Goal: Transaction & Acquisition: Purchase product/service

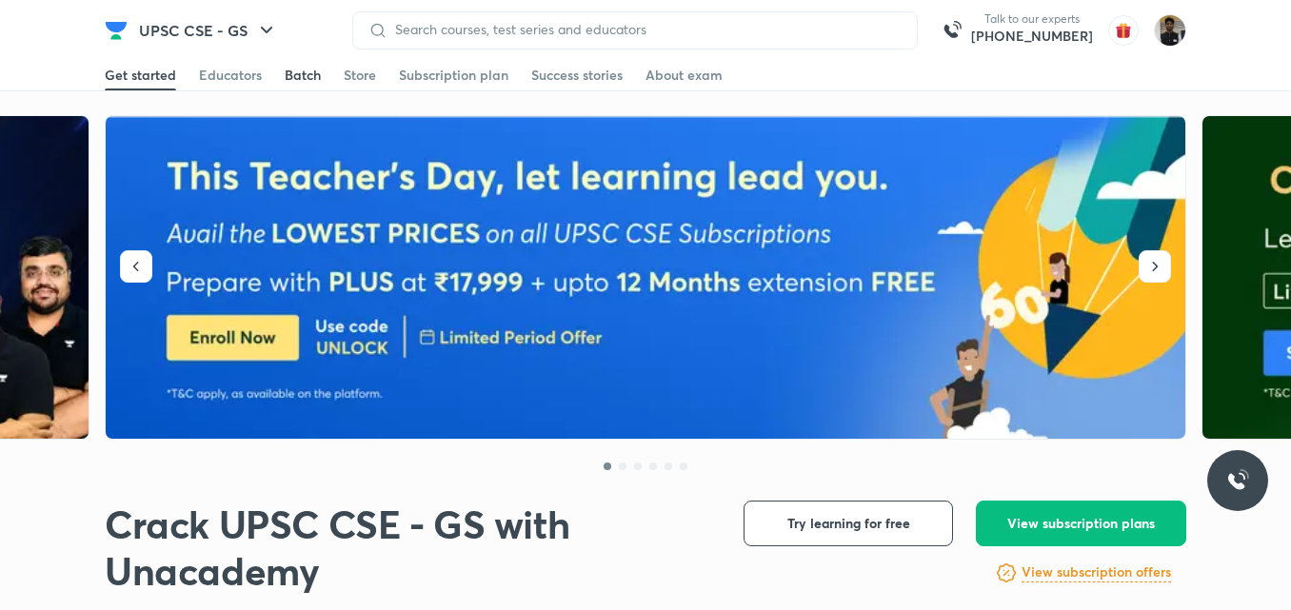
click at [300, 76] on div "Batch" at bounding box center [303, 75] width 36 height 19
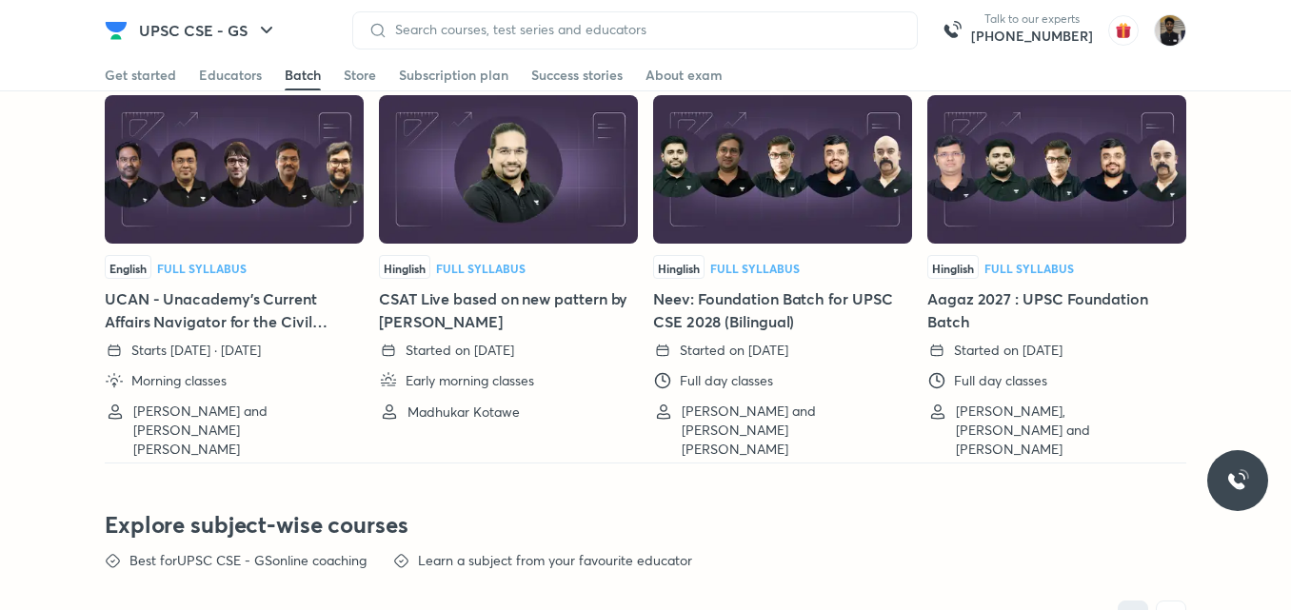
scroll to position [4202, 0]
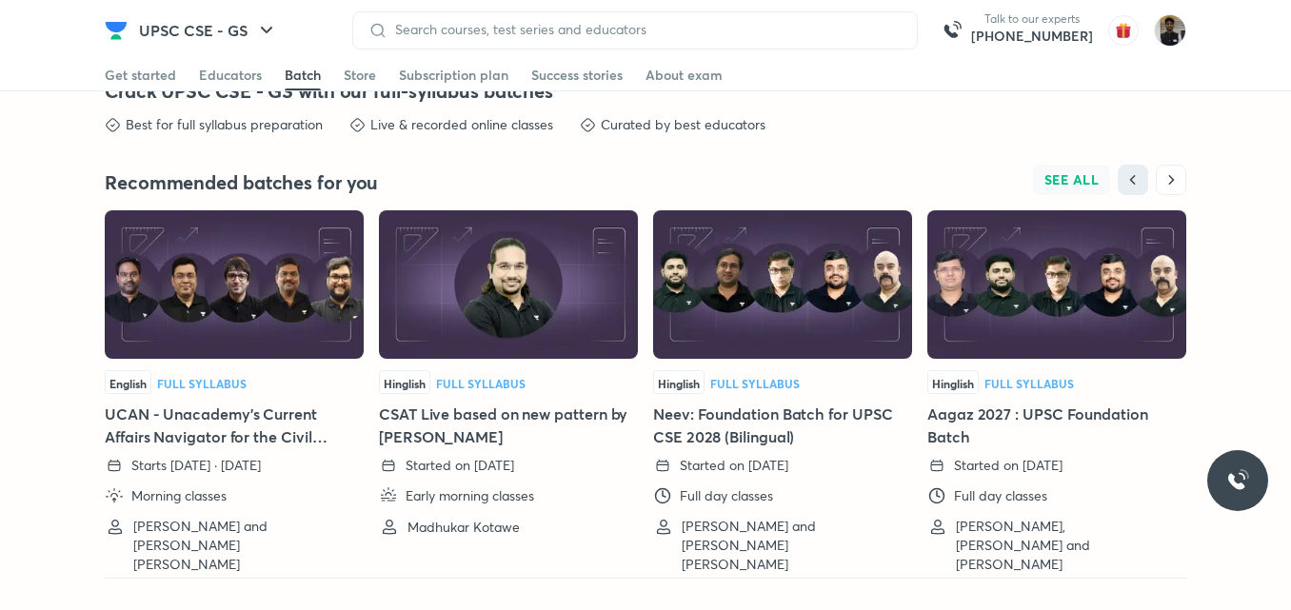
click at [1055, 176] on span "SEE ALL" at bounding box center [1072, 179] width 55 height 13
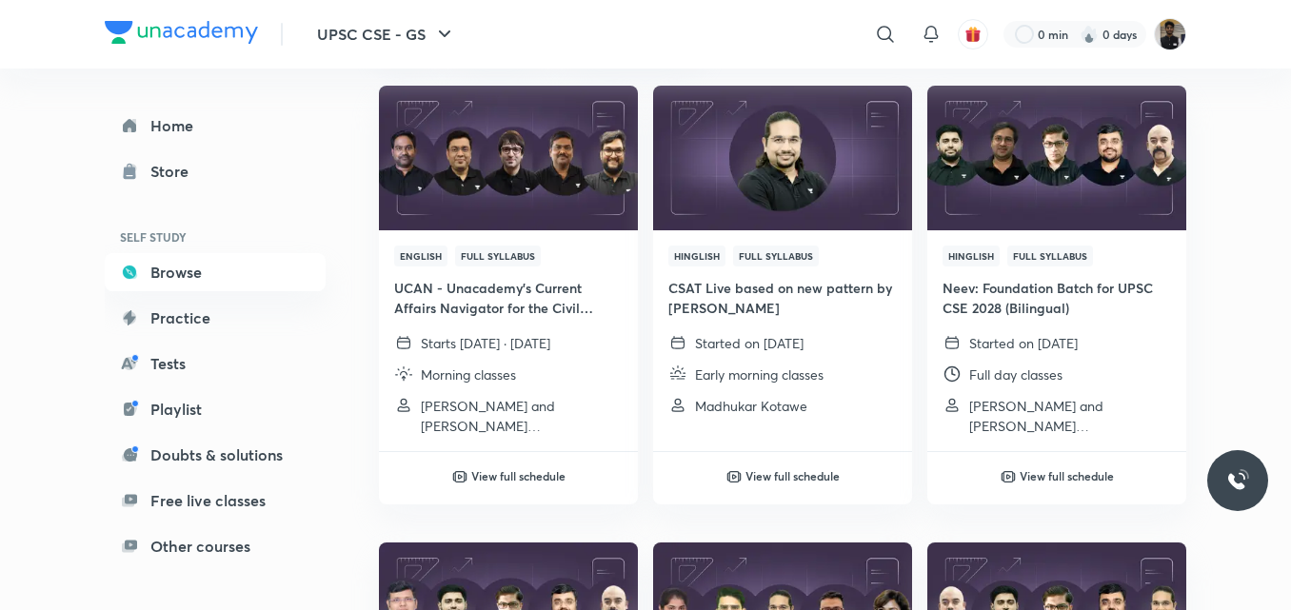
scroll to position [190, 0]
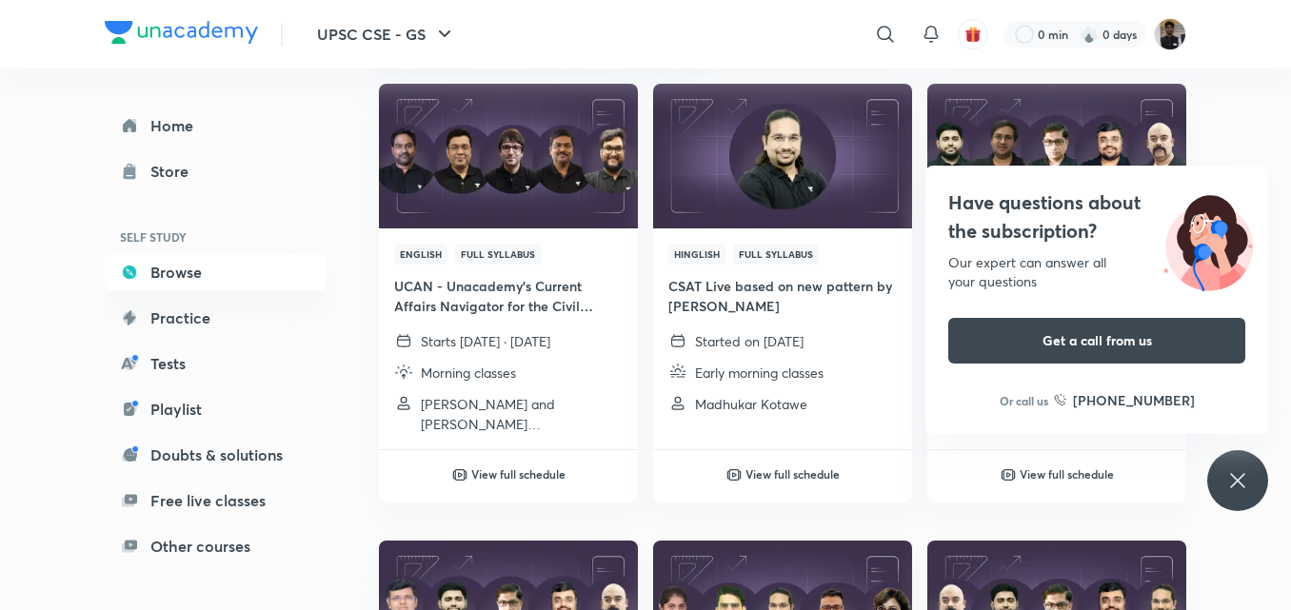
click at [1241, 488] on icon at bounding box center [1238, 480] width 23 height 23
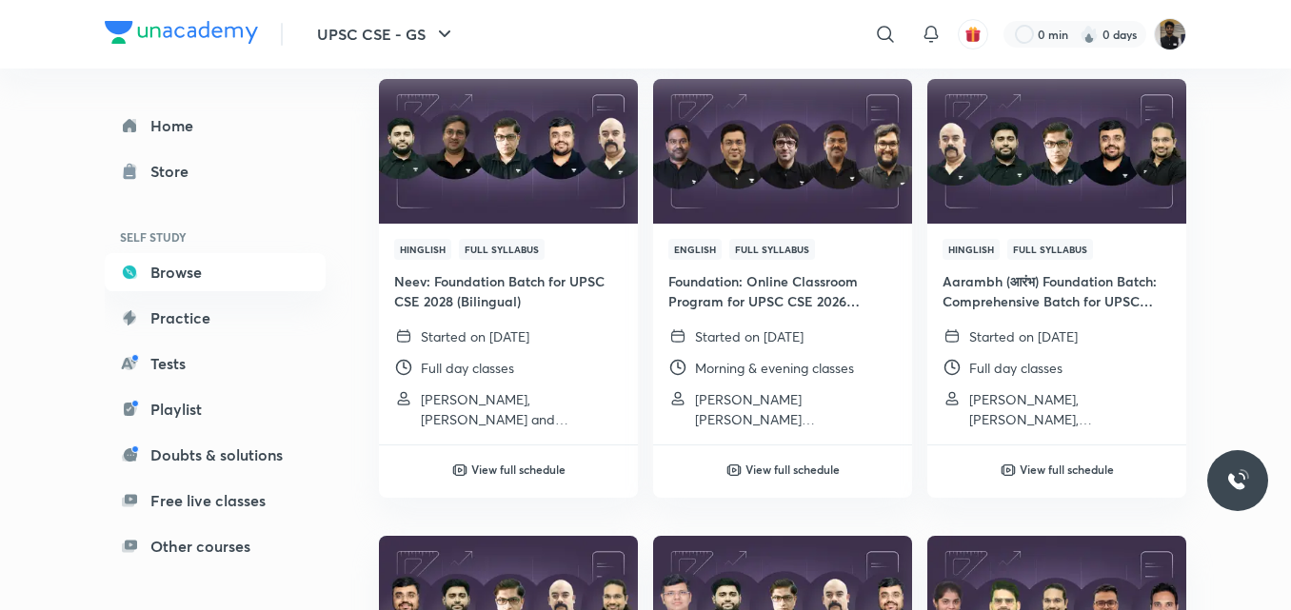
scroll to position [2057, 0]
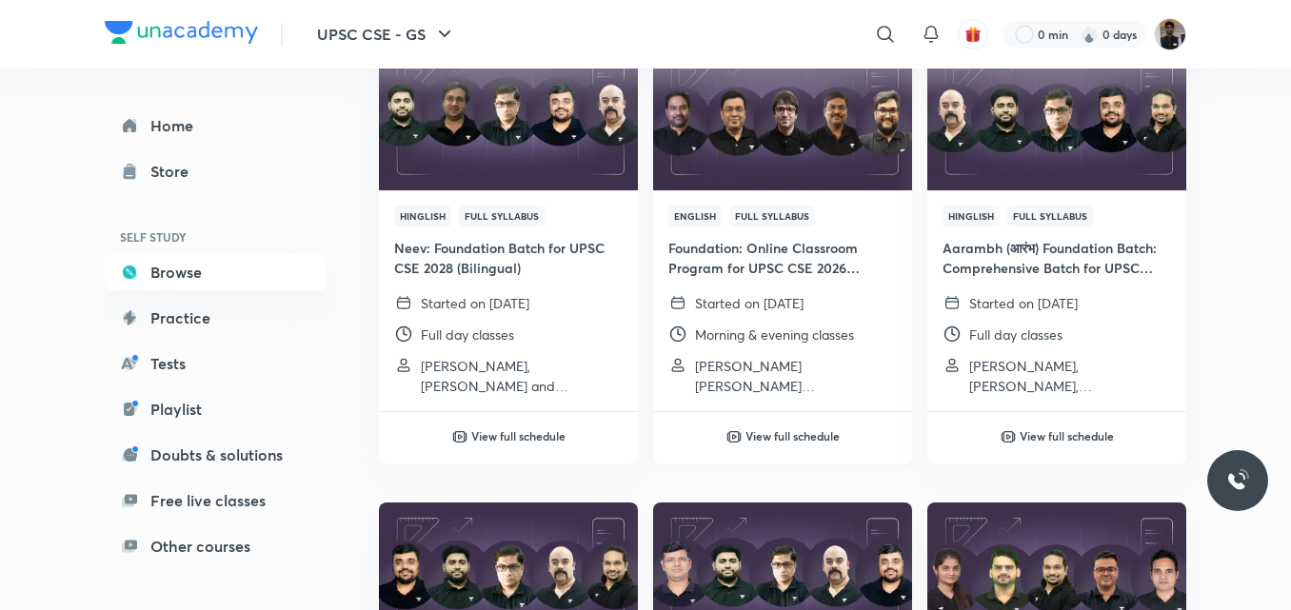
click at [793, 266] on h4 "Foundation: Online Classroom Program for UPSC CSE 2026 (English)" at bounding box center [783, 258] width 229 height 40
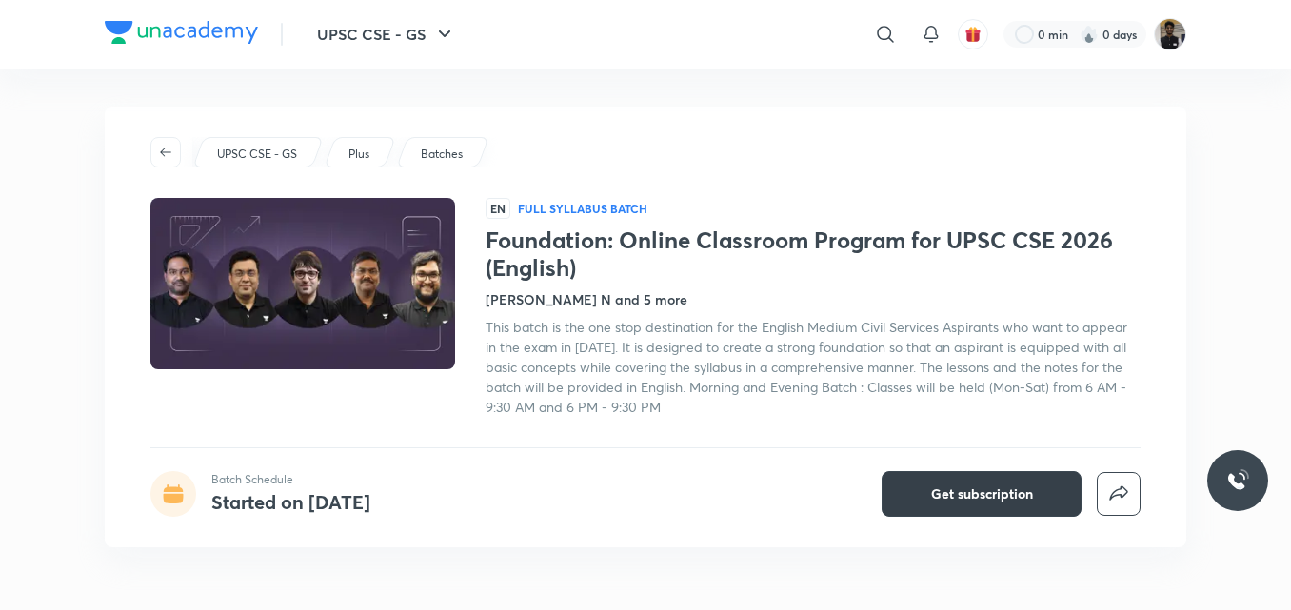
click at [969, 493] on span "Get subscription" at bounding box center [982, 494] width 102 height 19
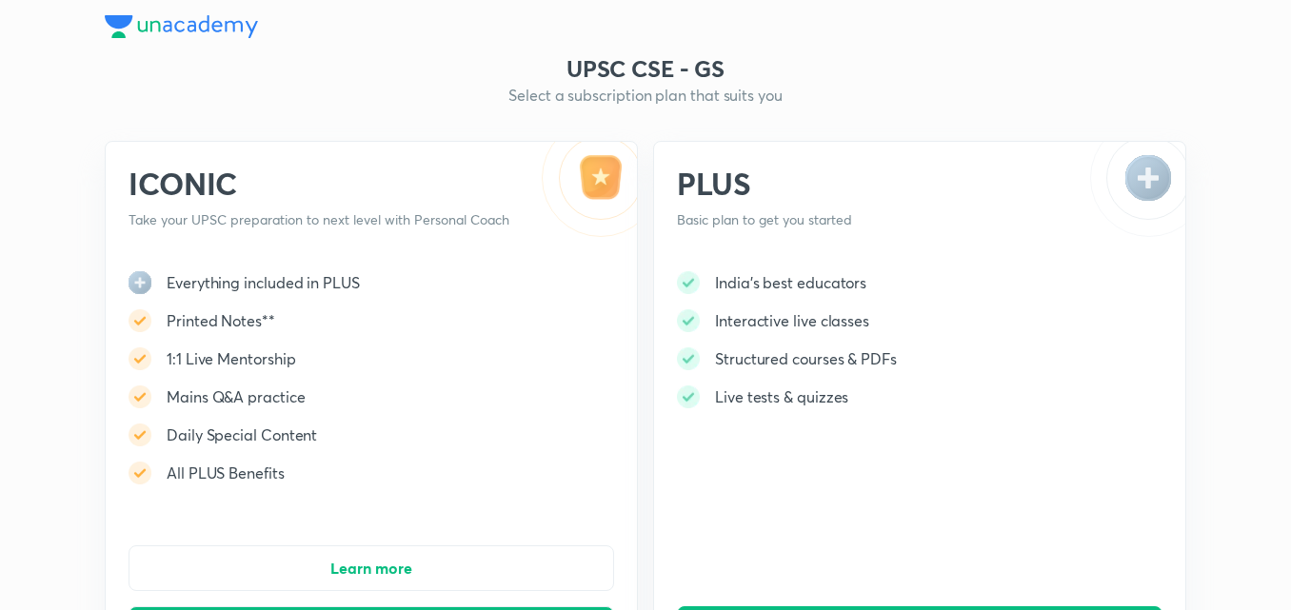
click at [446, 67] on h3 "UPSC CSE - GS" at bounding box center [646, 68] width 1082 height 30
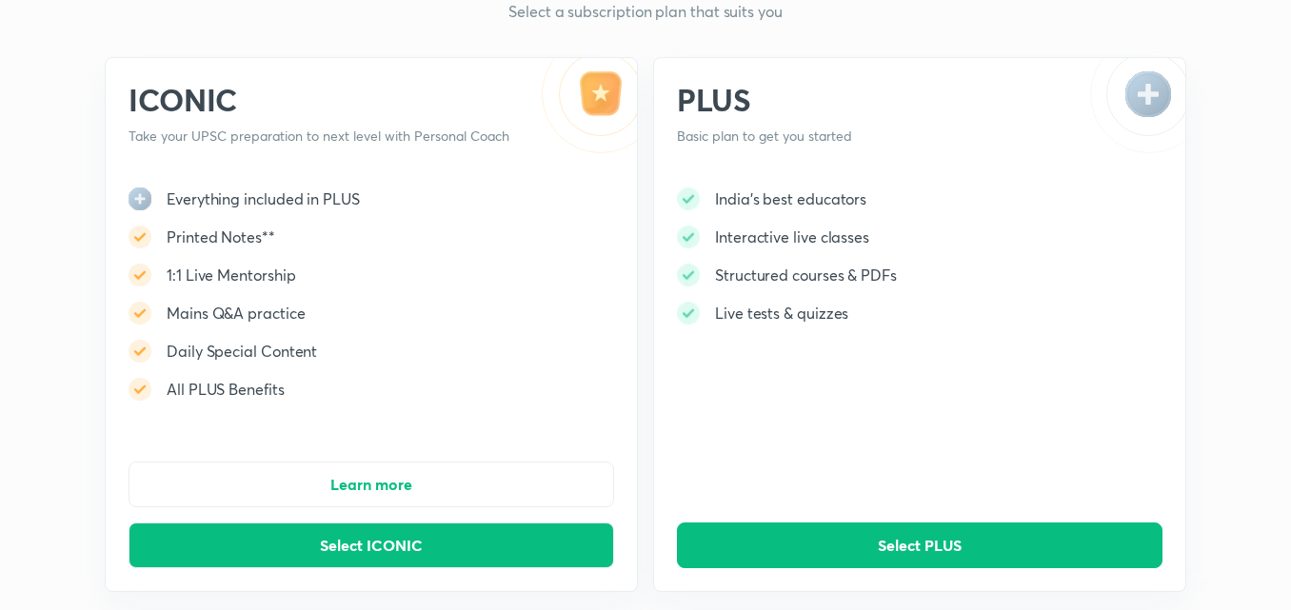
scroll to position [114, 0]
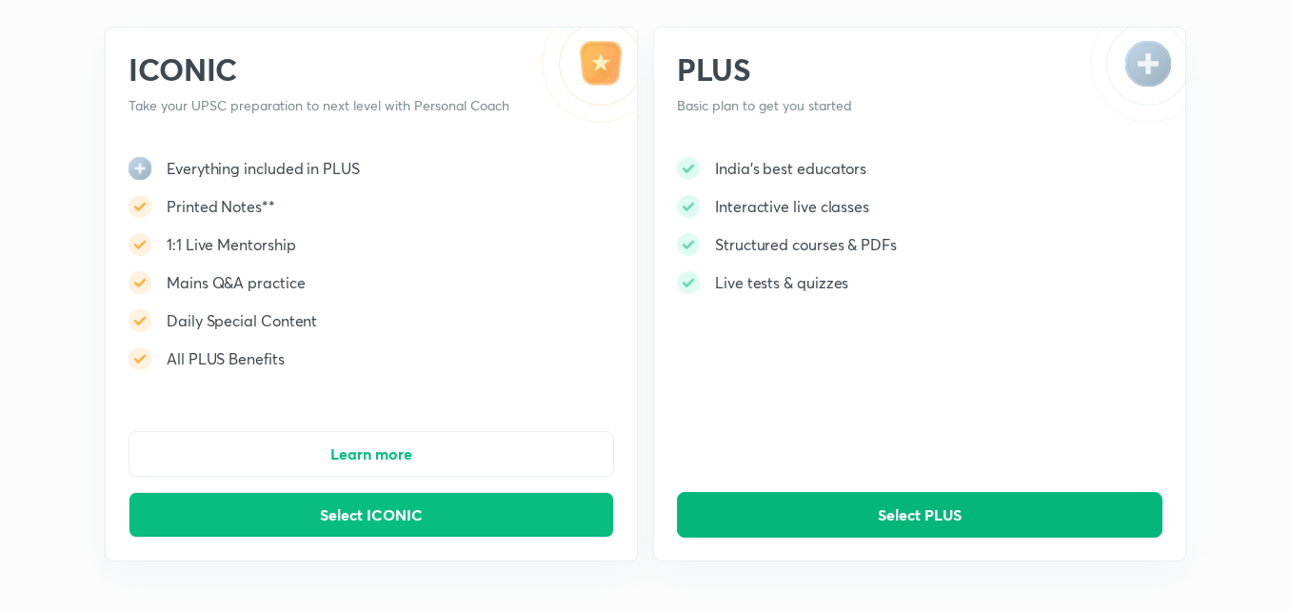
click at [785, 503] on button "Select PLUS" at bounding box center [920, 515] width 486 height 46
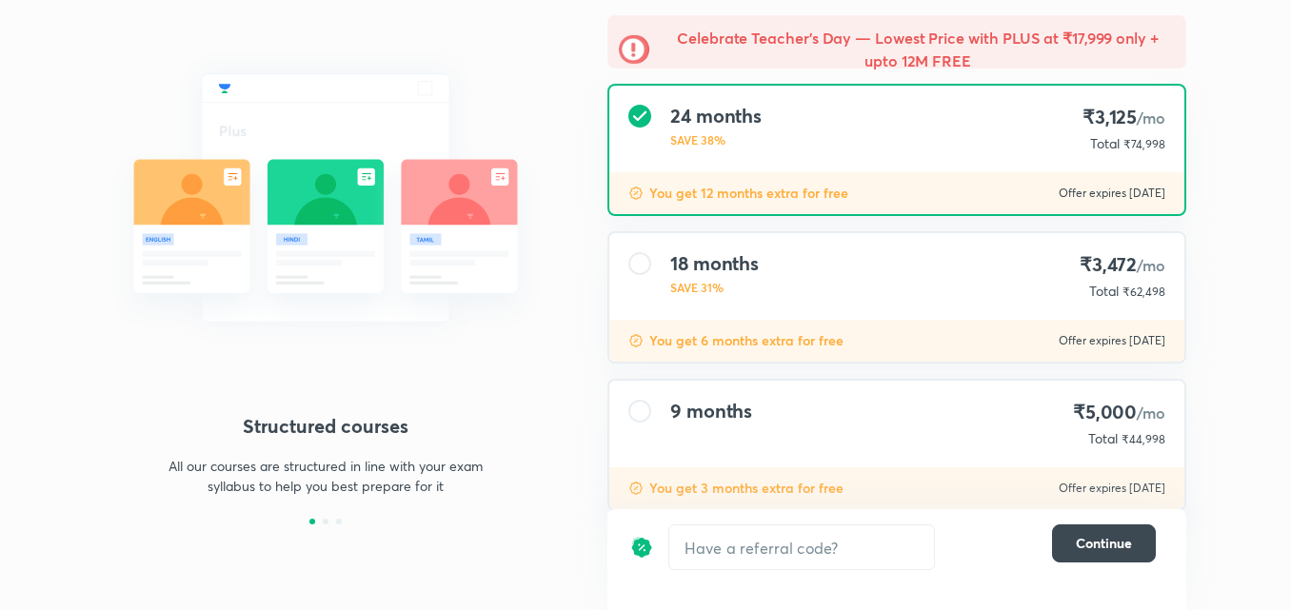
scroll to position [162, 0]
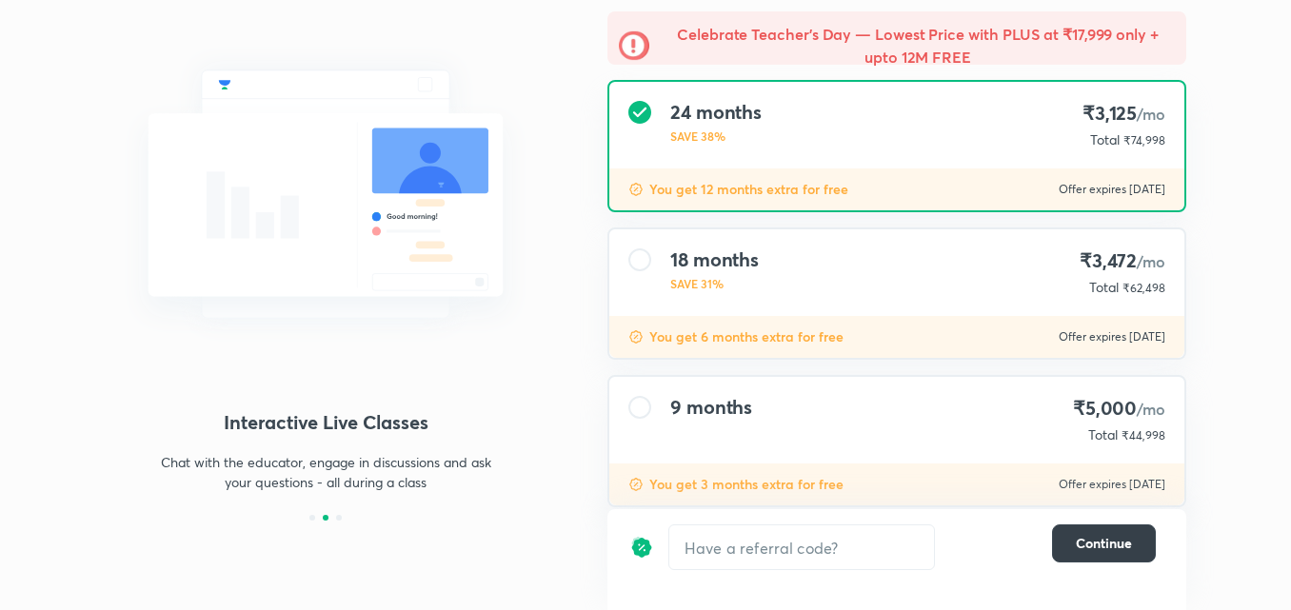
click at [1071, 539] on button "Continue" at bounding box center [1104, 544] width 104 height 38
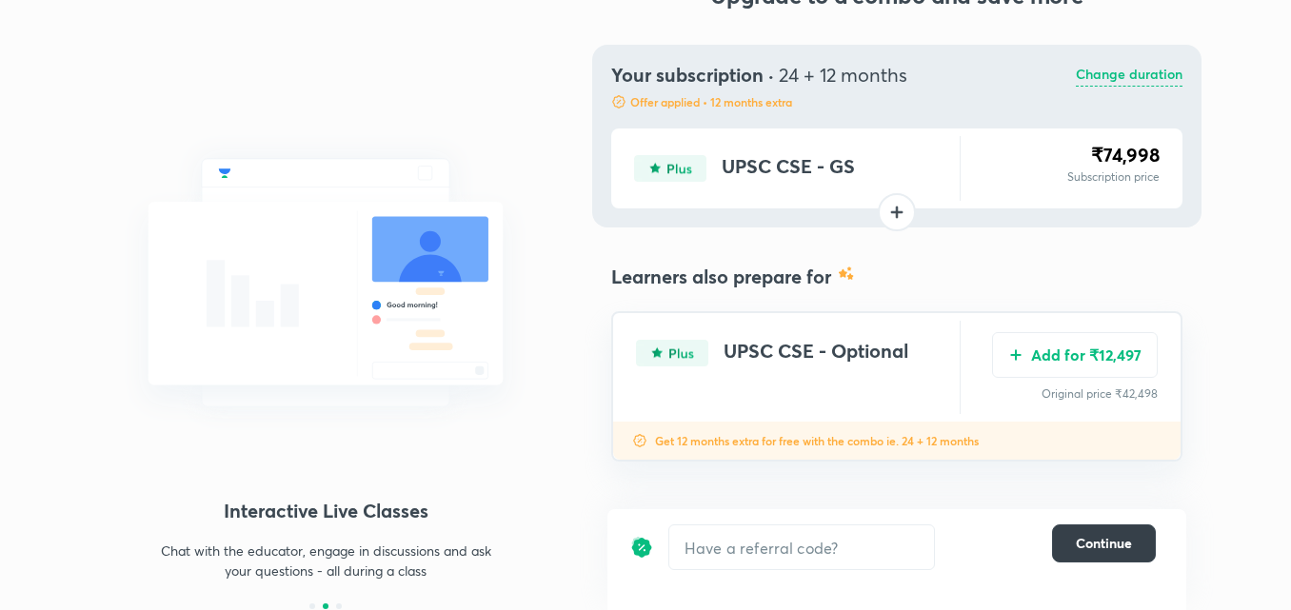
scroll to position [73, 0]
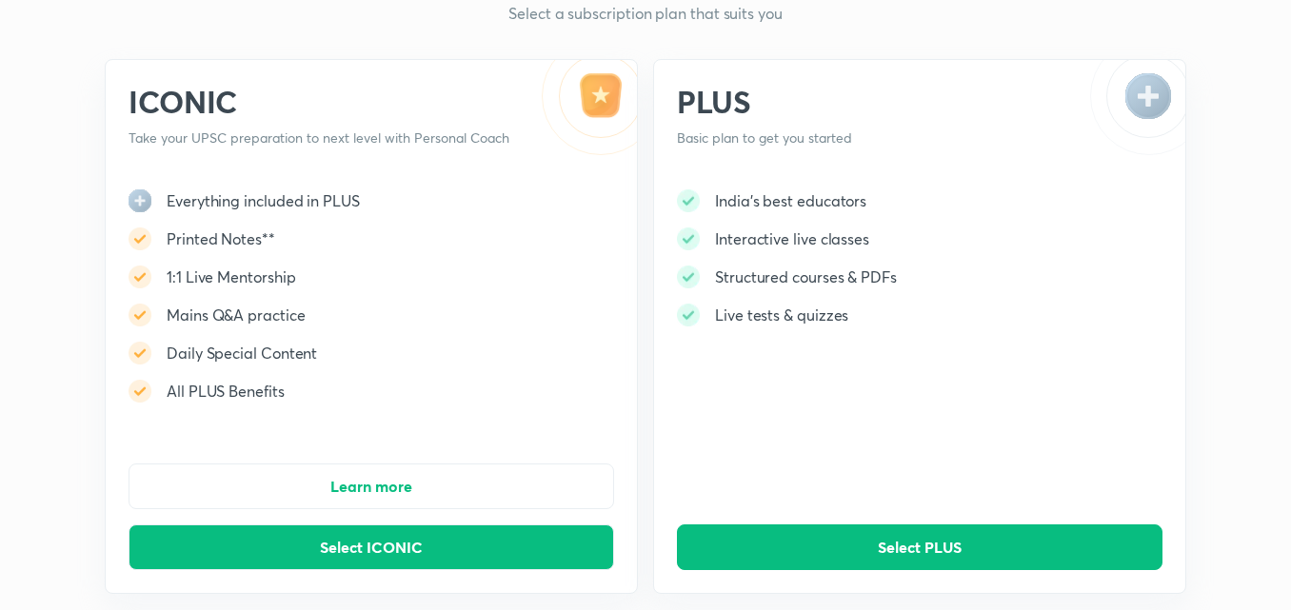
scroll to position [84, 0]
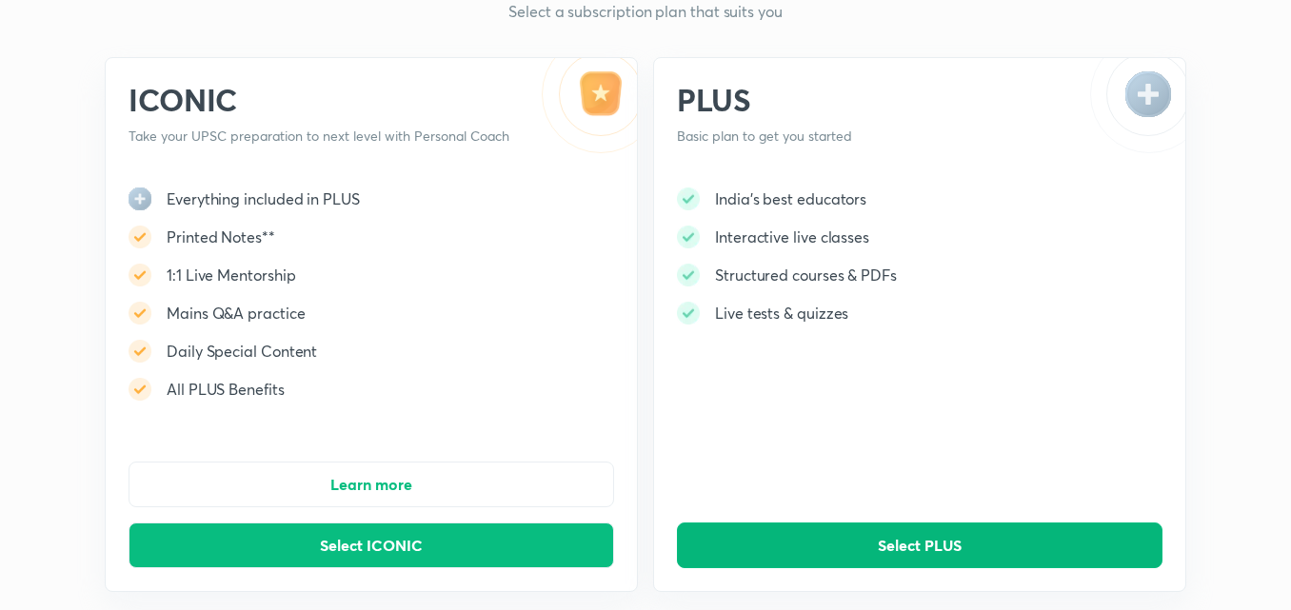
click at [967, 550] on button "Select PLUS" at bounding box center [920, 546] width 486 height 46
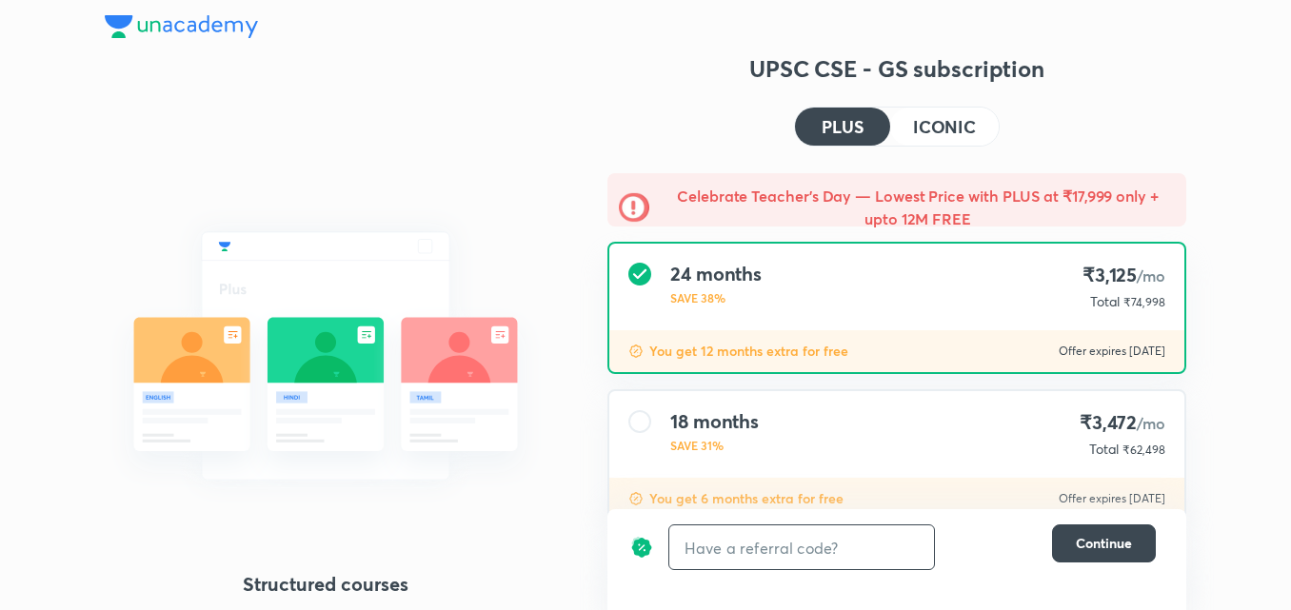
click at [854, 547] on input "text" at bounding box center [801, 548] width 265 height 45
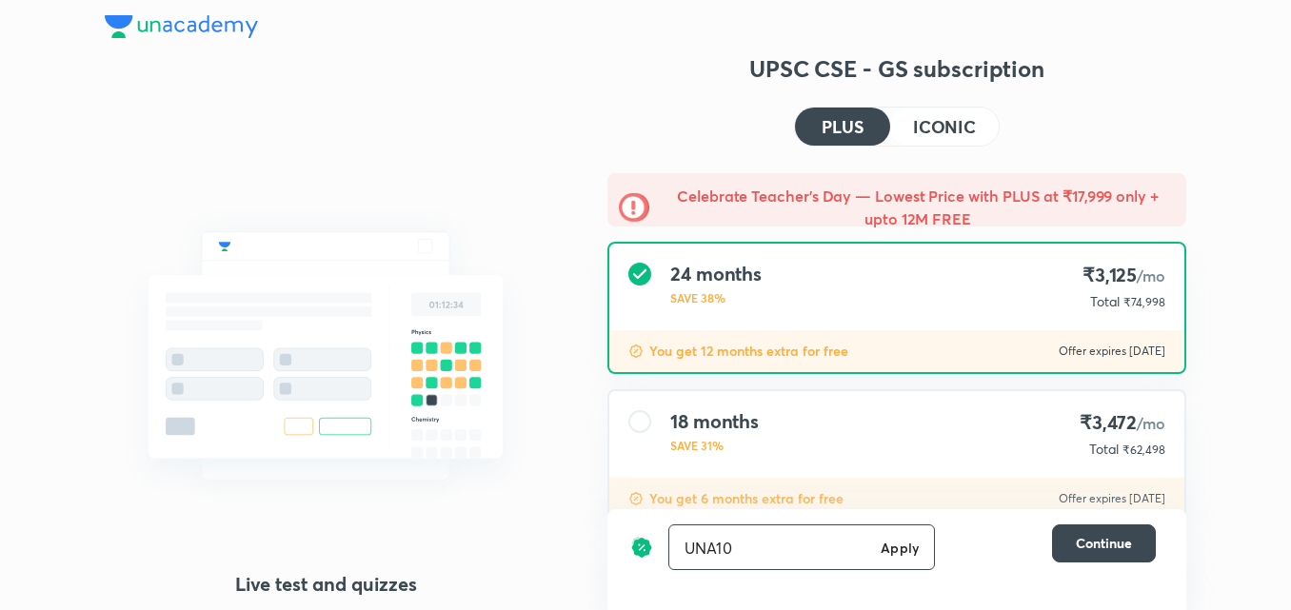
type input "UNA10"
click at [910, 551] on h6 "Apply" at bounding box center [900, 548] width 38 height 20
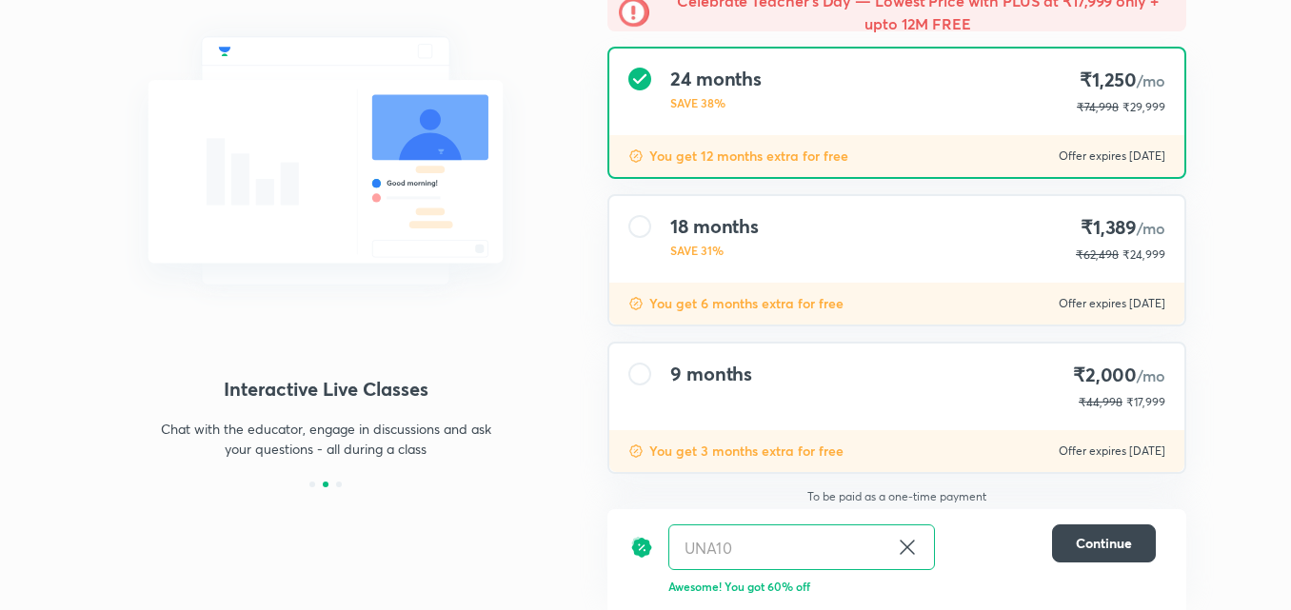
scroll to position [200, 0]
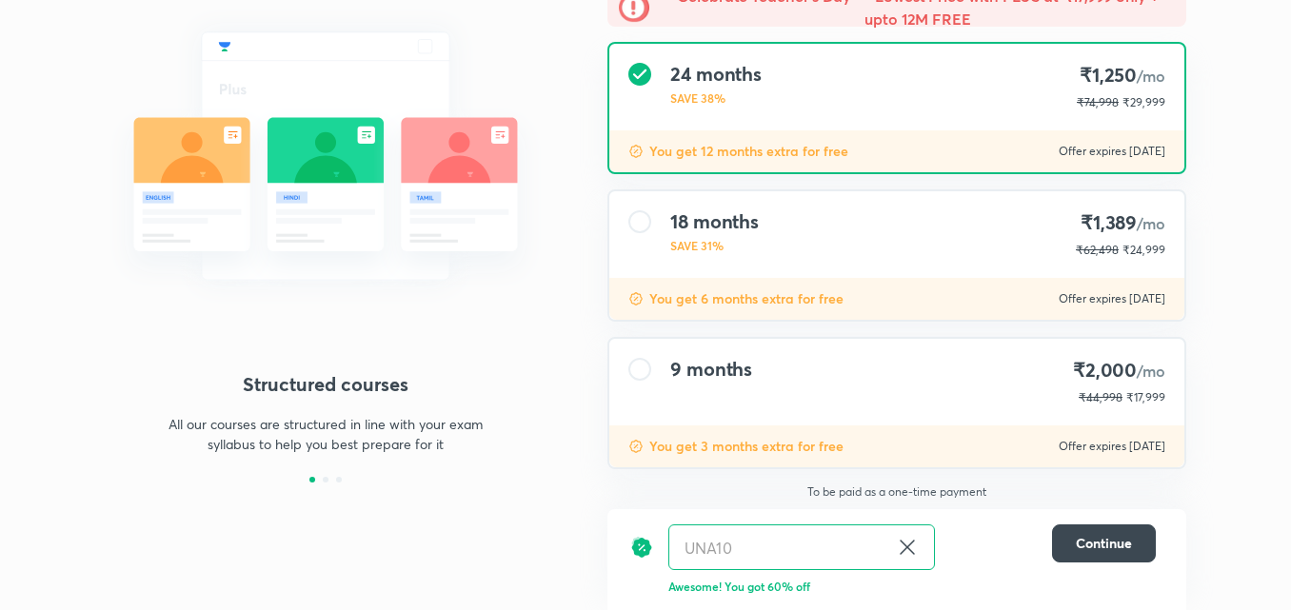
click at [911, 552] on icon at bounding box center [907, 547] width 14 height 14
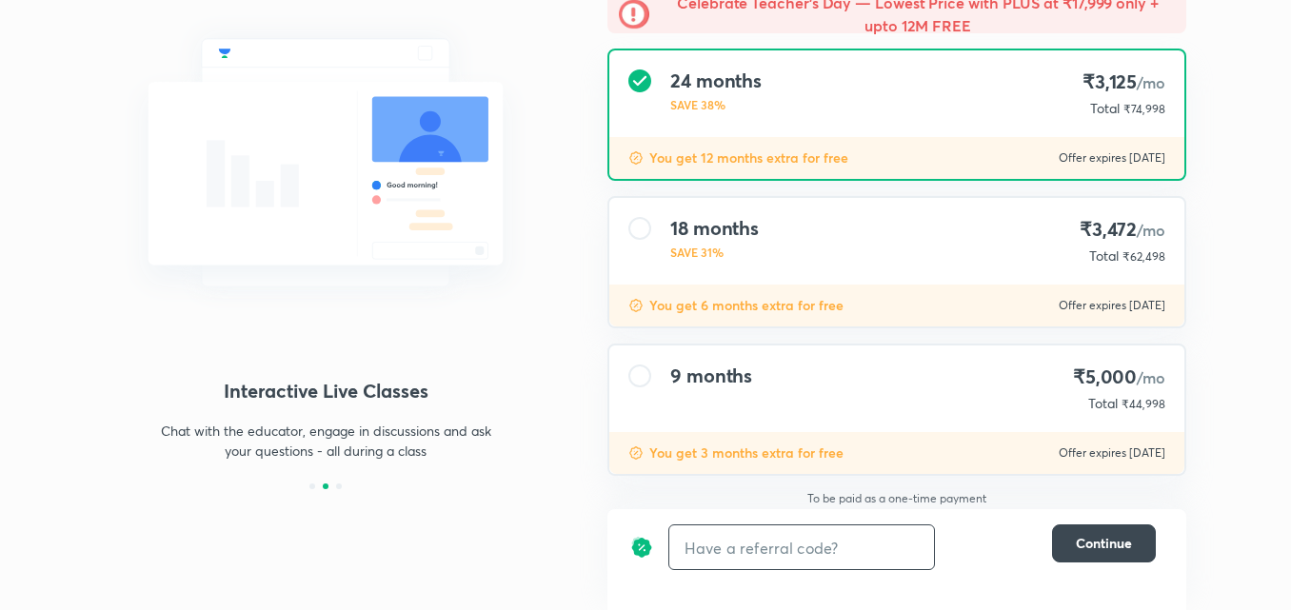
scroll to position [200, 0]
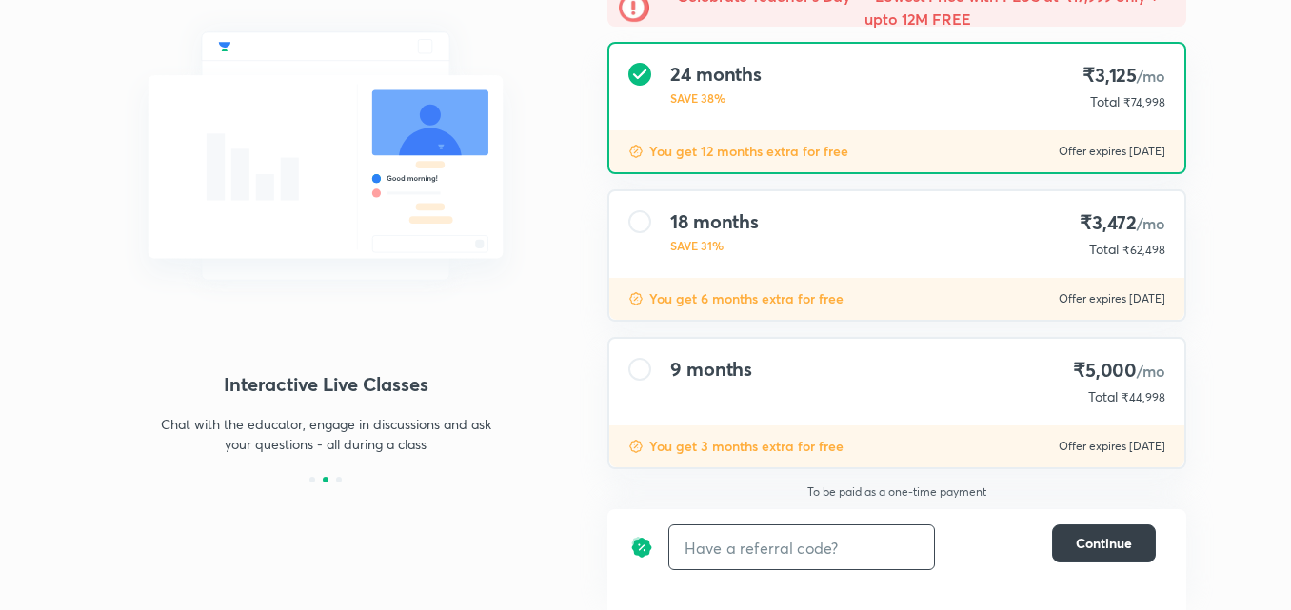
click at [1068, 532] on button "Continue" at bounding box center [1104, 544] width 104 height 38
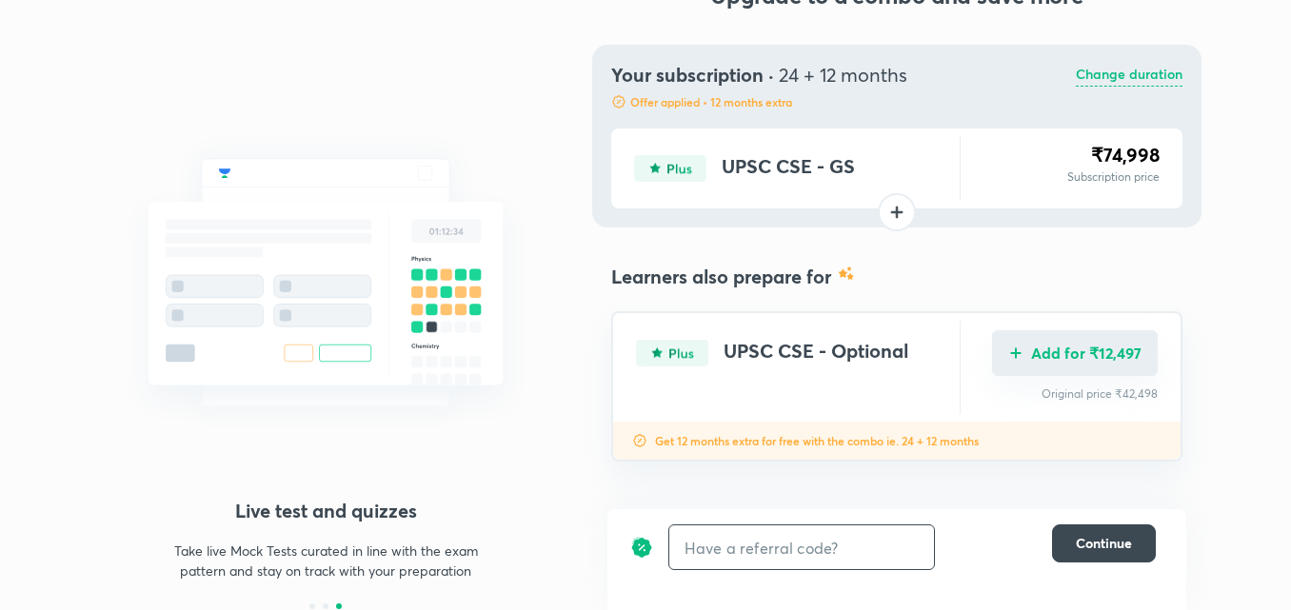
click at [1027, 363] on button "Add for ₹12,497" at bounding box center [1075, 353] width 166 height 46
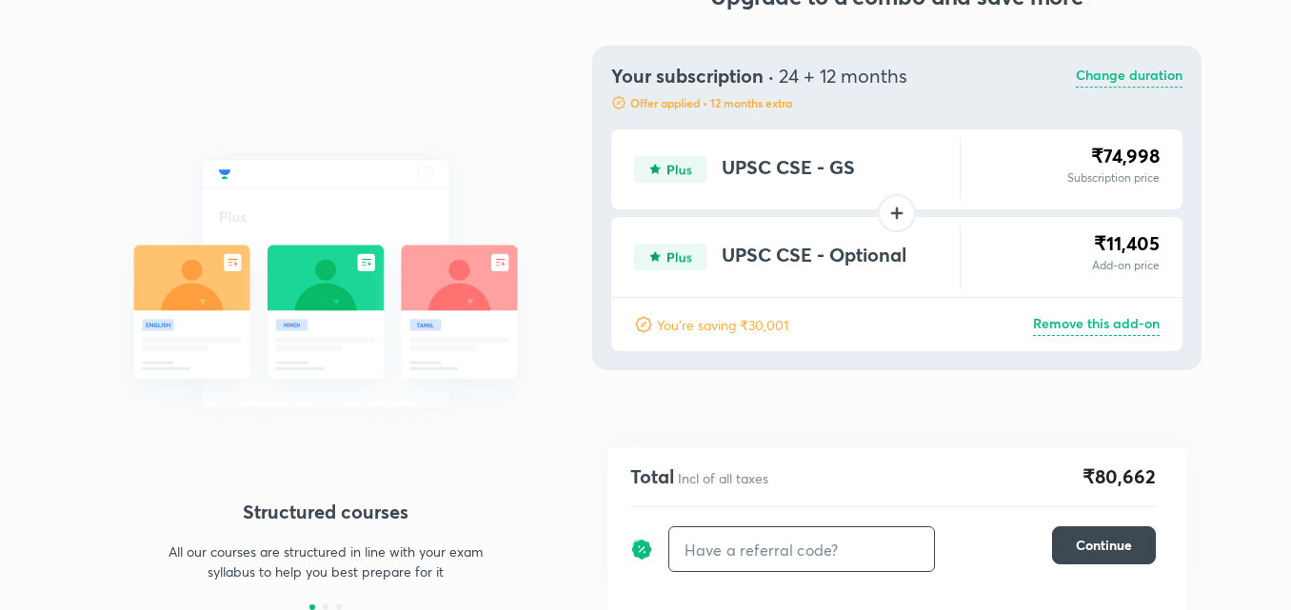
scroll to position [72, 0]
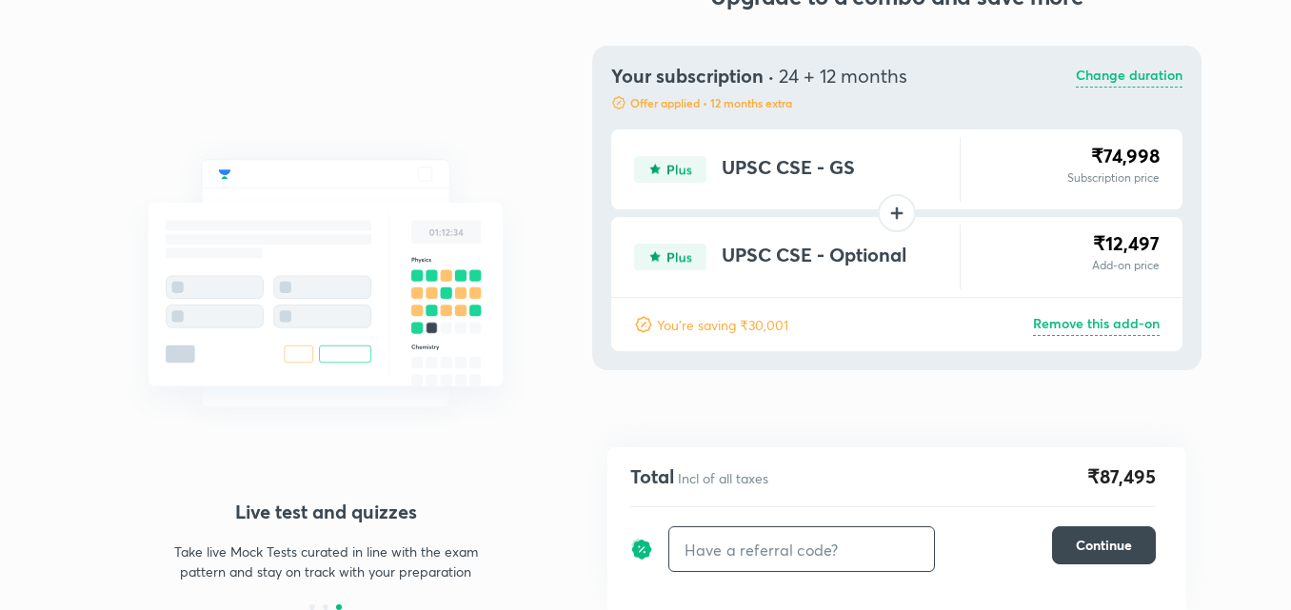
click at [773, 548] on input "text" at bounding box center [801, 550] width 265 height 45
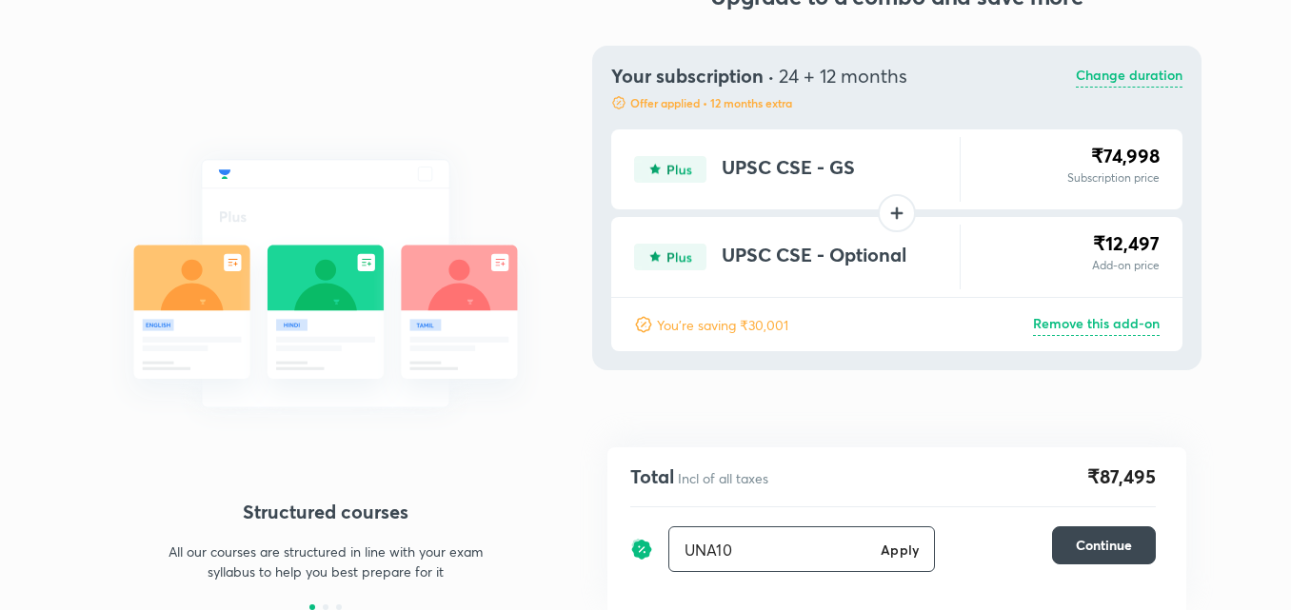
type input "UNA10"
click at [913, 552] on h6 "Apply" at bounding box center [900, 550] width 38 height 20
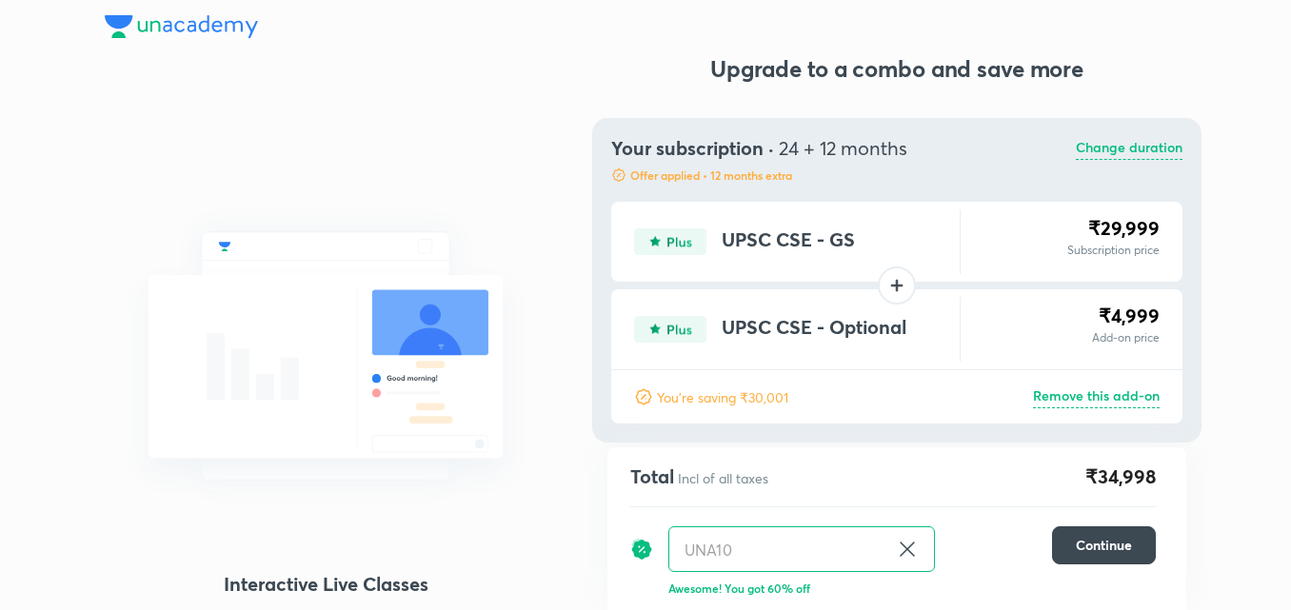
click at [1120, 154] on p "Change duration" at bounding box center [1129, 148] width 107 height 23
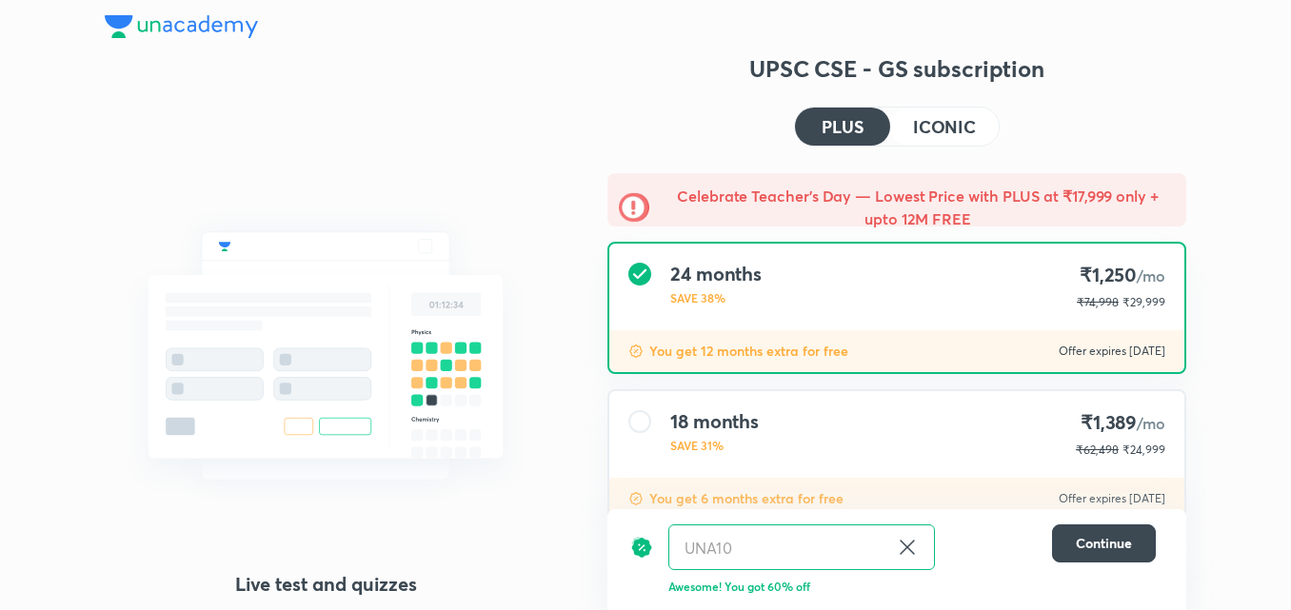
click at [926, 428] on div "18 months SAVE 31% ₹1,389 /mo ₹62,498 ₹24,999" at bounding box center [896, 434] width 575 height 87
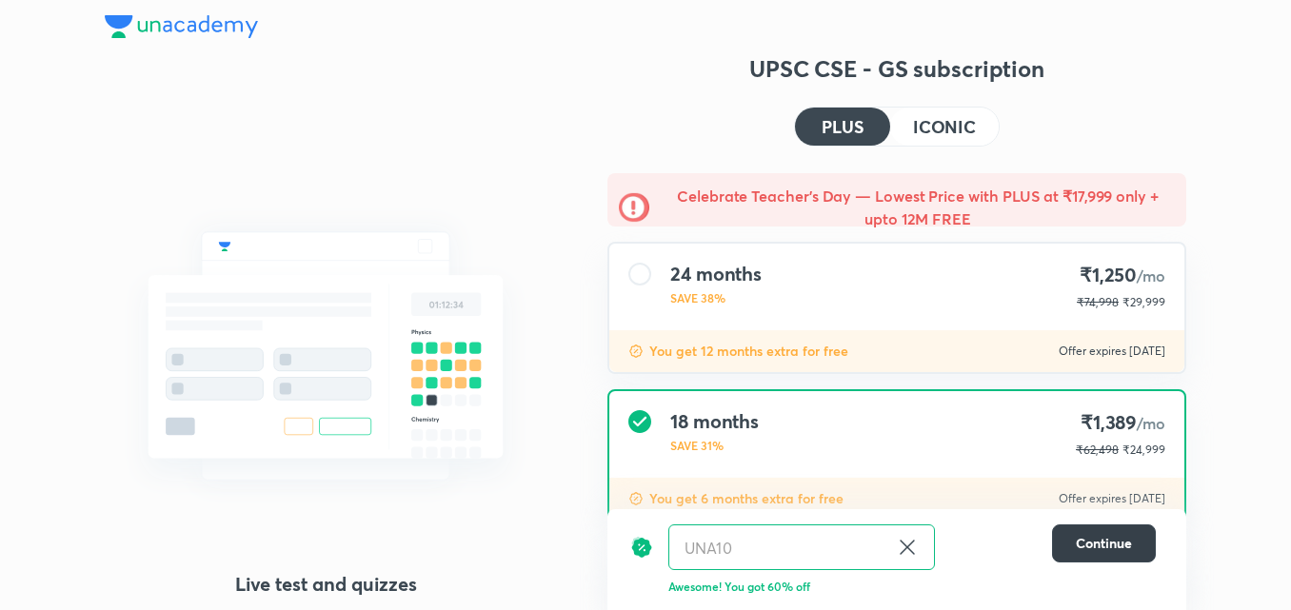
click at [1119, 540] on span "Continue" at bounding box center [1104, 543] width 56 height 19
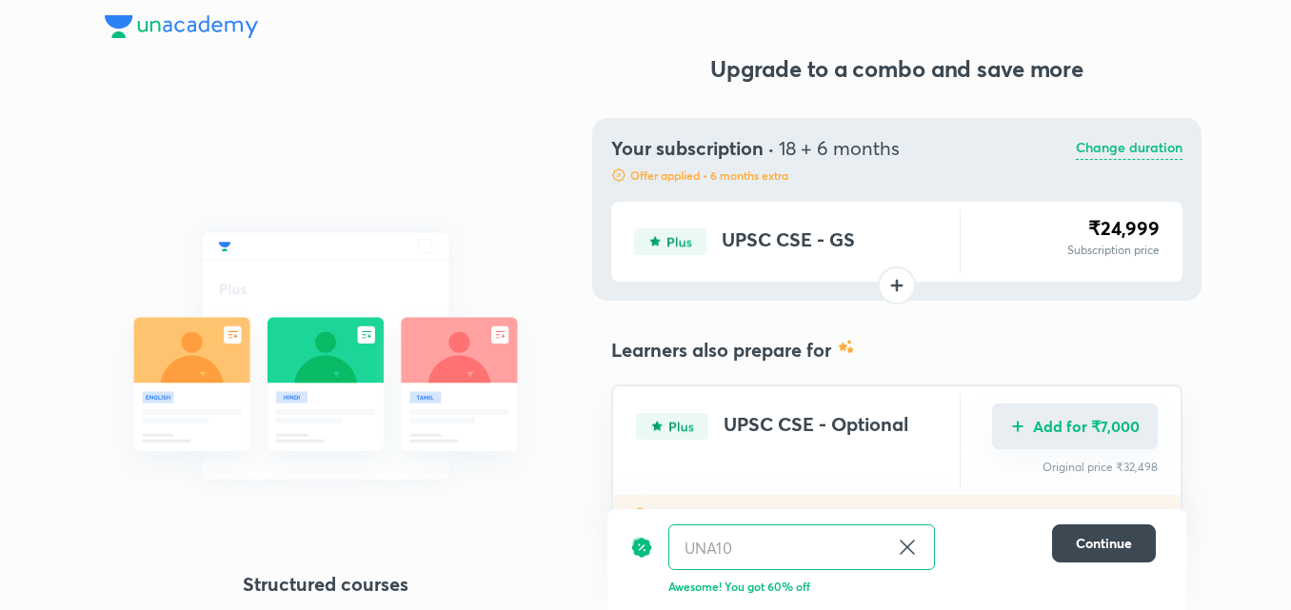
click at [1113, 445] on button "Add for ₹7,000" at bounding box center [1075, 427] width 166 height 46
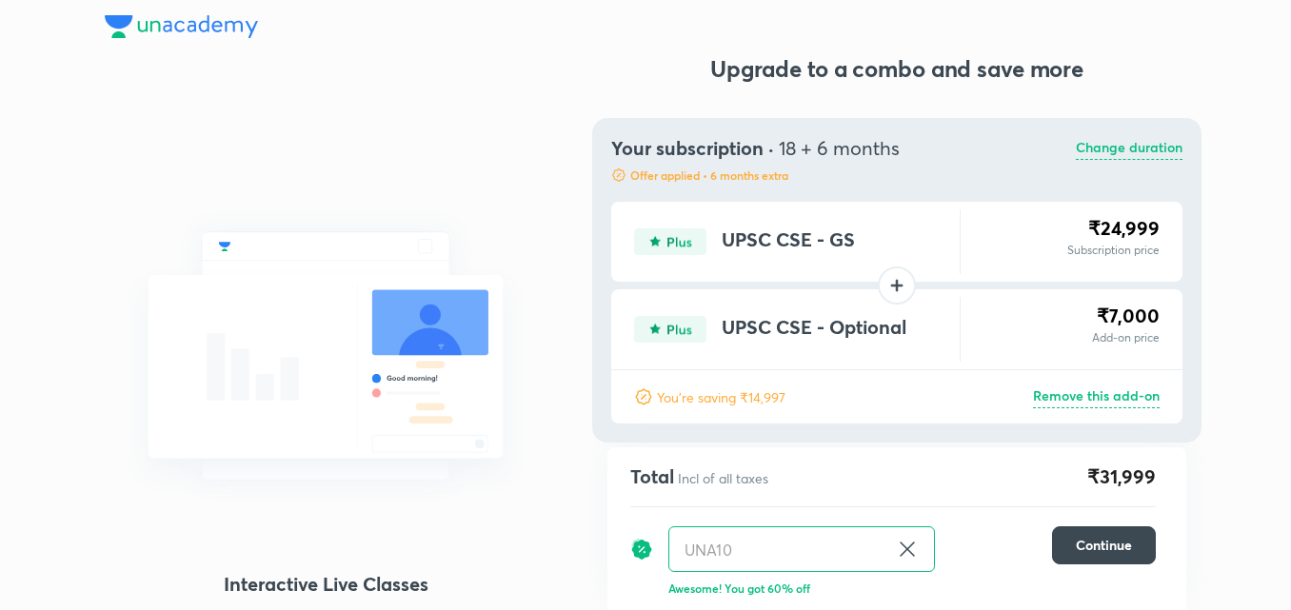
click at [1146, 153] on p "Change duration" at bounding box center [1129, 148] width 107 height 23
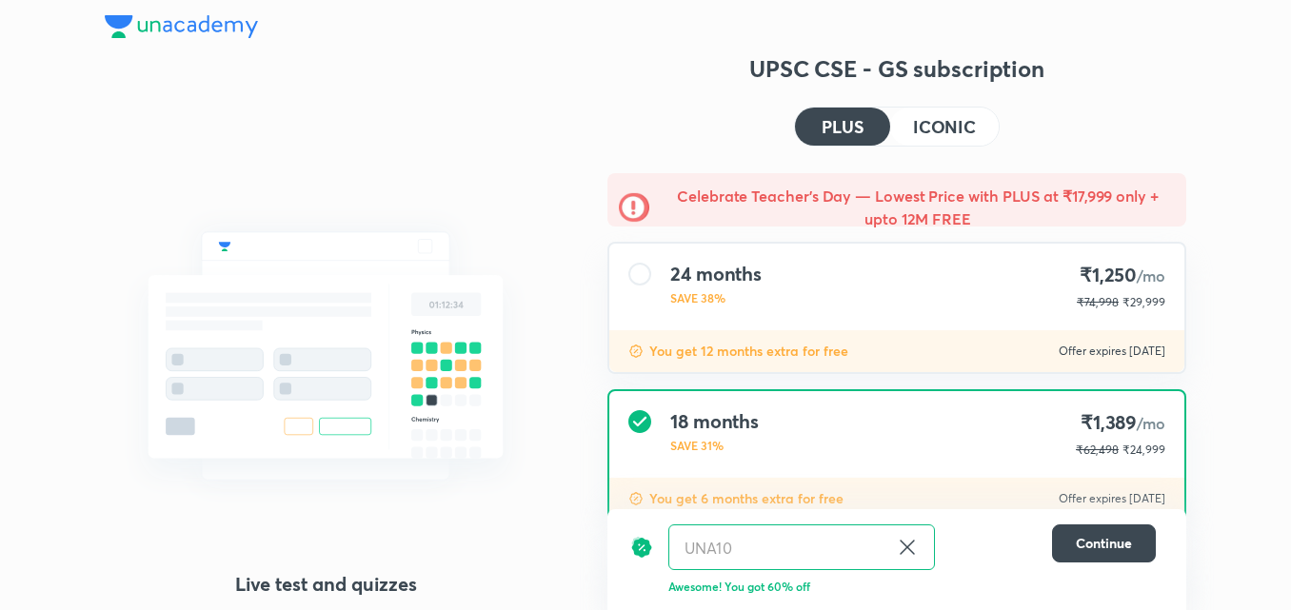
click at [888, 296] on div "24 months SAVE 38% ₹1,250 /mo ₹74,998 ₹29,999" at bounding box center [896, 287] width 575 height 87
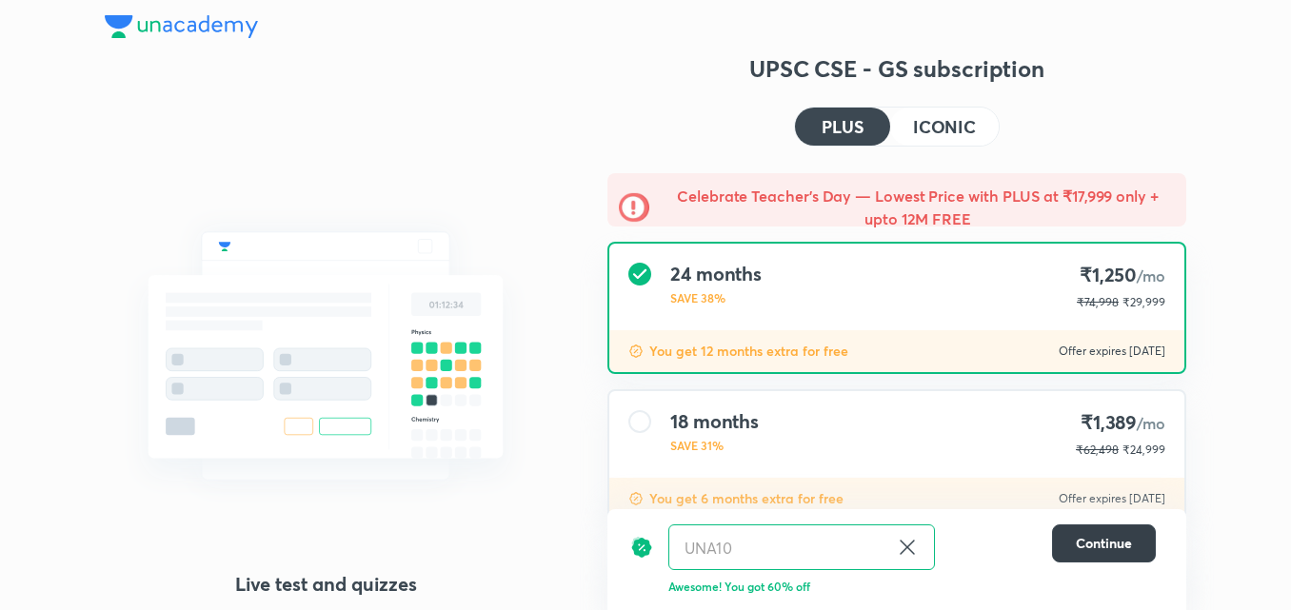
click at [1078, 544] on span "Continue" at bounding box center [1104, 543] width 56 height 19
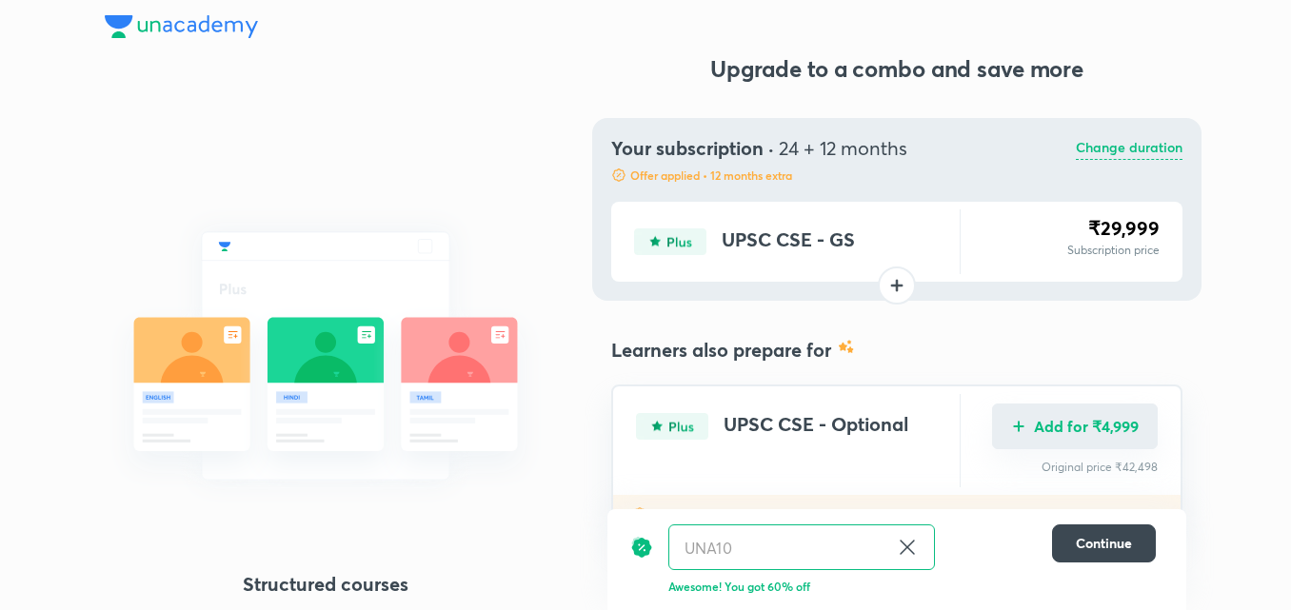
click at [1040, 440] on button "Add for ₹4,999" at bounding box center [1075, 427] width 166 height 46
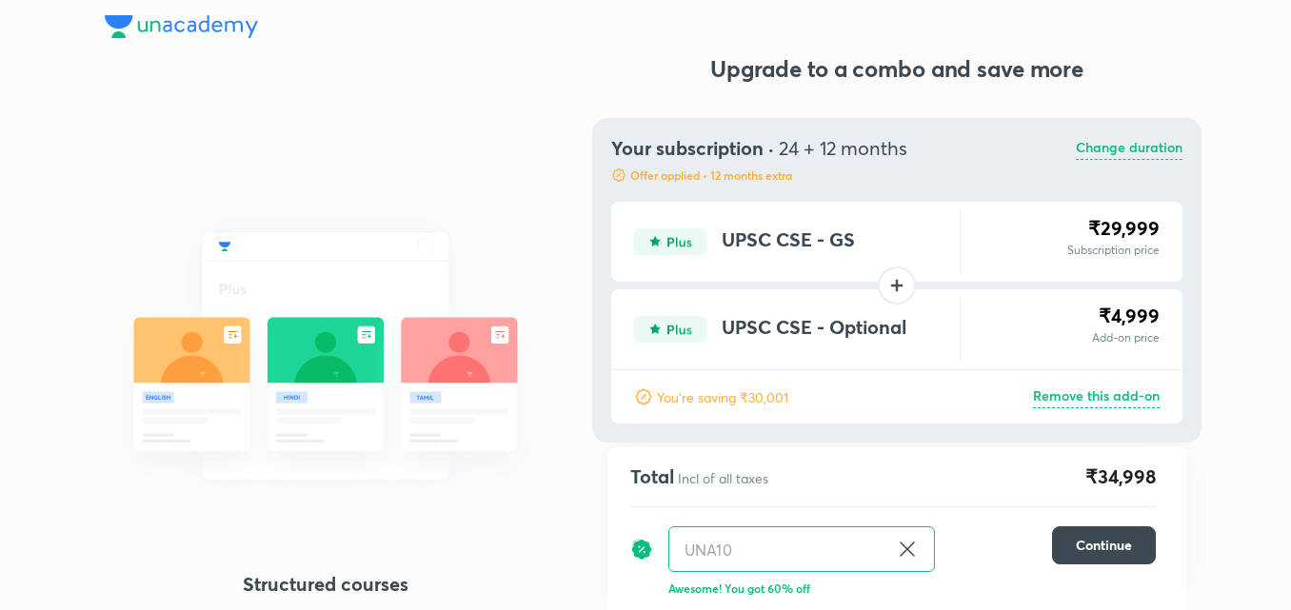
click at [1147, 140] on p "Change duration" at bounding box center [1129, 148] width 107 height 23
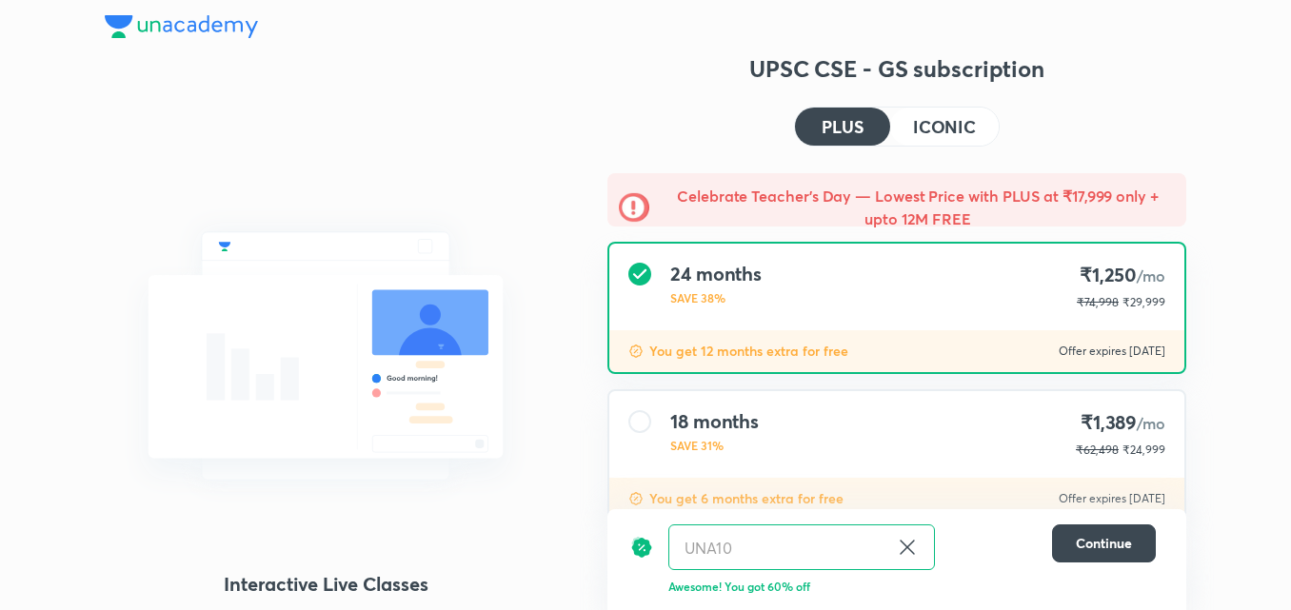
click at [874, 402] on div "18 months SAVE 31% ₹1,389 /mo ₹62,498 ₹24,999" at bounding box center [896, 434] width 575 height 87
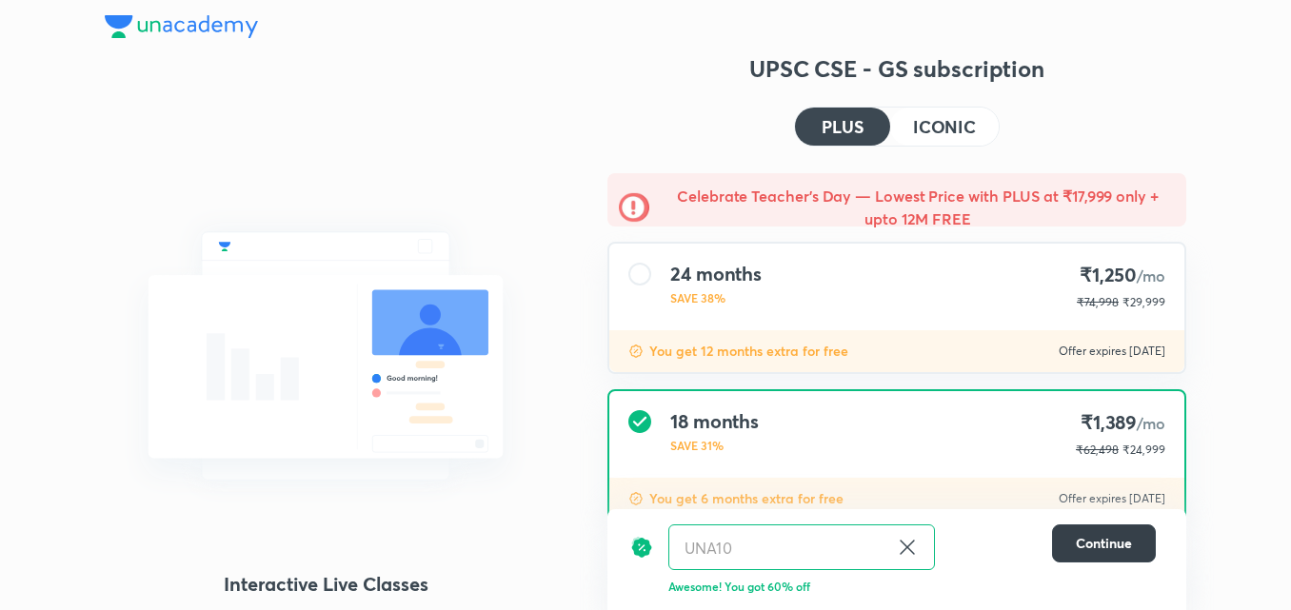
click at [1090, 536] on span "Continue" at bounding box center [1104, 543] width 56 height 19
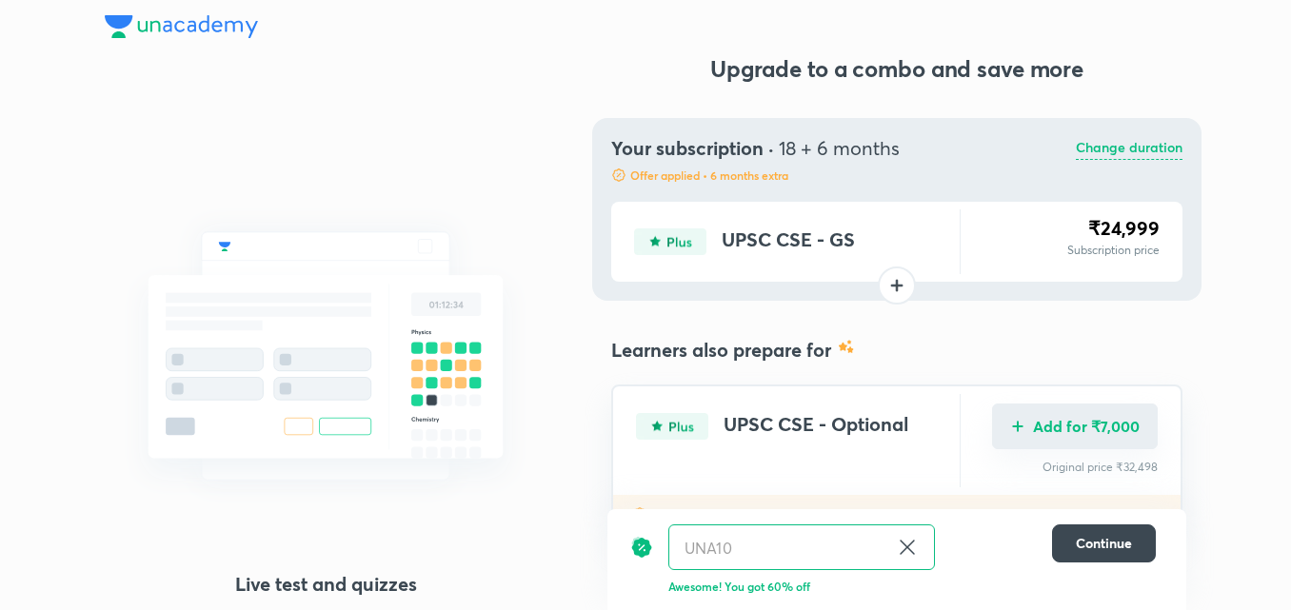
click at [1057, 418] on button "Add for ₹7,000" at bounding box center [1075, 427] width 166 height 46
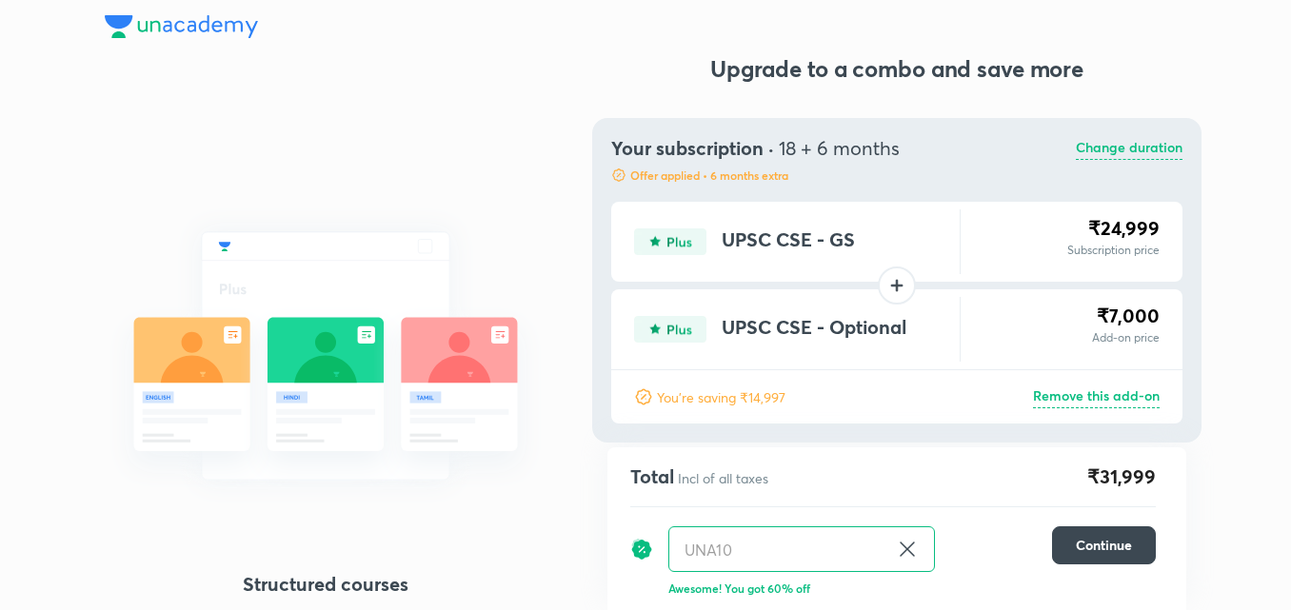
click at [1112, 145] on p "Change duration" at bounding box center [1129, 148] width 107 height 23
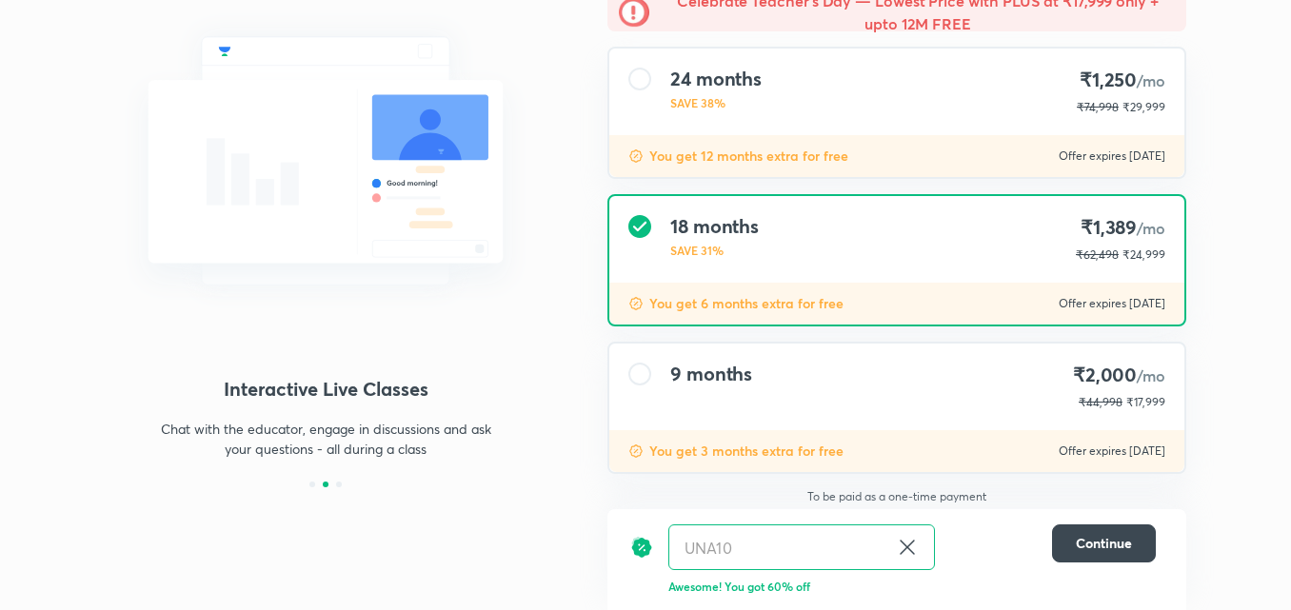
scroll to position [197, 0]
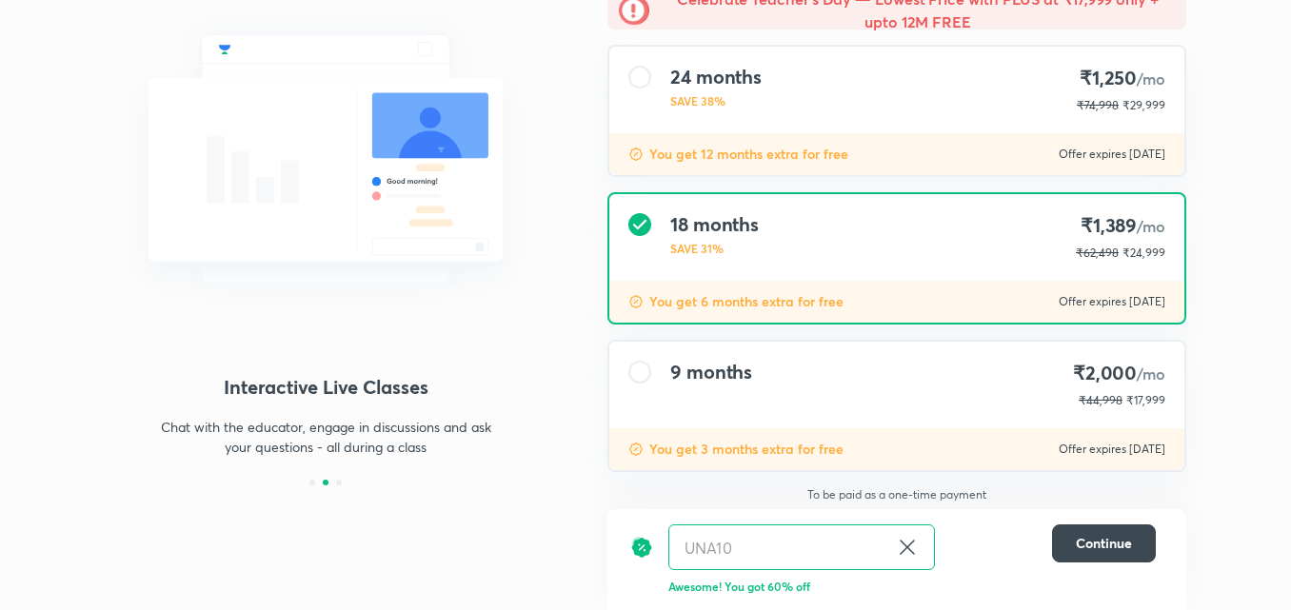
click at [789, 395] on div "9 months ₹2,000 /mo ₹44,998 ₹17,999" at bounding box center [896, 385] width 575 height 87
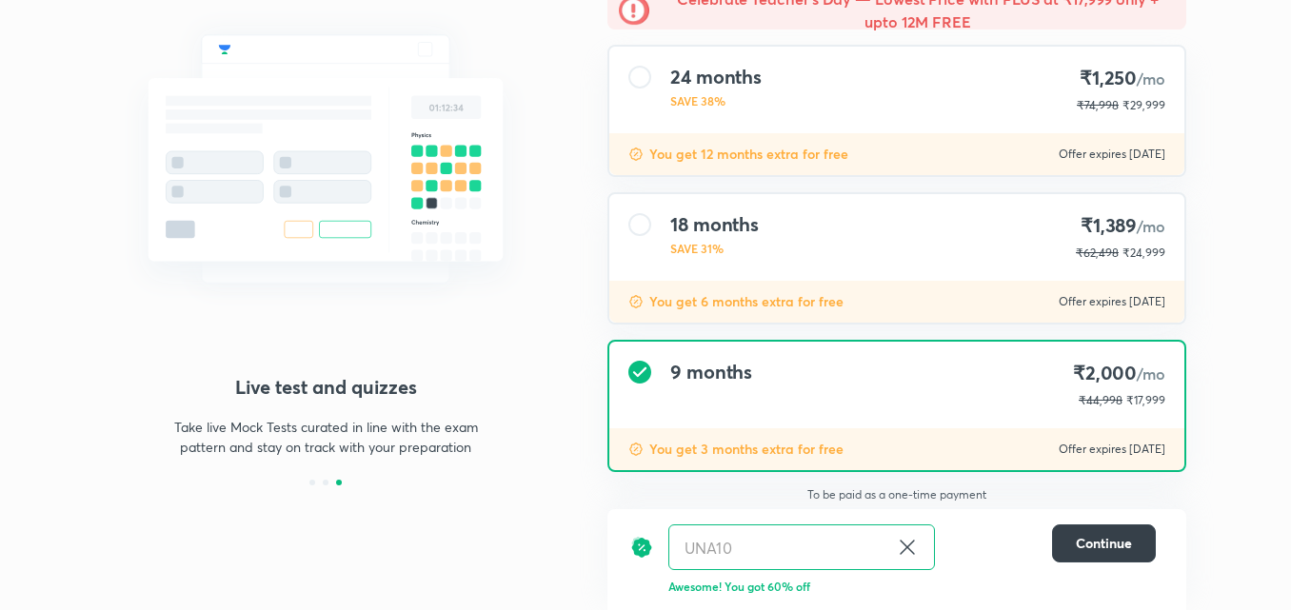
click at [1086, 540] on span "Continue" at bounding box center [1104, 543] width 56 height 19
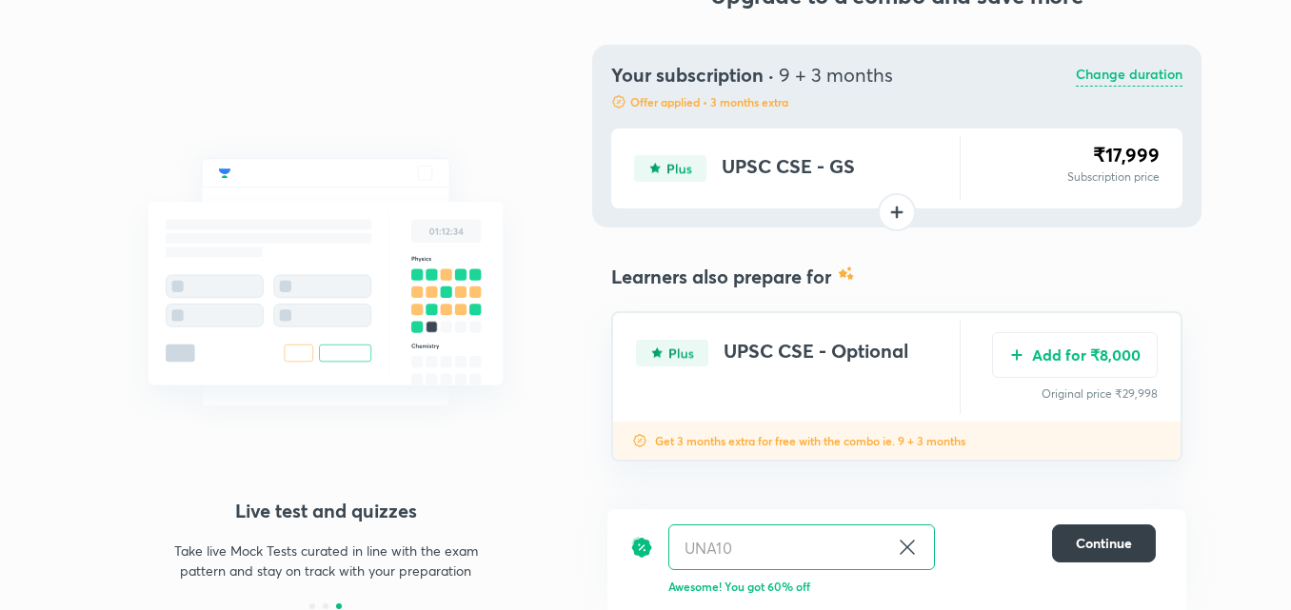
scroll to position [73, 0]
click at [1057, 355] on button "Add for ₹8,000" at bounding box center [1075, 353] width 166 height 46
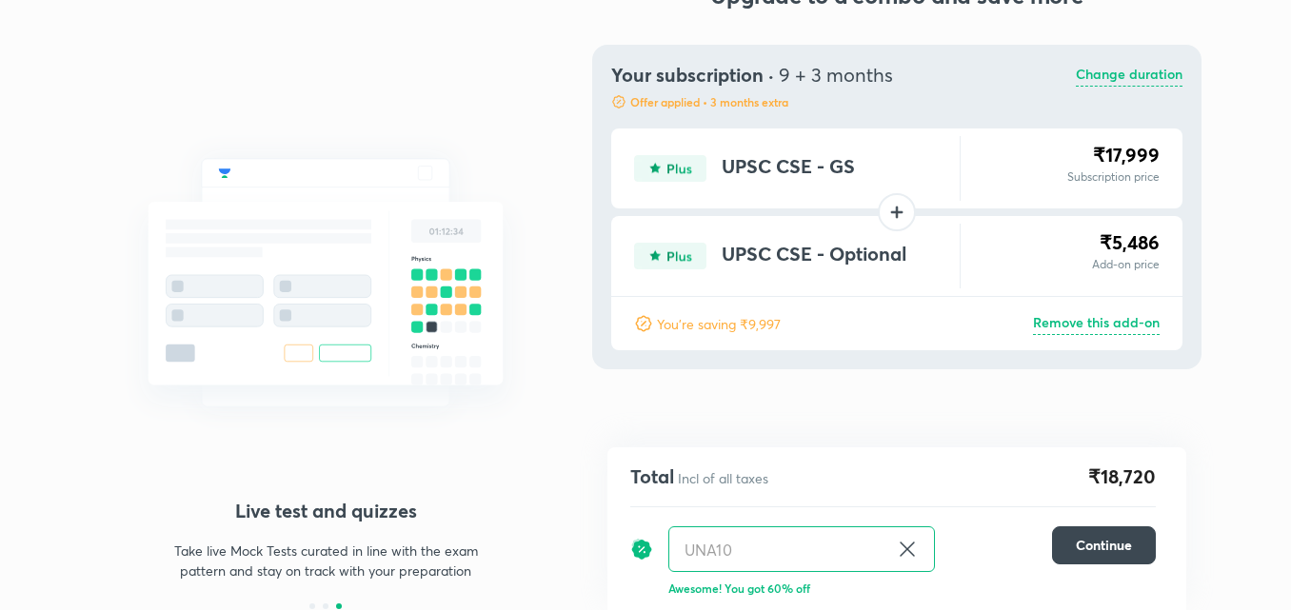
scroll to position [72, 0]
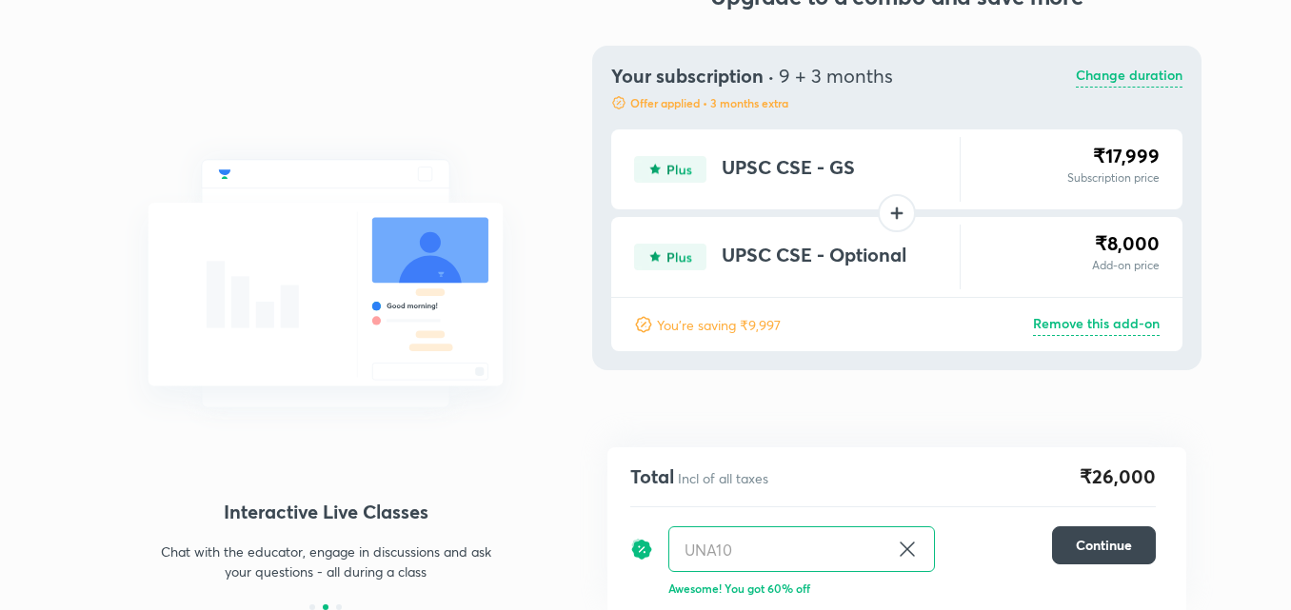
click at [902, 541] on icon at bounding box center [907, 549] width 23 height 23
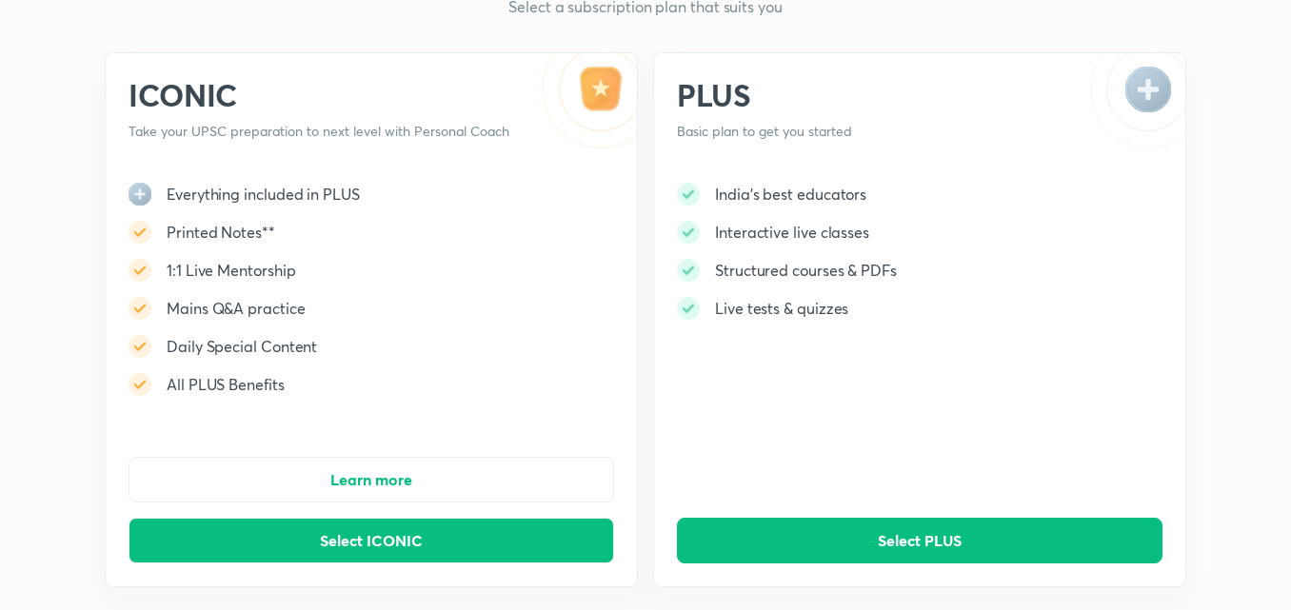
scroll to position [92, 0]
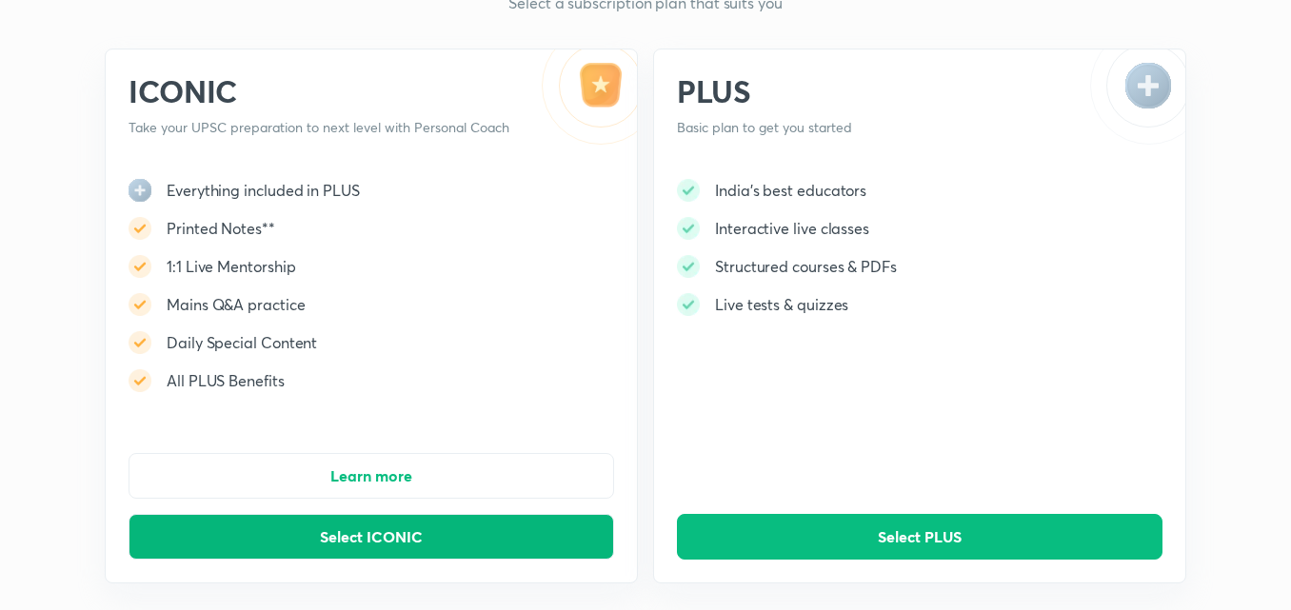
click at [483, 535] on button "Select ICONIC" at bounding box center [372, 537] width 486 height 46
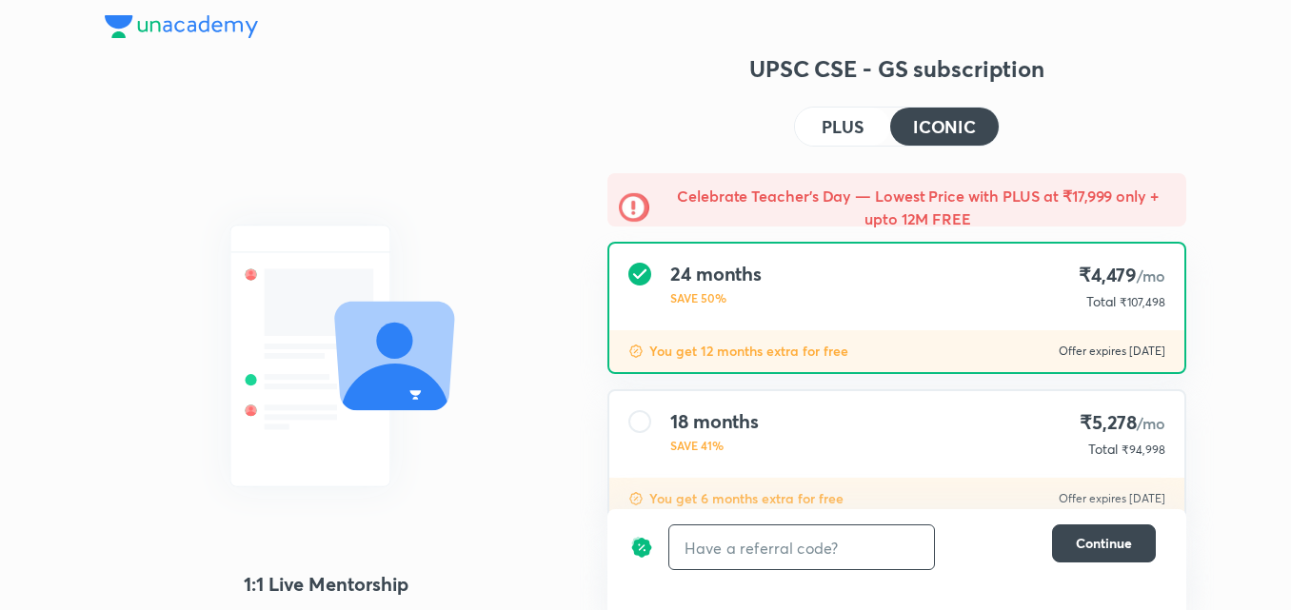
click at [808, 559] on input "text" at bounding box center [801, 548] width 265 height 45
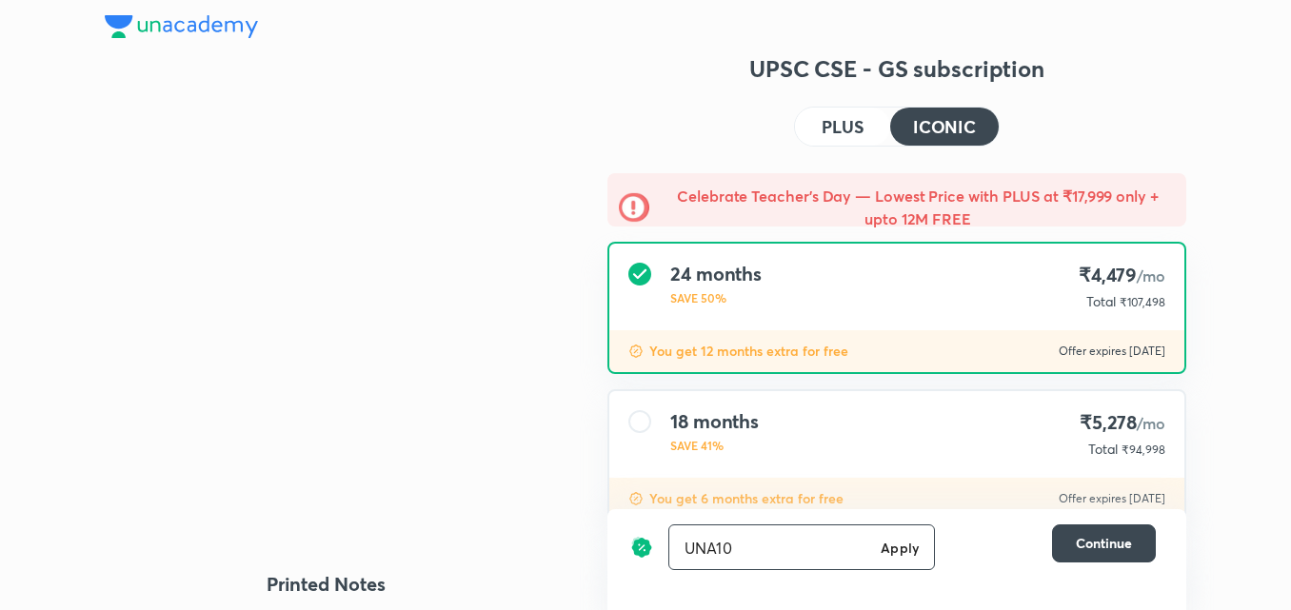
type input "UNA10"
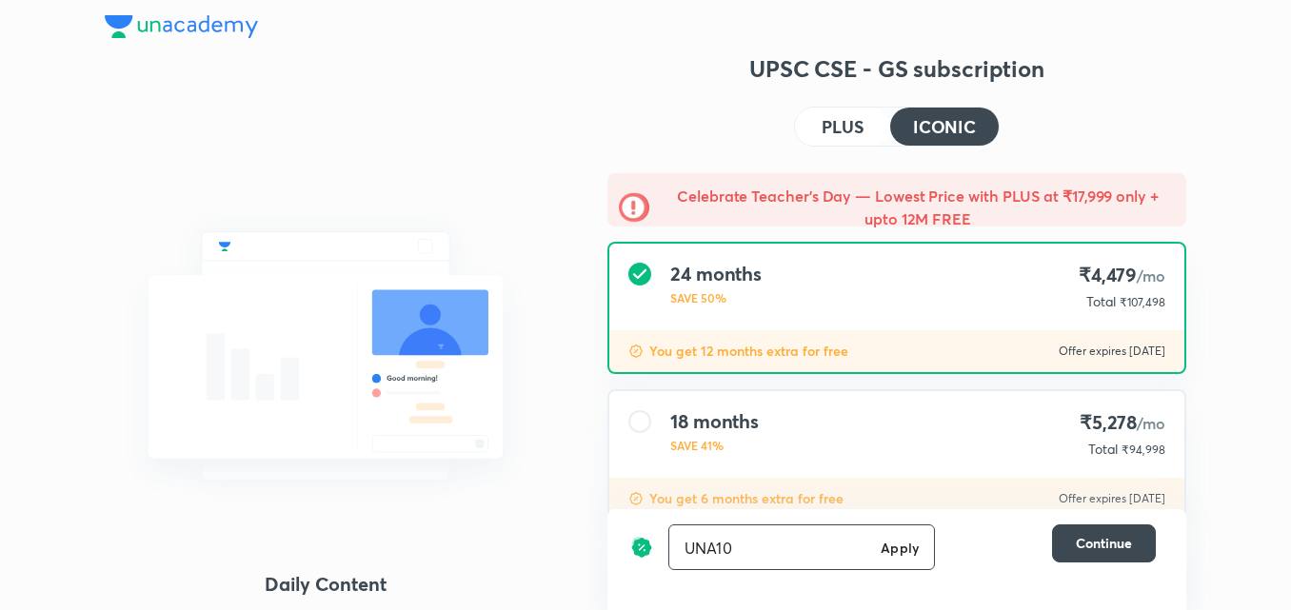
click at [900, 545] on h6 "Apply" at bounding box center [900, 548] width 38 height 20
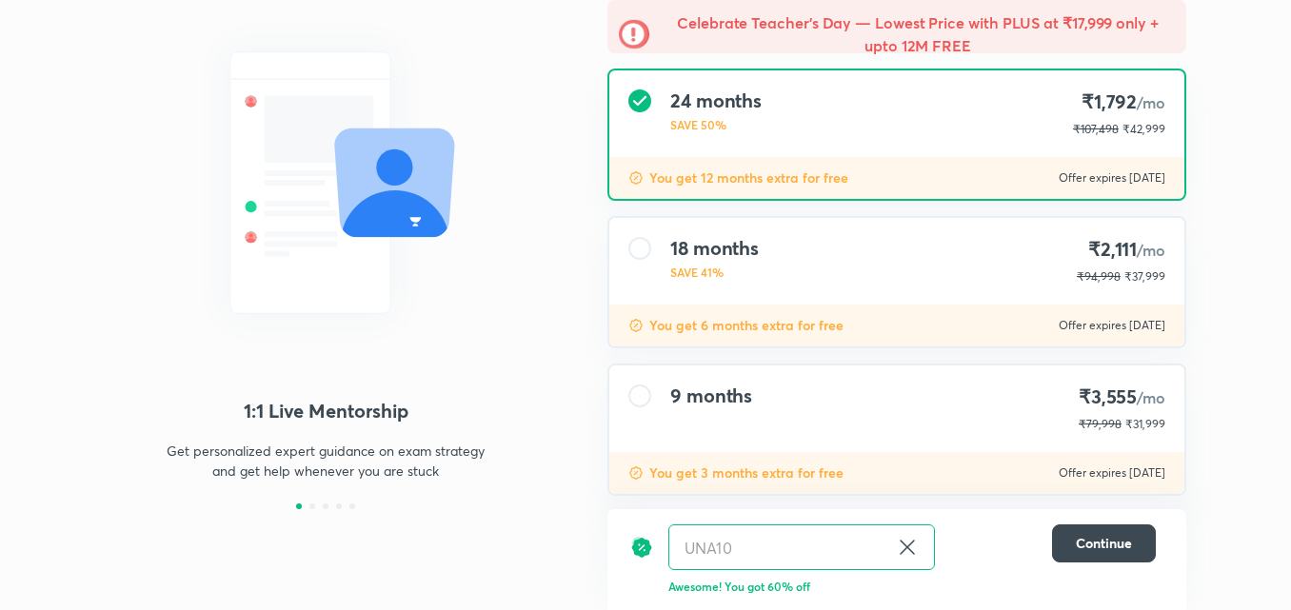
scroll to position [200, 0]
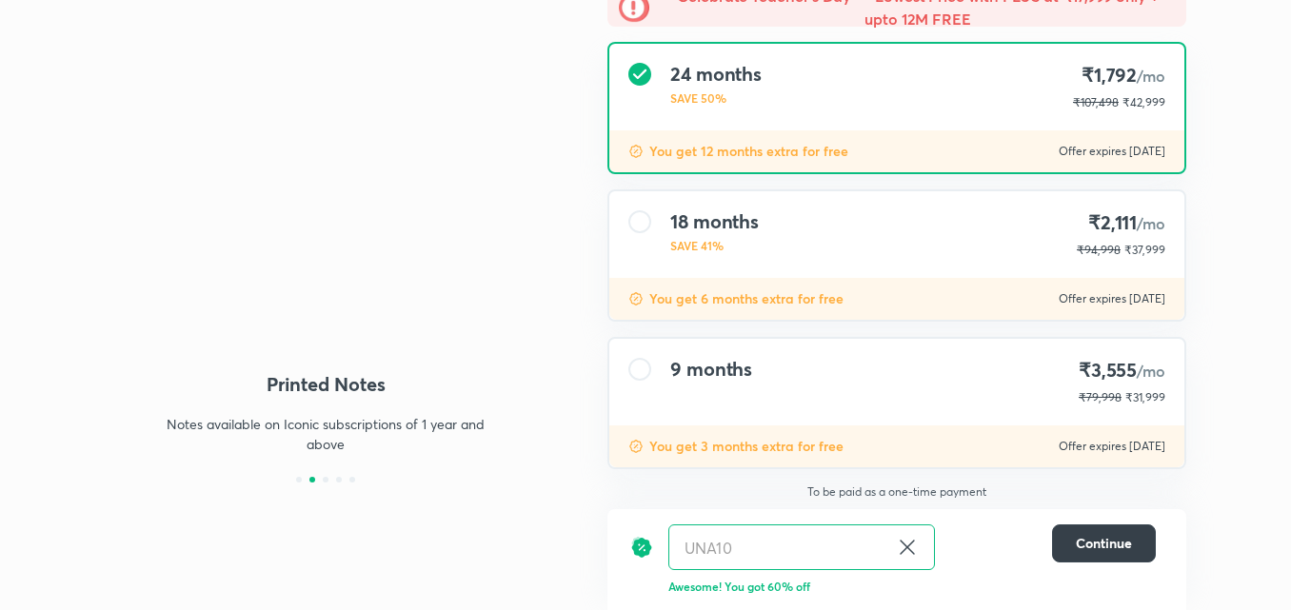
click at [1078, 547] on span "Continue" at bounding box center [1104, 543] width 56 height 19
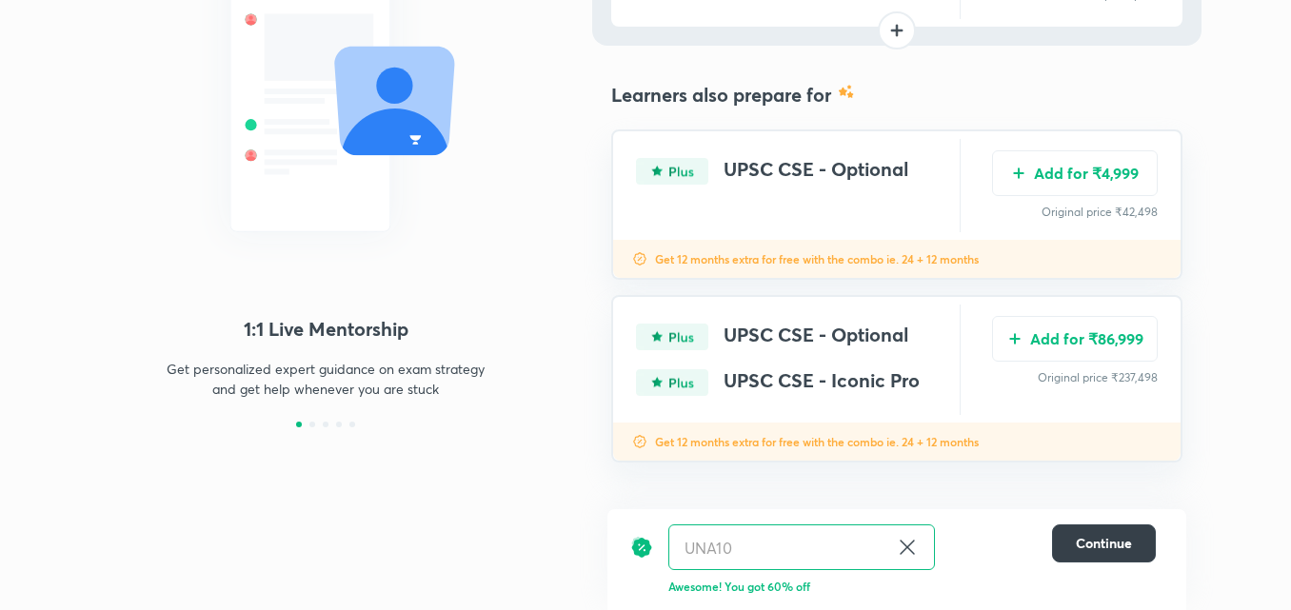
scroll to position [256, 0]
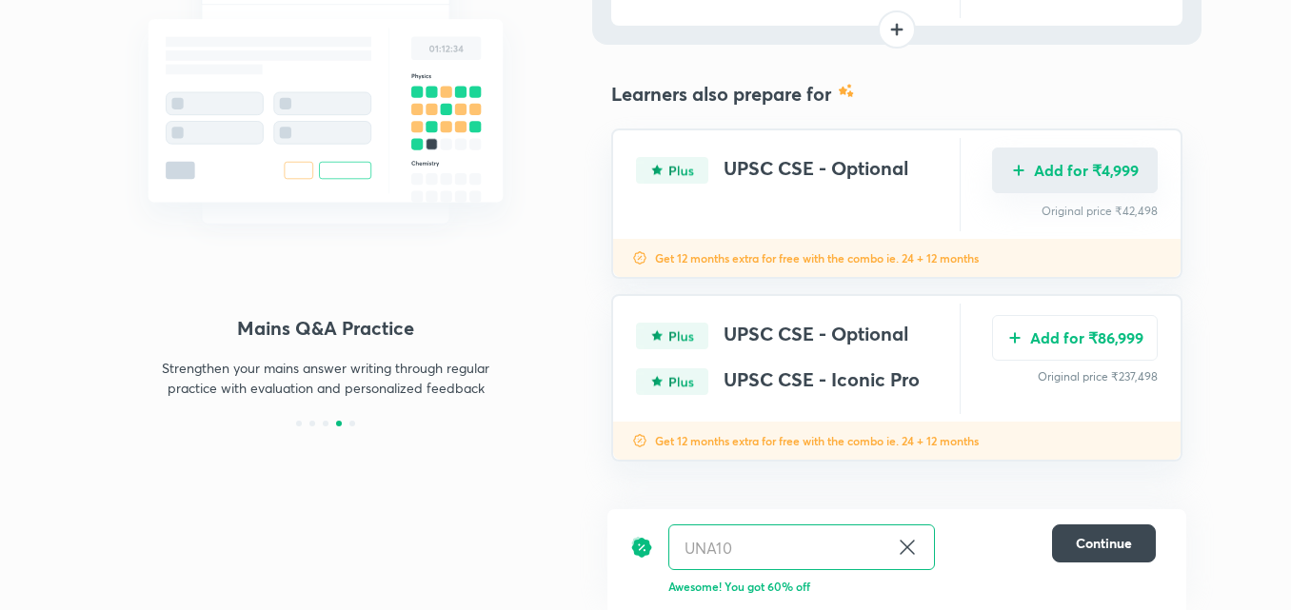
click at [1088, 187] on button "Add for ₹4,999" at bounding box center [1075, 171] width 166 height 46
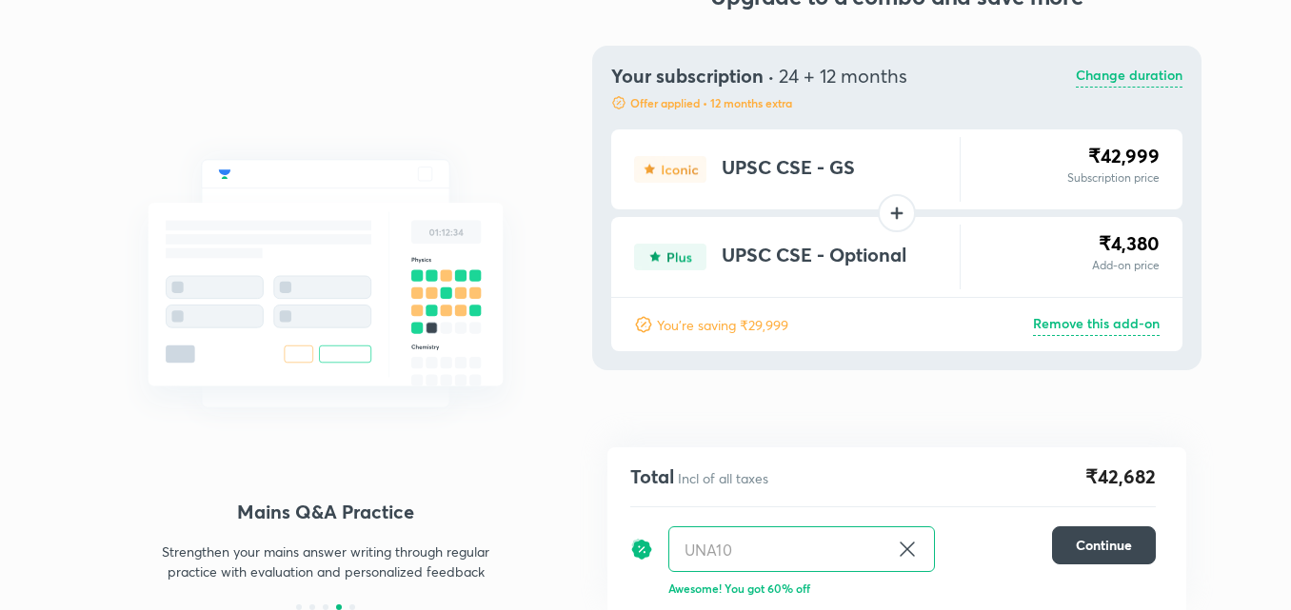
scroll to position [72, 0]
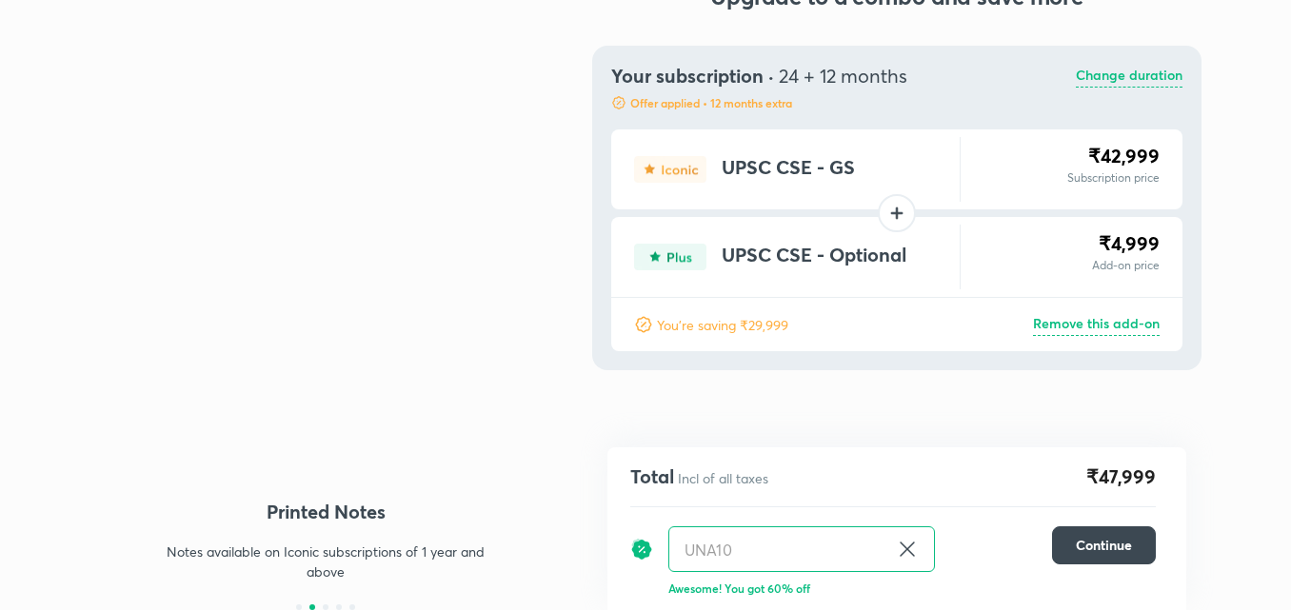
click at [1100, 77] on p "Change duration" at bounding box center [1129, 76] width 107 height 23
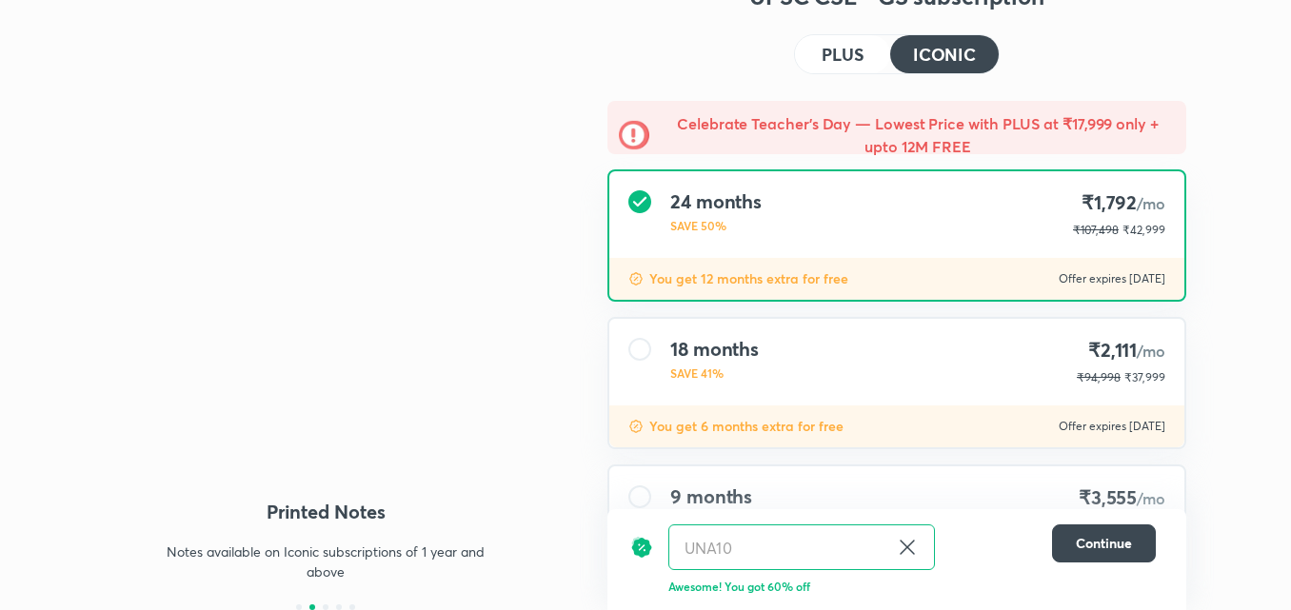
click at [855, 392] on div "18 months SAVE 41% ₹2,111 /mo ₹94,998 ₹37,999" at bounding box center [896, 362] width 575 height 87
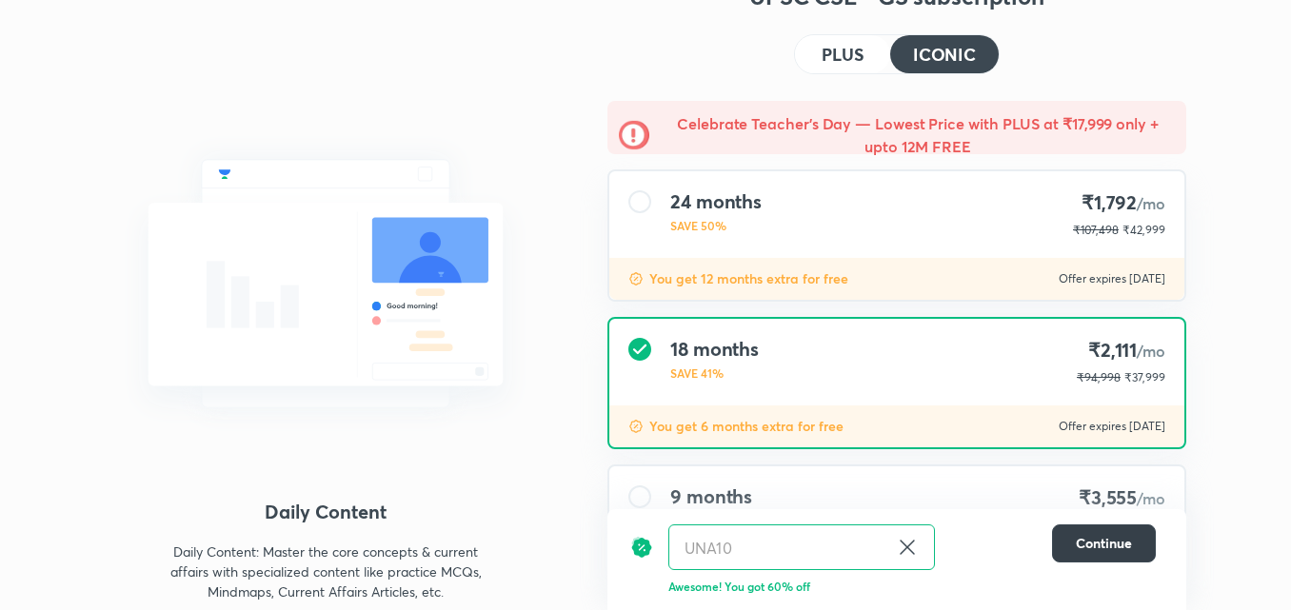
click at [1077, 529] on button "Continue" at bounding box center [1104, 544] width 104 height 38
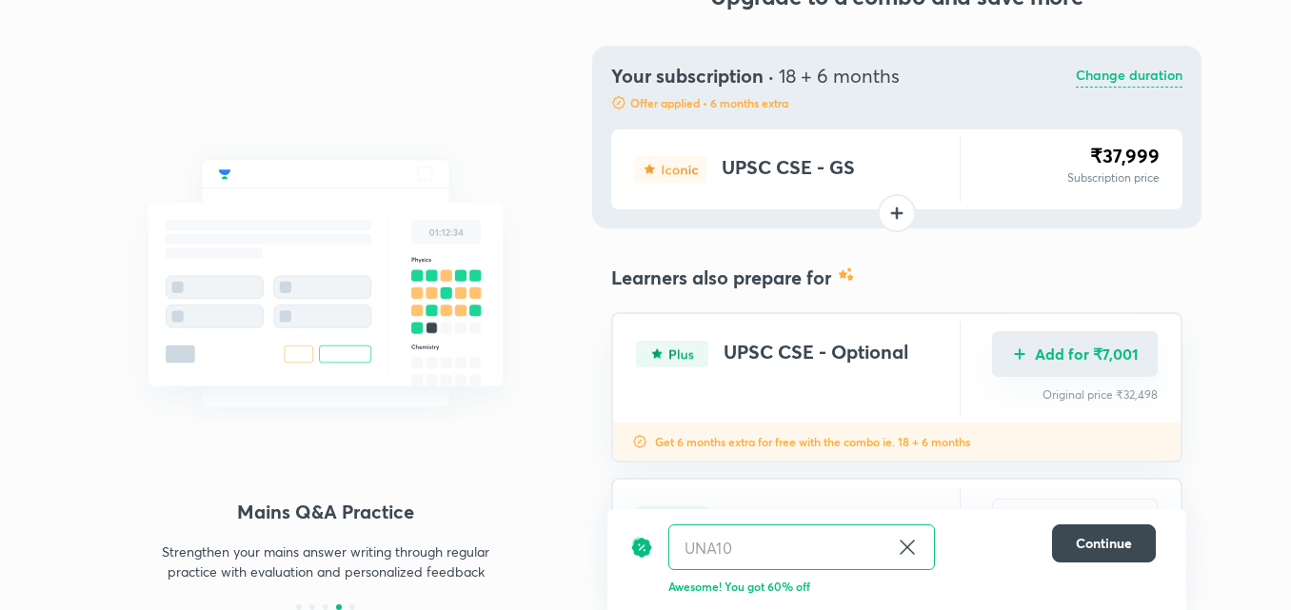
click at [1041, 370] on button "Add for ₹7,001" at bounding box center [1075, 354] width 166 height 46
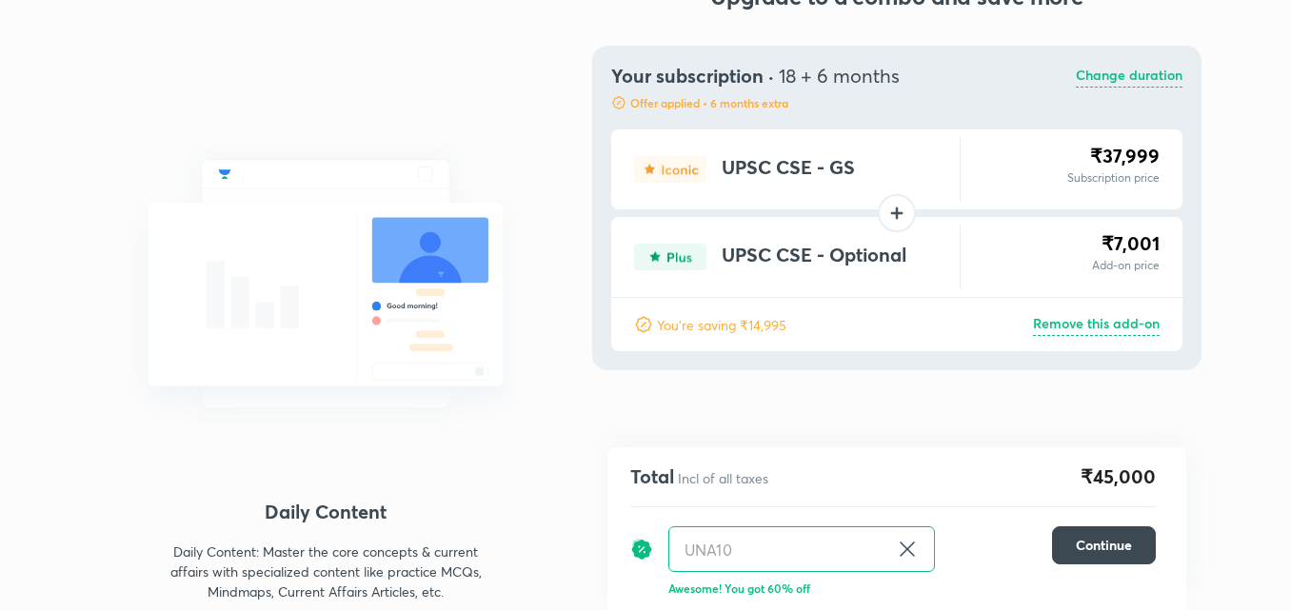
click at [1159, 75] on p "Change duration" at bounding box center [1129, 76] width 107 height 23
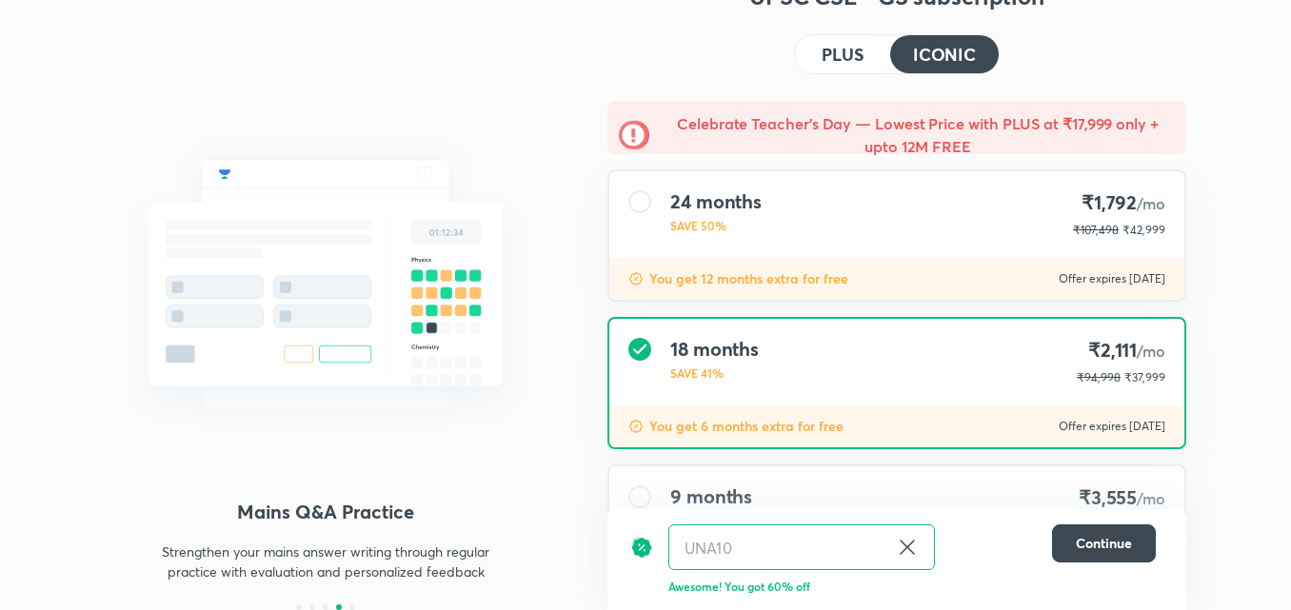
click at [1004, 480] on div "9 months ₹3,555 /mo ₹79,998 ₹31,999" at bounding box center [896, 510] width 575 height 87
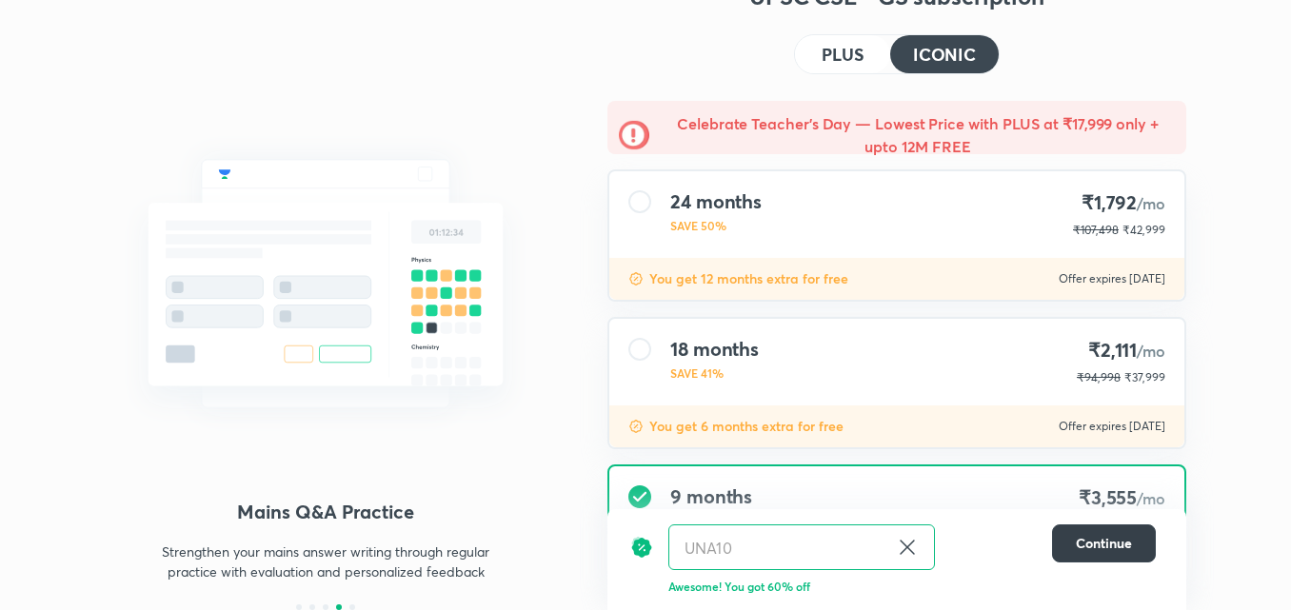
click at [1115, 552] on span "Continue" at bounding box center [1104, 543] width 56 height 19
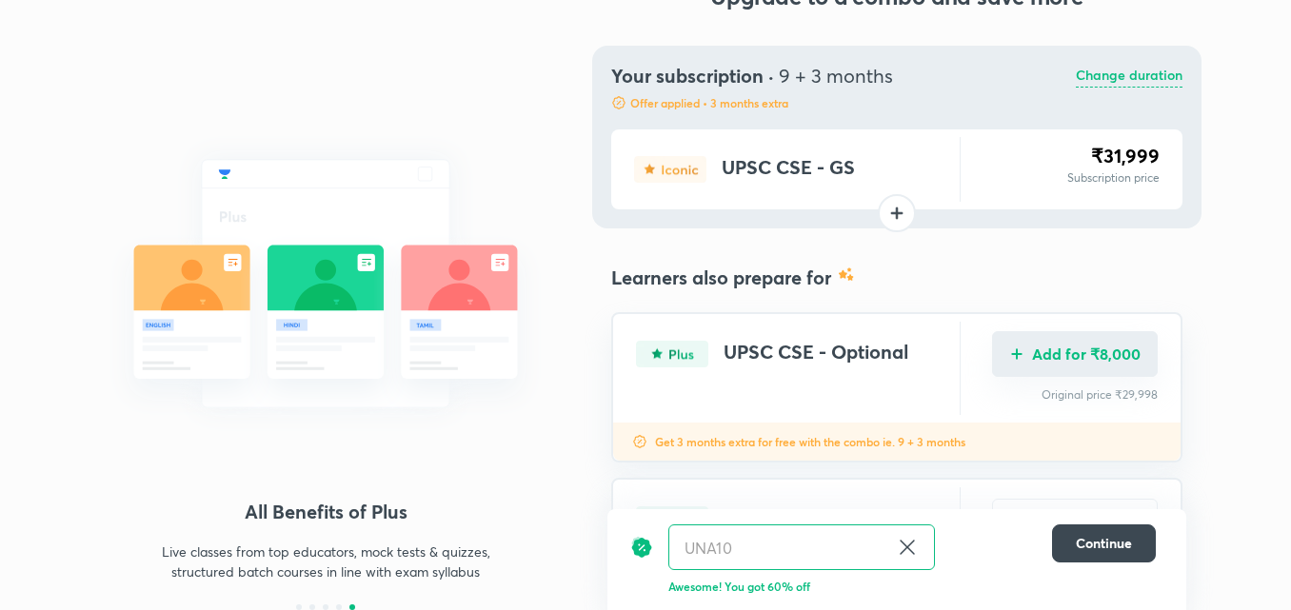
click at [1064, 376] on button "Add for ₹8,000" at bounding box center [1075, 354] width 166 height 46
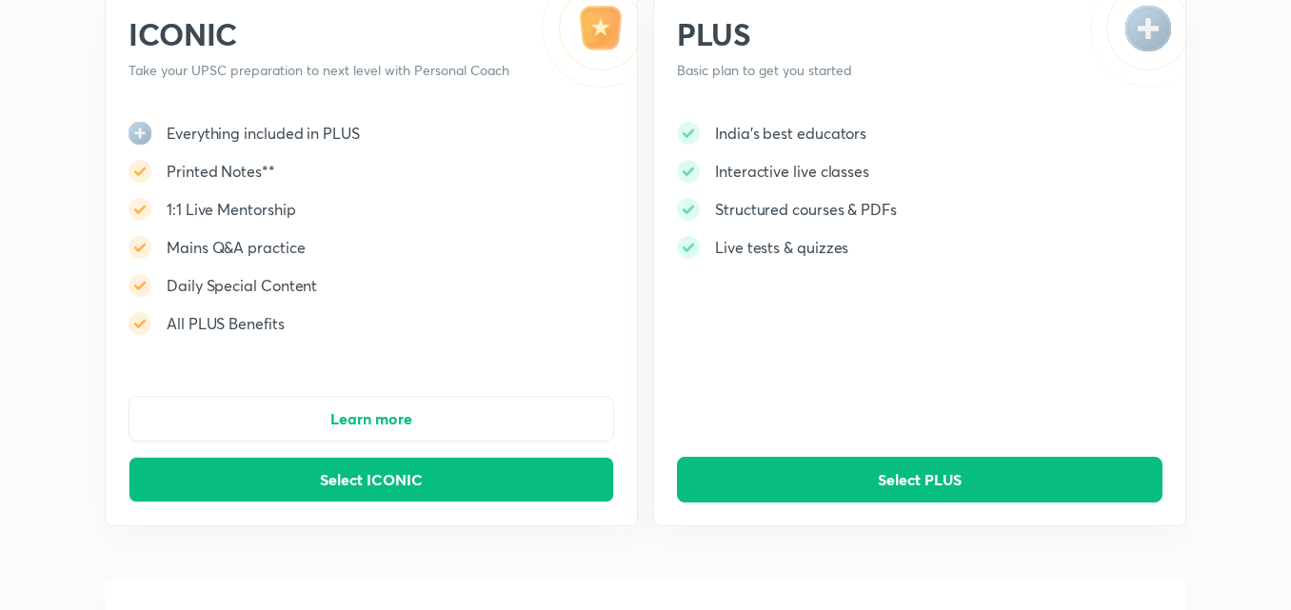
scroll to position [155, 0]
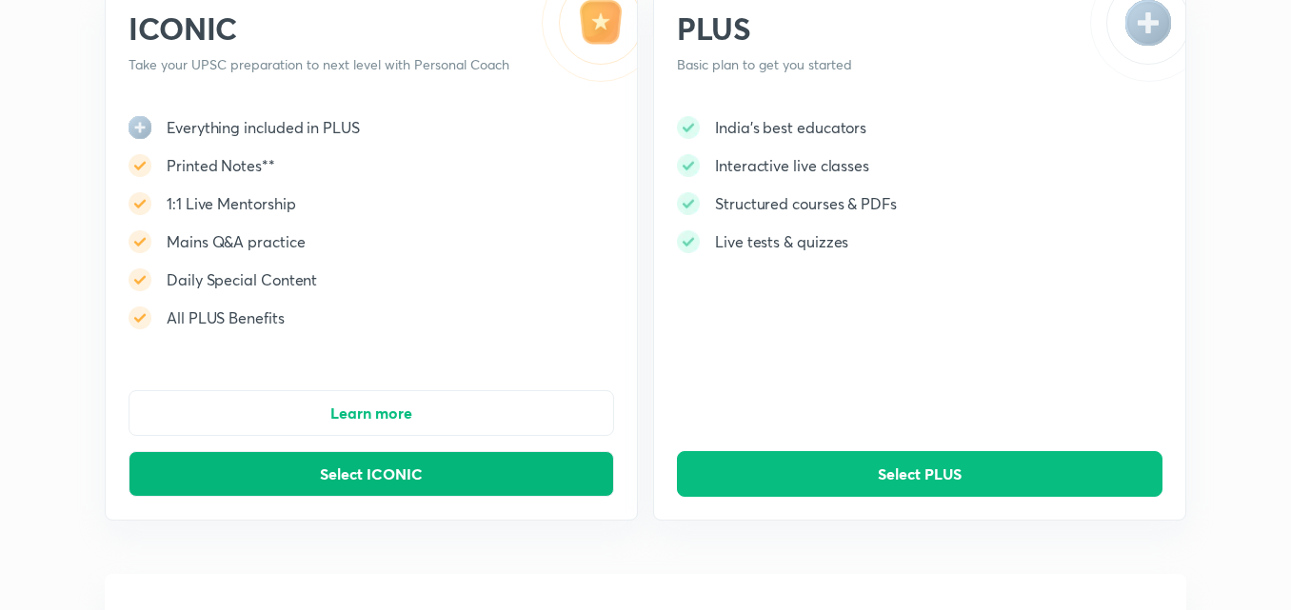
click at [544, 475] on button "Select ICONIC" at bounding box center [372, 474] width 486 height 46
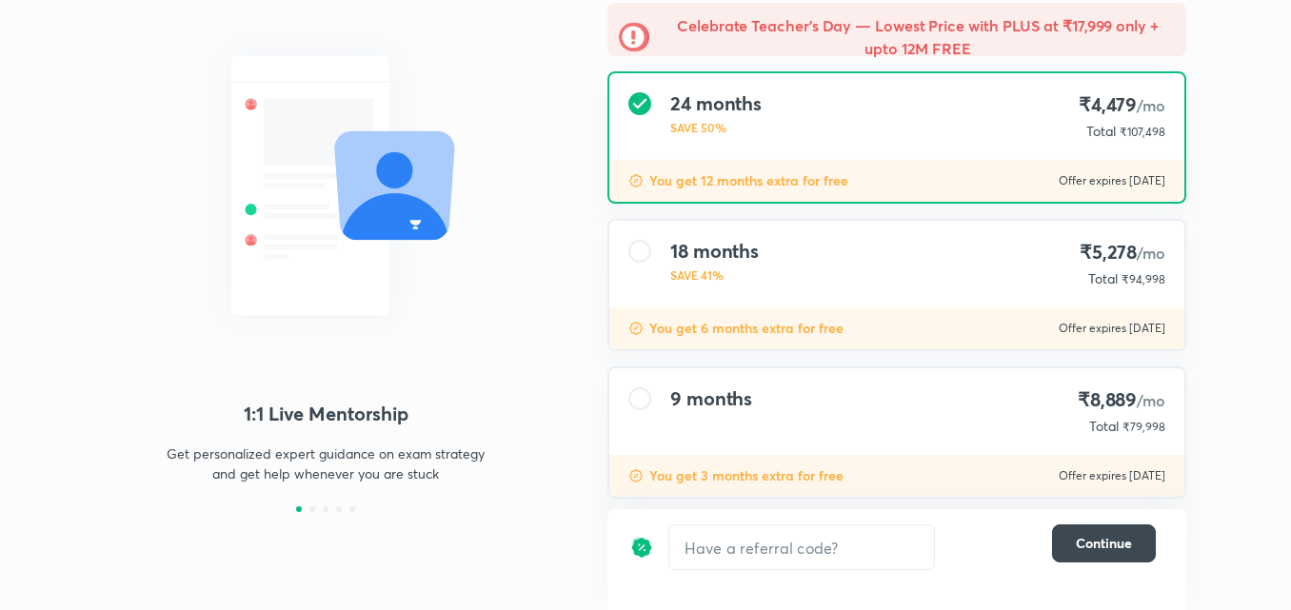
scroll to position [200, 0]
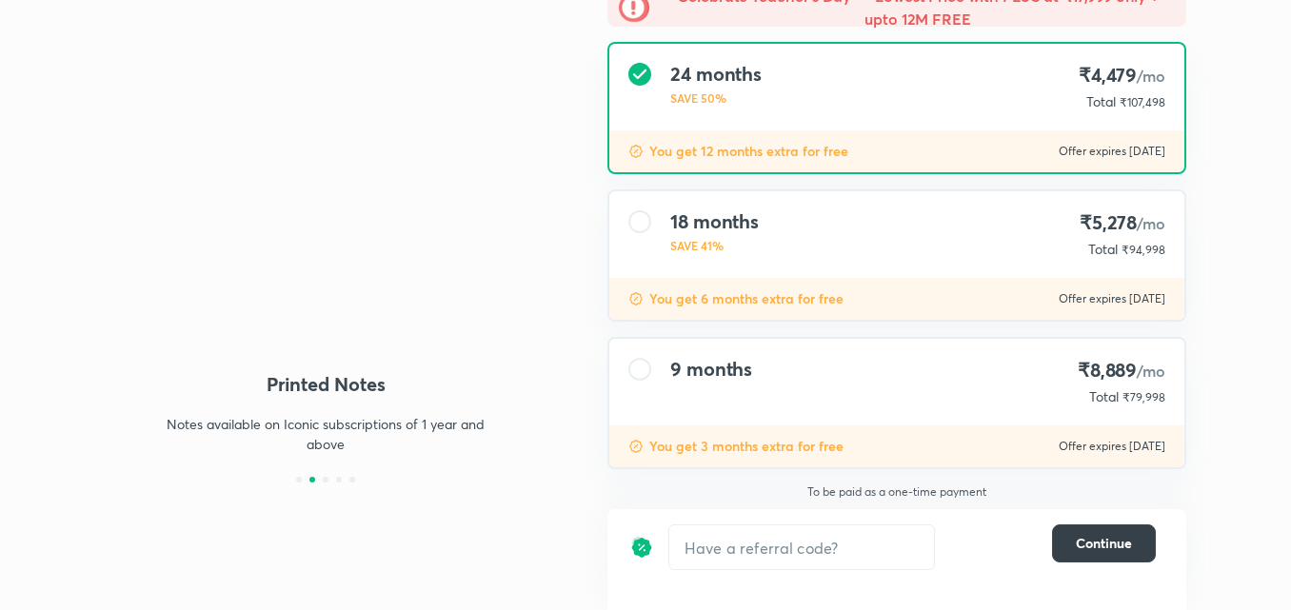
click at [1133, 534] on button "Continue" at bounding box center [1104, 544] width 104 height 38
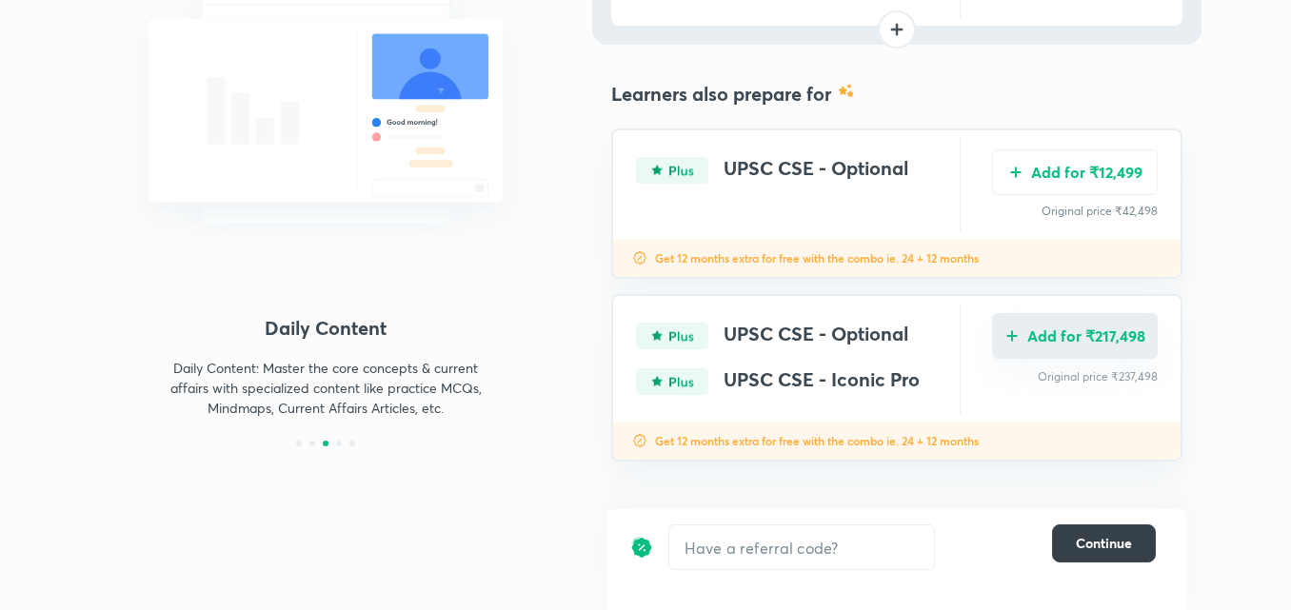
scroll to position [236, 0]
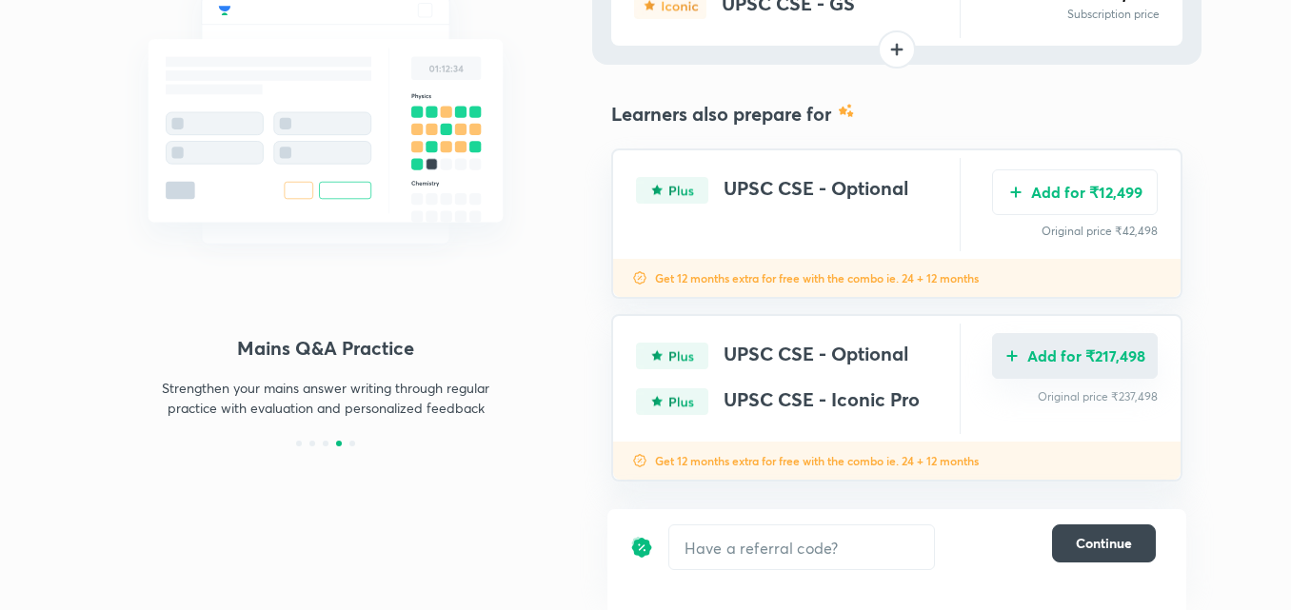
click at [1108, 343] on button "Add for ₹217,498" at bounding box center [1075, 356] width 166 height 46
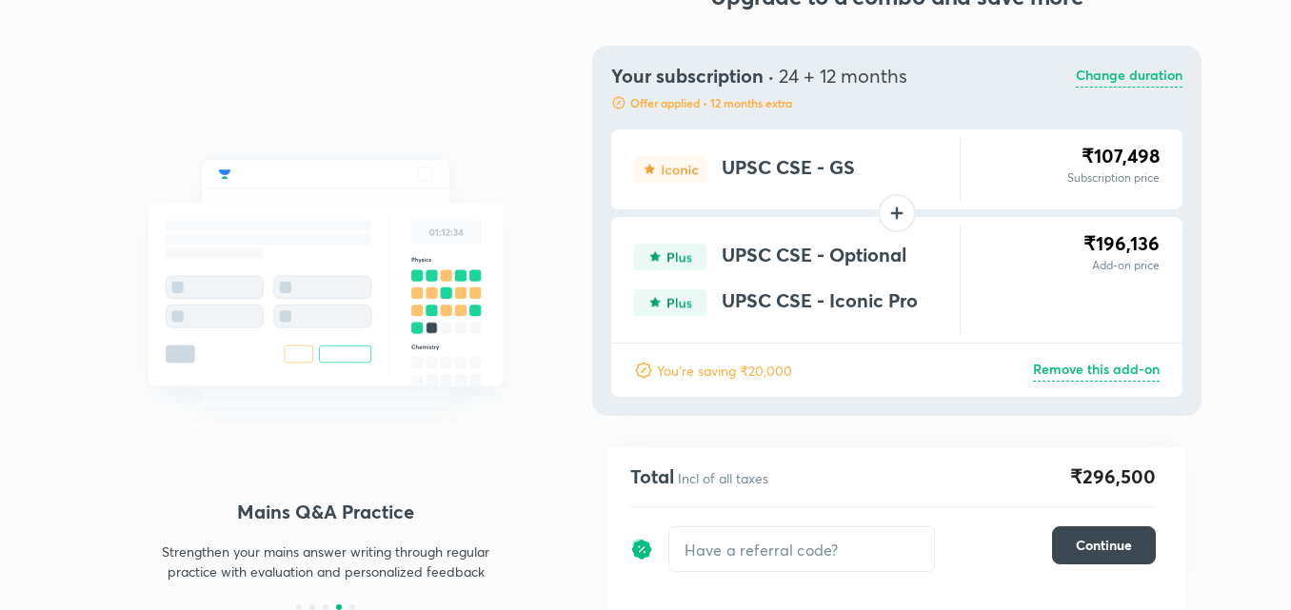
scroll to position [72, 0]
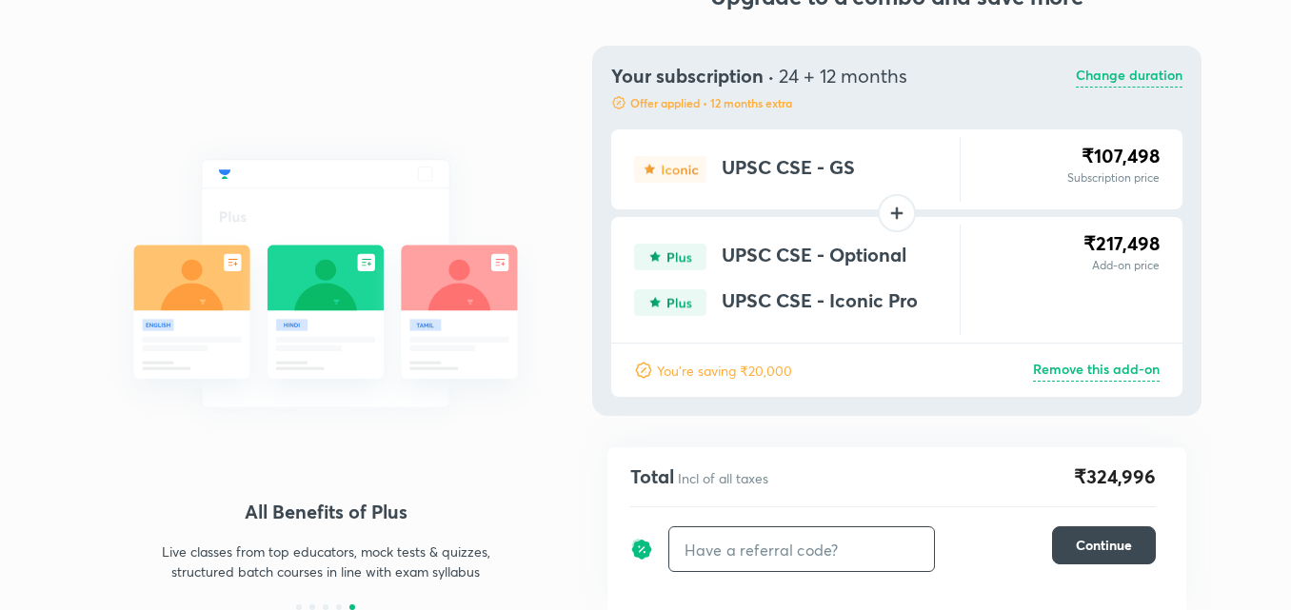
click at [758, 557] on input "text" at bounding box center [801, 550] width 265 height 45
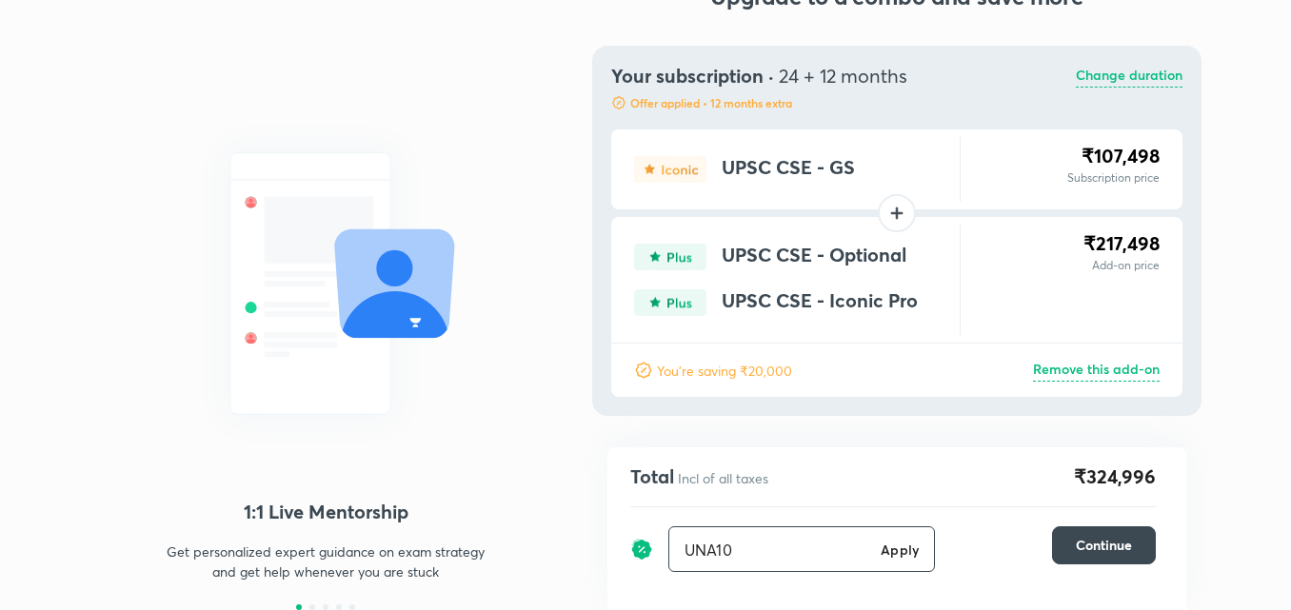
type input "UNA10"
click at [910, 549] on h6 "Apply" at bounding box center [900, 550] width 38 height 20
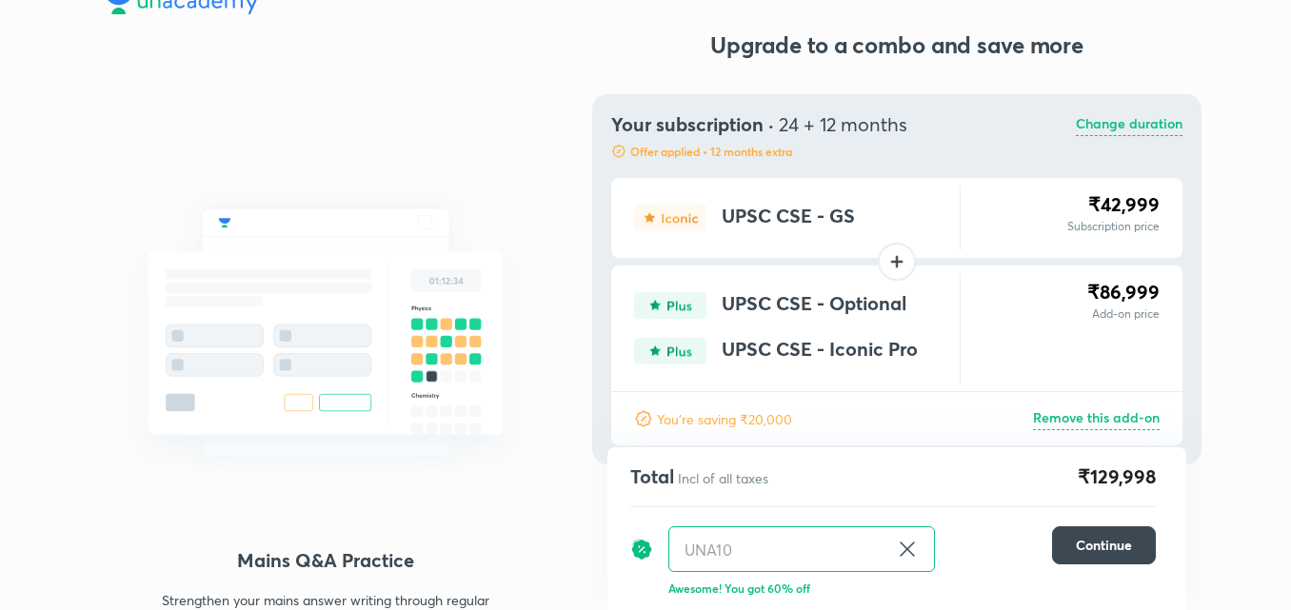
scroll to position [21, 0]
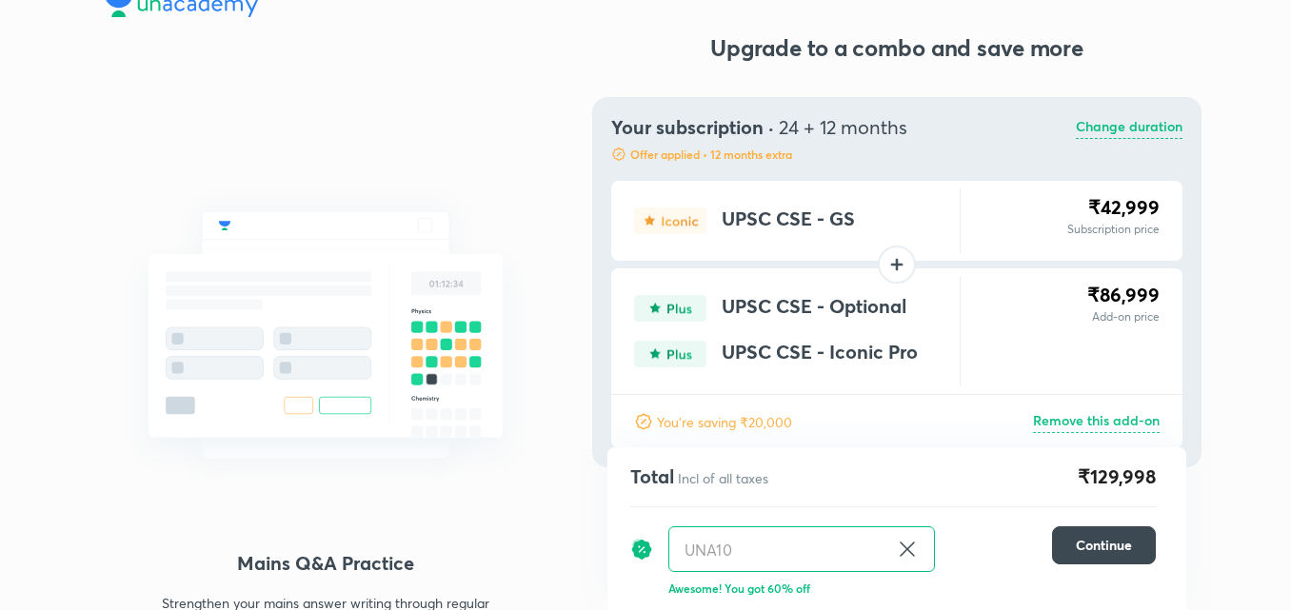
click at [1128, 130] on p "Change duration" at bounding box center [1129, 127] width 107 height 23
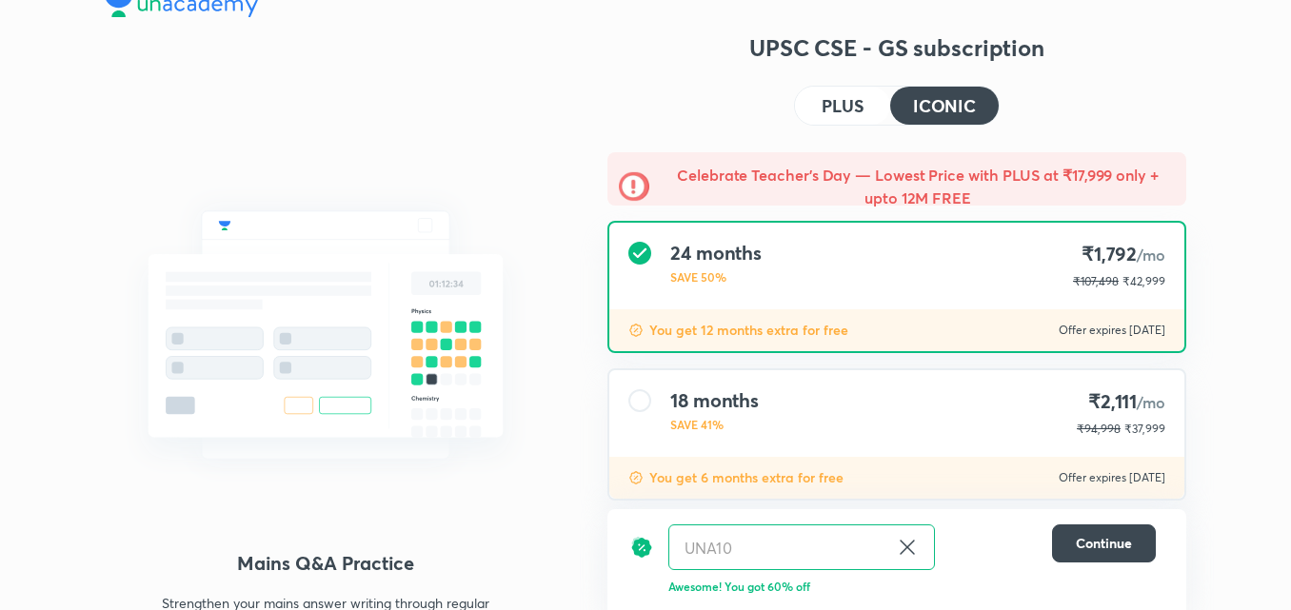
click at [908, 406] on div "18 months SAVE 41% ₹2,111 /mo ₹94,998 ₹37,999" at bounding box center [896, 413] width 575 height 87
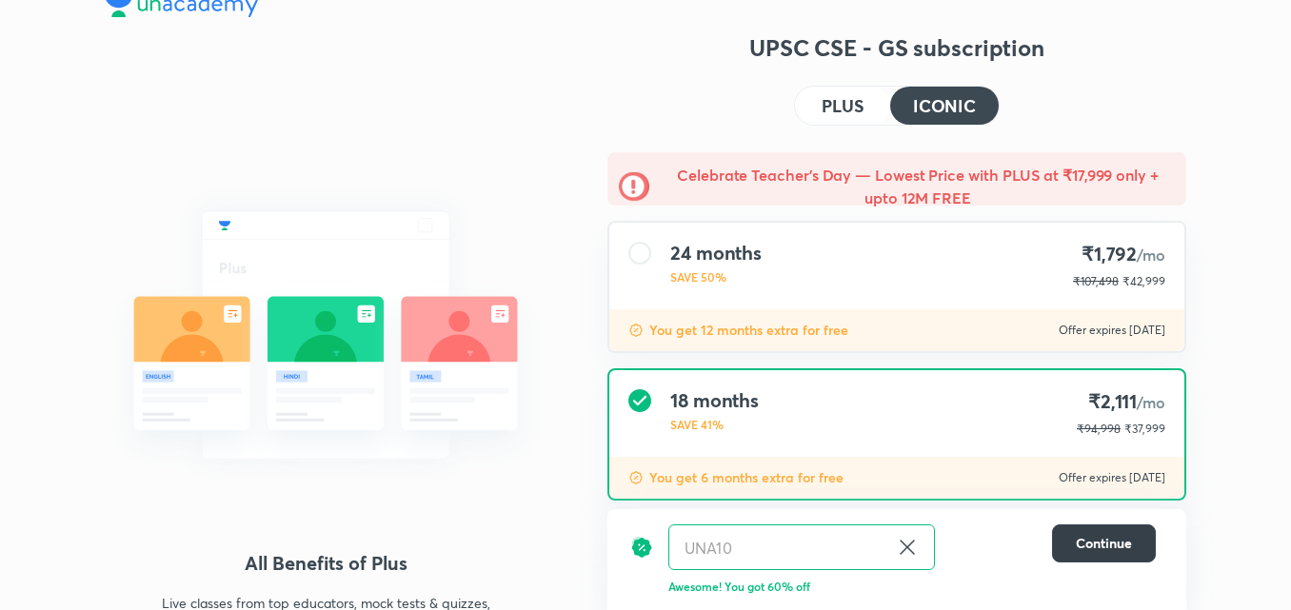
click at [1131, 535] on span "Continue" at bounding box center [1104, 543] width 56 height 19
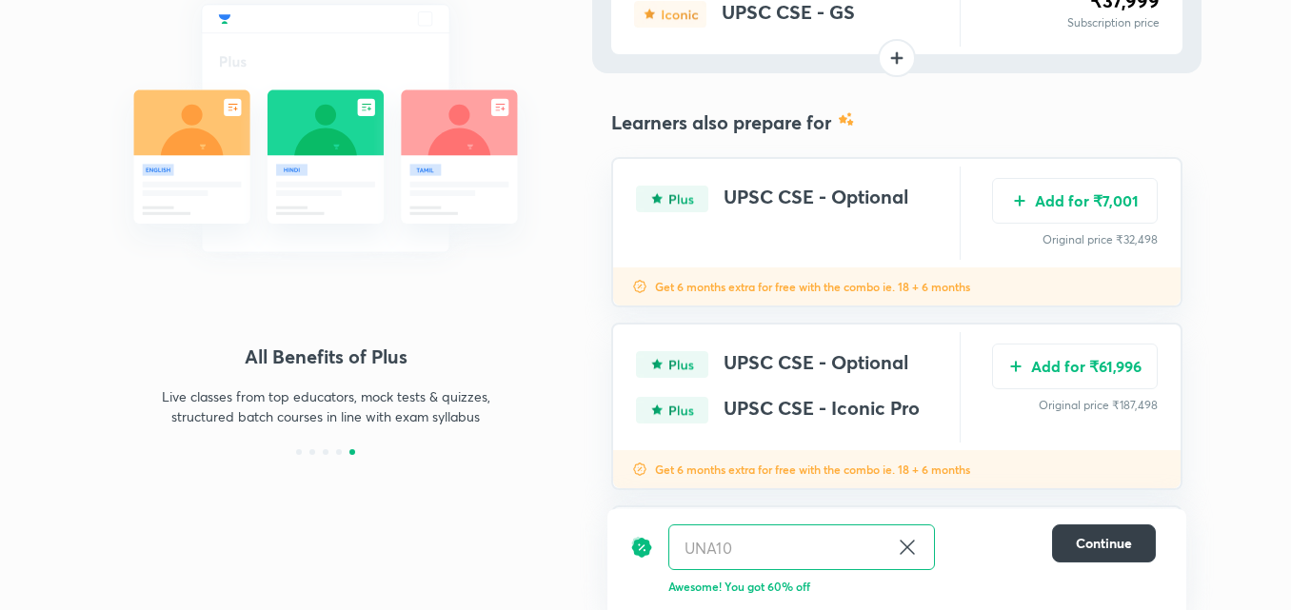
scroll to position [230, 0]
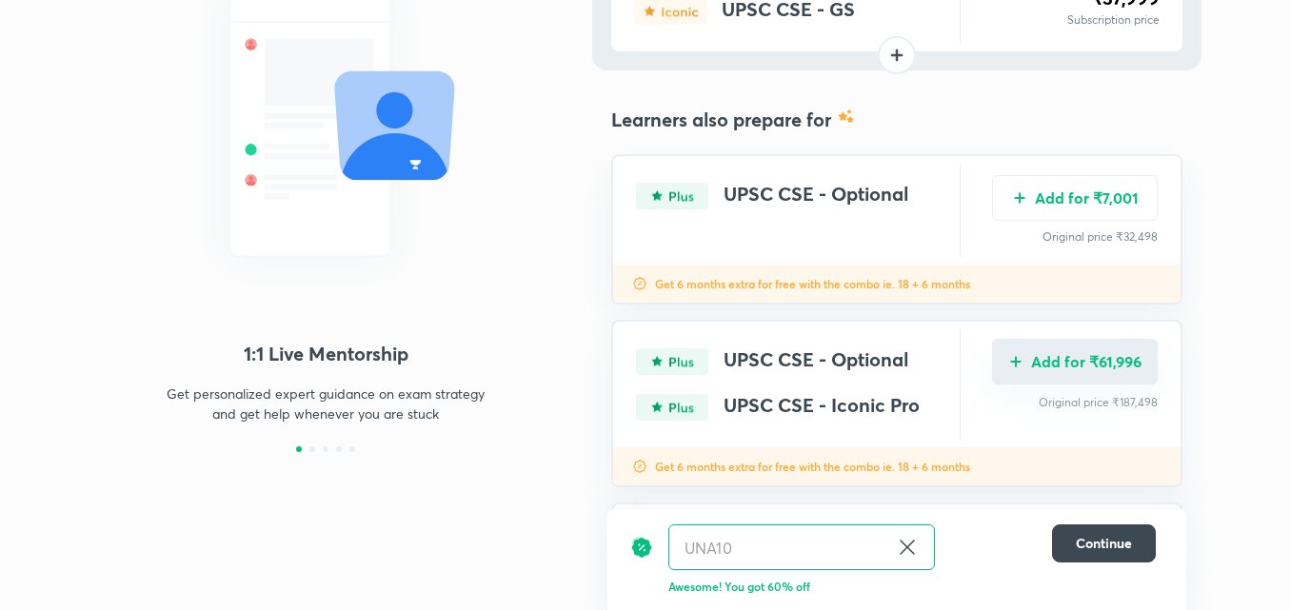
click at [1037, 382] on button "Add for ₹61,996" at bounding box center [1075, 362] width 166 height 46
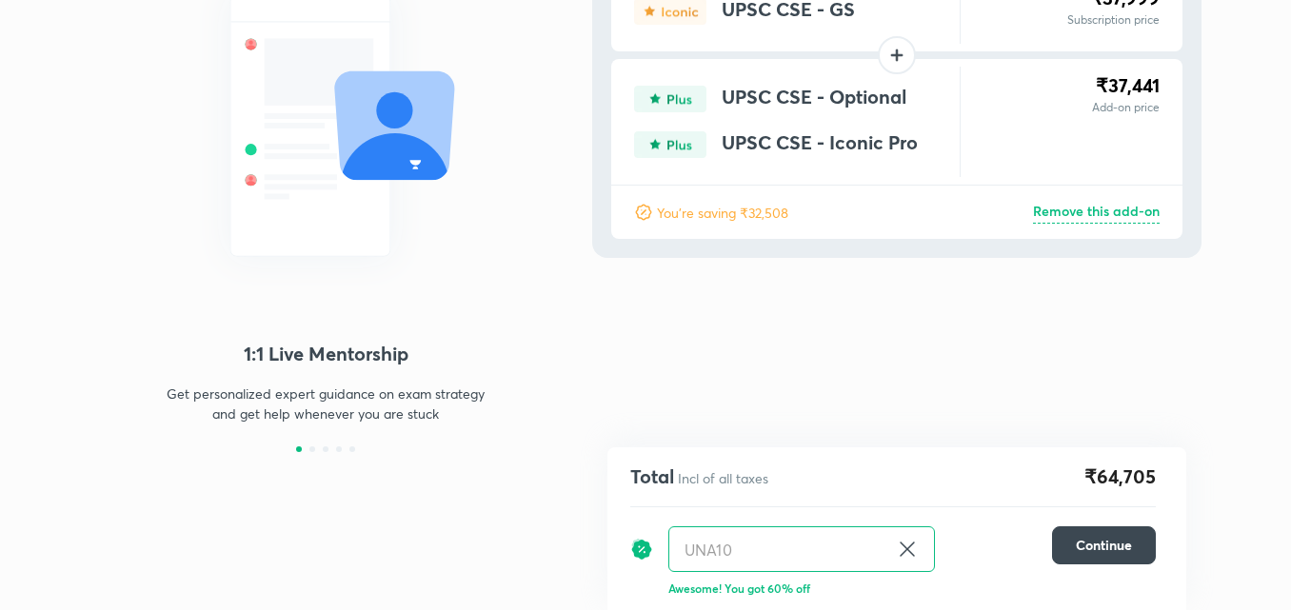
scroll to position [72, 0]
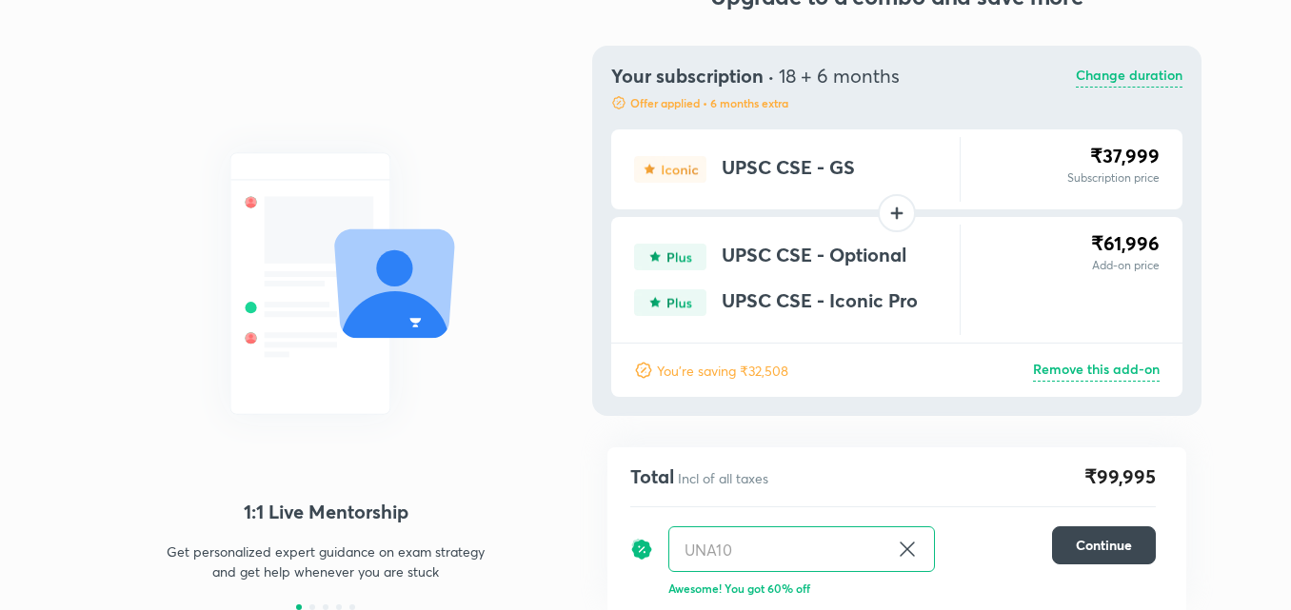
click at [1128, 81] on p "Change duration" at bounding box center [1129, 76] width 107 height 23
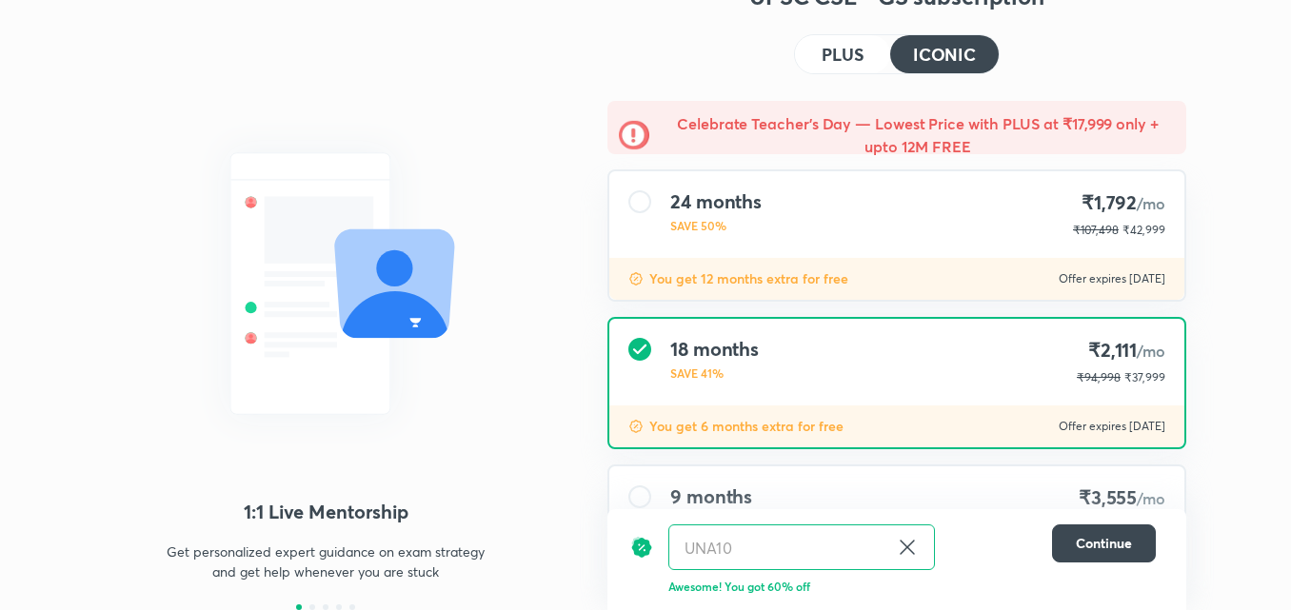
click at [948, 479] on div "9 months ₹3,555 /mo ₹79,998 ₹31,999" at bounding box center [896, 510] width 575 height 87
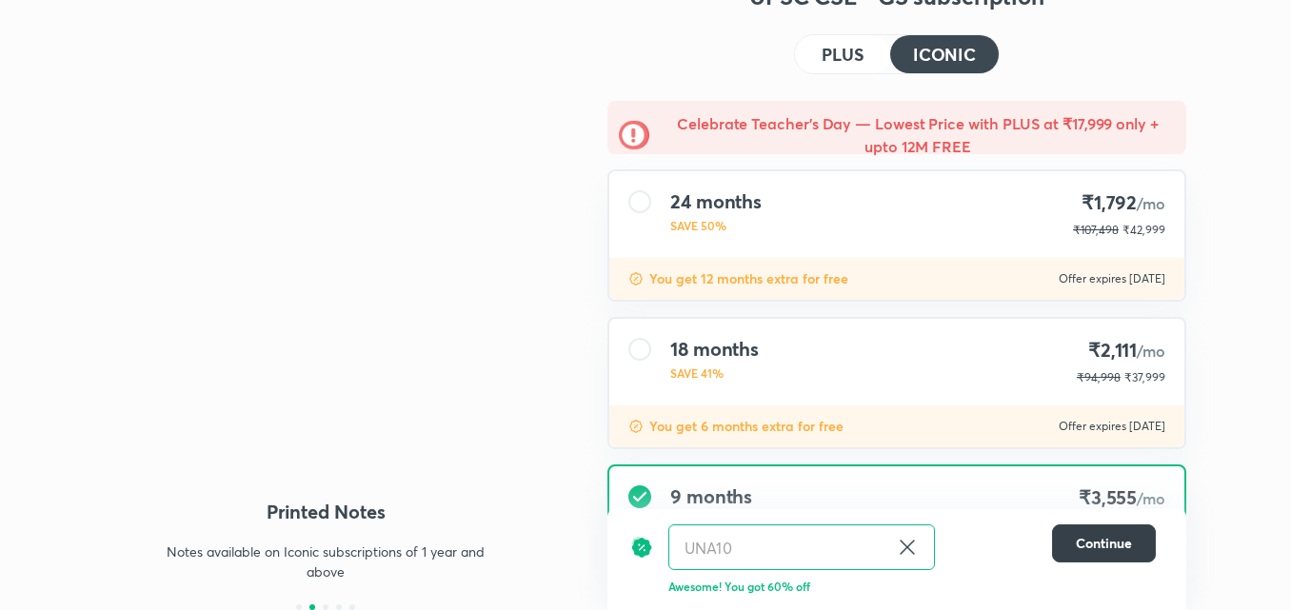
click at [1138, 545] on button "Continue" at bounding box center [1104, 544] width 104 height 38
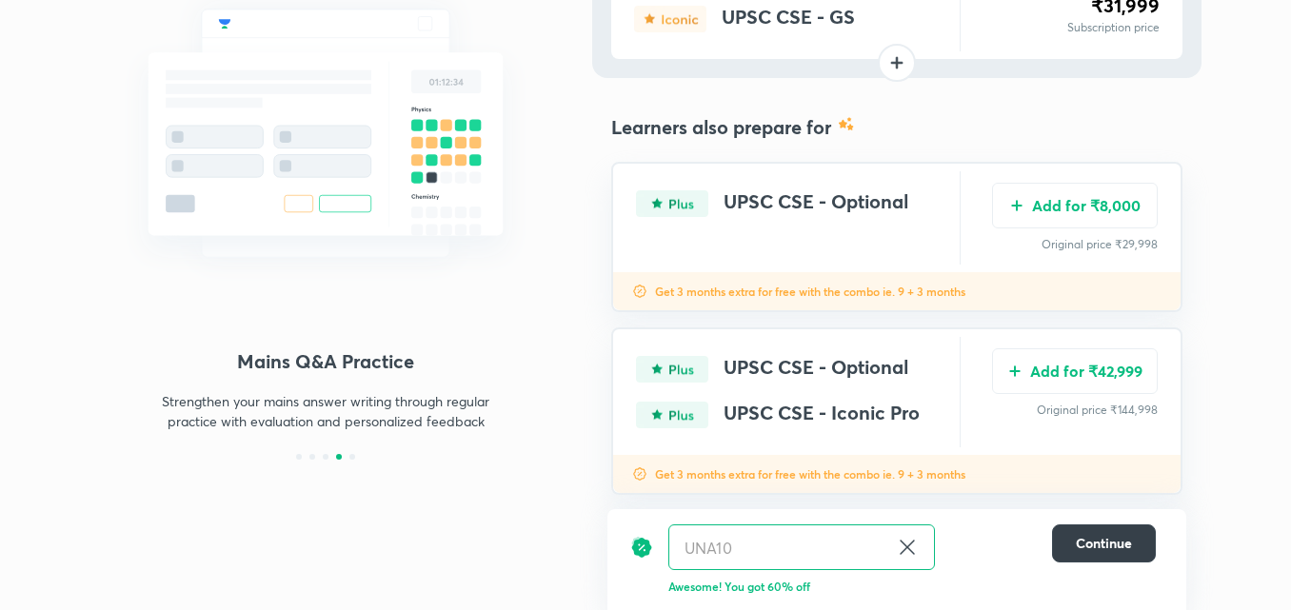
scroll to position [221, 0]
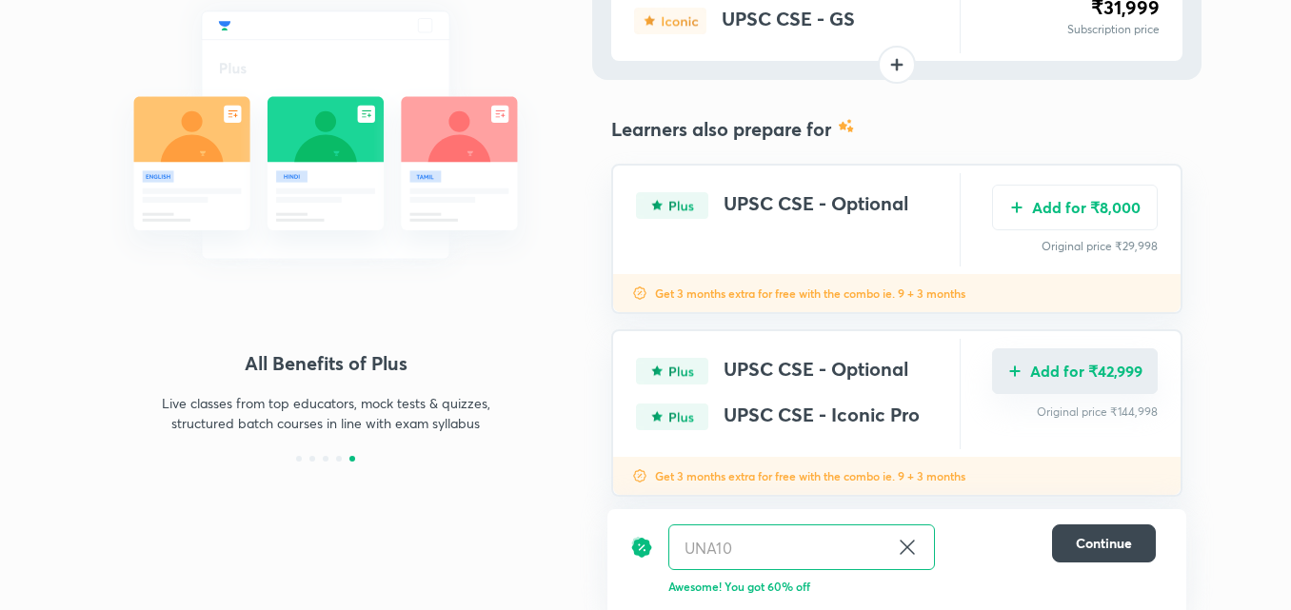
click at [1103, 377] on button "Add for ₹42,999" at bounding box center [1075, 372] width 166 height 46
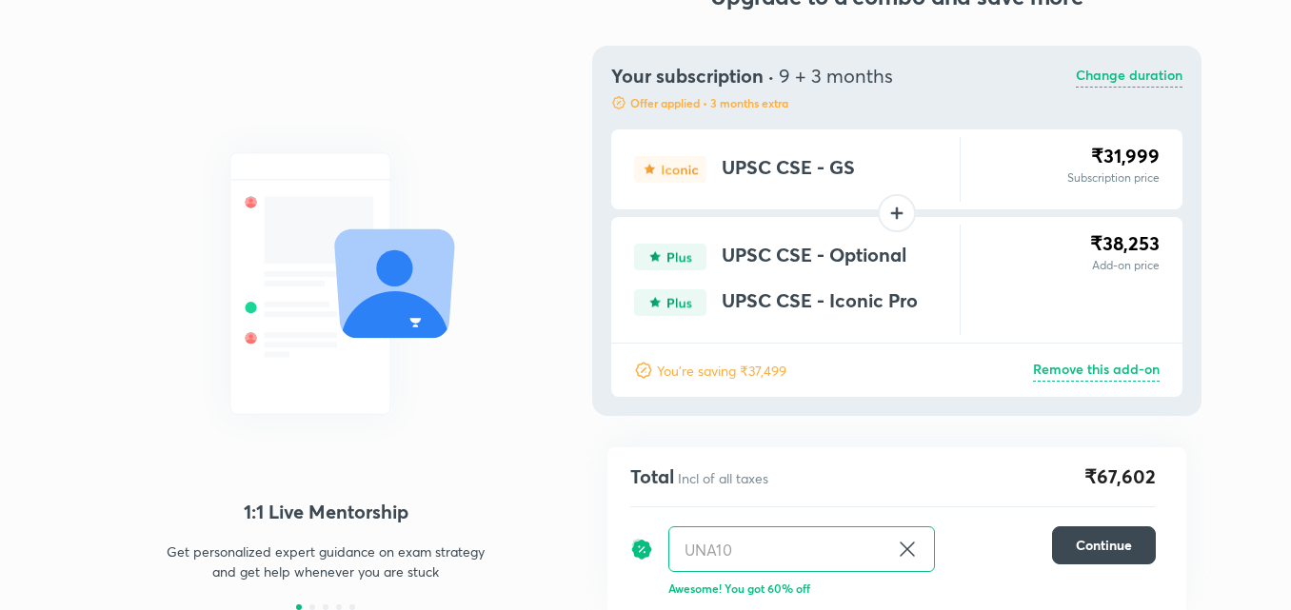
scroll to position [72, 0]
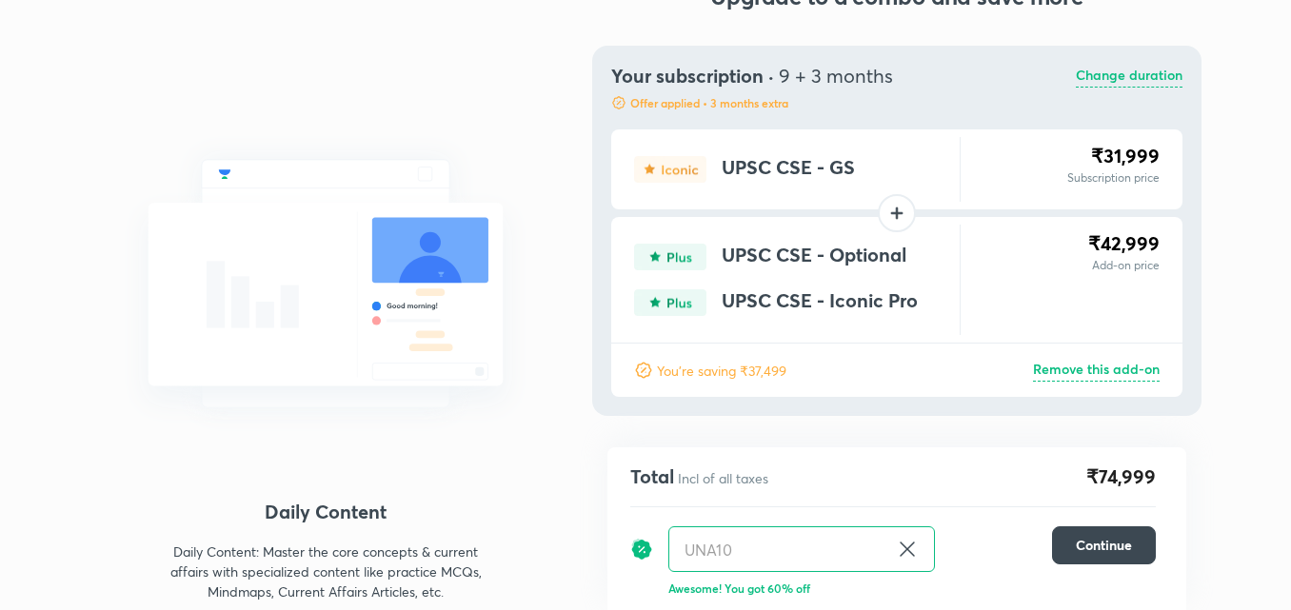
click at [1118, 73] on p "Change duration" at bounding box center [1129, 76] width 107 height 23
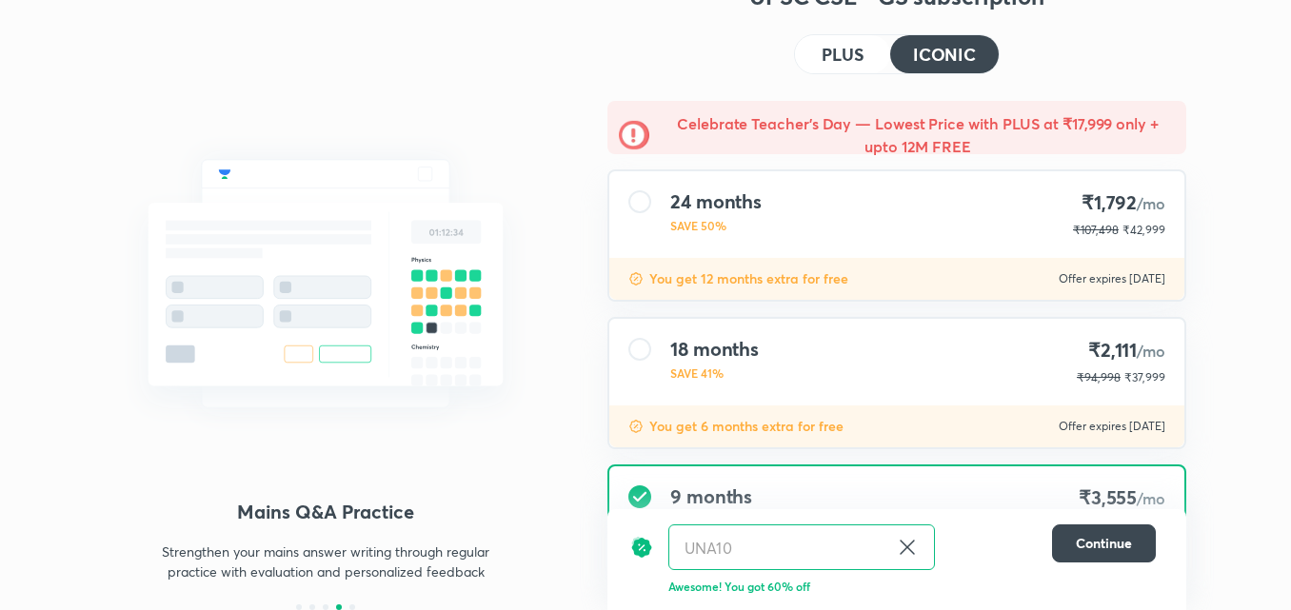
click at [793, 195] on div "24 months SAVE 50% ₹1,792 /mo ₹107,498 ₹42,999" at bounding box center [896, 214] width 575 height 87
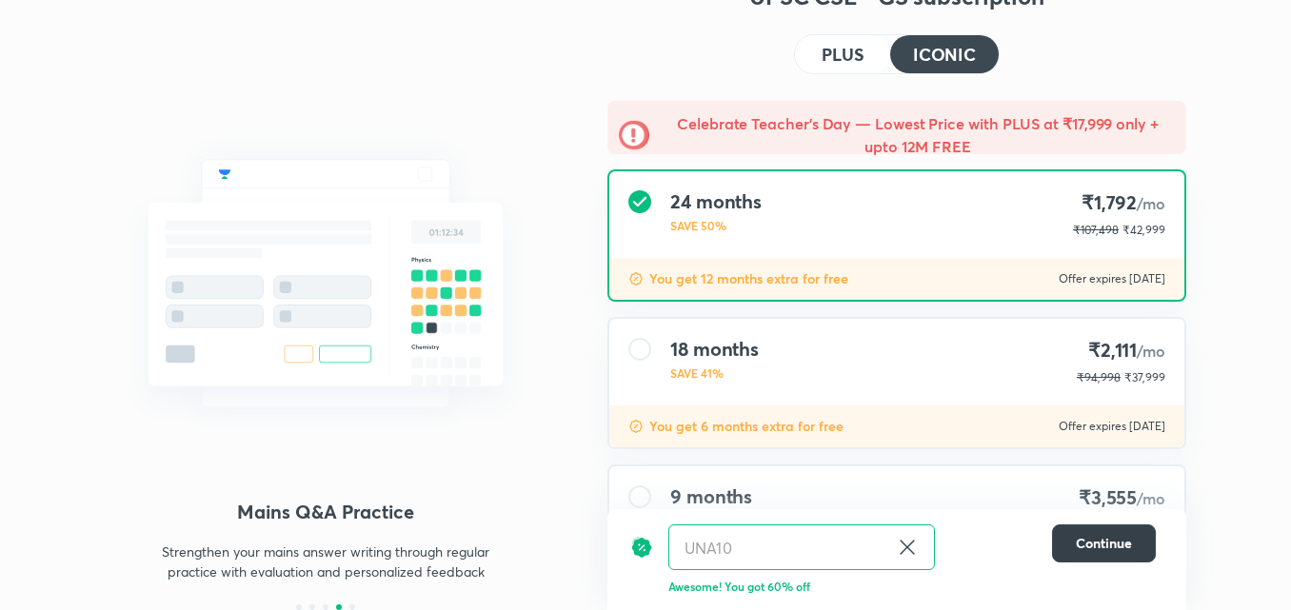
click at [1091, 549] on span "Continue" at bounding box center [1104, 543] width 56 height 19
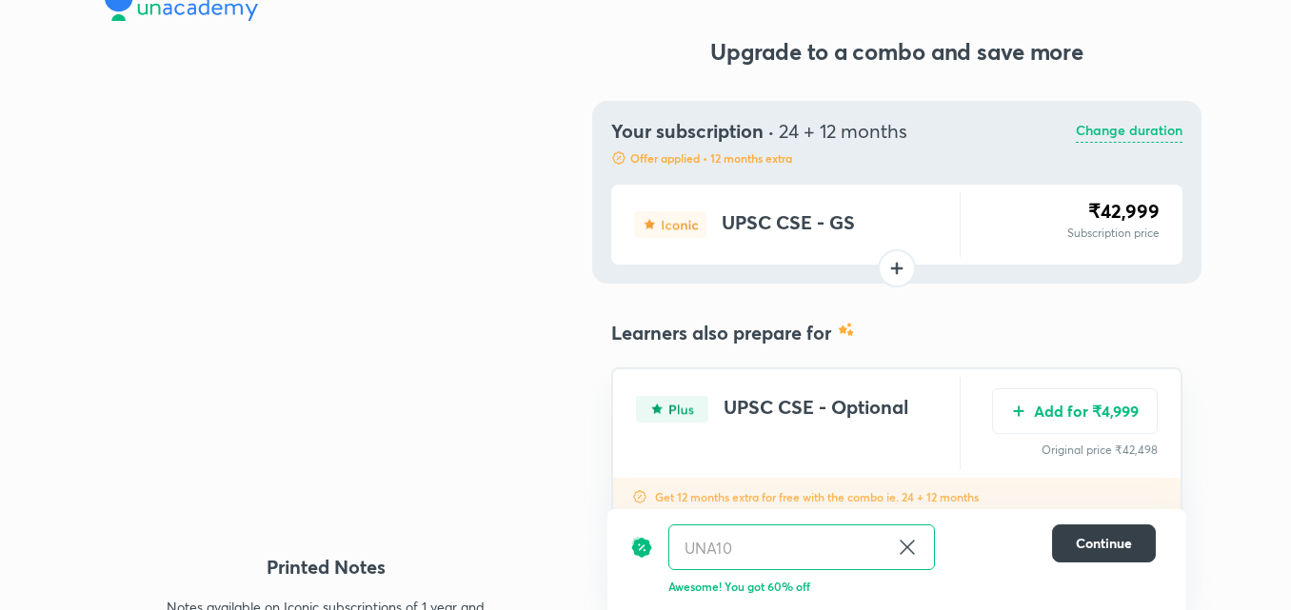
scroll to position [15, 0]
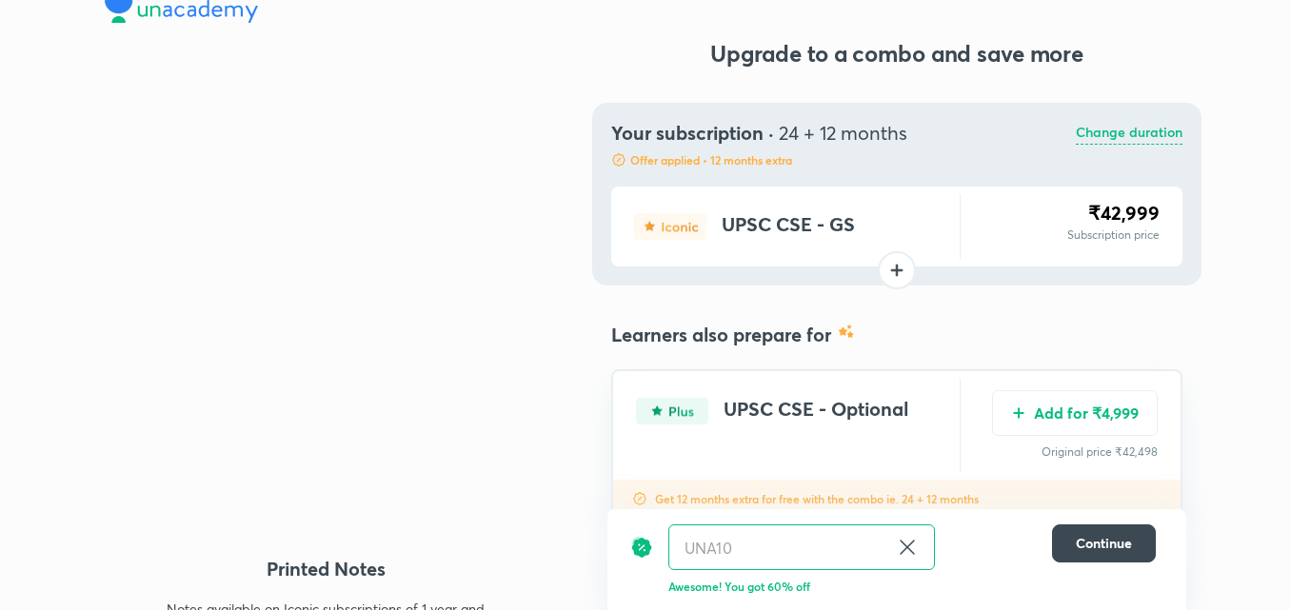
click at [1119, 121] on div "Your subscription · 24 + 12 months Offer applied • 12 months extra Change durat…" at bounding box center [896, 194] width 609 height 183
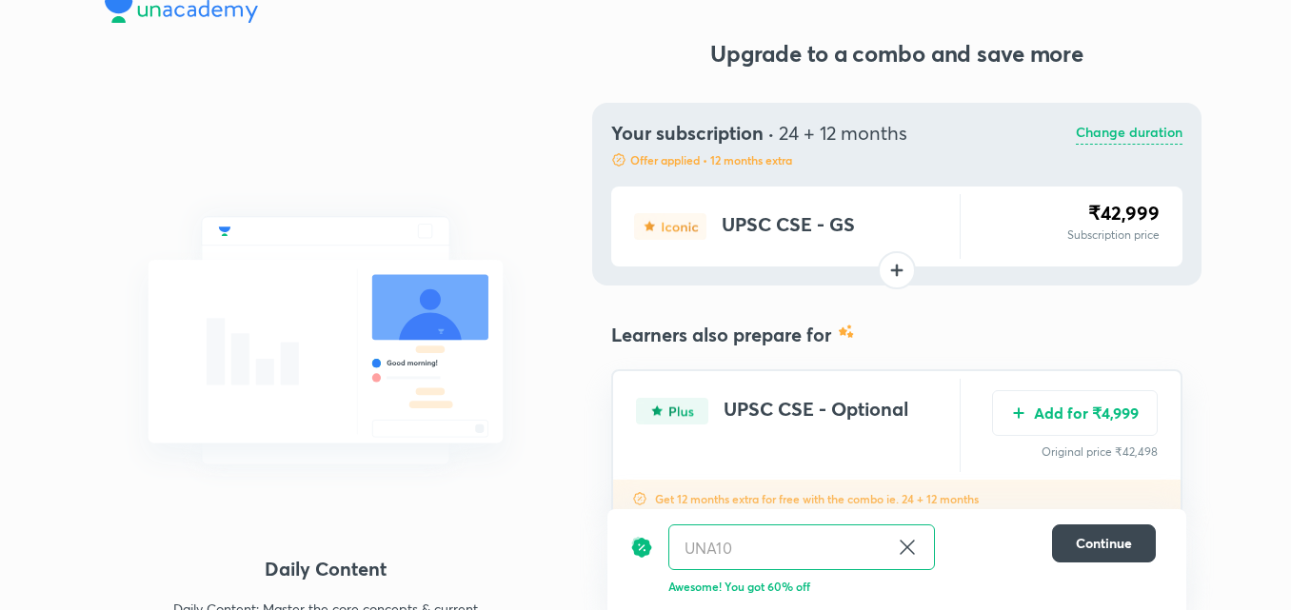
click at [1115, 138] on p "Change duration" at bounding box center [1129, 133] width 107 height 23
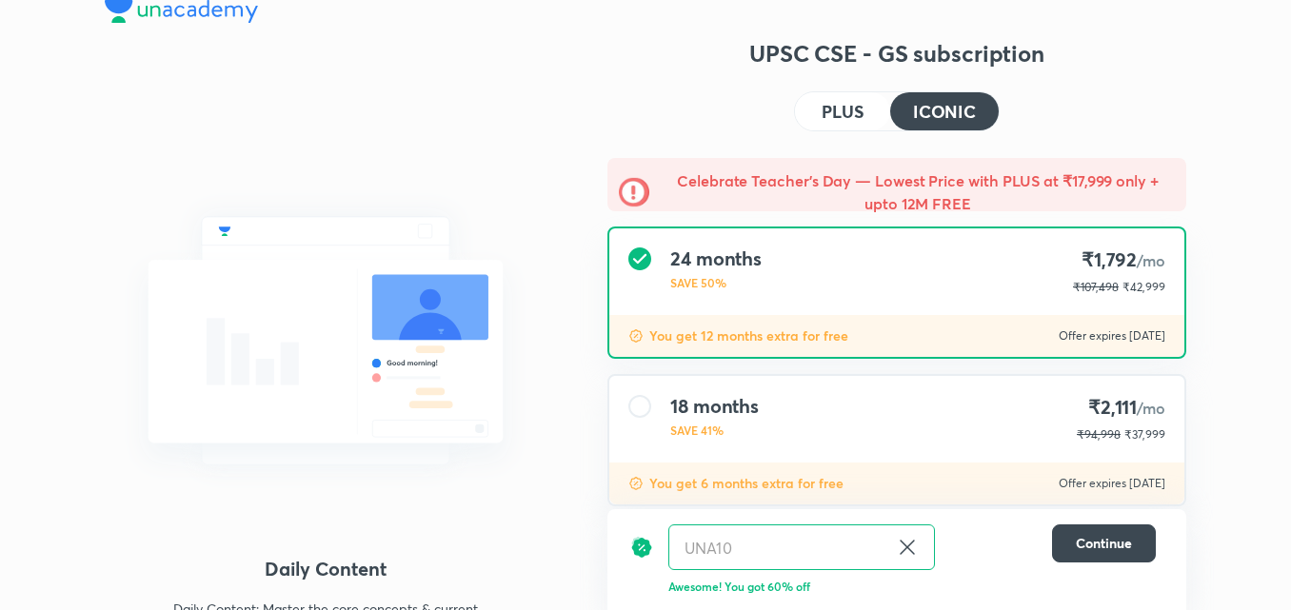
click at [818, 411] on div "18 months SAVE 41% ₹2,111 /mo ₹94,998 ₹37,999" at bounding box center [896, 419] width 575 height 87
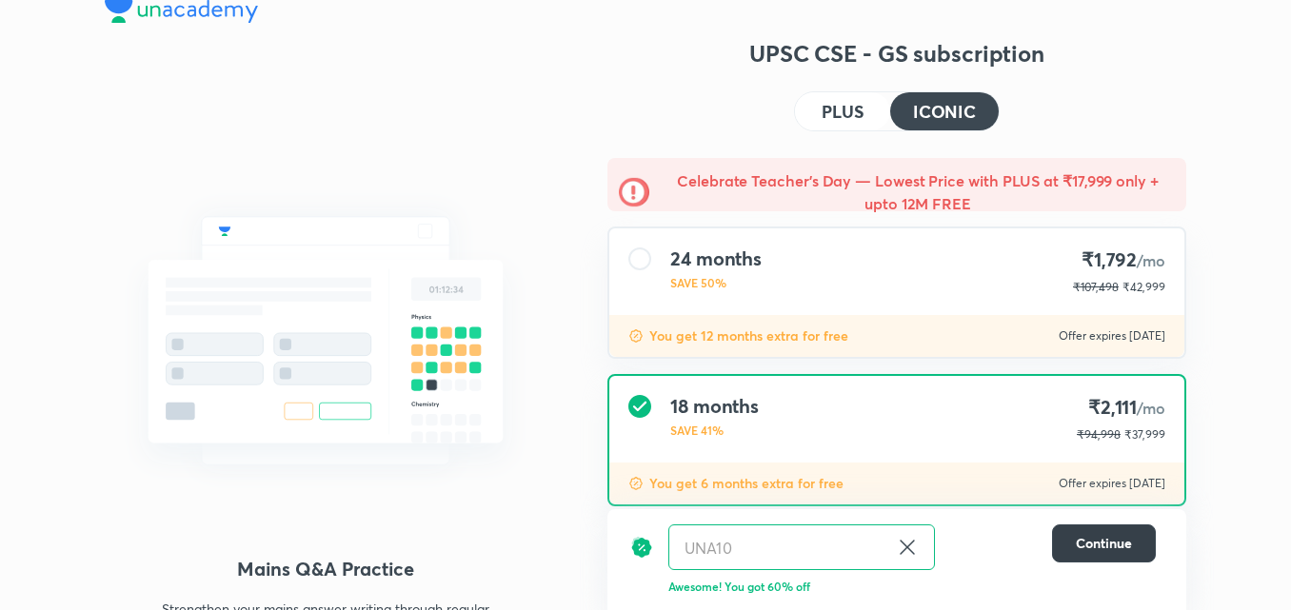
click at [1100, 540] on span "Continue" at bounding box center [1104, 543] width 56 height 19
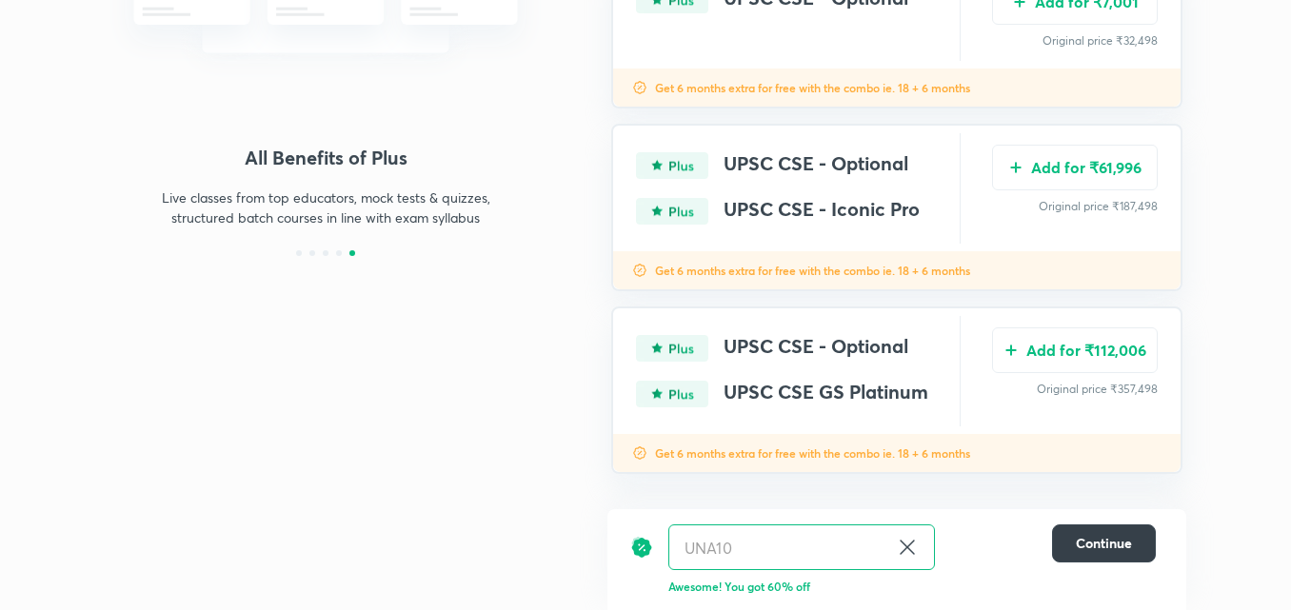
scroll to position [439, 0]
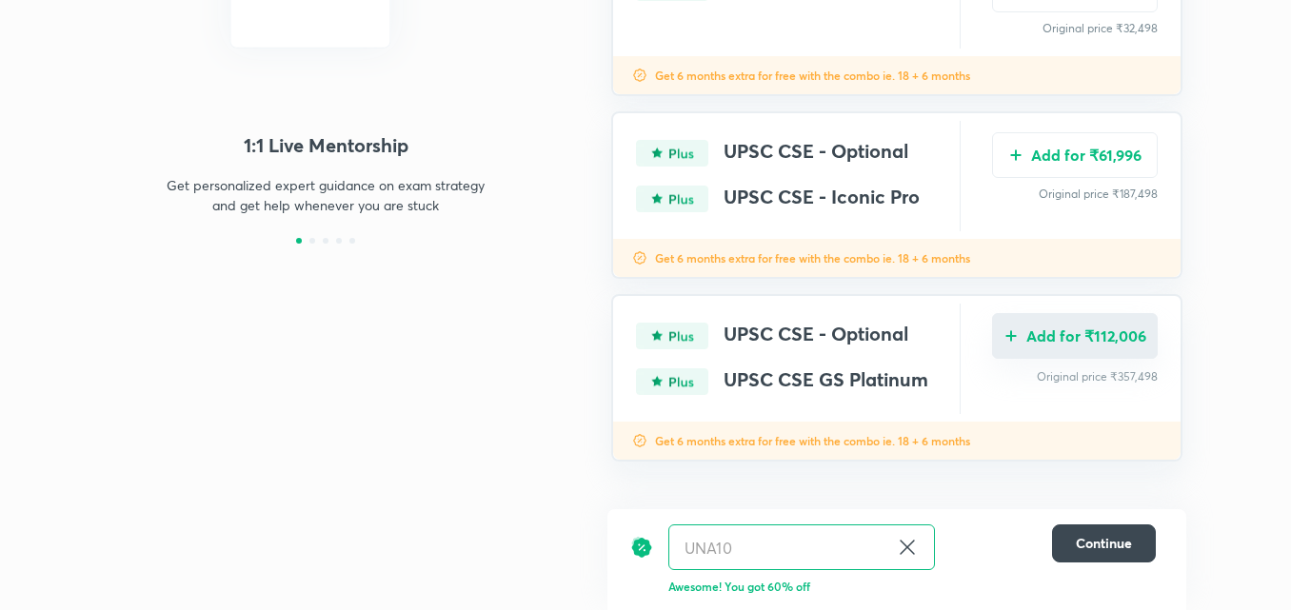
click at [1108, 356] on button "Add for ₹112,006" at bounding box center [1075, 336] width 166 height 46
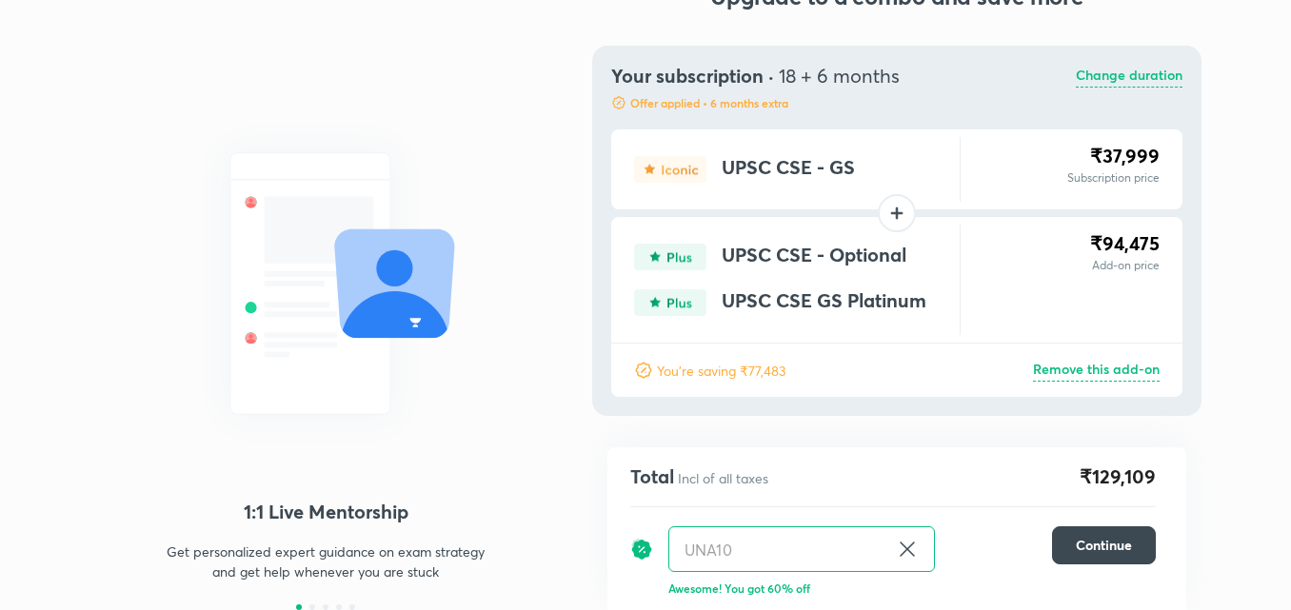
scroll to position [72, 0]
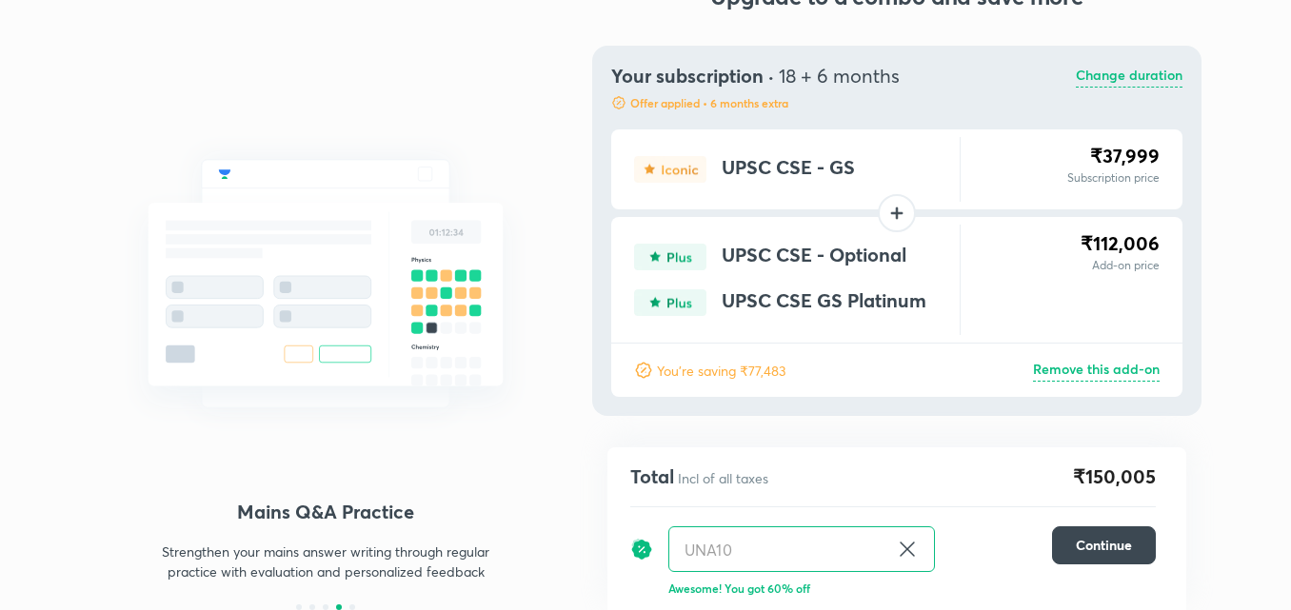
click at [1094, 73] on p "Change duration" at bounding box center [1129, 76] width 107 height 23
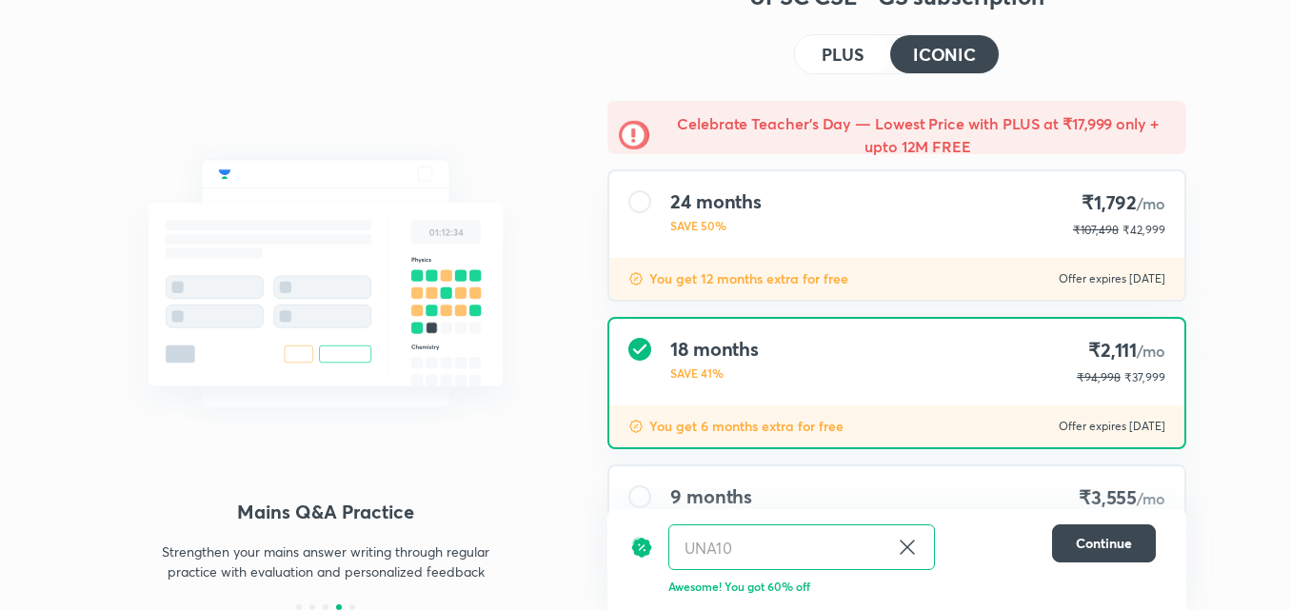
click at [843, 496] on div "9 months ₹3,555 /mo ₹79,998 ₹31,999" at bounding box center [896, 510] width 575 height 87
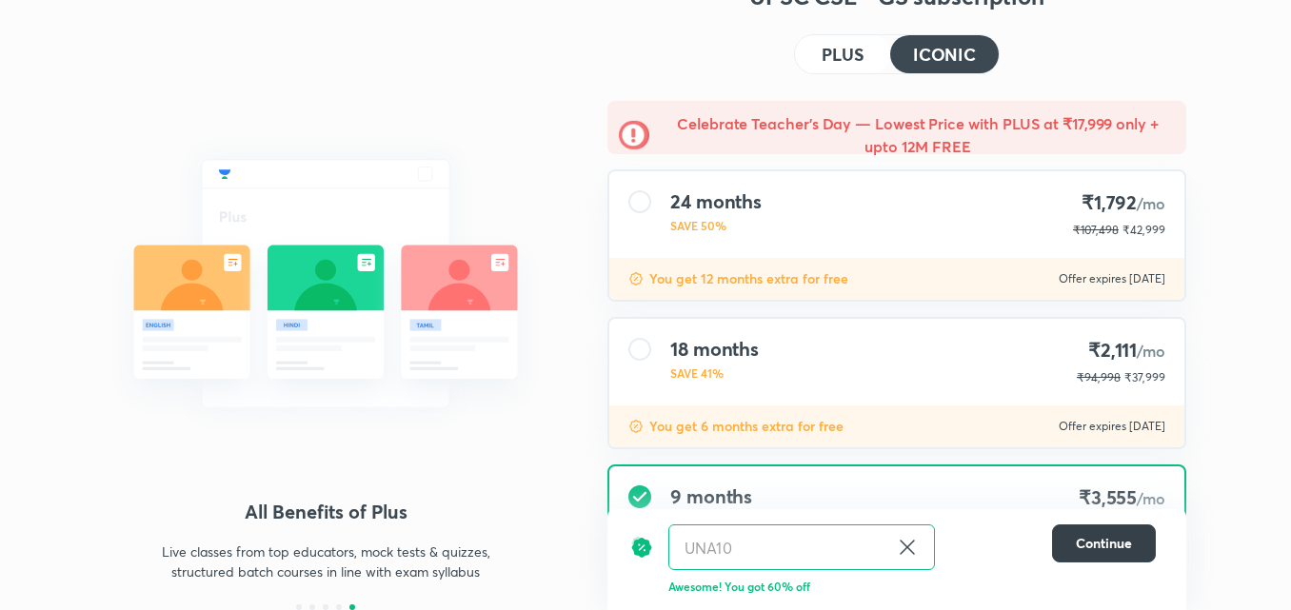
click at [1112, 546] on span "Continue" at bounding box center [1104, 543] width 56 height 19
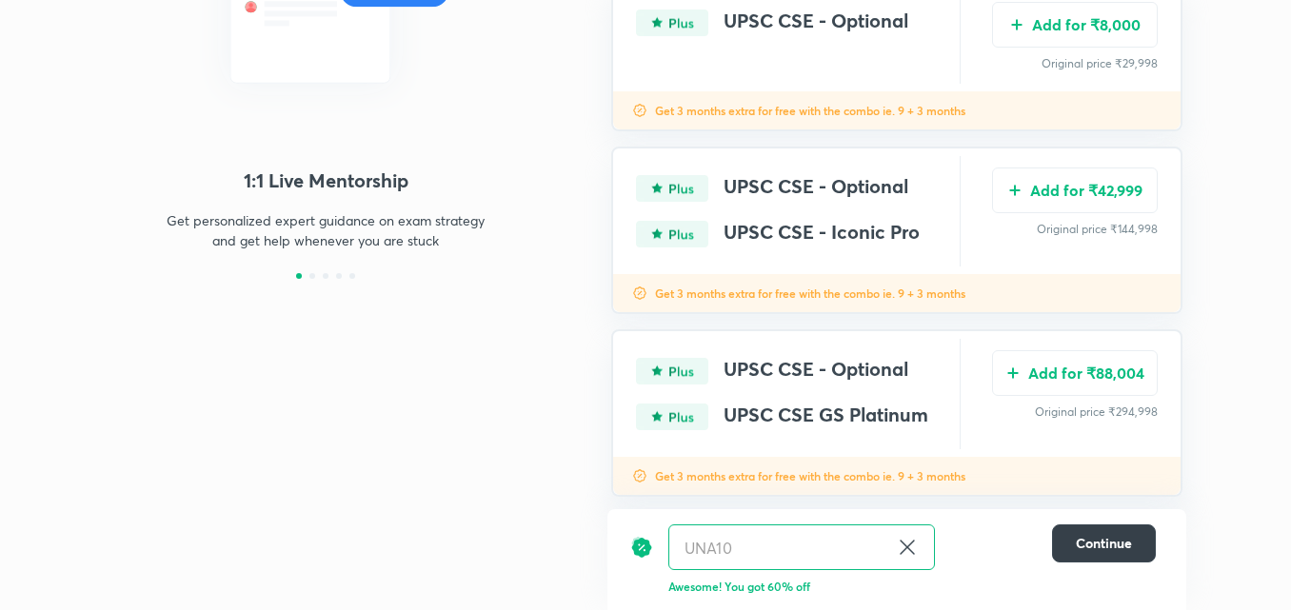
scroll to position [439, 0]
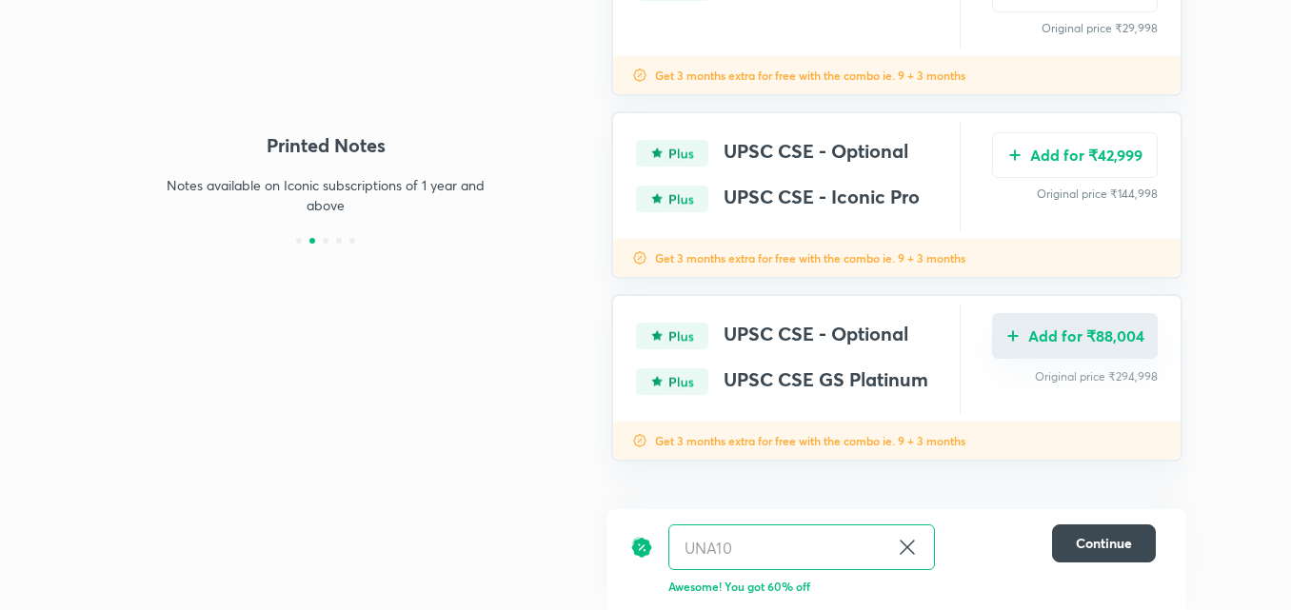
click at [1010, 334] on img "Add for ₹88,004" at bounding box center [1013, 336] width 15 height 15
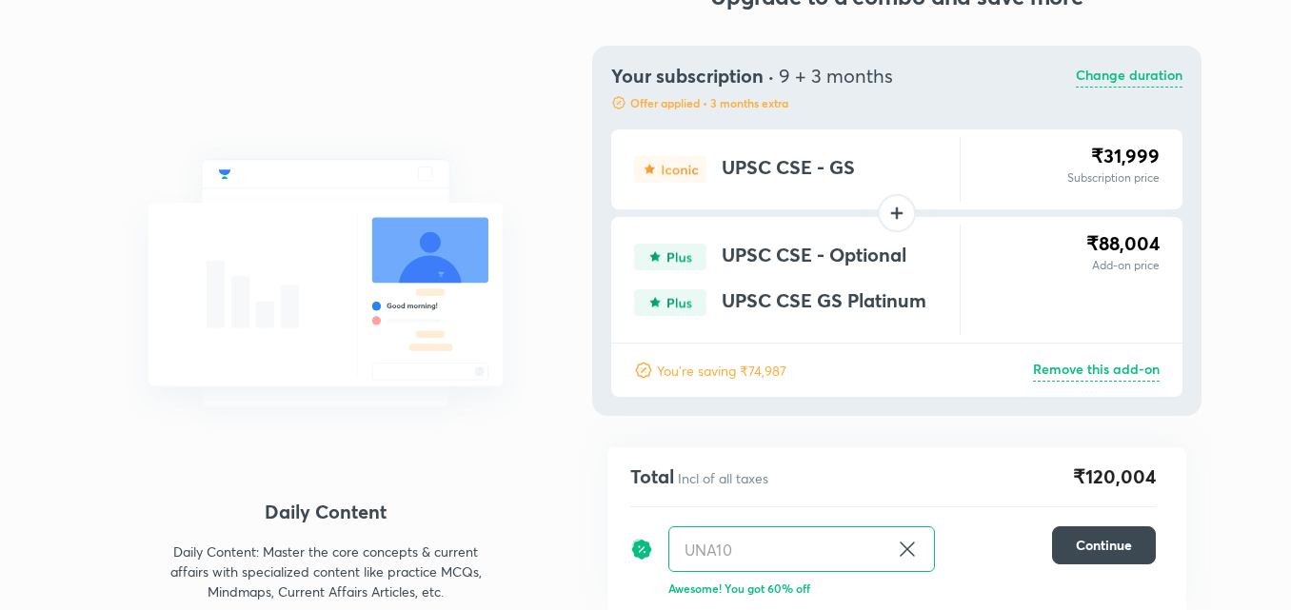
scroll to position [72, 0]
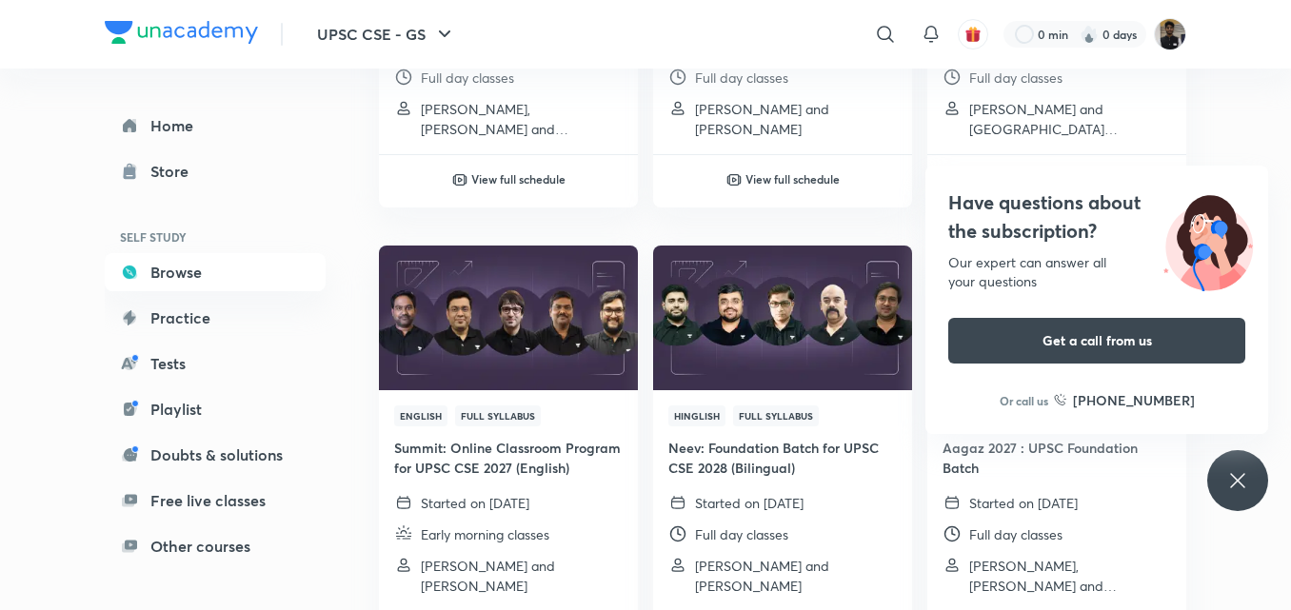
scroll to position [959, 0]
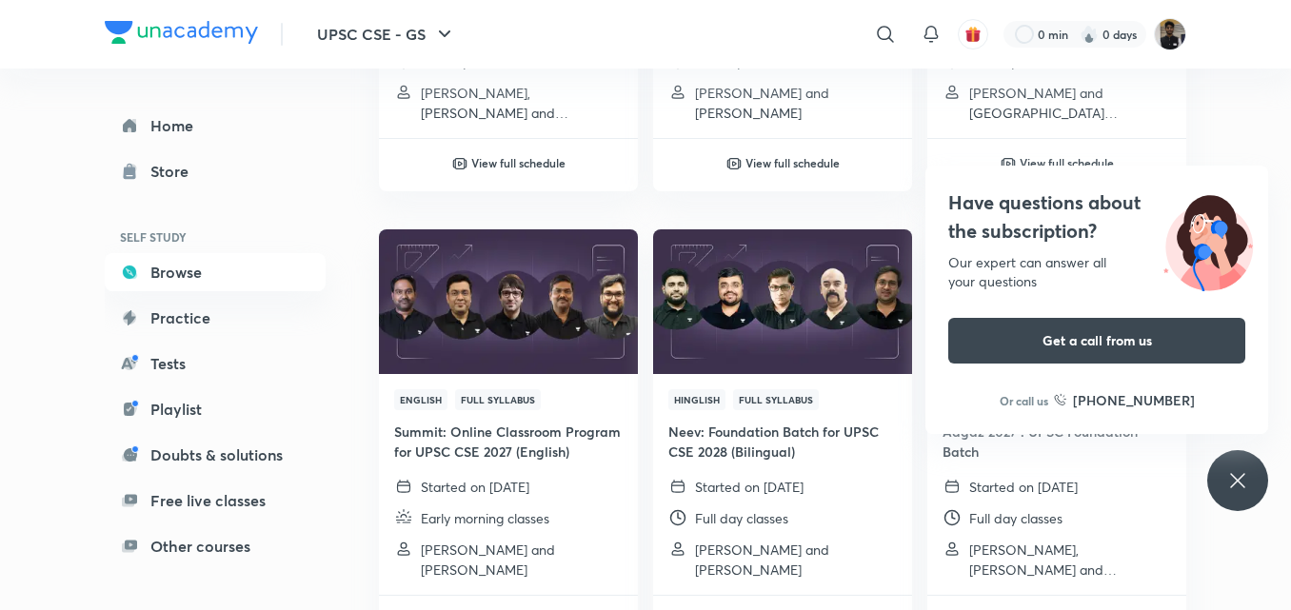
click at [1224, 477] on div "Have questions about the subscription? Our expert can answer all your questions…" at bounding box center [1237, 480] width 61 height 61
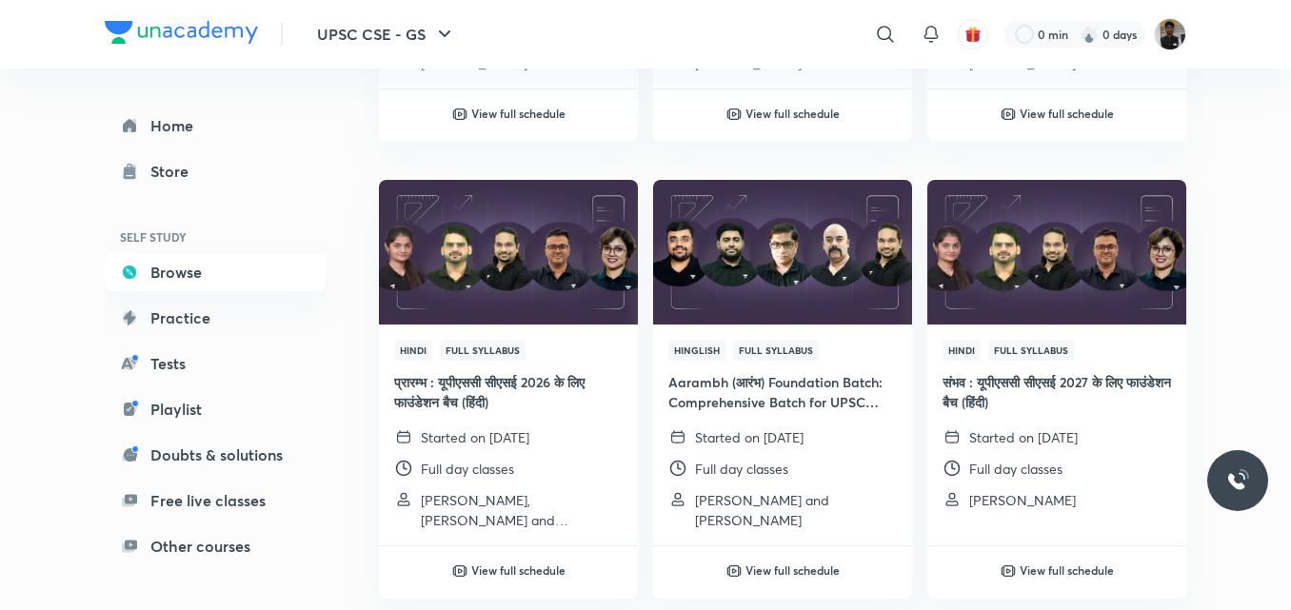
scroll to position [1471, 0]
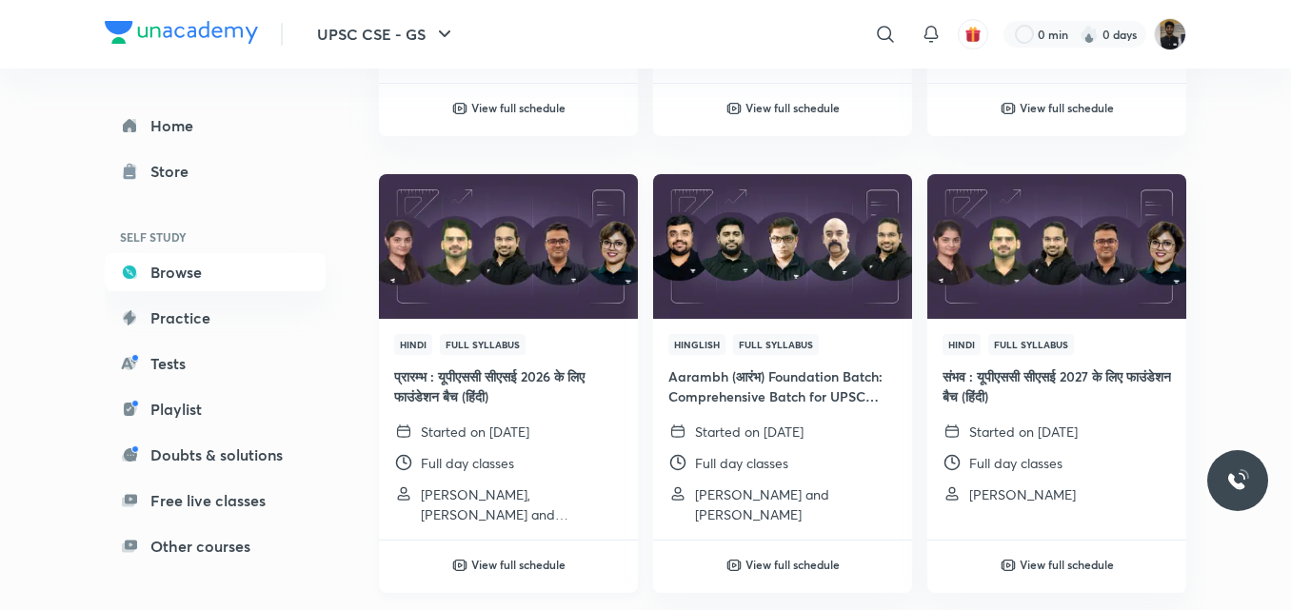
click at [483, 559] on h6 "View full schedule" at bounding box center [518, 564] width 94 height 17
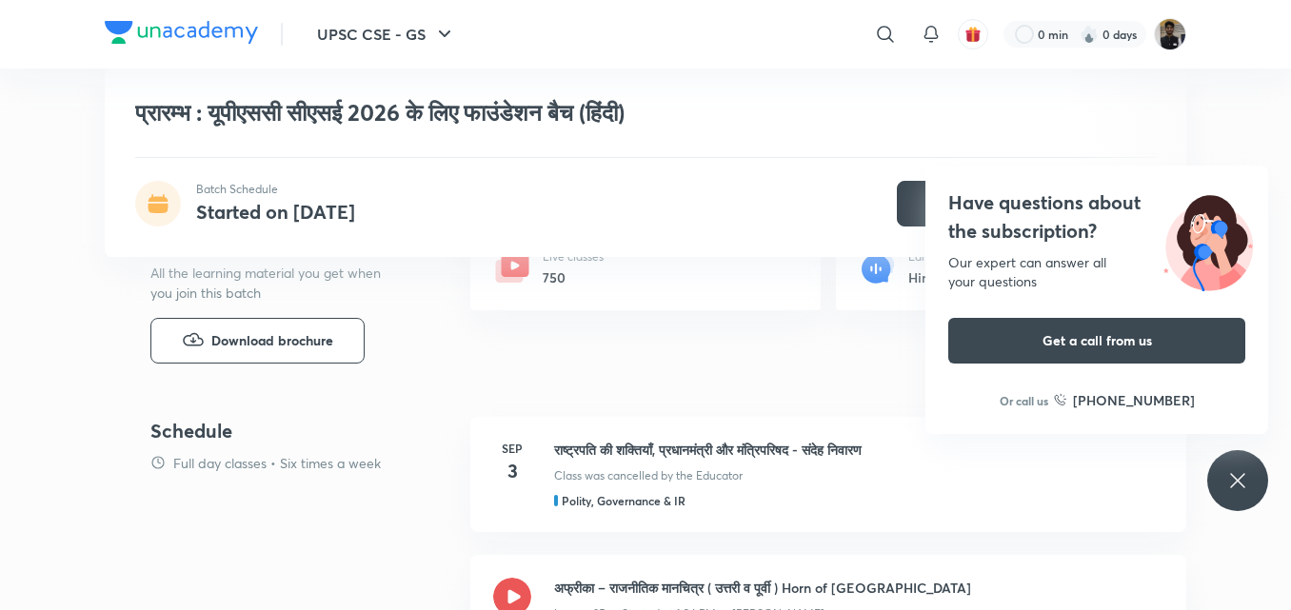
scroll to position [722, 0]
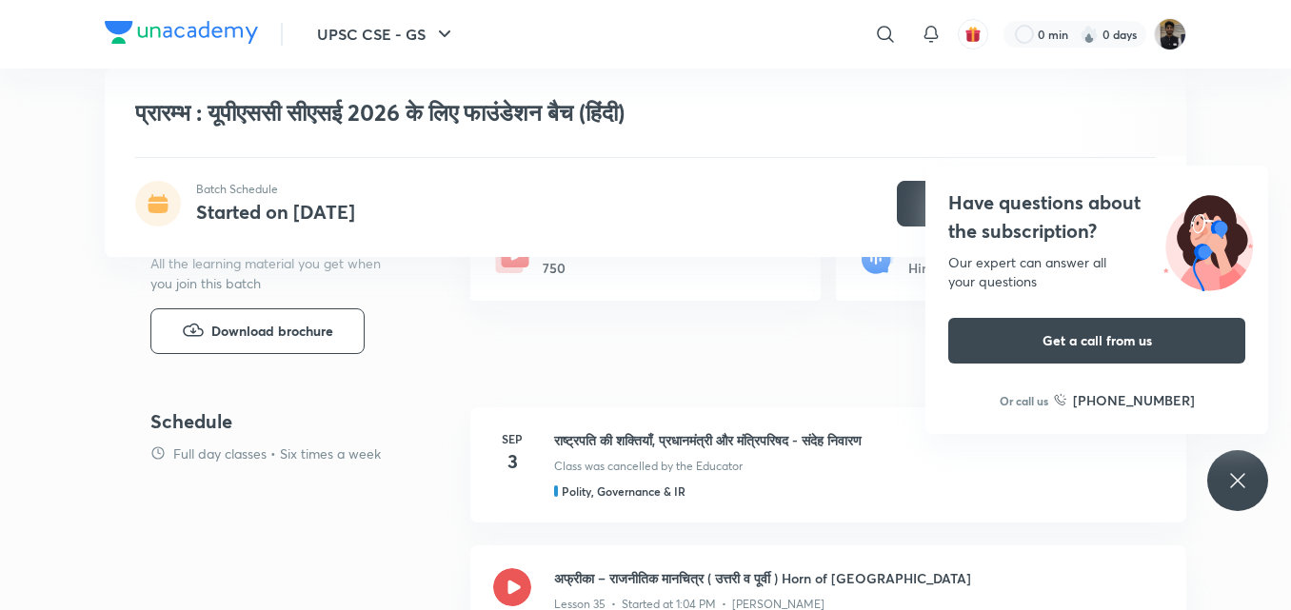
click at [1254, 466] on div "Have questions about the subscription? Our expert can answer all your questions…" at bounding box center [1237, 480] width 61 height 61
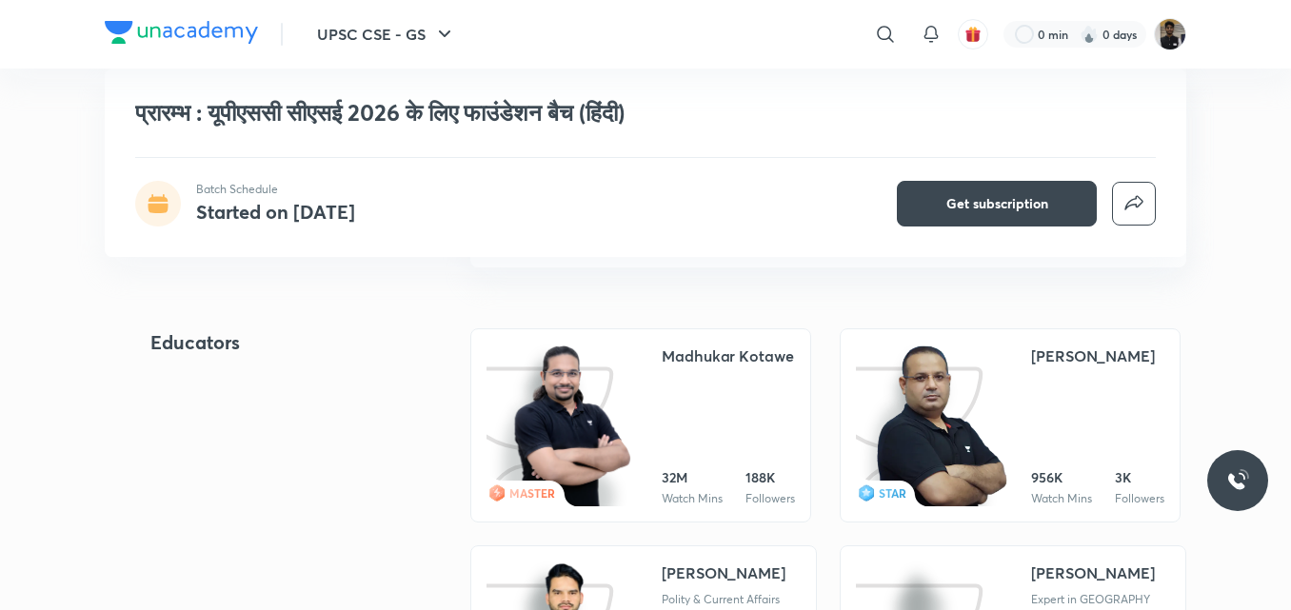
scroll to position [1785, 0]
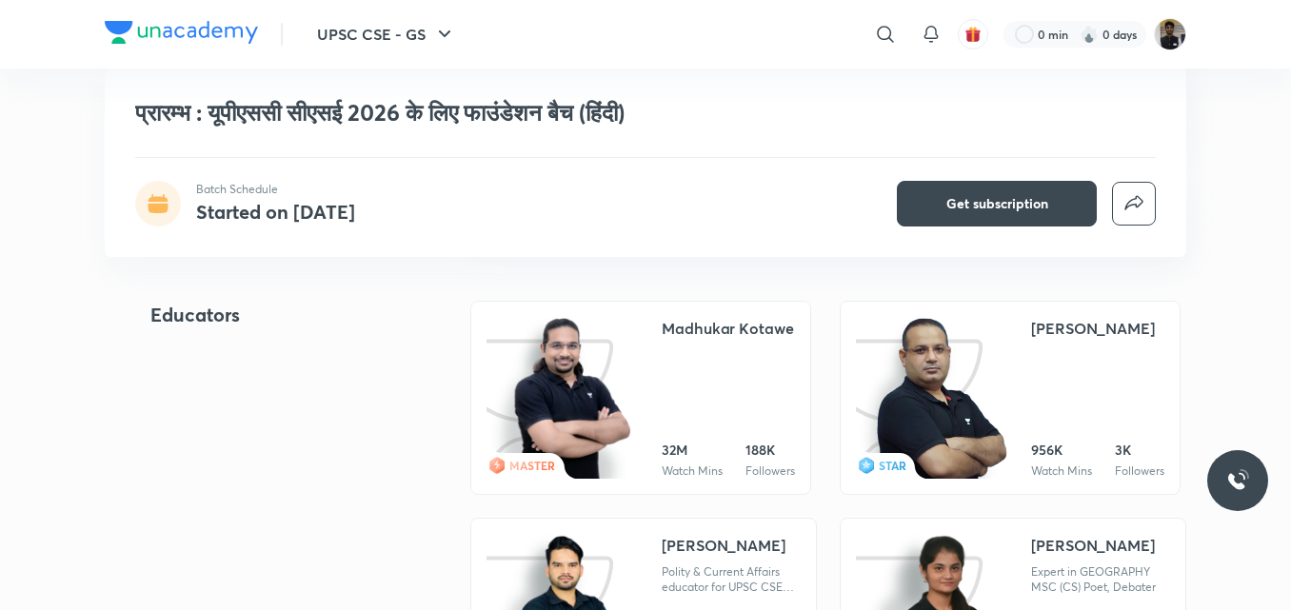
click at [1048, 359] on div "Nipun Alambayan 956K Watch Mins 3K Followers" at bounding box center [1097, 398] width 133 height 162
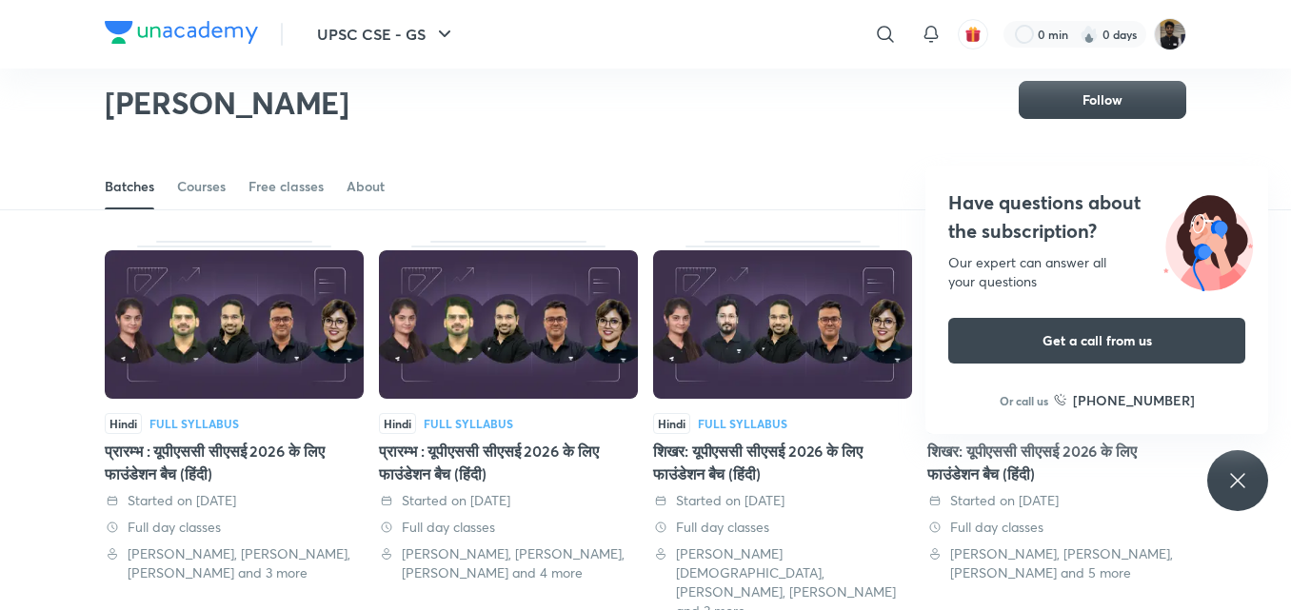
scroll to position [63, 0]
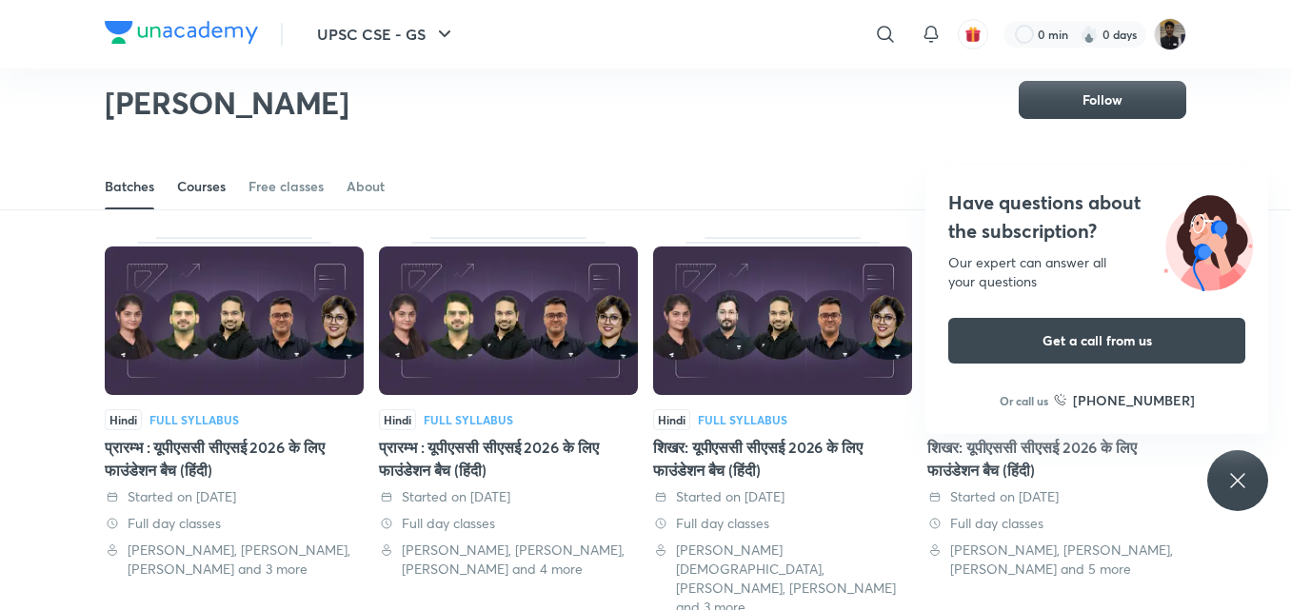
click at [204, 179] on div "Courses" at bounding box center [201, 186] width 49 height 19
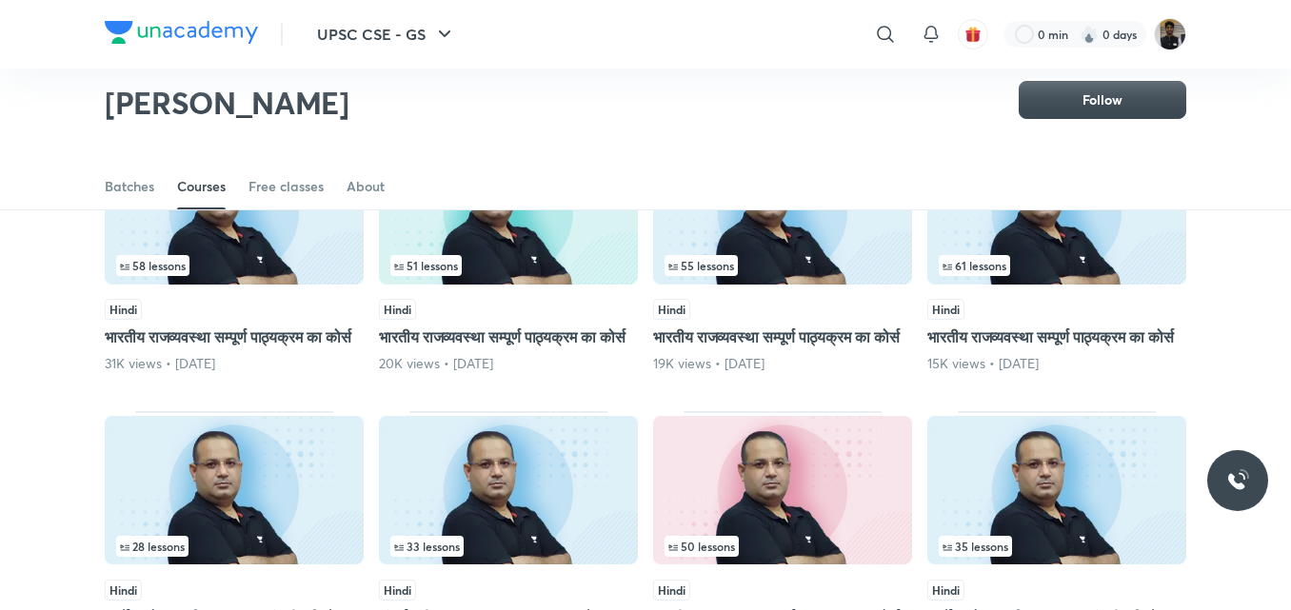
scroll to position [233, 0]
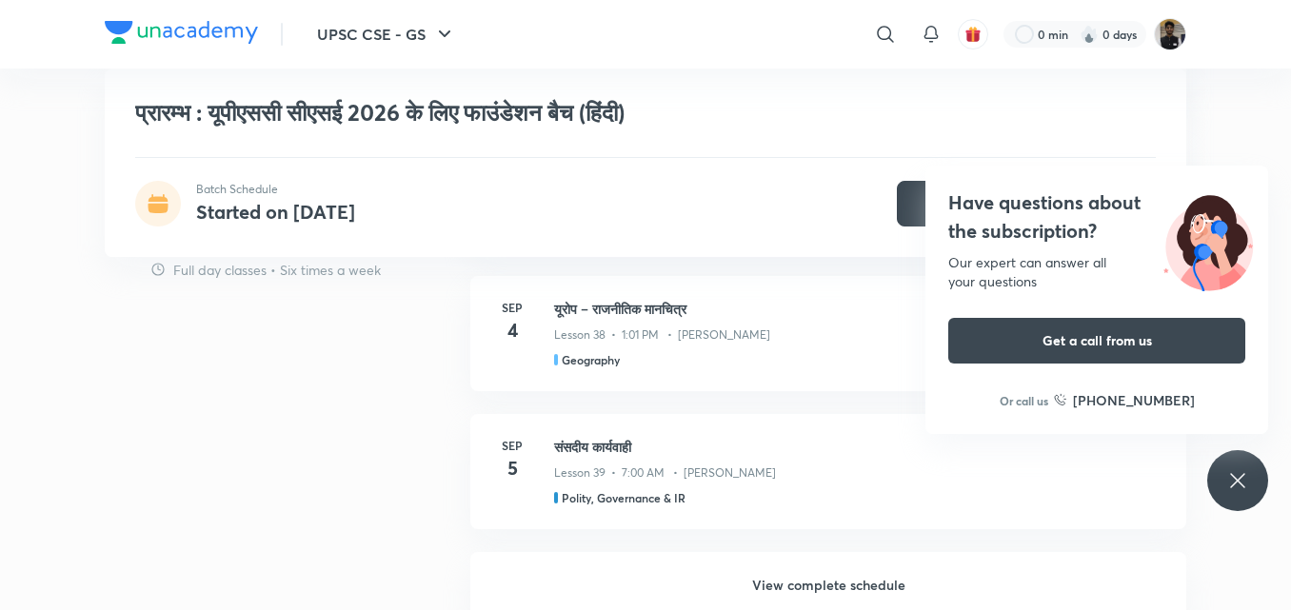
scroll to position [1415, 0]
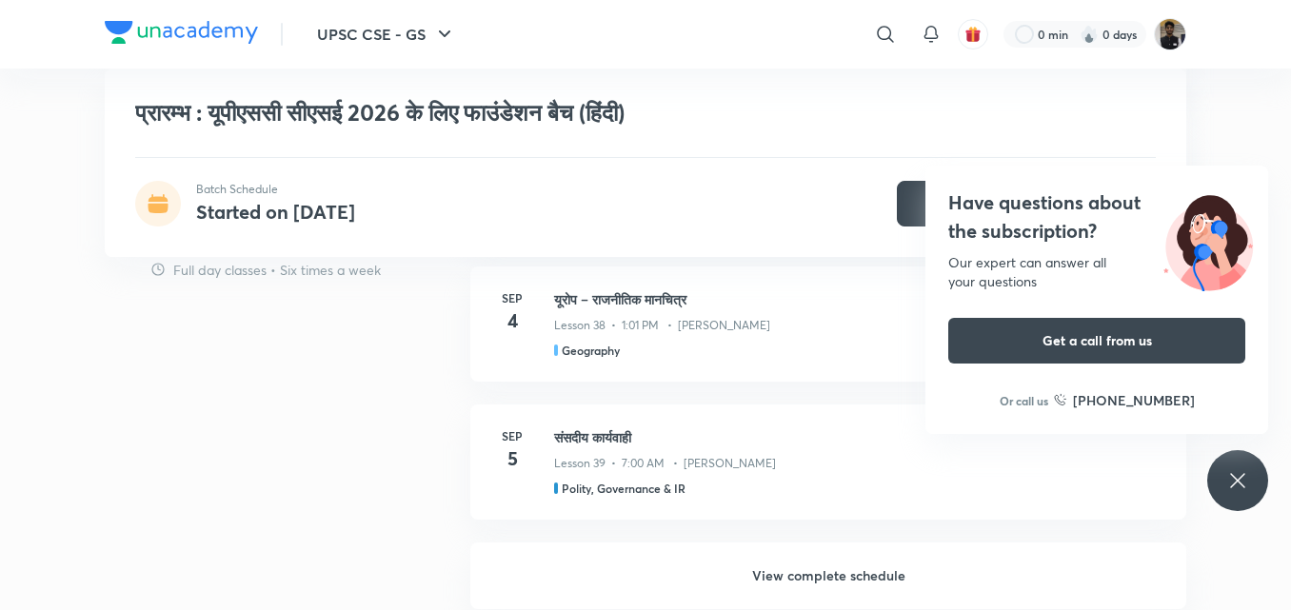
click at [1247, 501] on div "Have questions about the subscription? Our expert can answer all your questions…" at bounding box center [1237, 480] width 61 height 61
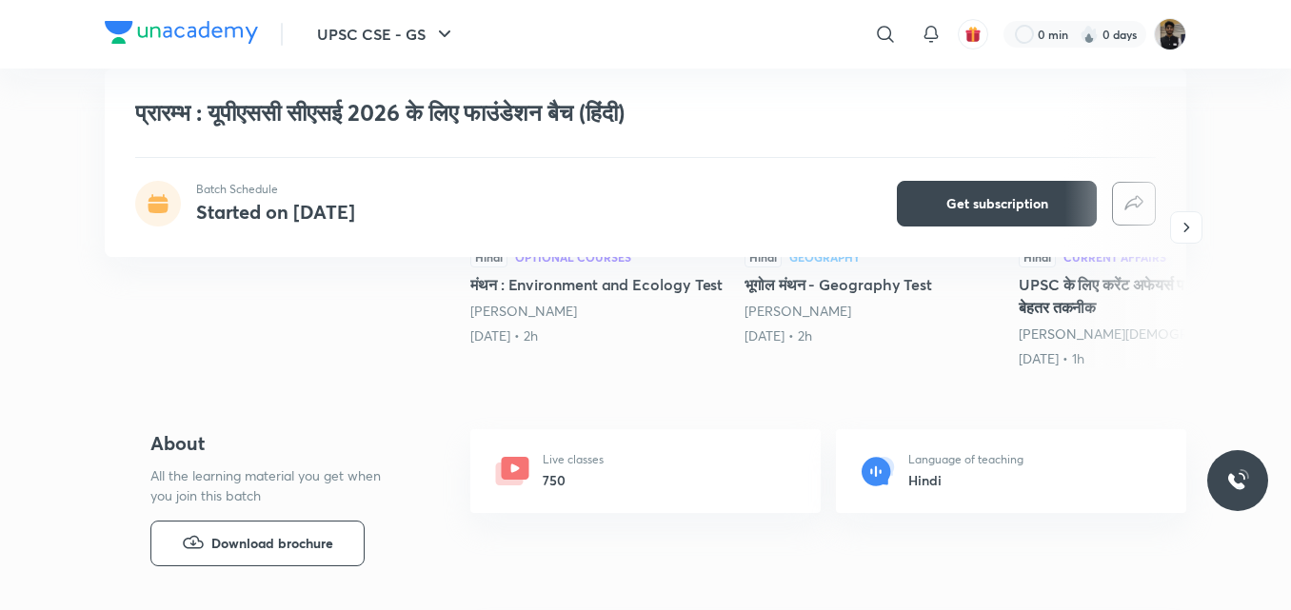
scroll to position [528, 0]
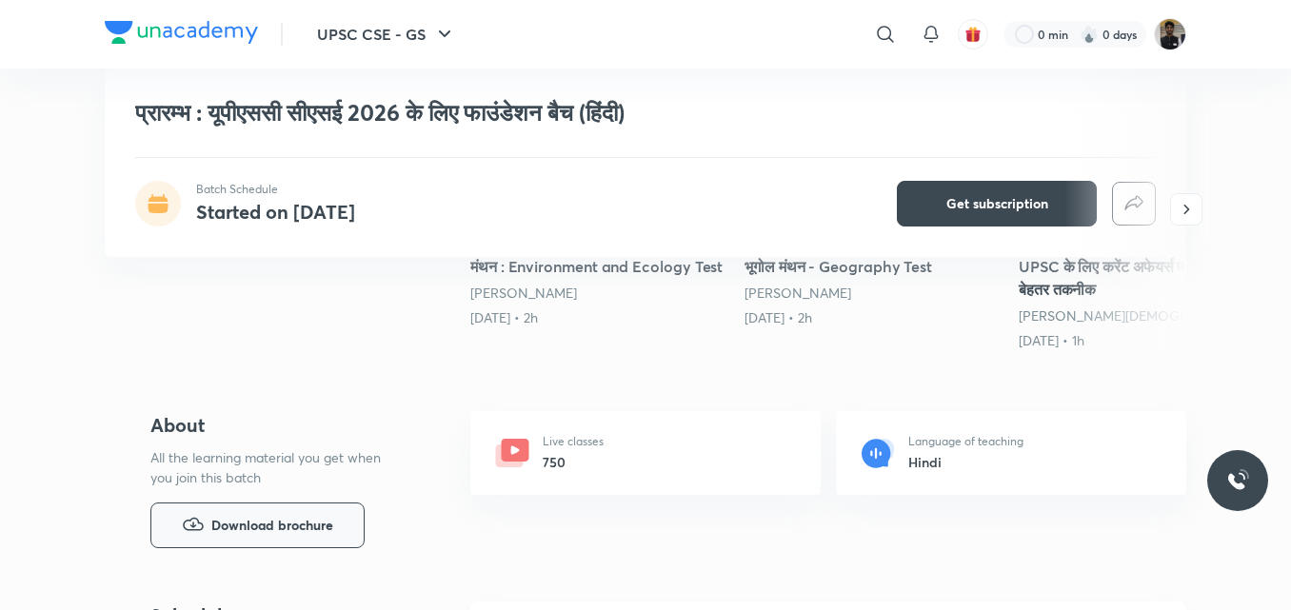
click at [329, 515] on span "Download brochure" at bounding box center [272, 525] width 122 height 21
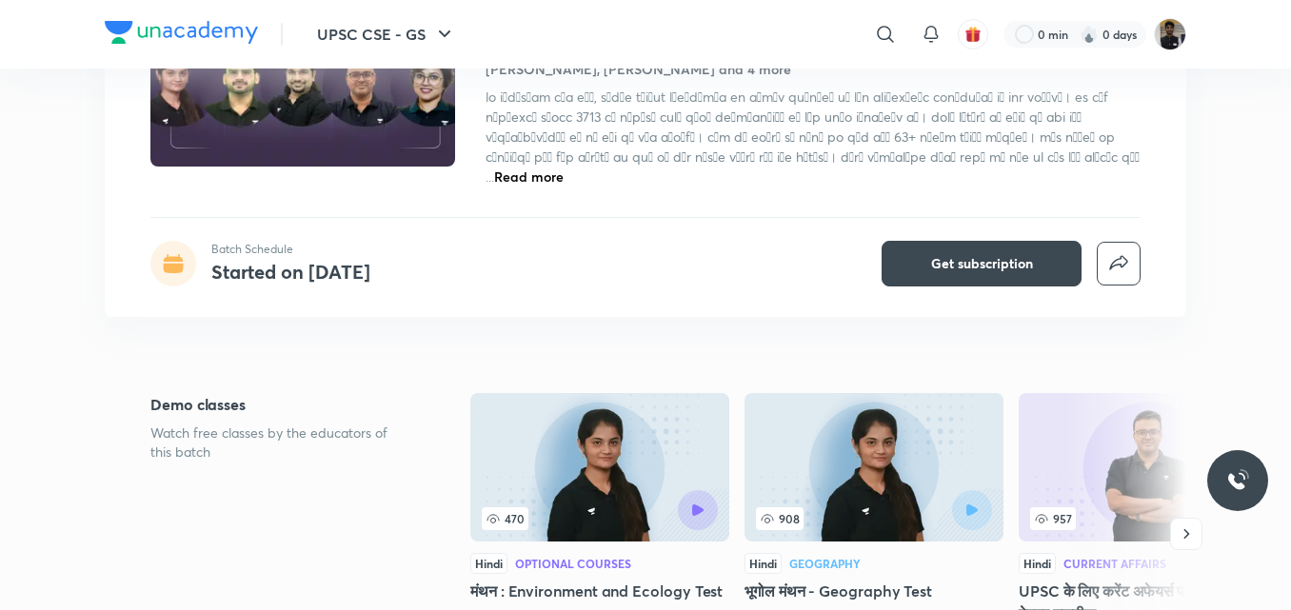
scroll to position [0, 0]
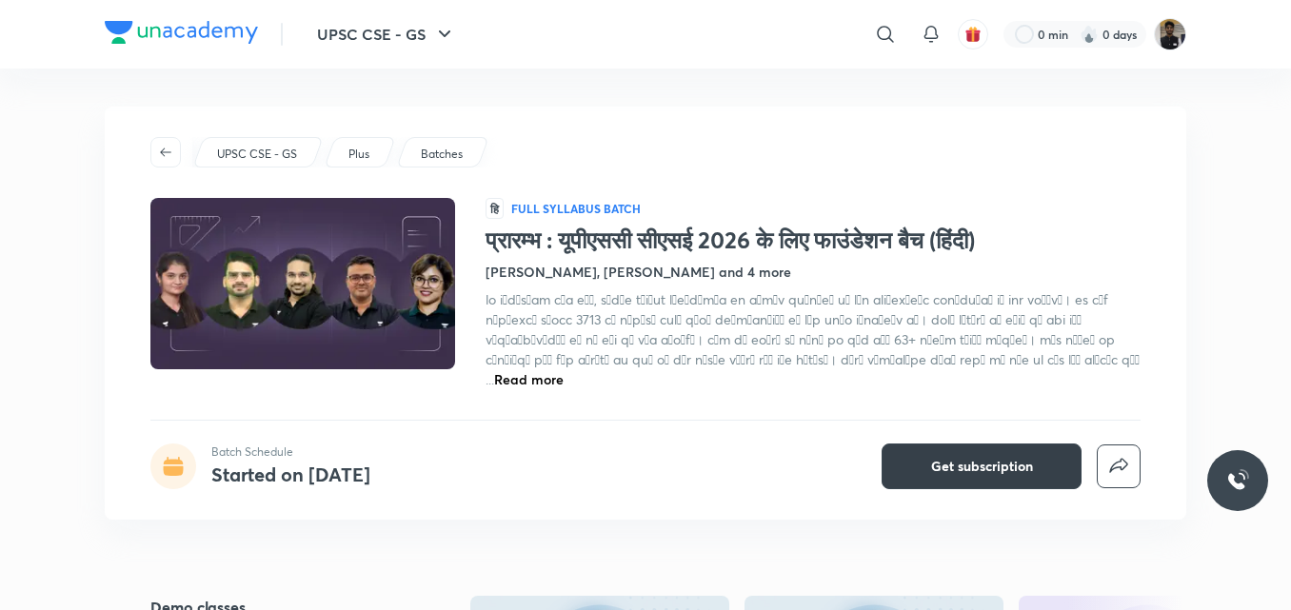
click at [994, 444] on button "Get subscription" at bounding box center [982, 467] width 200 height 46
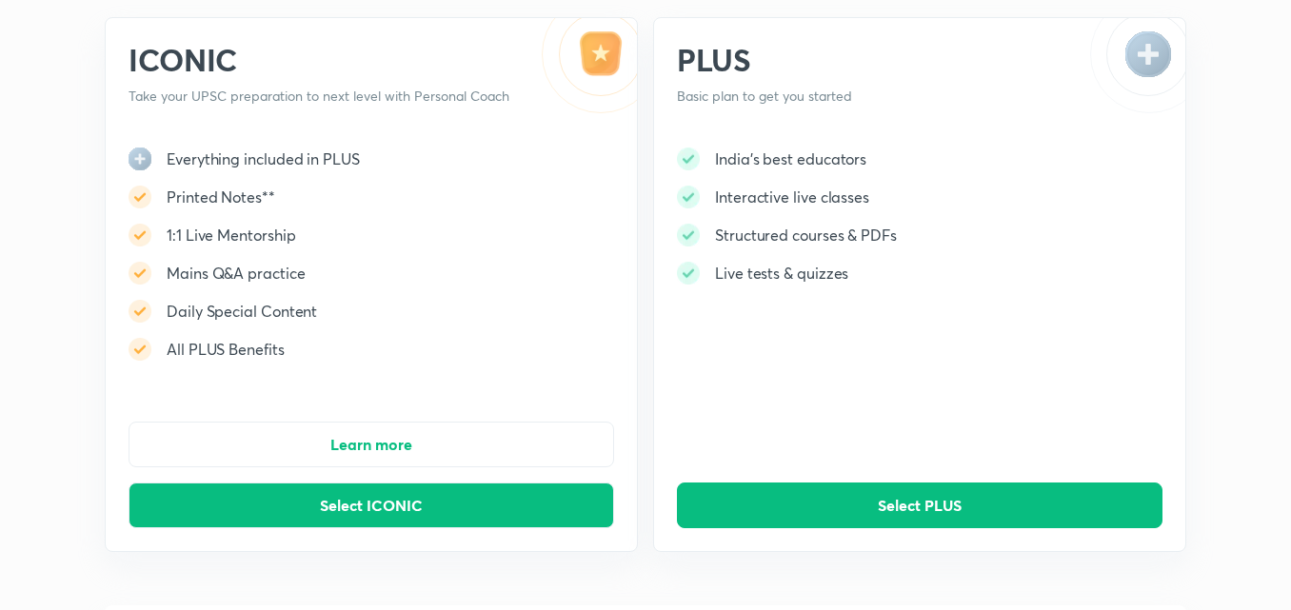
scroll to position [128, 0]
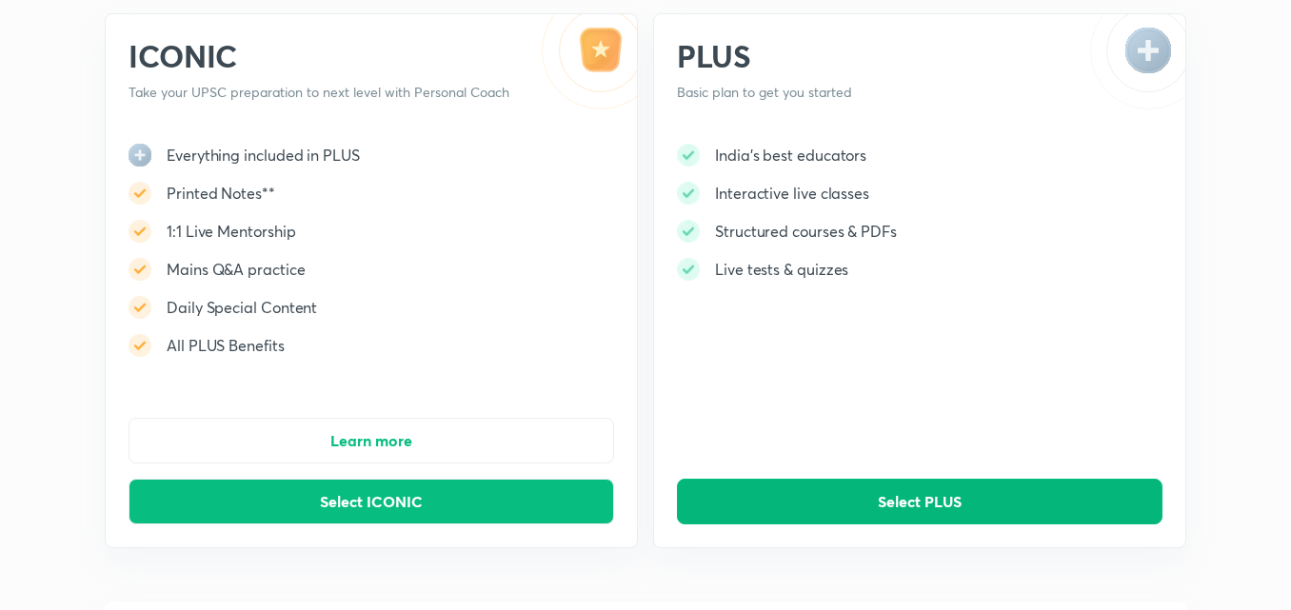
click at [878, 495] on span "Select PLUS" at bounding box center [920, 501] width 84 height 19
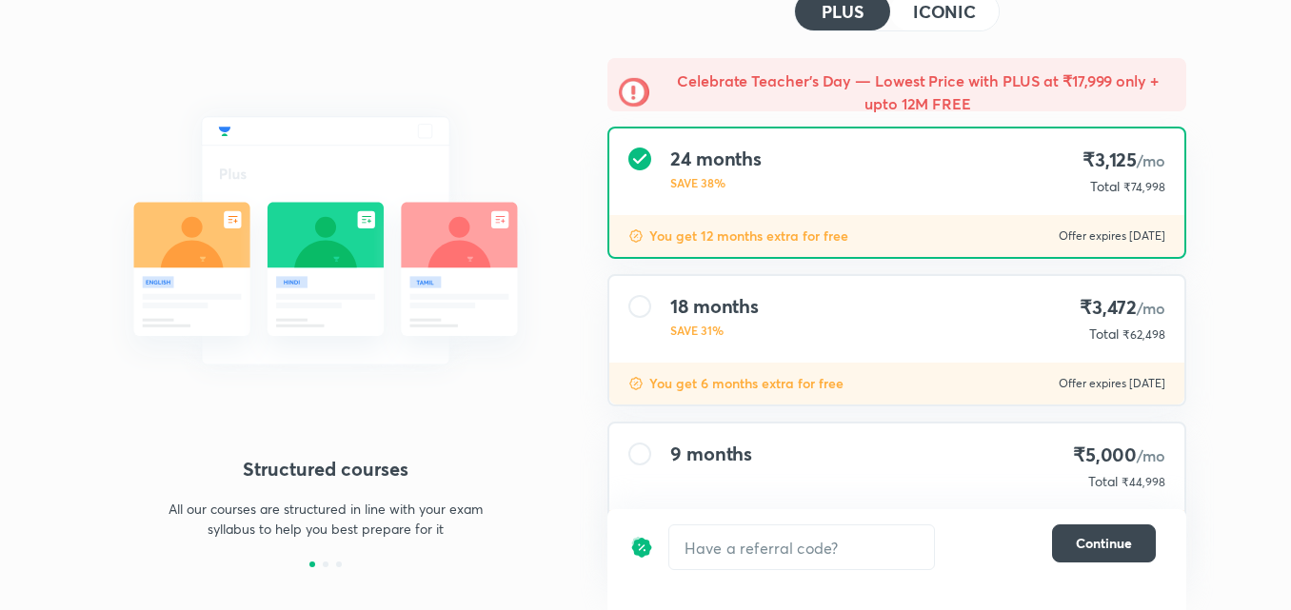
scroll to position [200, 0]
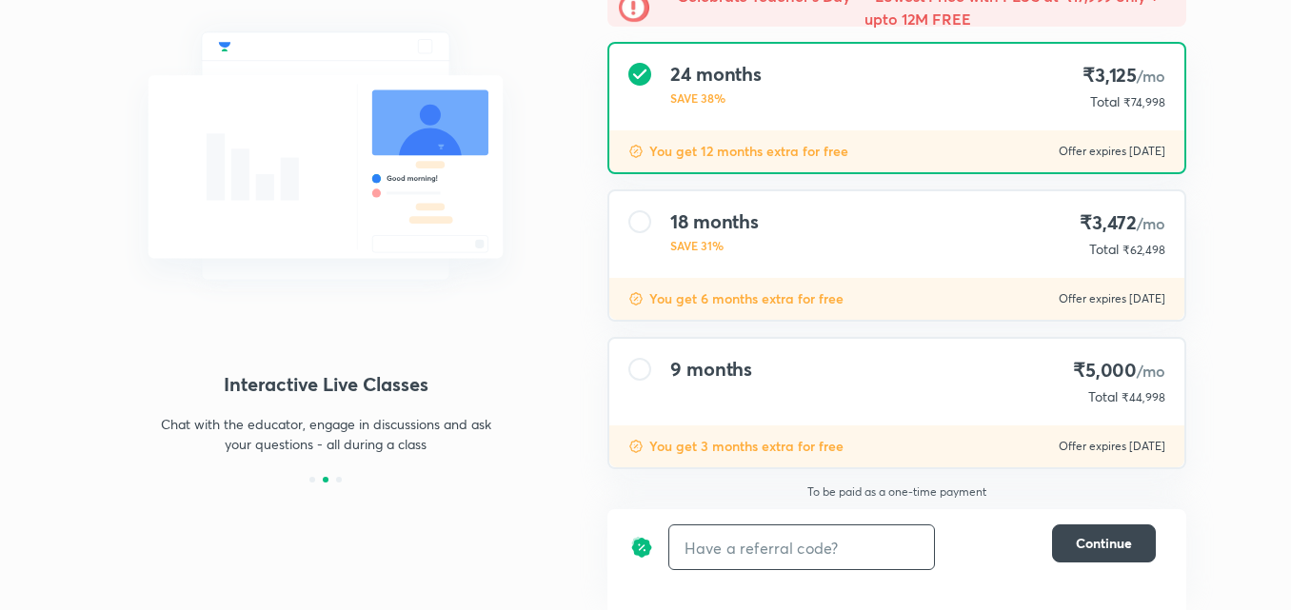
click at [738, 564] on input "text" at bounding box center [801, 548] width 265 height 45
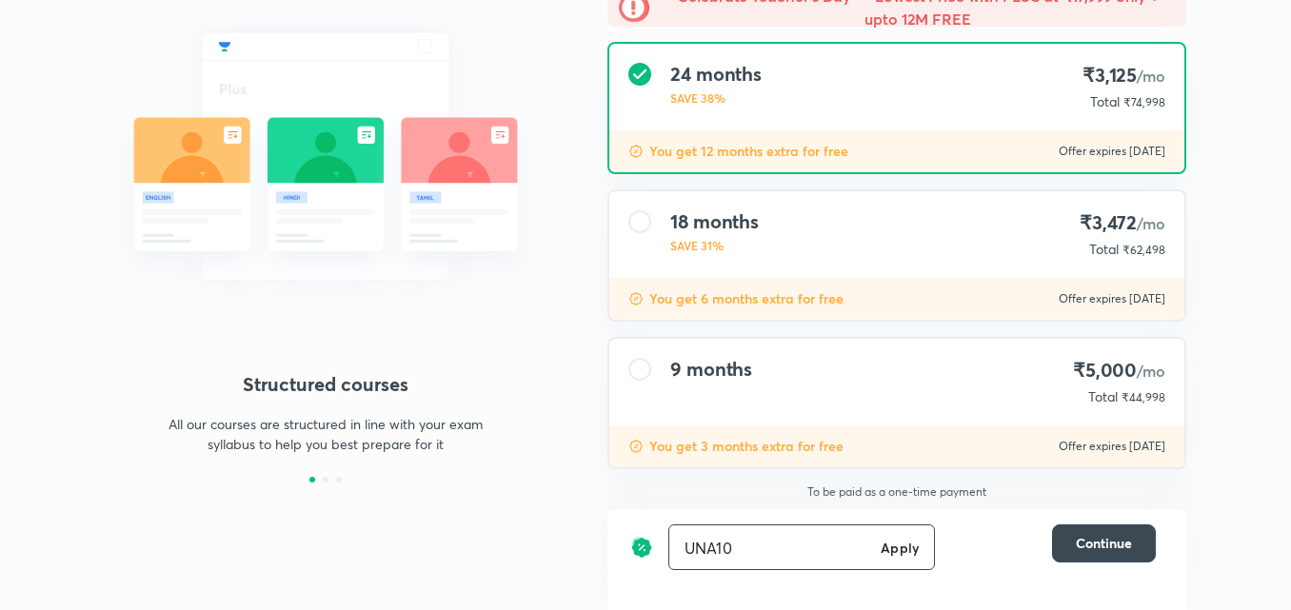
type input "UNA10"
click at [890, 548] on h6 "Apply" at bounding box center [900, 548] width 38 height 20
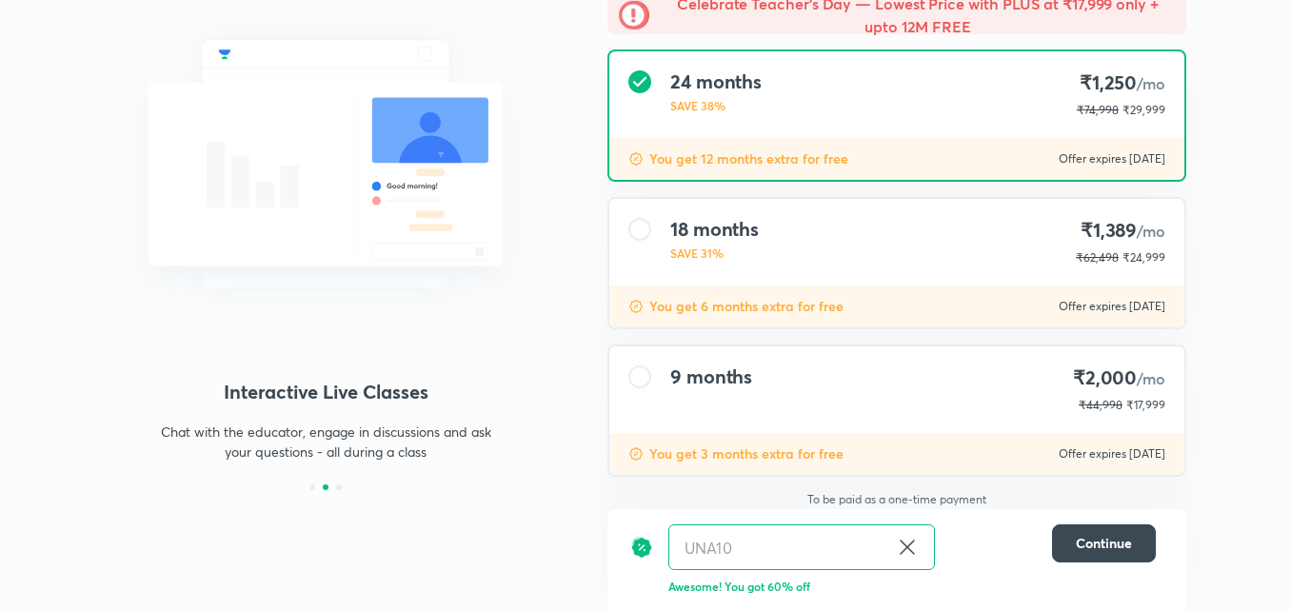
scroll to position [200, 0]
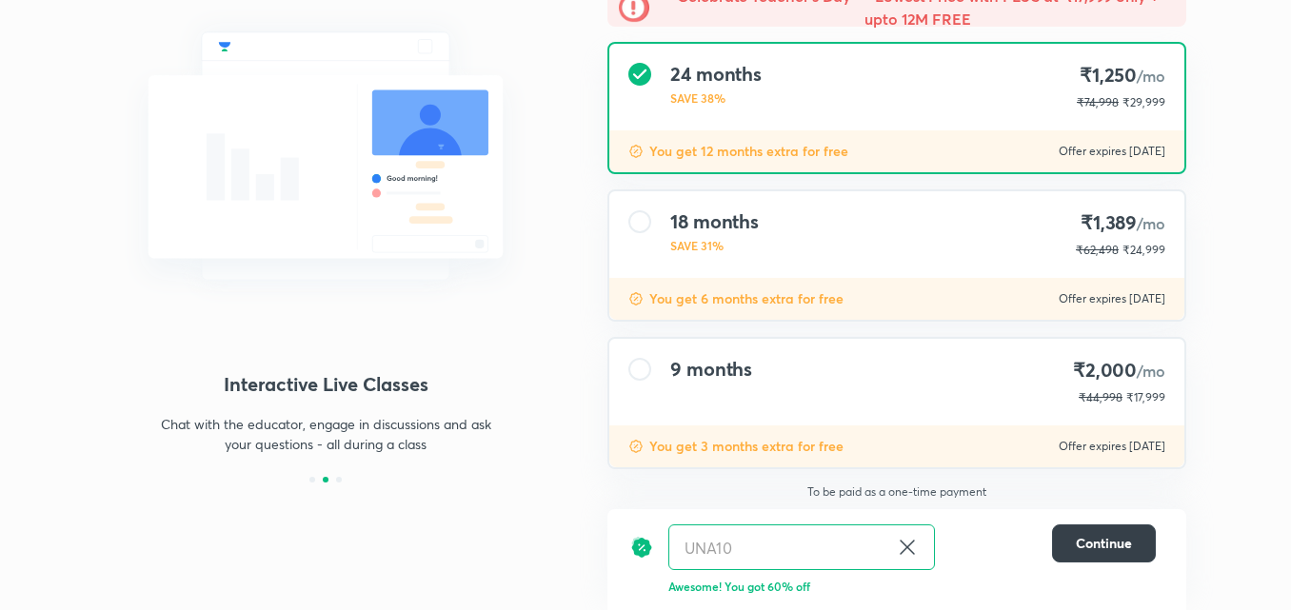
click at [1079, 552] on span "Continue" at bounding box center [1104, 543] width 56 height 19
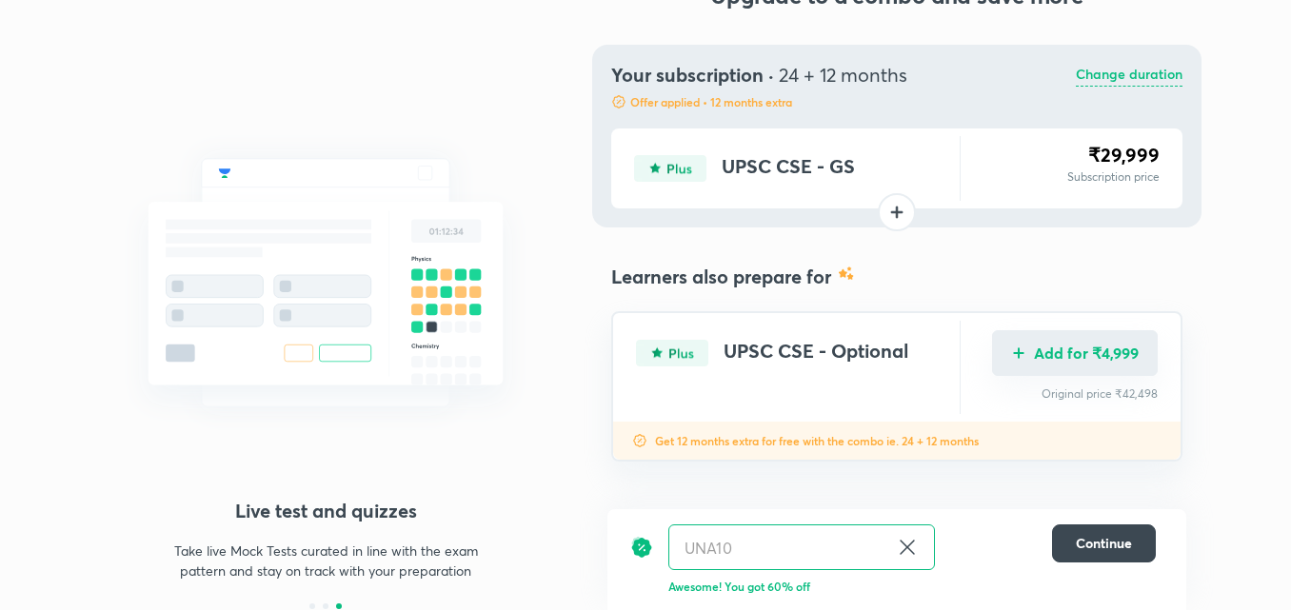
click at [1114, 368] on button "Add for ₹4,999" at bounding box center [1075, 353] width 166 height 46
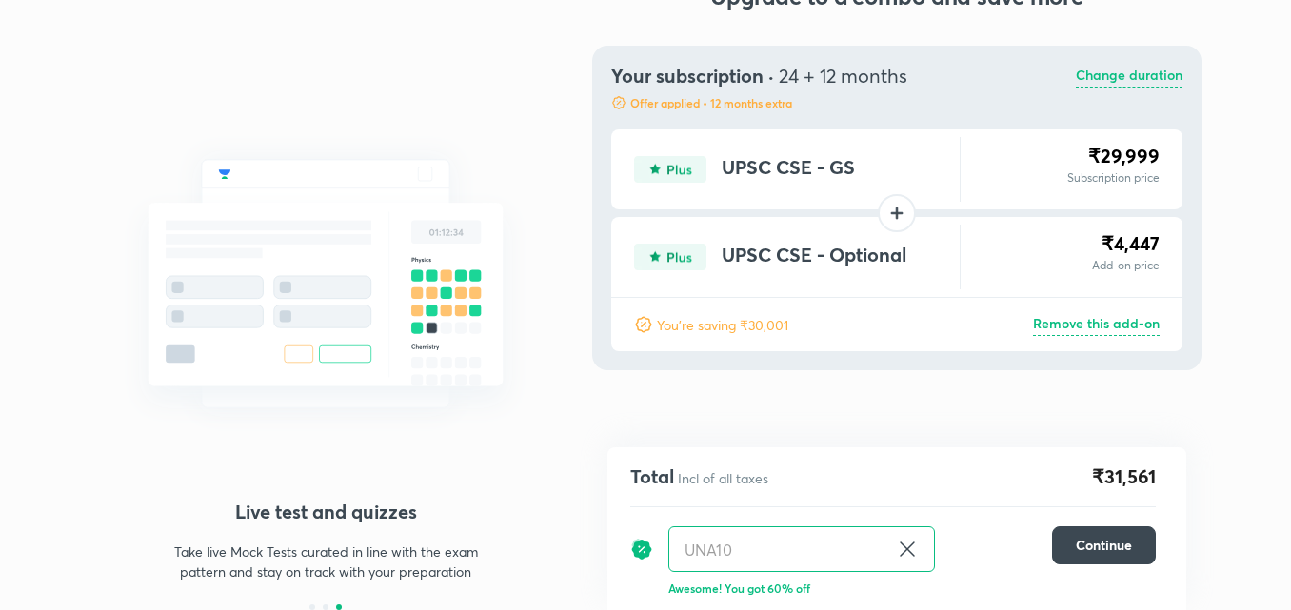
scroll to position [72, 0]
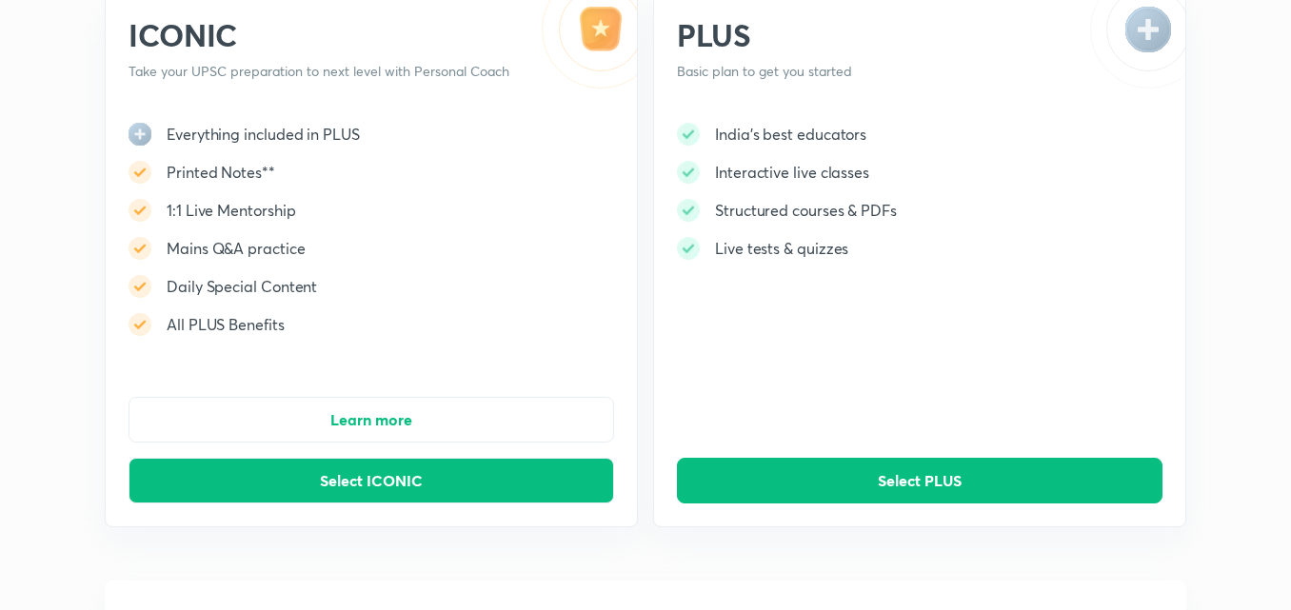
scroll to position [150, 0]
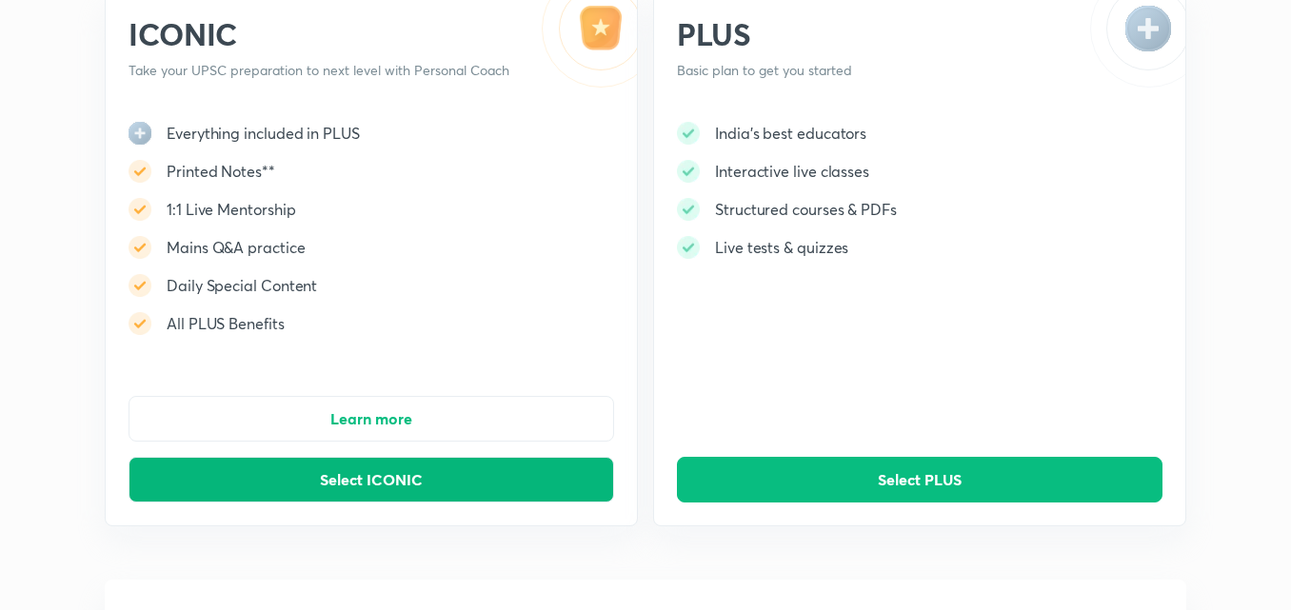
click at [462, 467] on button "Select ICONIC" at bounding box center [372, 480] width 486 height 46
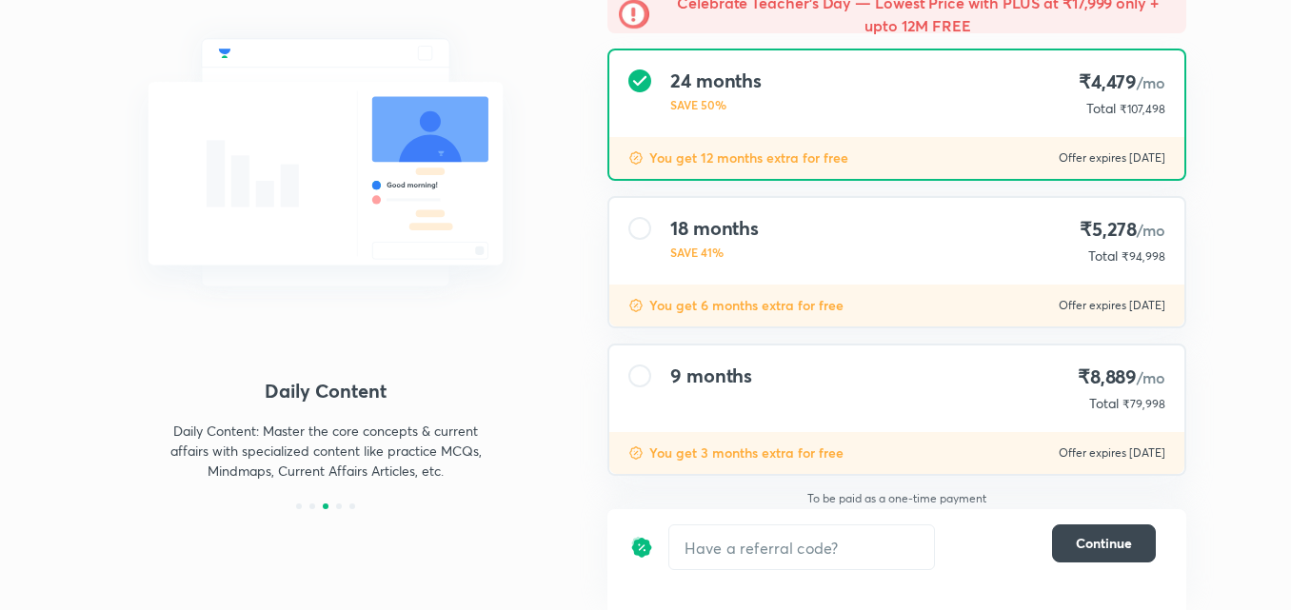
scroll to position [200, 0]
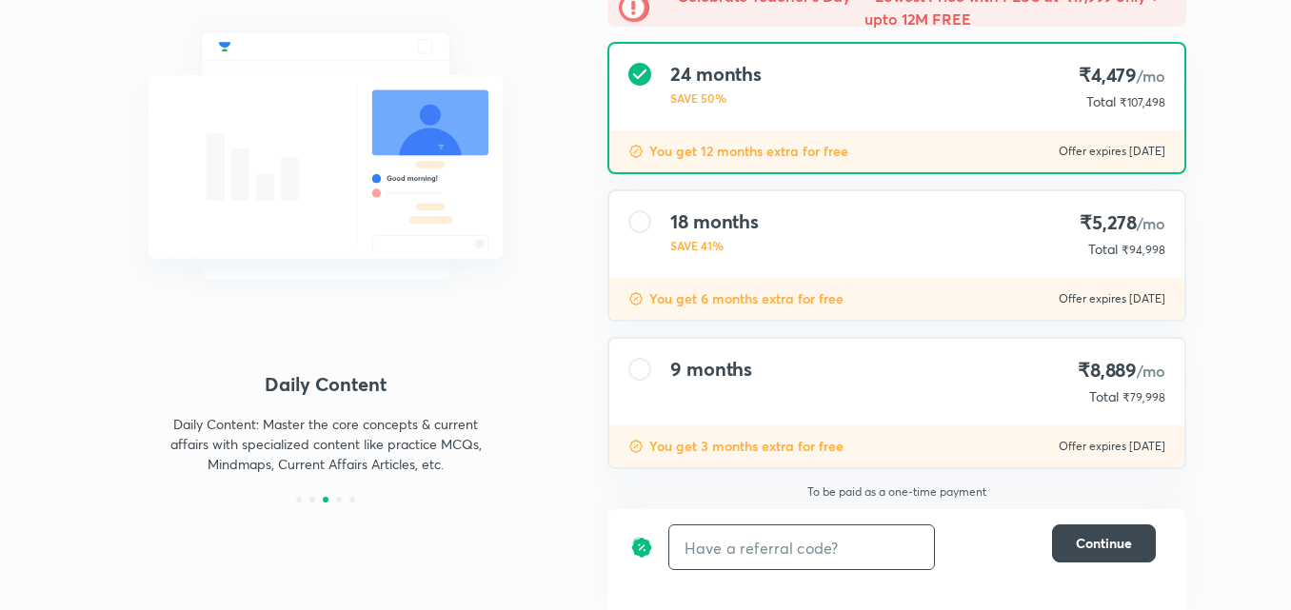
click at [768, 565] on input "text" at bounding box center [801, 548] width 265 height 45
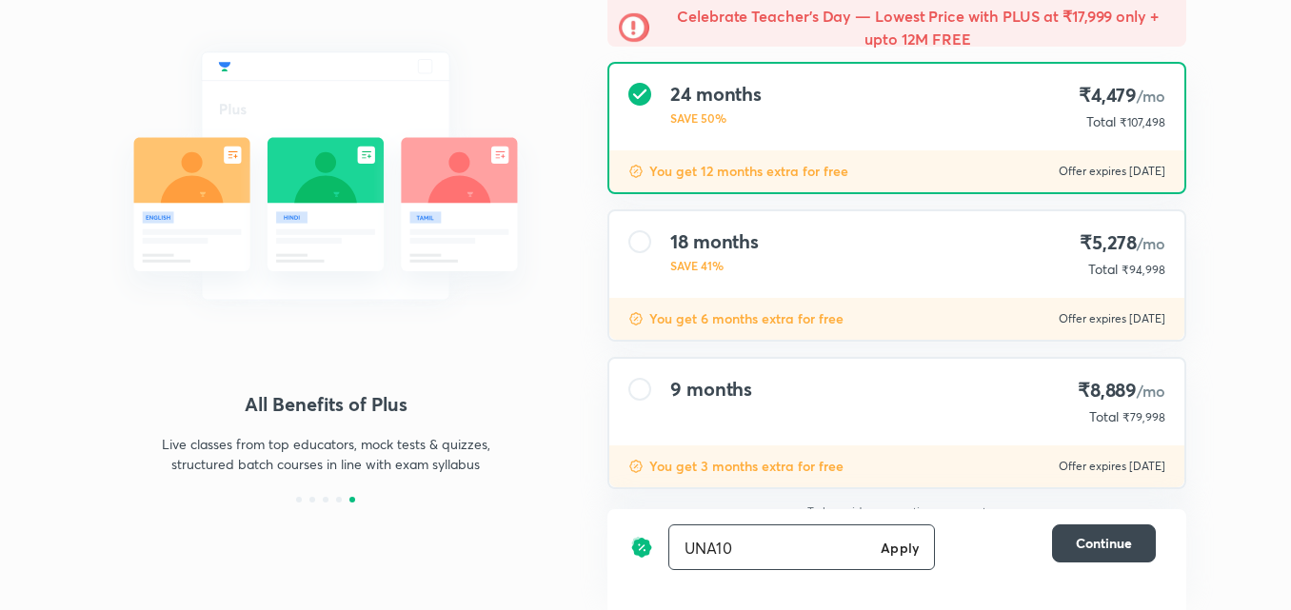
type input "UNA10"
click at [908, 546] on h6 "Apply" at bounding box center [900, 548] width 38 height 20
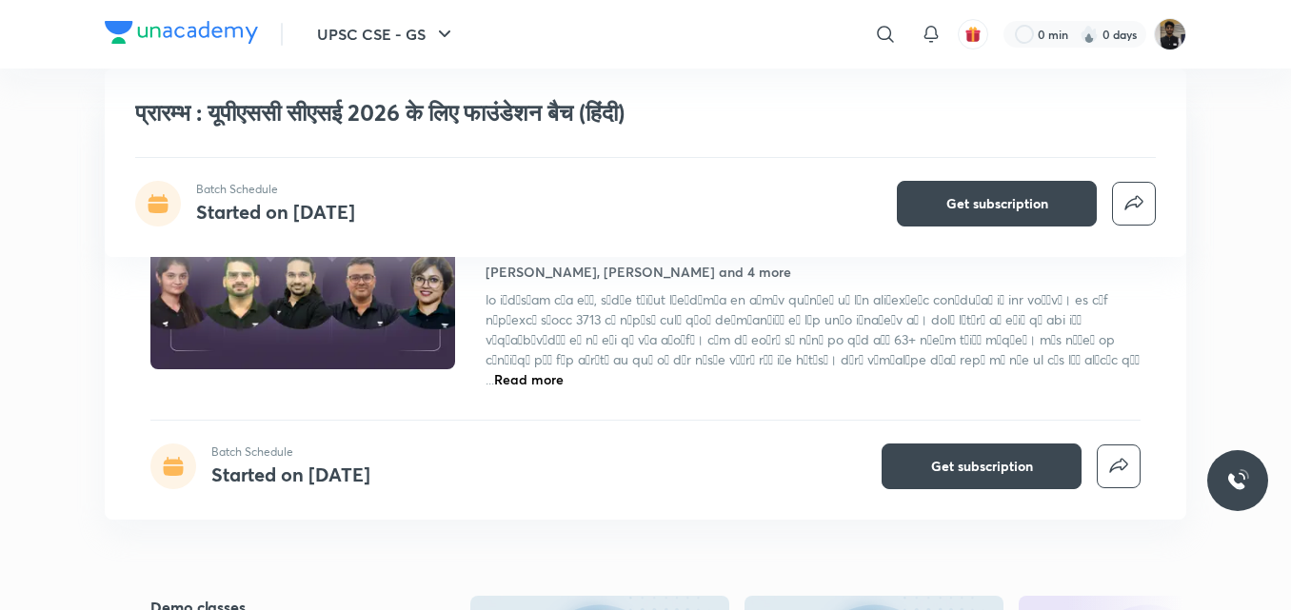
scroll to position [1471, 0]
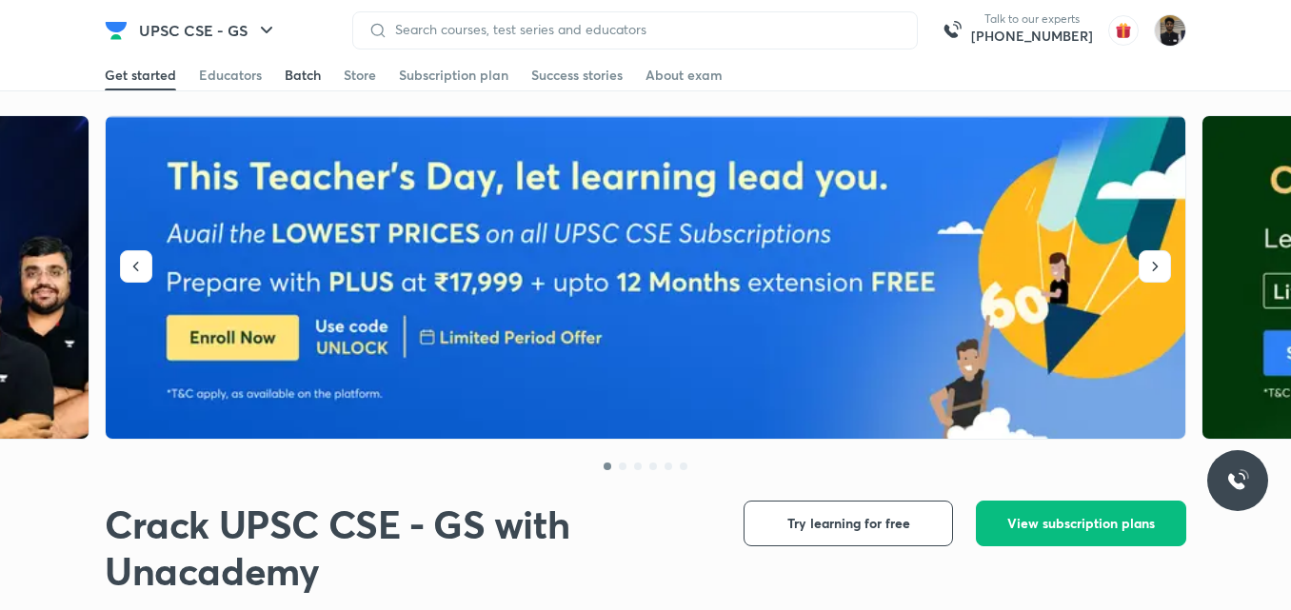
click at [293, 70] on div "Batch" at bounding box center [303, 75] width 36 height 19
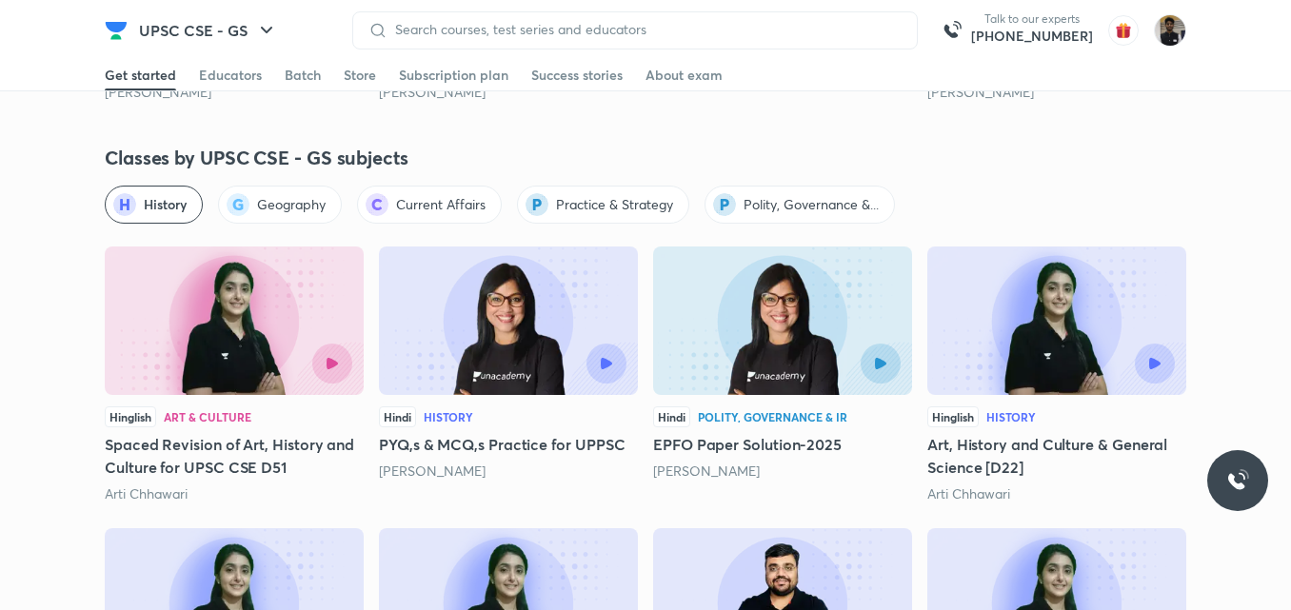
scroll to position [2295, 0]
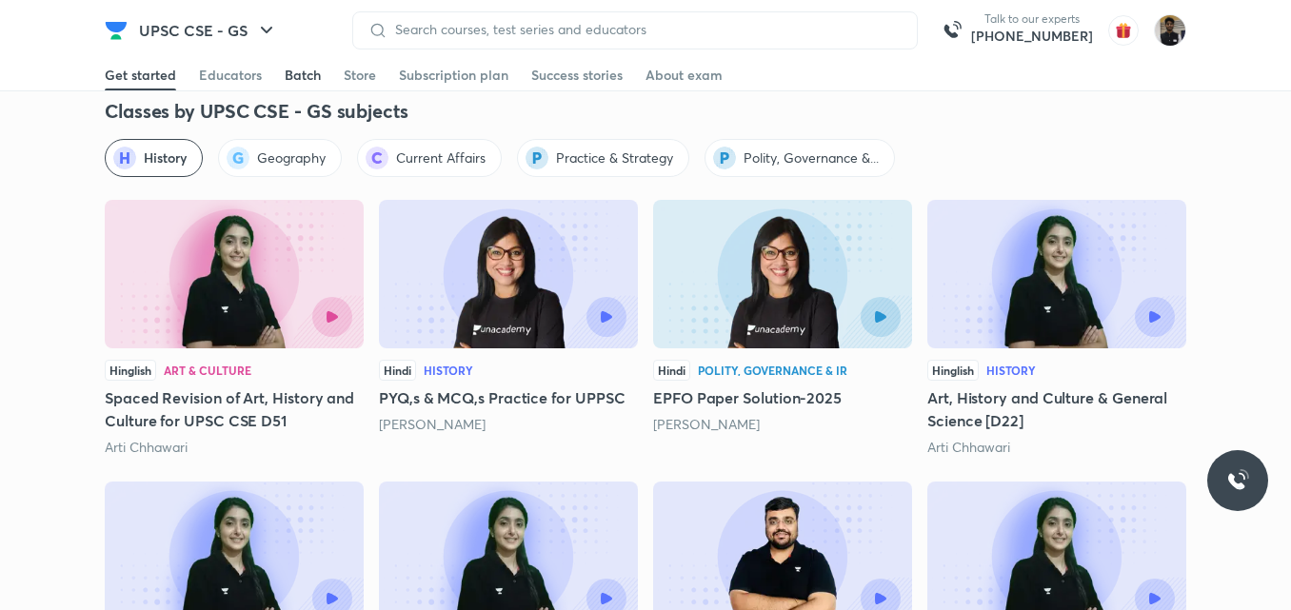
click at [304, 80] on div "Batch" at bounding box center [303, 75] width 36 height 19
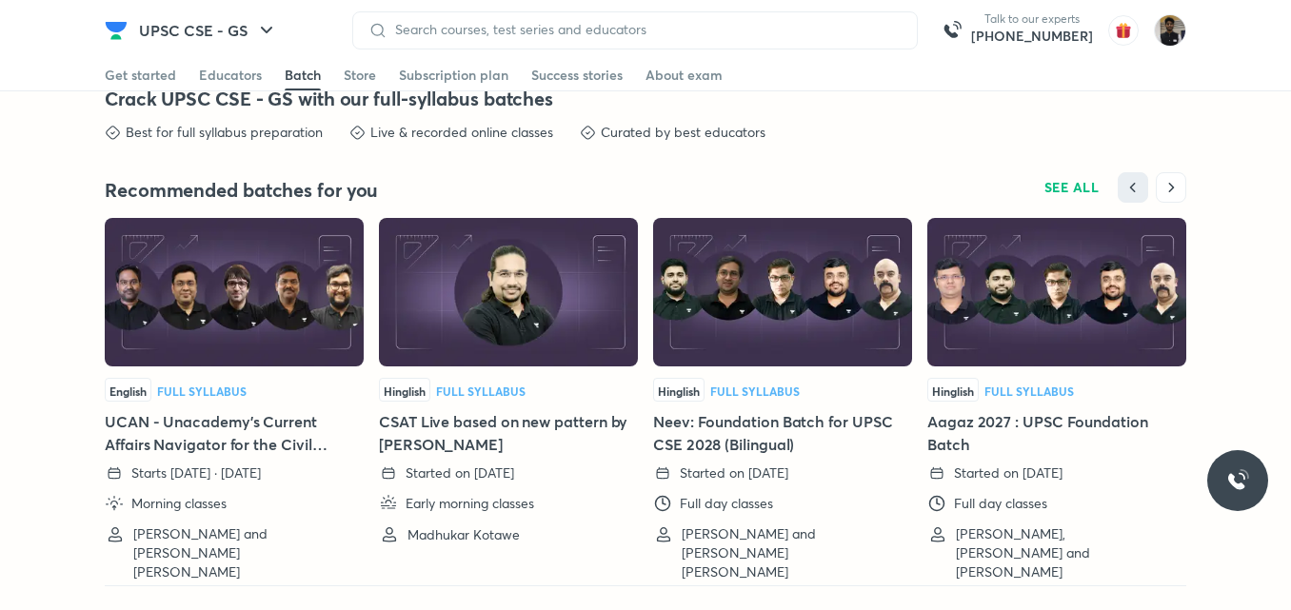
scroll to position [4202, 0]
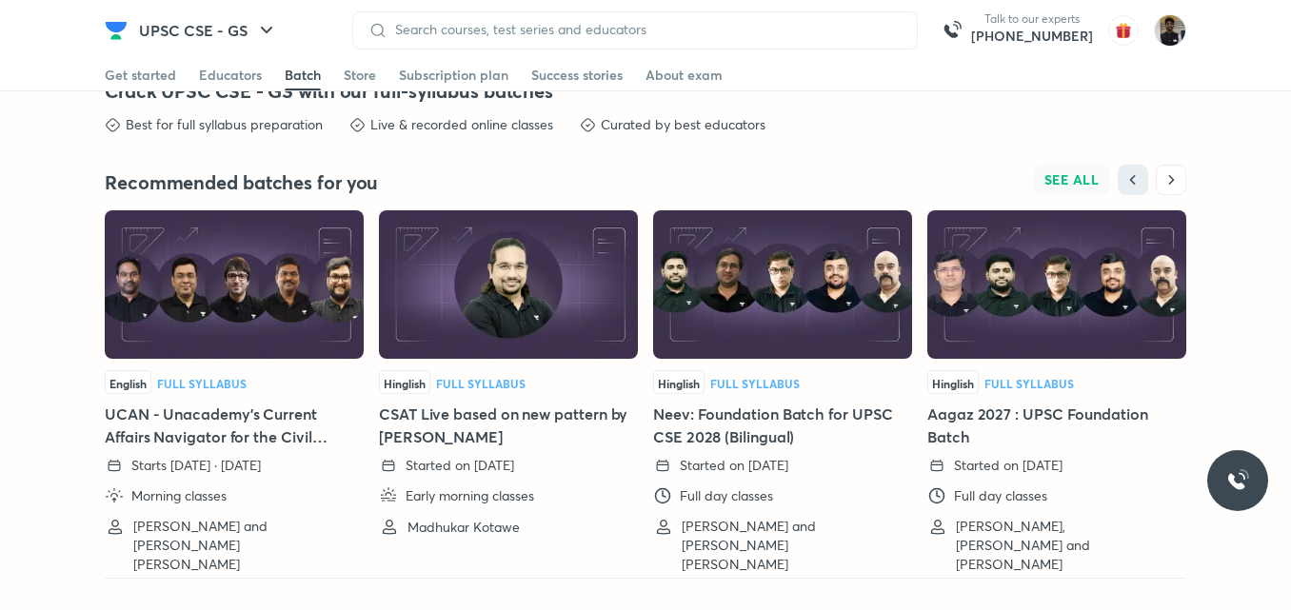
click at [1086, 174] on span "SEE ALL" at bounding box center [1072, 179] width 55 height 13
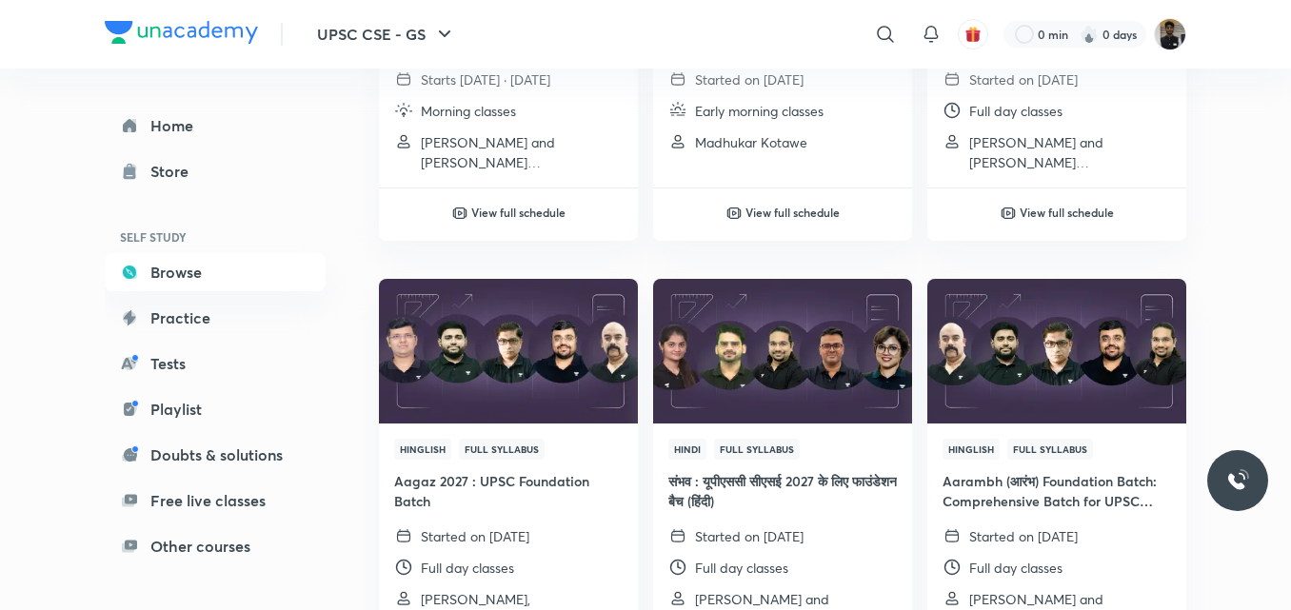
scroll to position [464, 0]
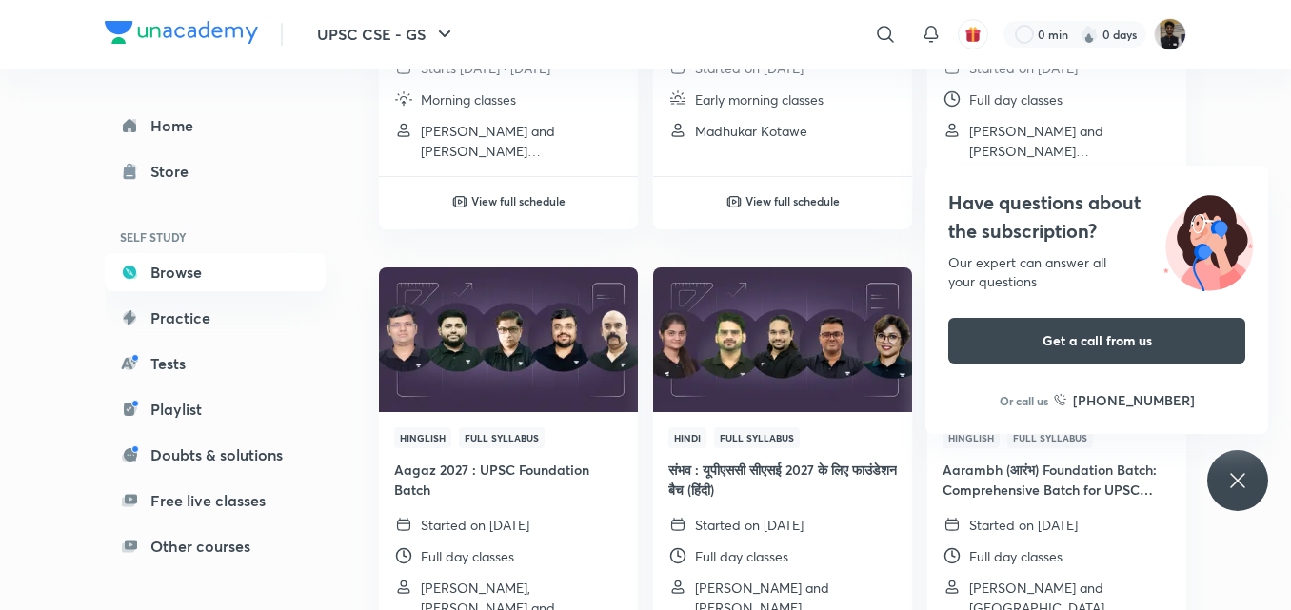
click at [1222, 491] on div "Have questions about the subscription? Our expert can answer all your questions…" at bounding box center [1237, 480] width 61 height 61
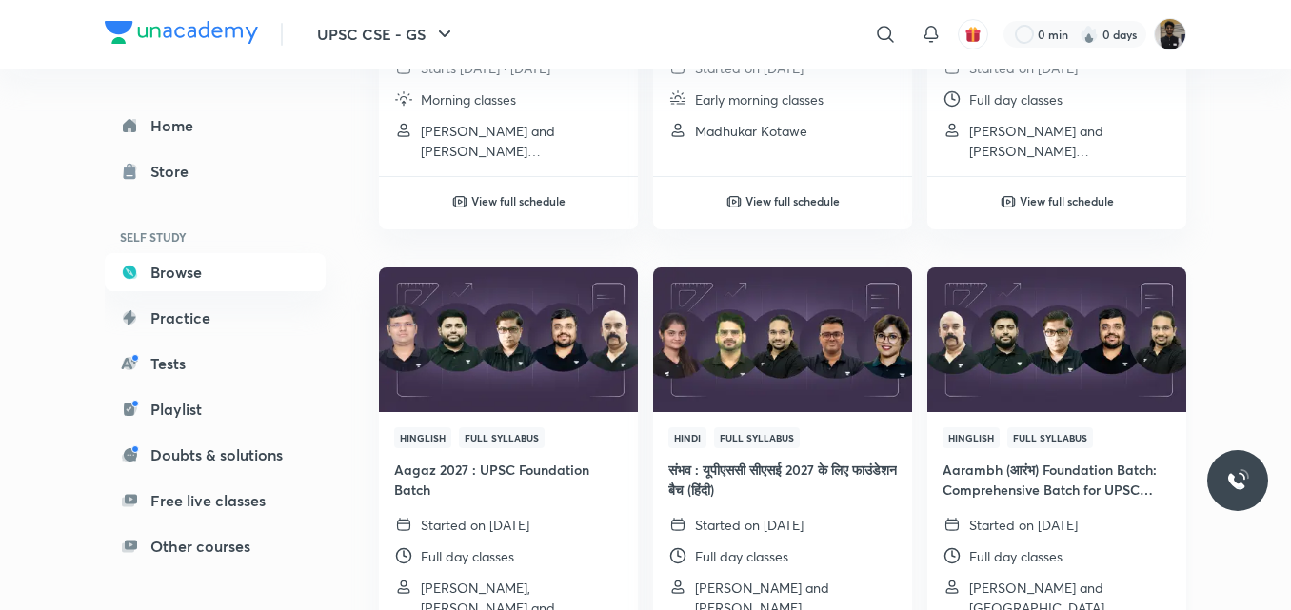
click at [1027, 487] on h4 "Aarambh (आरंभ) Foundation Batch: Comprehensive Batch for UPSC CSE, 2026 (Biling…" at bounding box center [1057, 480] width 229 height 40
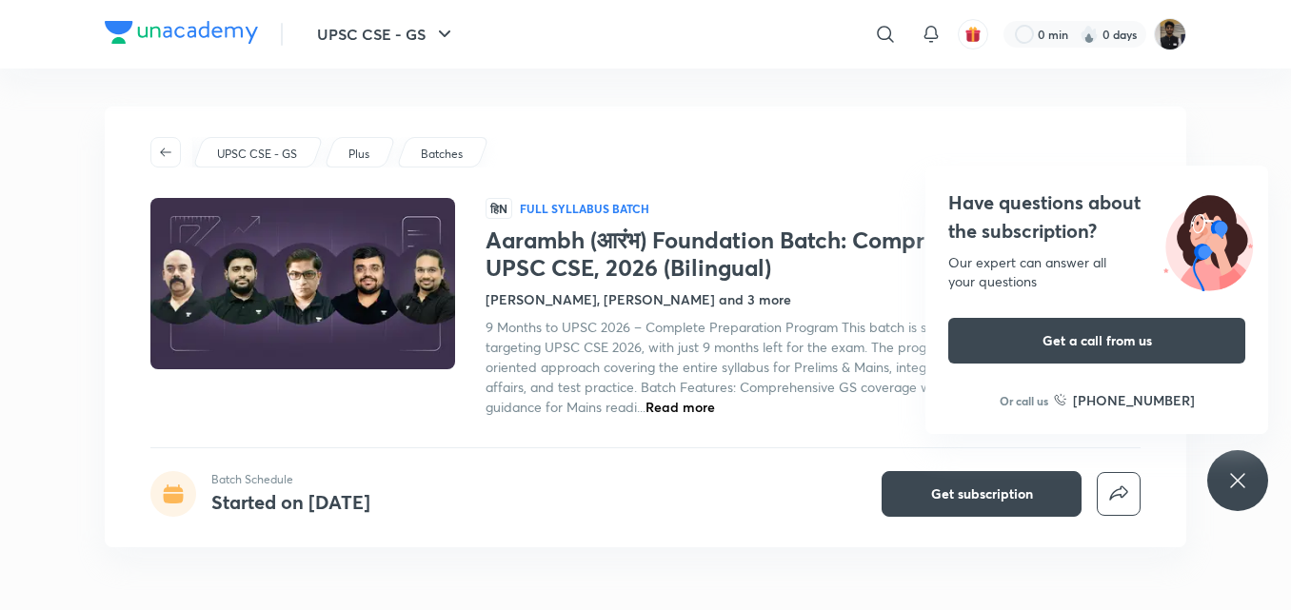
click at [1225, 461] on div "Have questions about the subscription? Our expert can answer all your questions…" at bounding box center [1237, 480] width 61 height 61
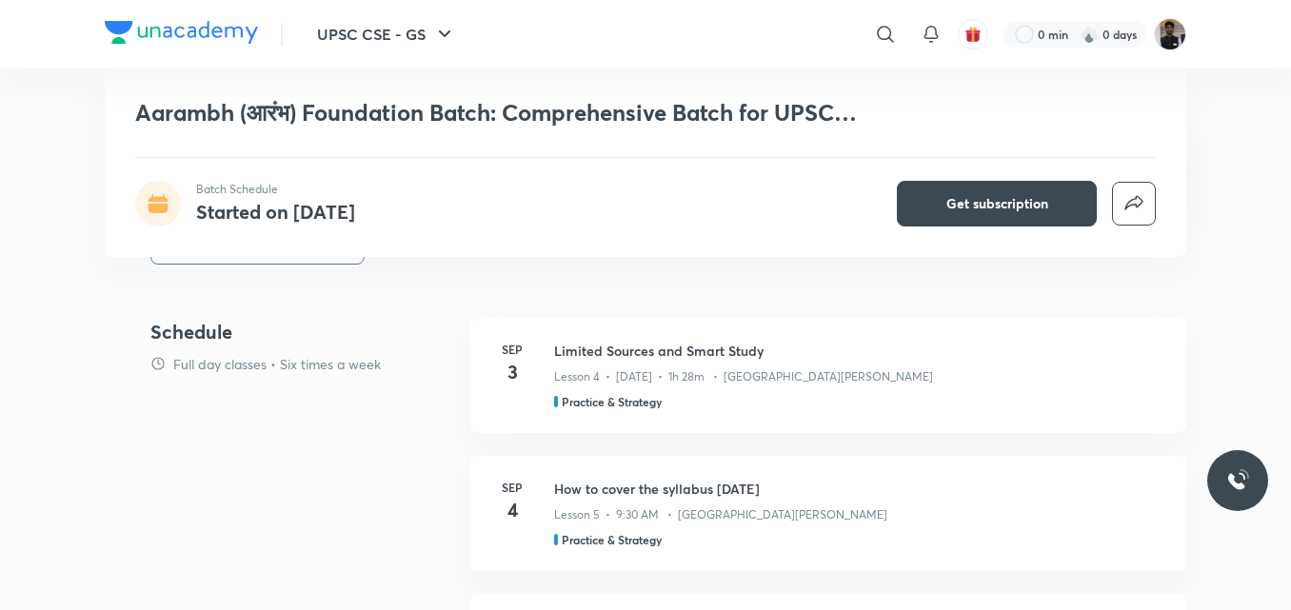
scroll to position [848, 0]
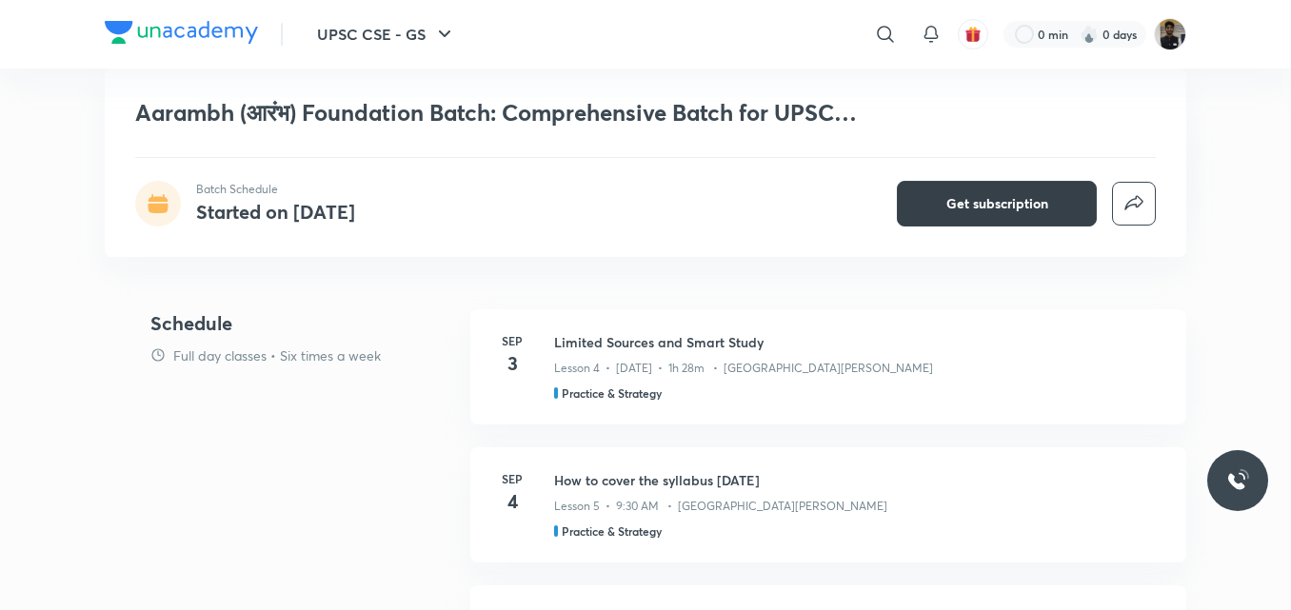
click at [991, 210] on span "Get subscription" at bounding box center [998, 203] width 102 height 19
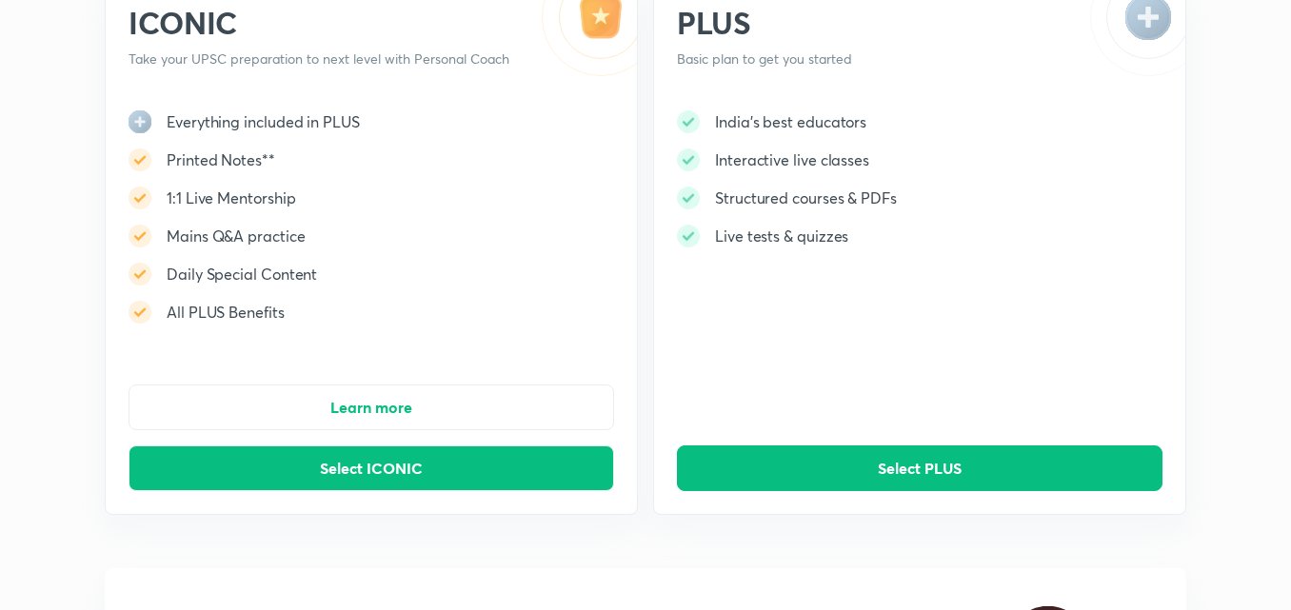
scroll to position [174, 0]
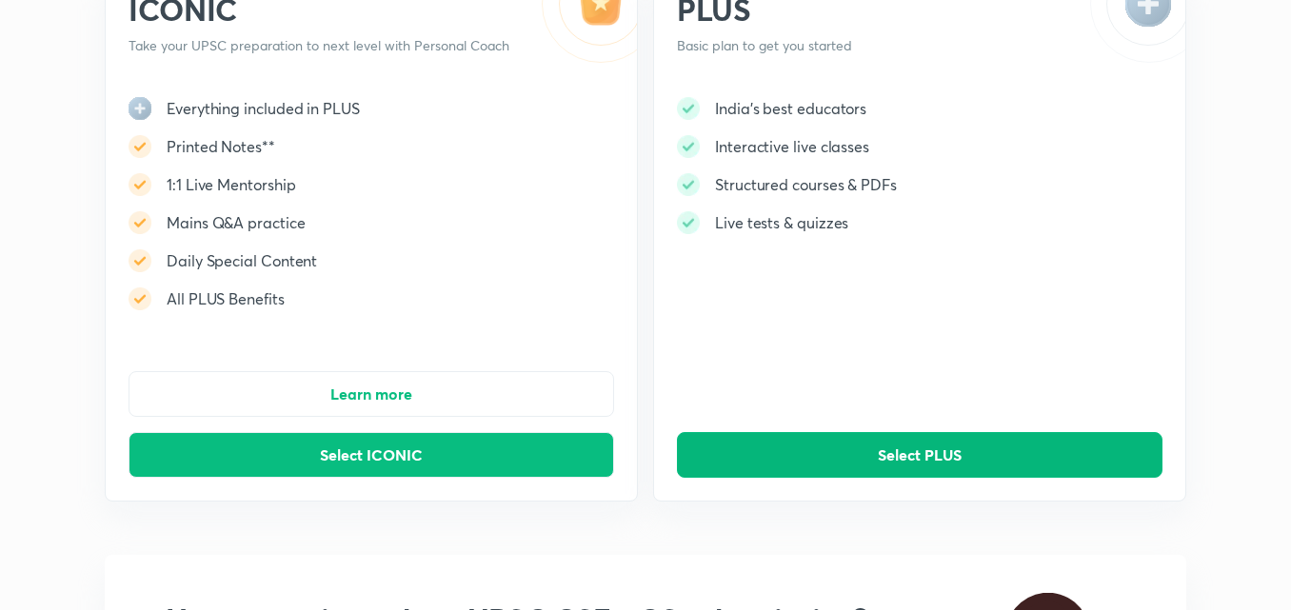
click at [996, 459] on button "Select PLUS" at bounding box center [920, 455] width 486 height 46
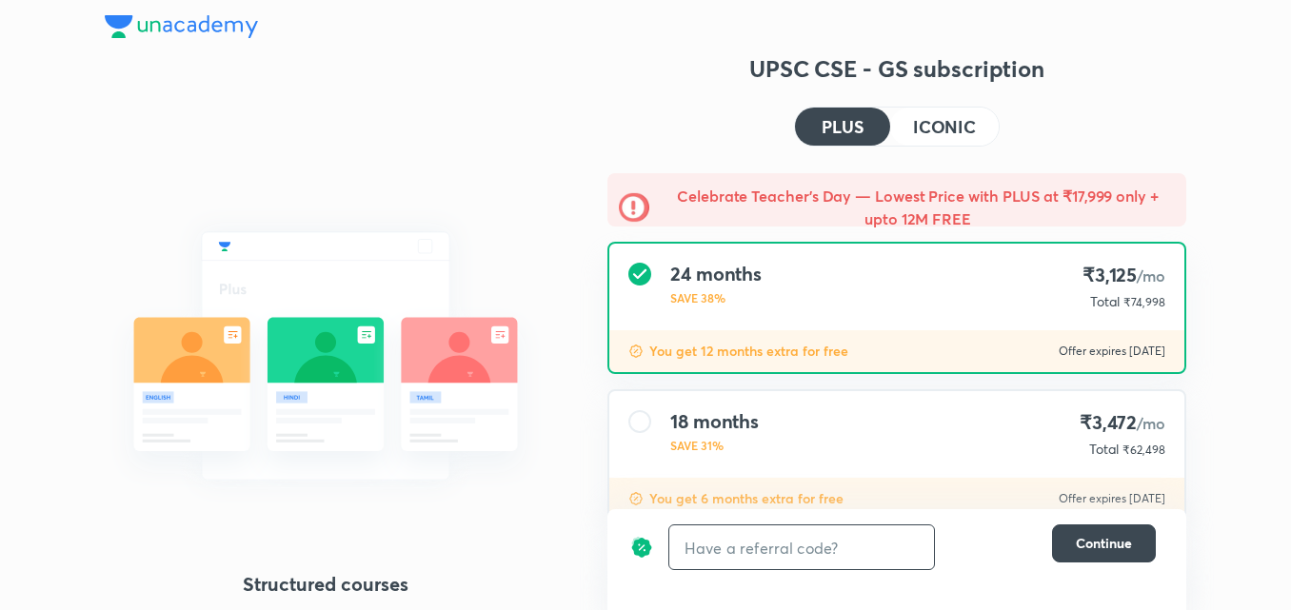
click at [819, 554] on input "text" at bounding box center [801, 548] width 265 height 45
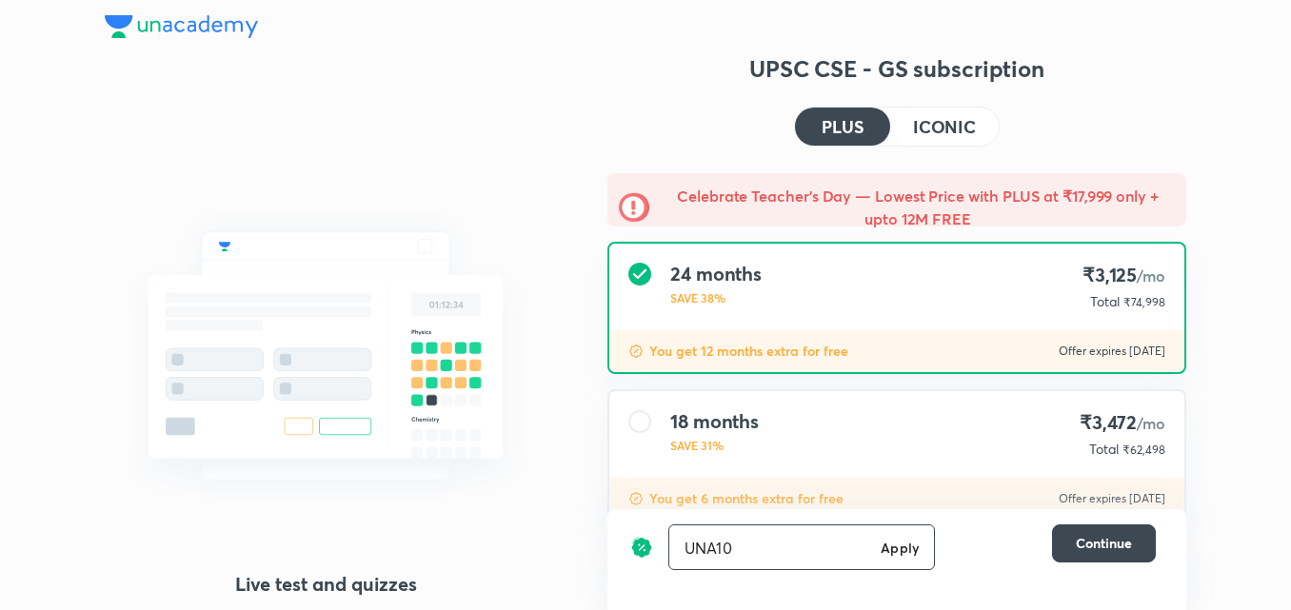
type input "UNA10"
click at [892, 549] on h6 "Apply" at bounding box center [900, 548] width 38 height 20
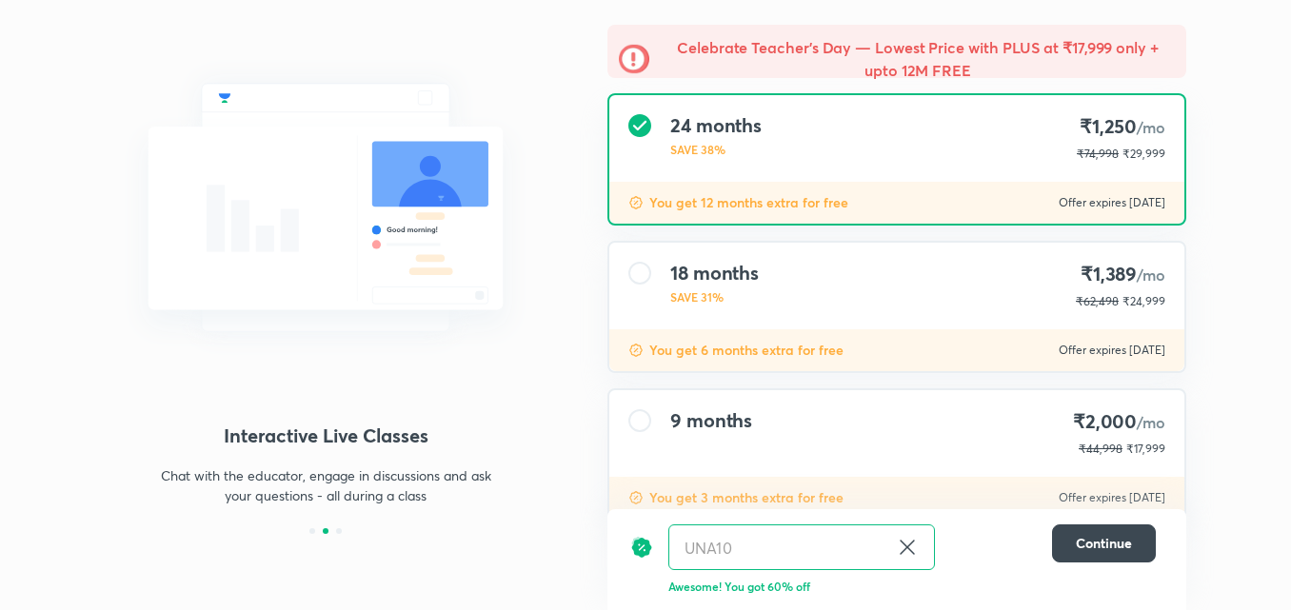
scroll to position [150, 0]
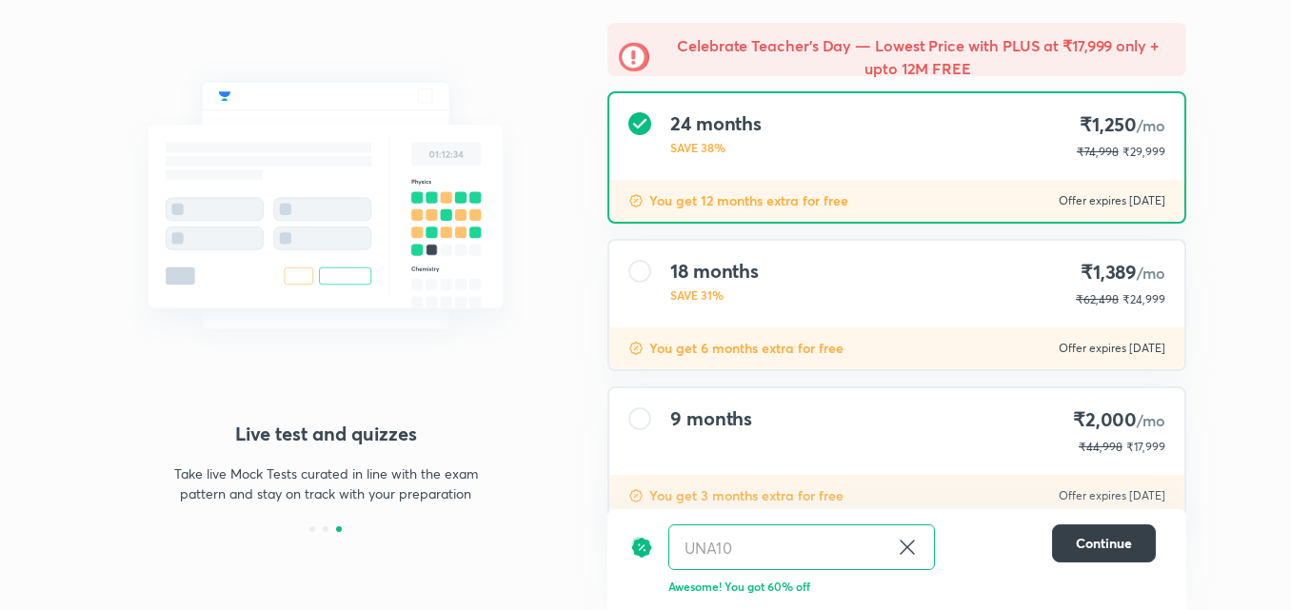
click at [1077, 549] on span "Continue" at bounding box center [1104, 543] width 56 height 19
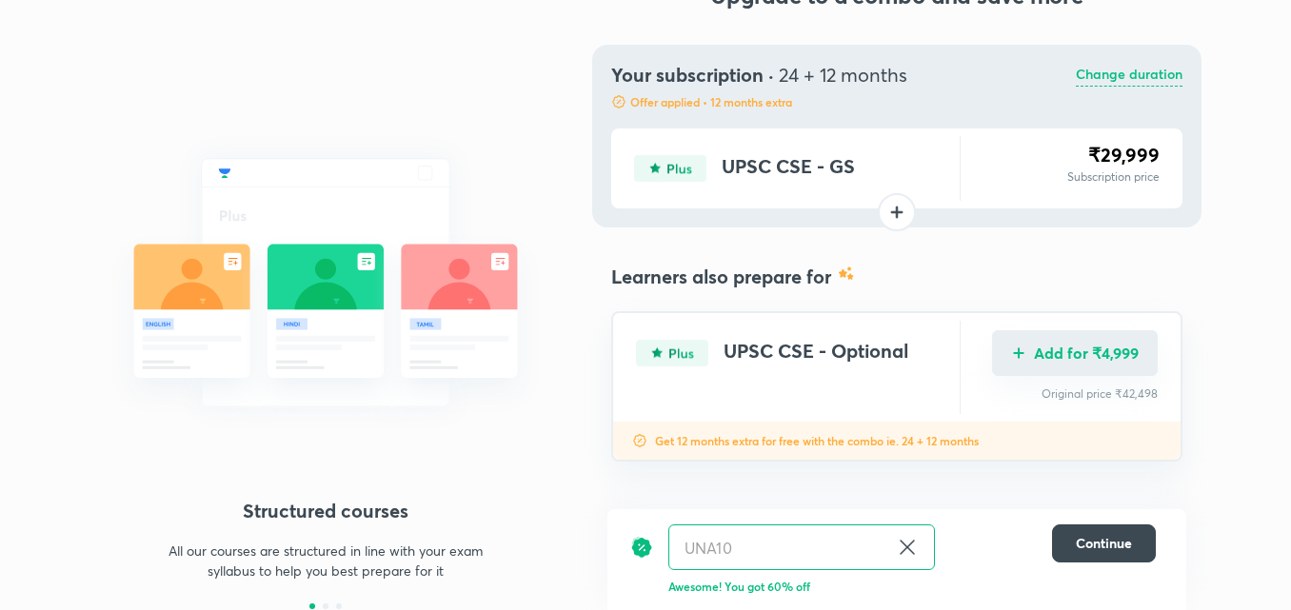
click at [1100, 366] on button "Add for ₹4,999" at bounding box center [1075, 353] width 166 height 46
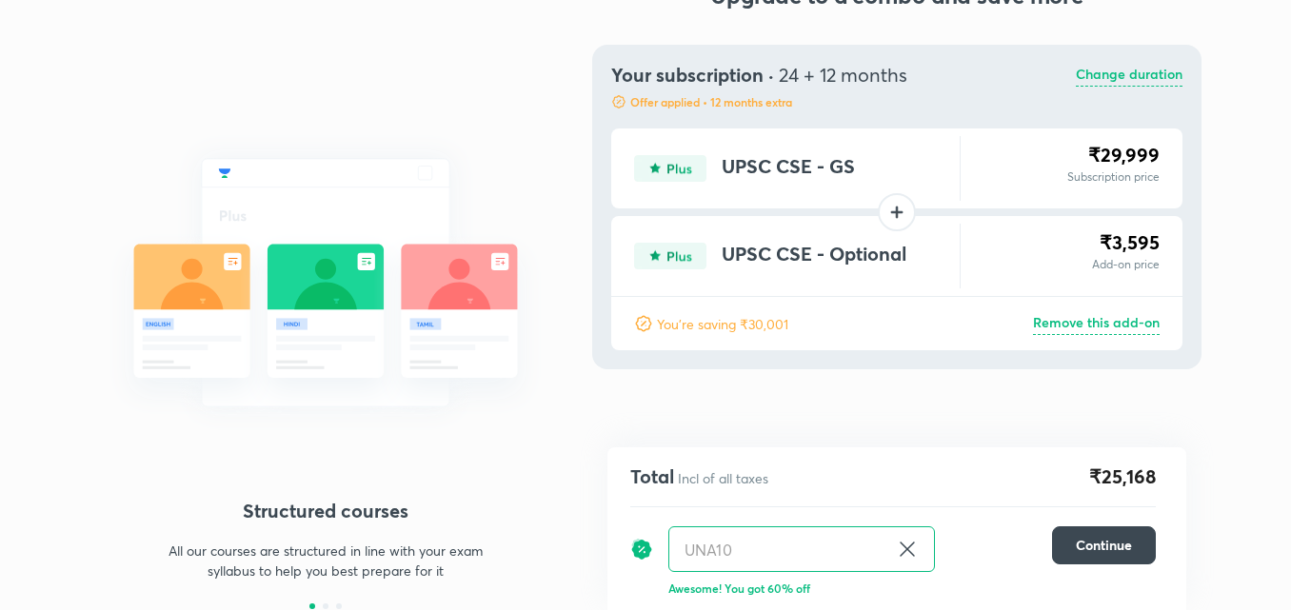
scroll to position [72, 0]
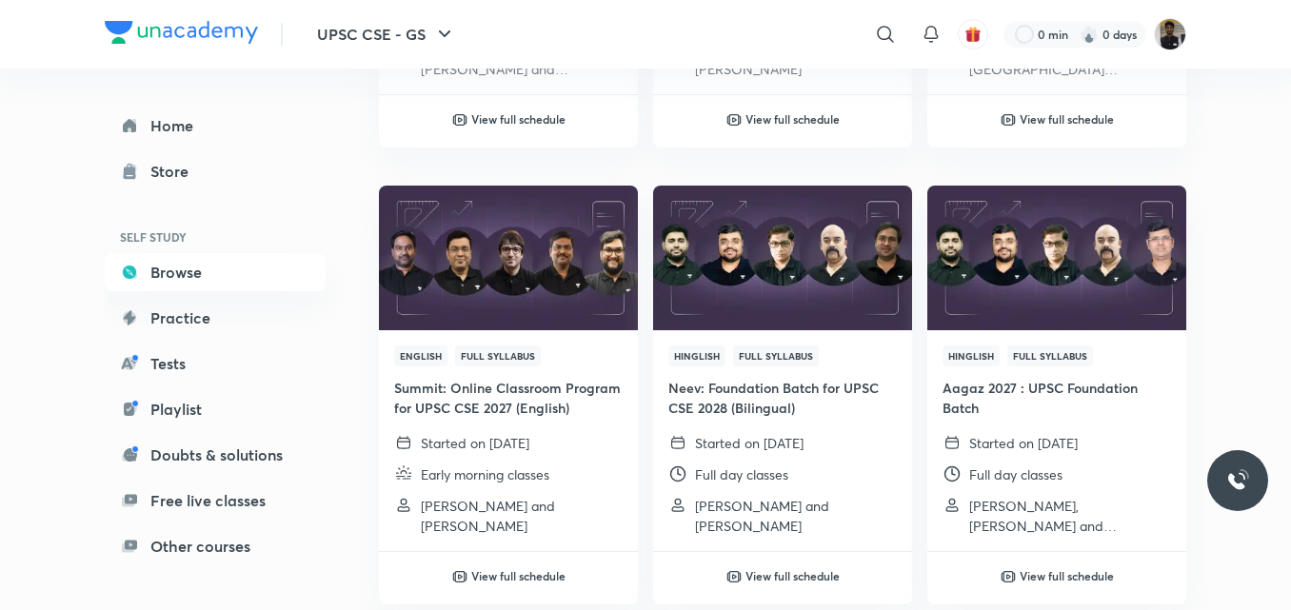
scroll to position [1019, 0]
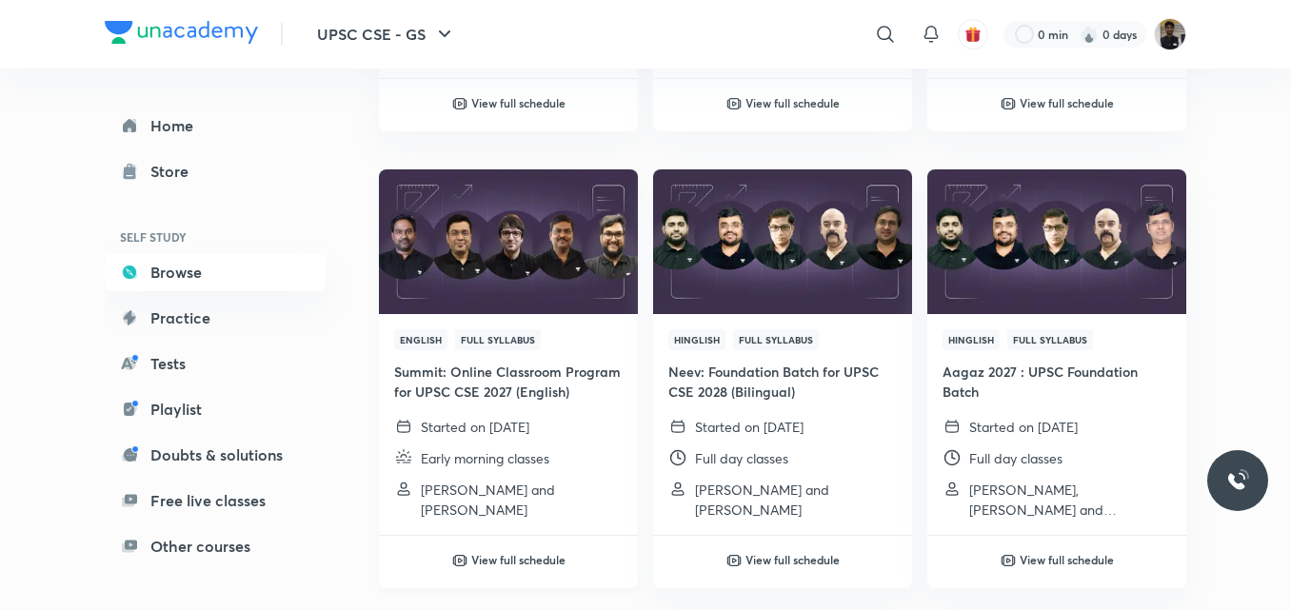
click at [498, 391] on h4 "Summit: Online Classroom Program for UPSC CSE 2027 (English)" at bounding box center [508, 382] width 229 height 40
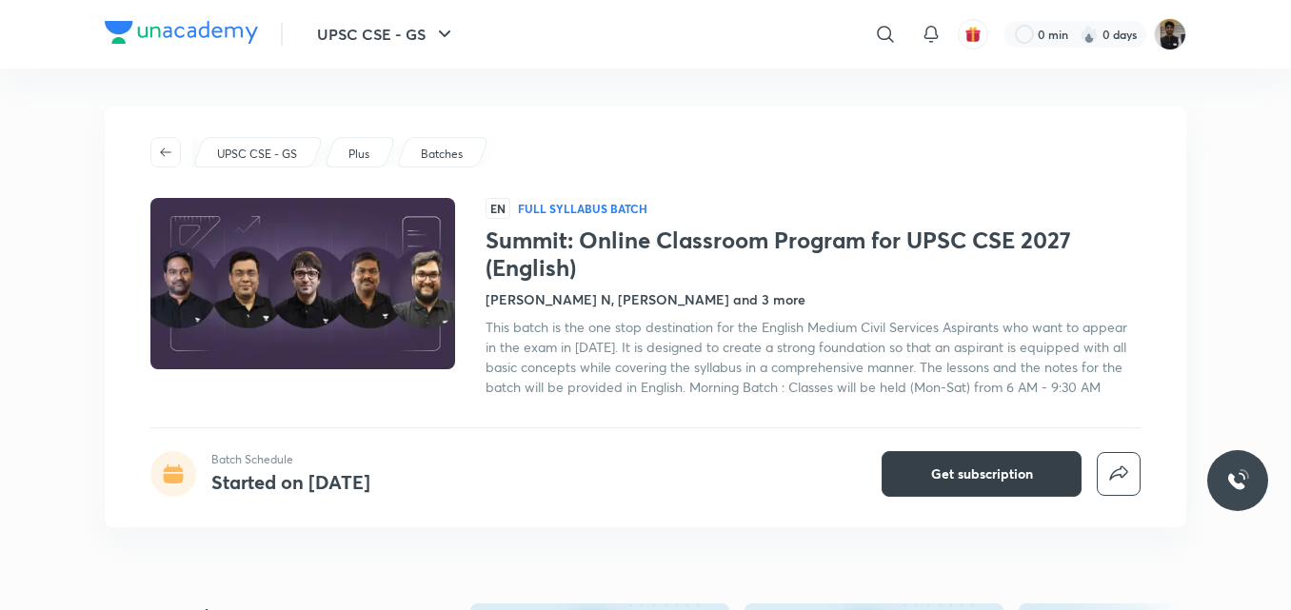
click at [1023, 480] on span "Get subscription" at bounding box center [982, 474] width 102 height 19
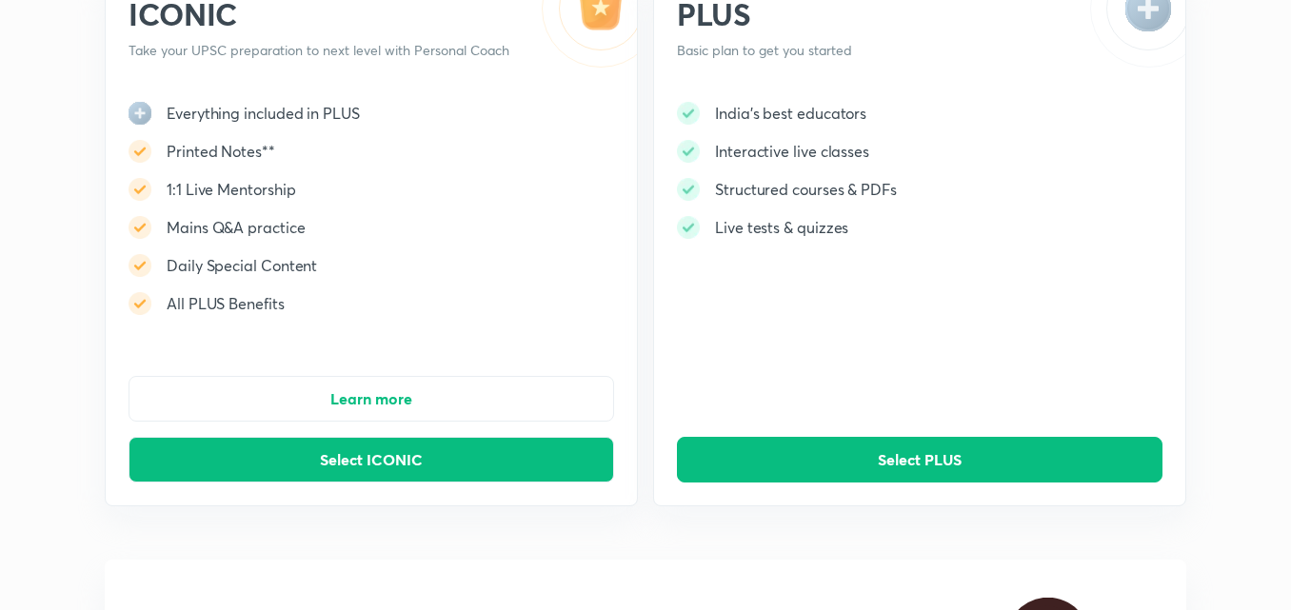
scroll to position [171, 0]
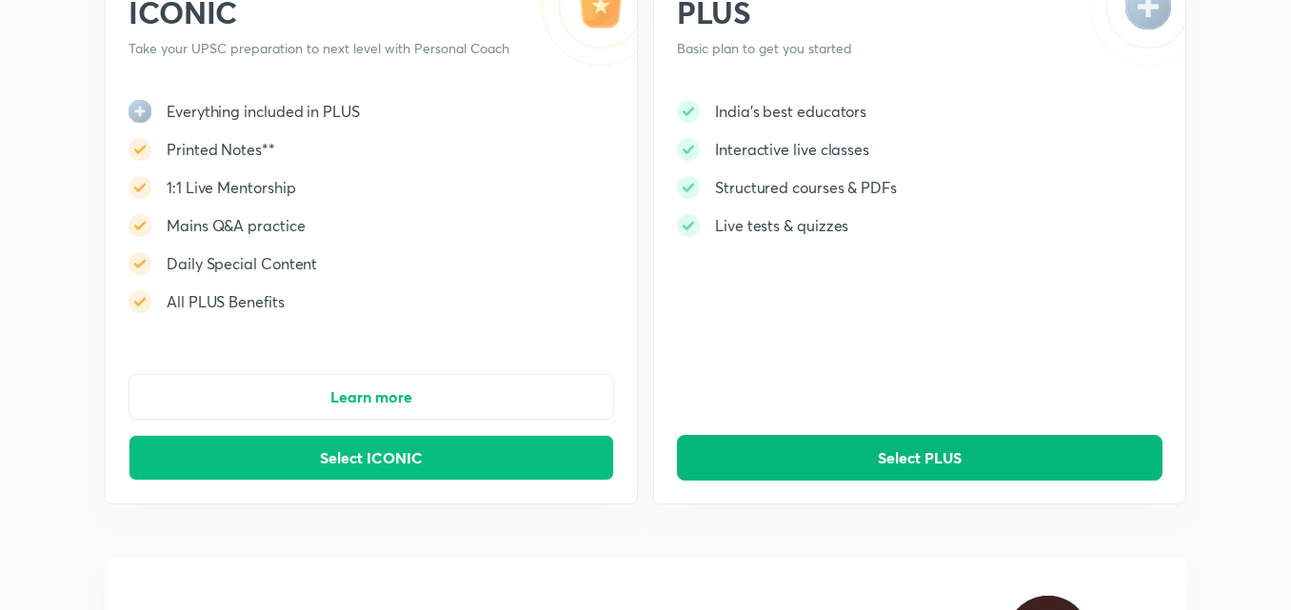
click at [962, 463] on span "Select PLUS" at bounding box center [920, 458] width 84 height 19
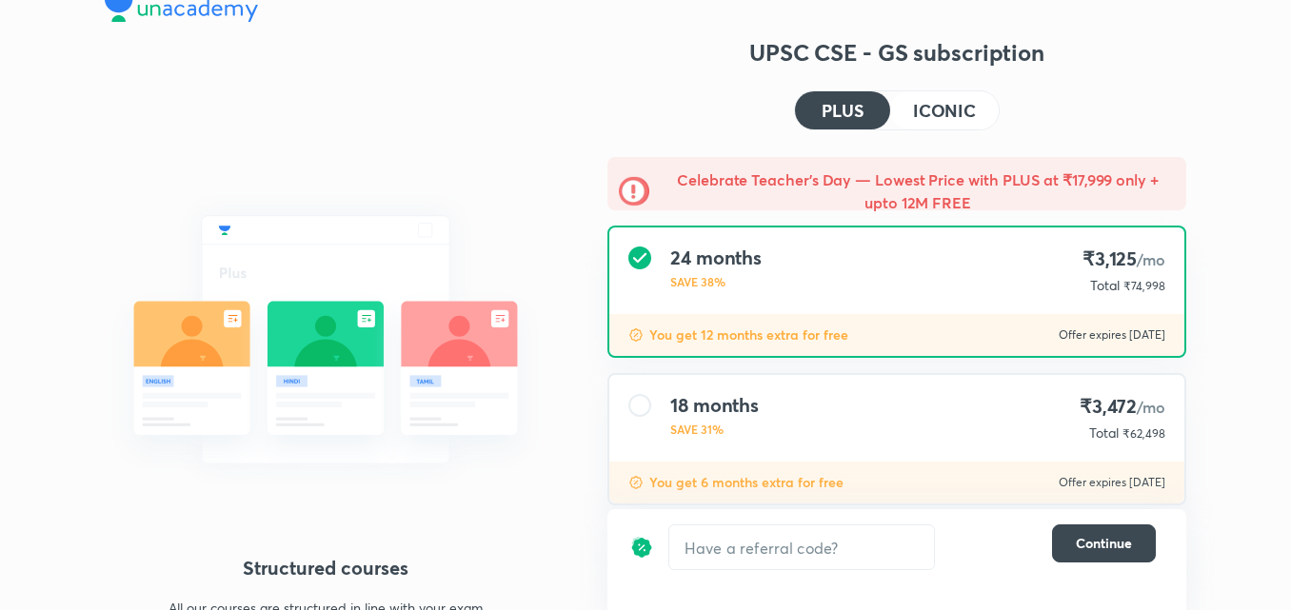
scroll to position [18, 0]
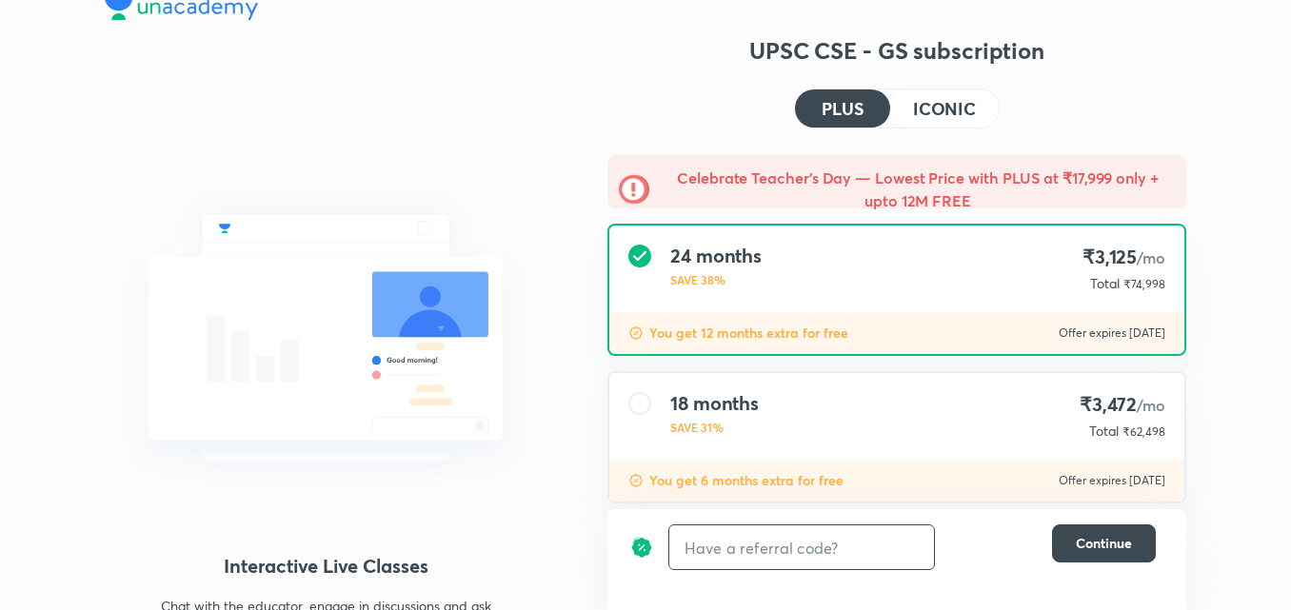
click at [729, 539] on input "text" at bounding box center [801, 548] width 265 height 45
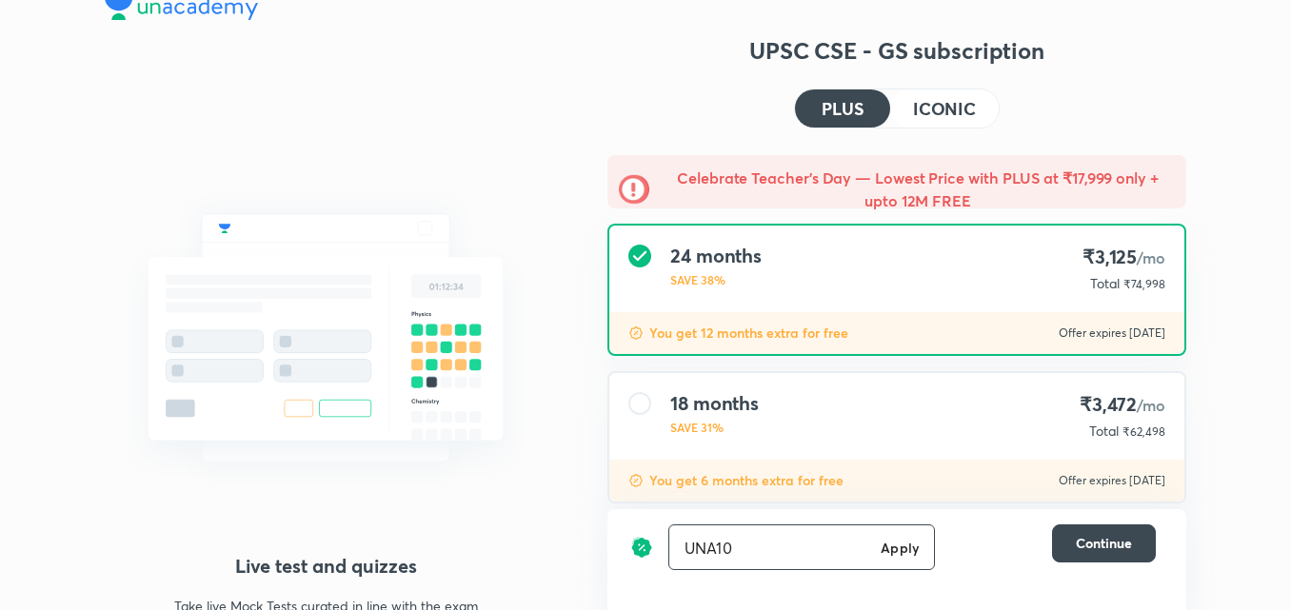
type input "UNA10"
click at [903, 542] on h6 "Apply" at bounding box center [900, 548] width 38 height 20
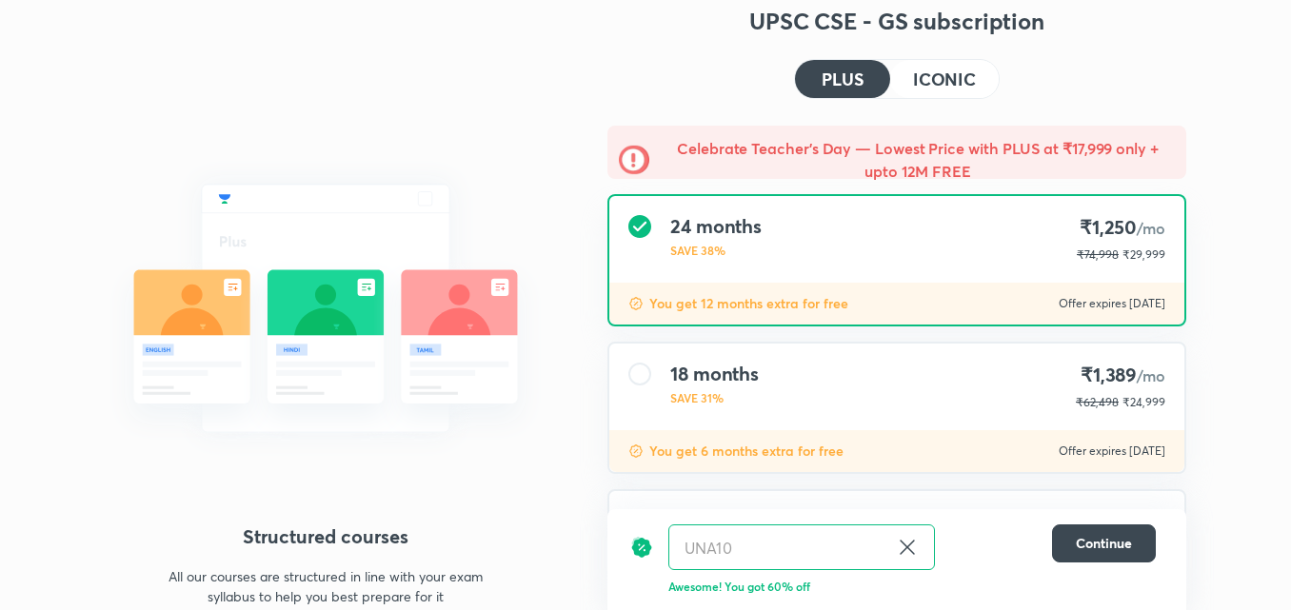
scroll to position [118, 0]
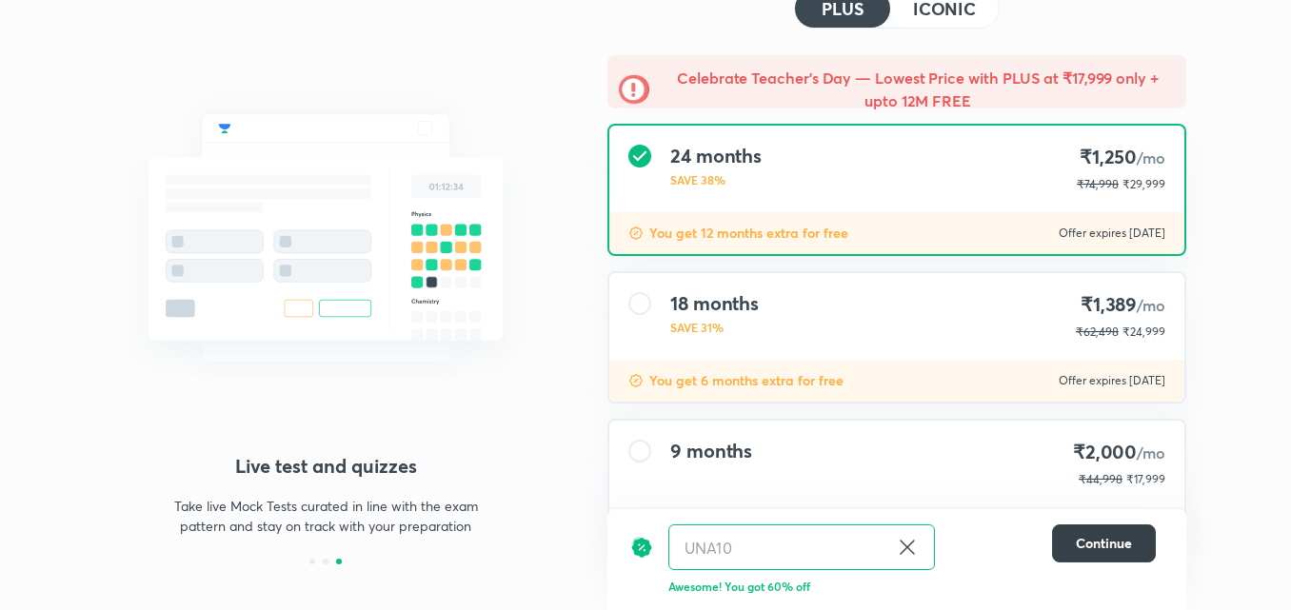
click at [1083, 549] on span "Continue" at bounding box center [1104, 543] width 56 height 19
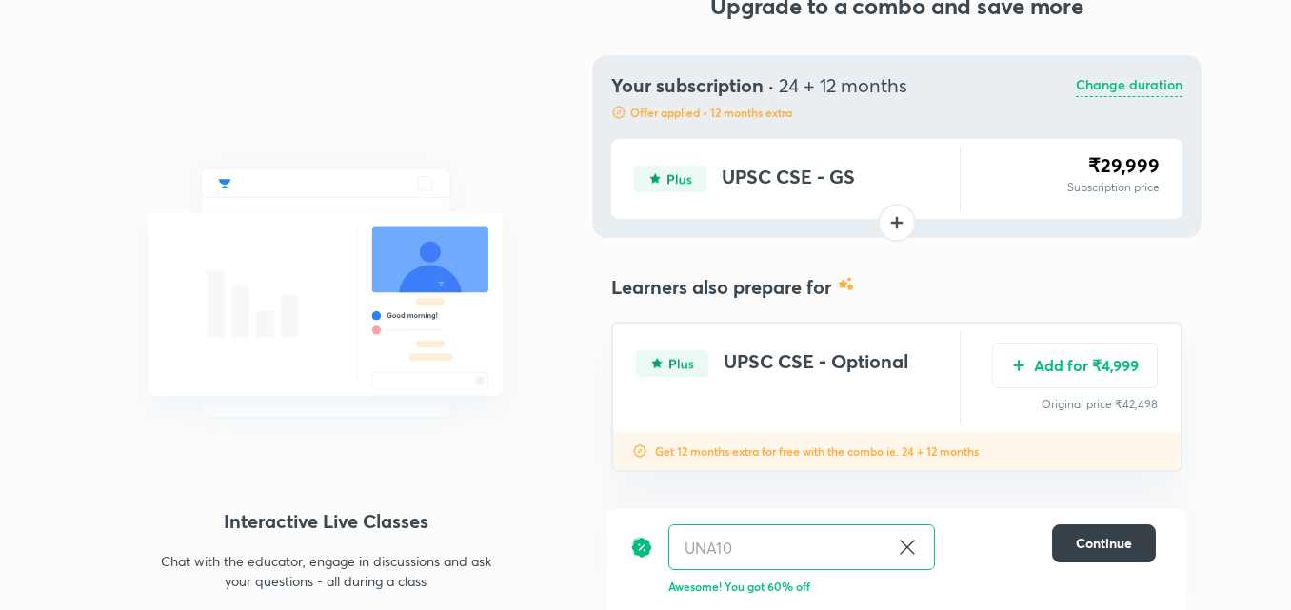
scroll to position [73, 0]
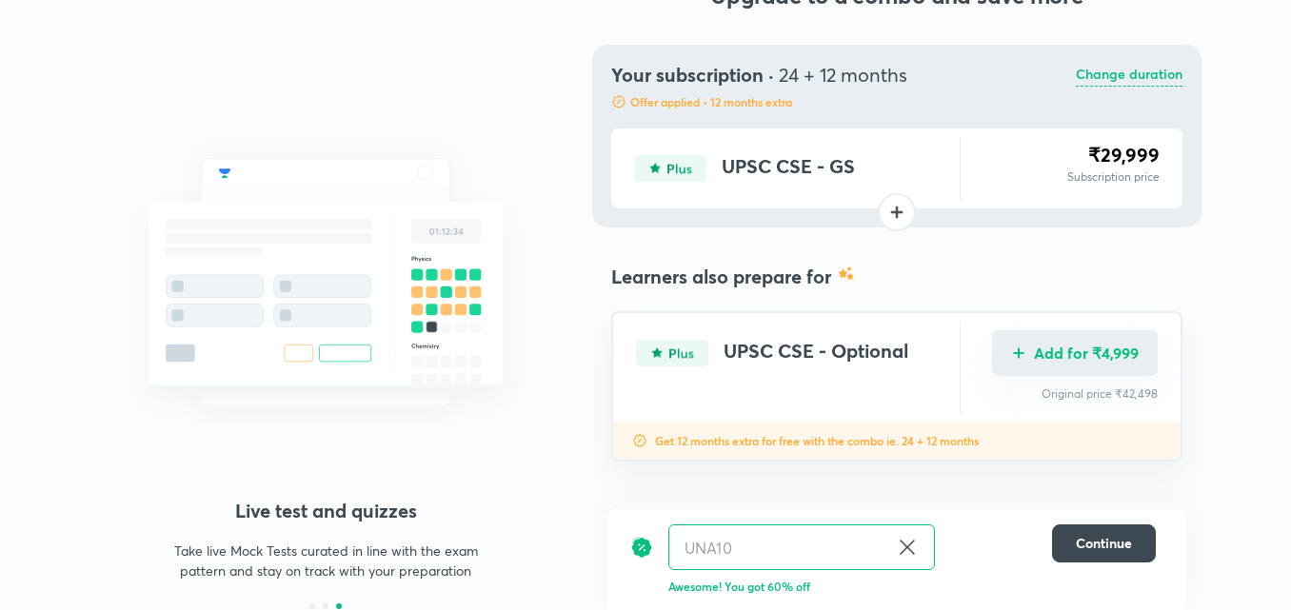
click at [1104, 349] on button "Add for ₹4,999" at bounding box center [1075, 353] width 166 height 46
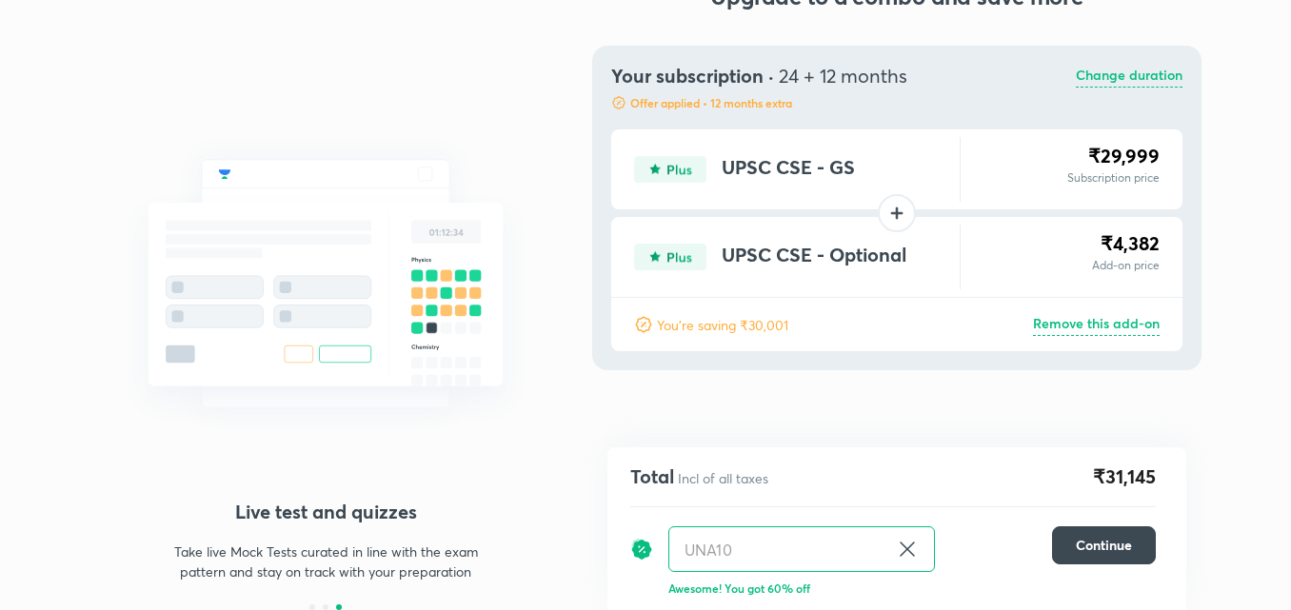
scroll to position [72, 0]
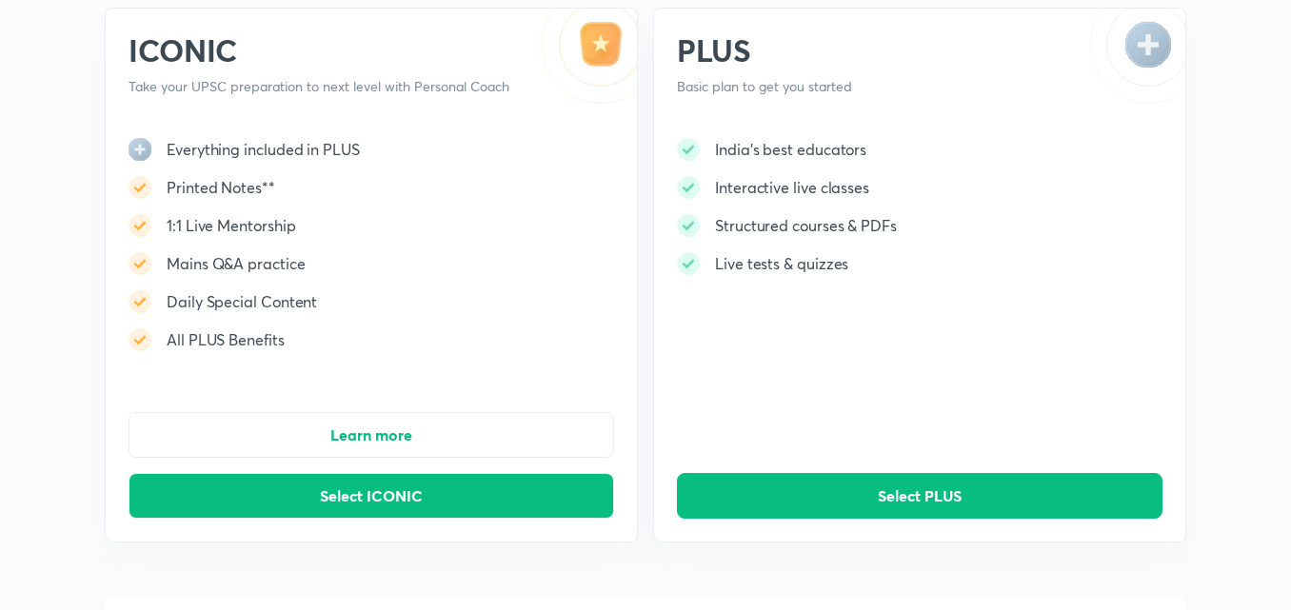
scroll to position [161, 0]
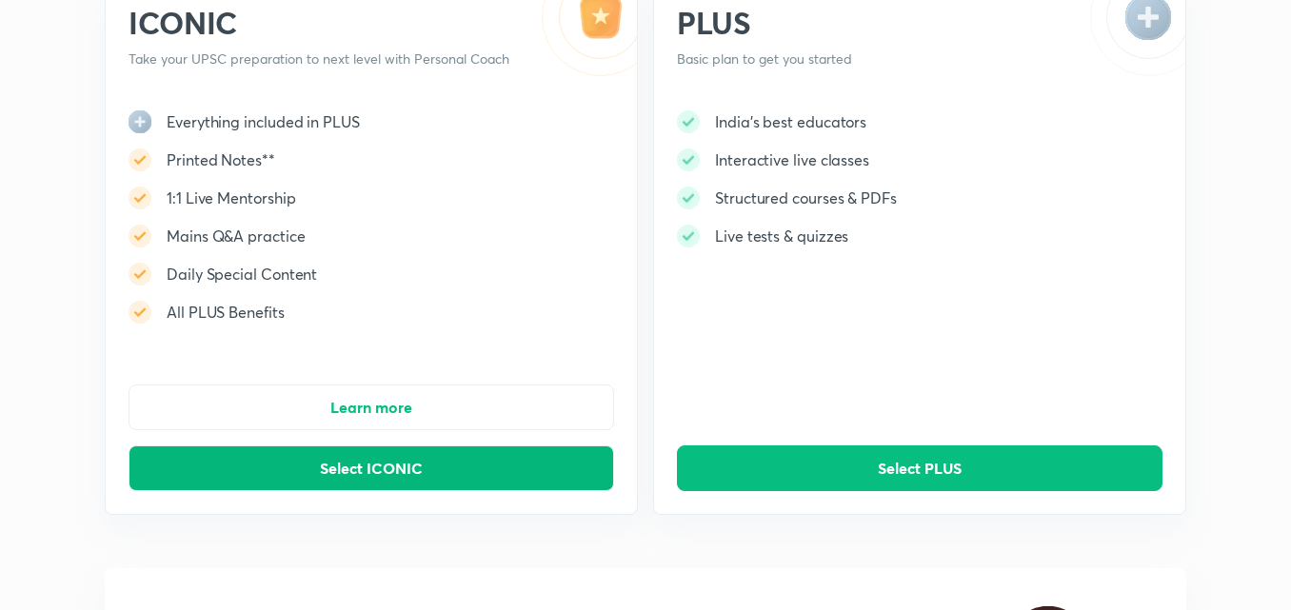
click at [510, 463] on button "Select ICONIC" at bounding box center [372, 469] width 486 height 46
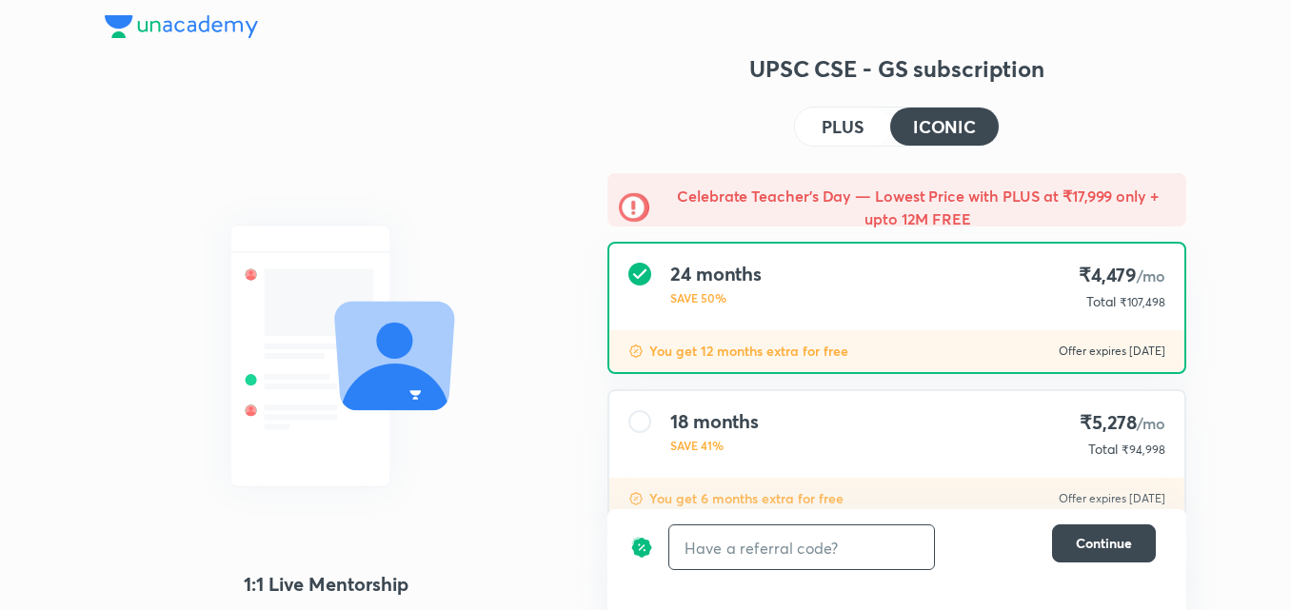
click at [708, 538] on input "text" at bounding box center [801, 548] width 265 height 45
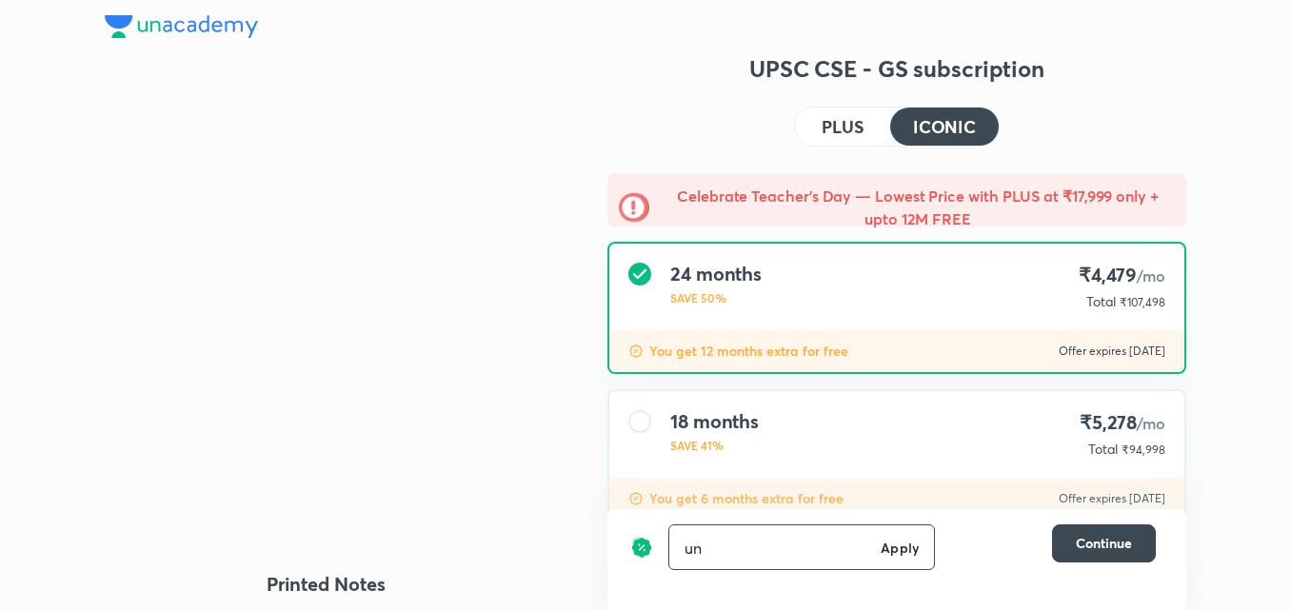
type input "u"
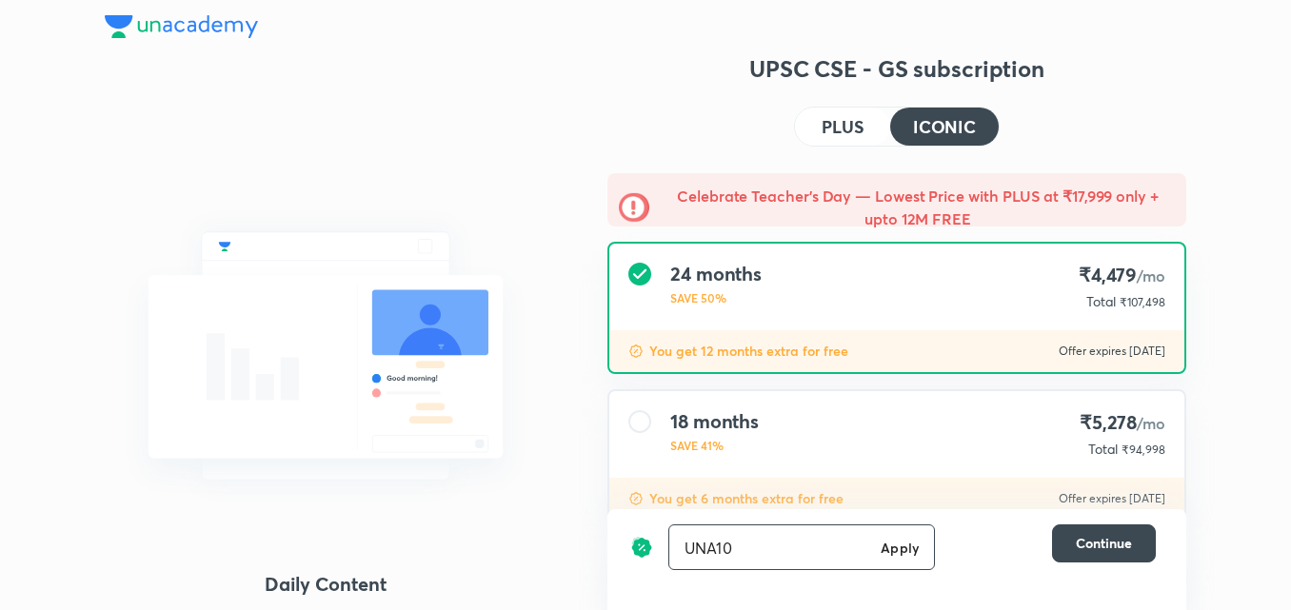
type input "UNA10"
click at [893, 549] on h6 "Apply" at bounding box center [900, 548] width 38 height 20
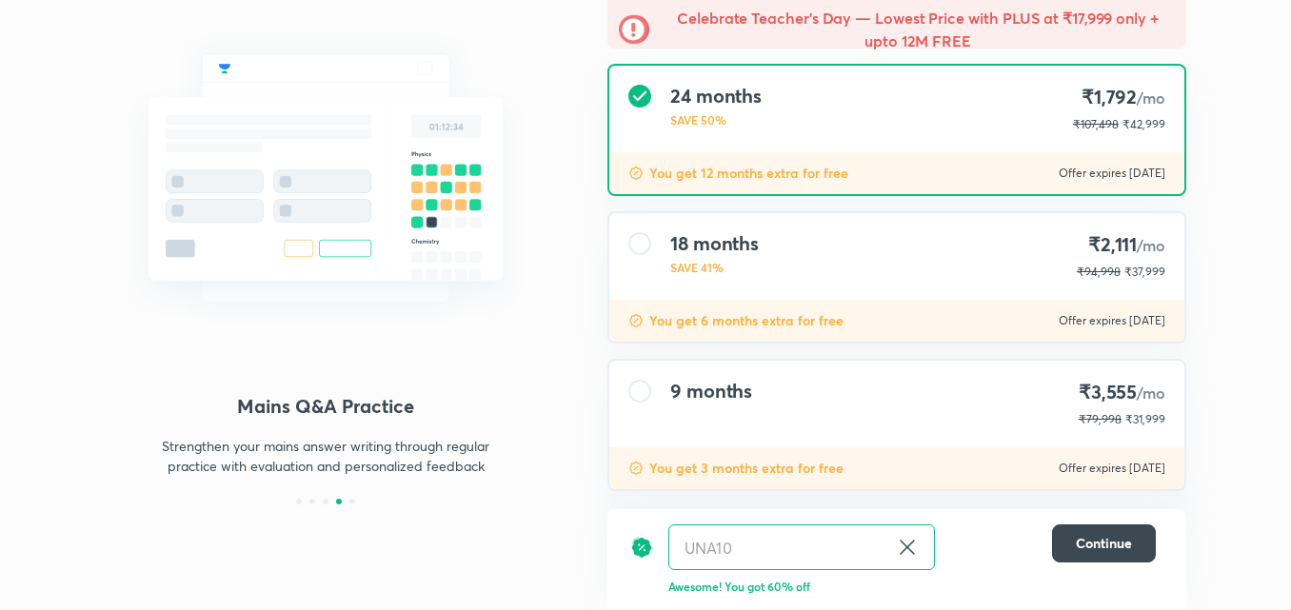
scroll to position [200, 0]
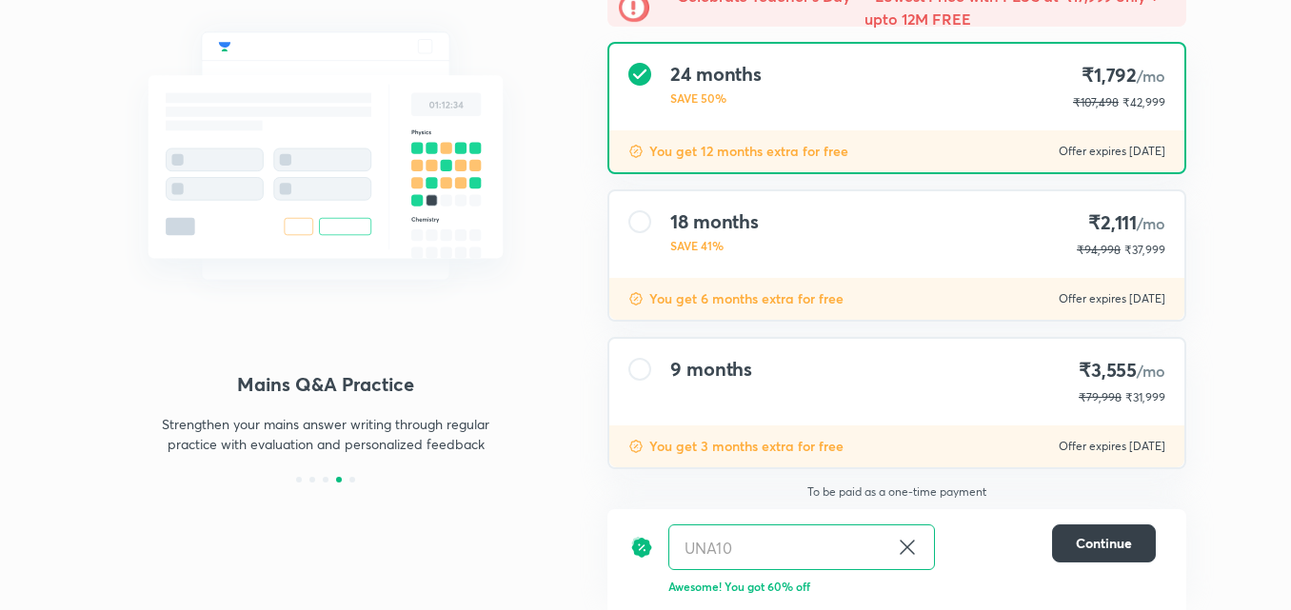
click at [1085, 556] on button "Continue" at bounding box center [1104, 544] width 104 height 38
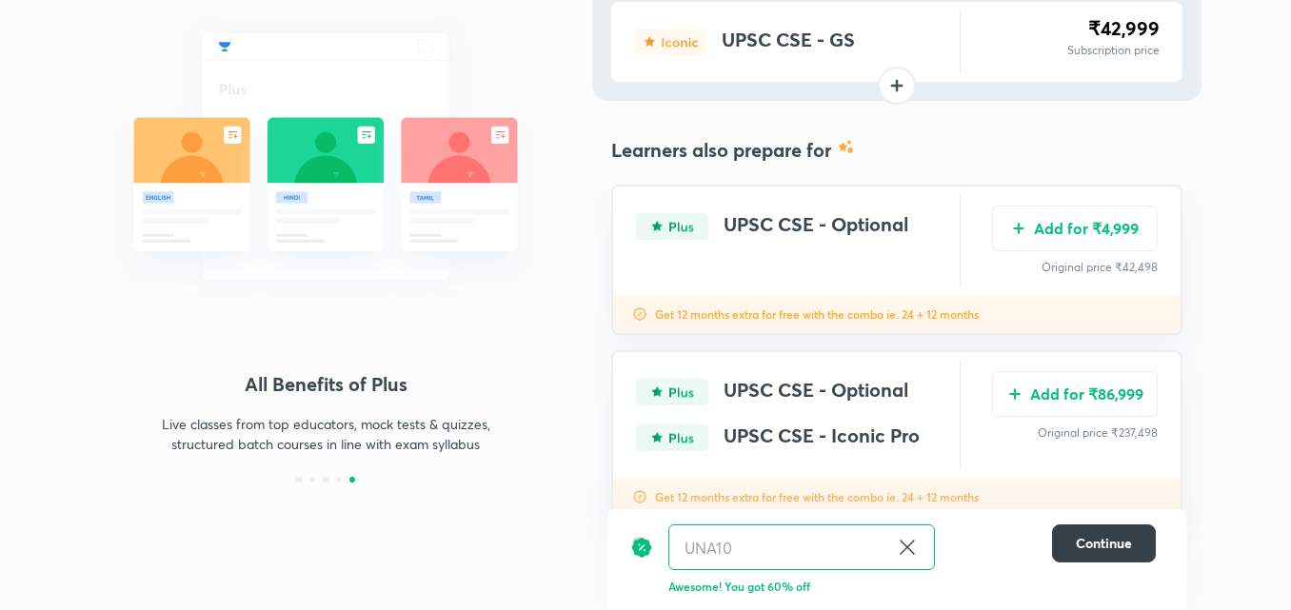
scroll to position [256, 0]
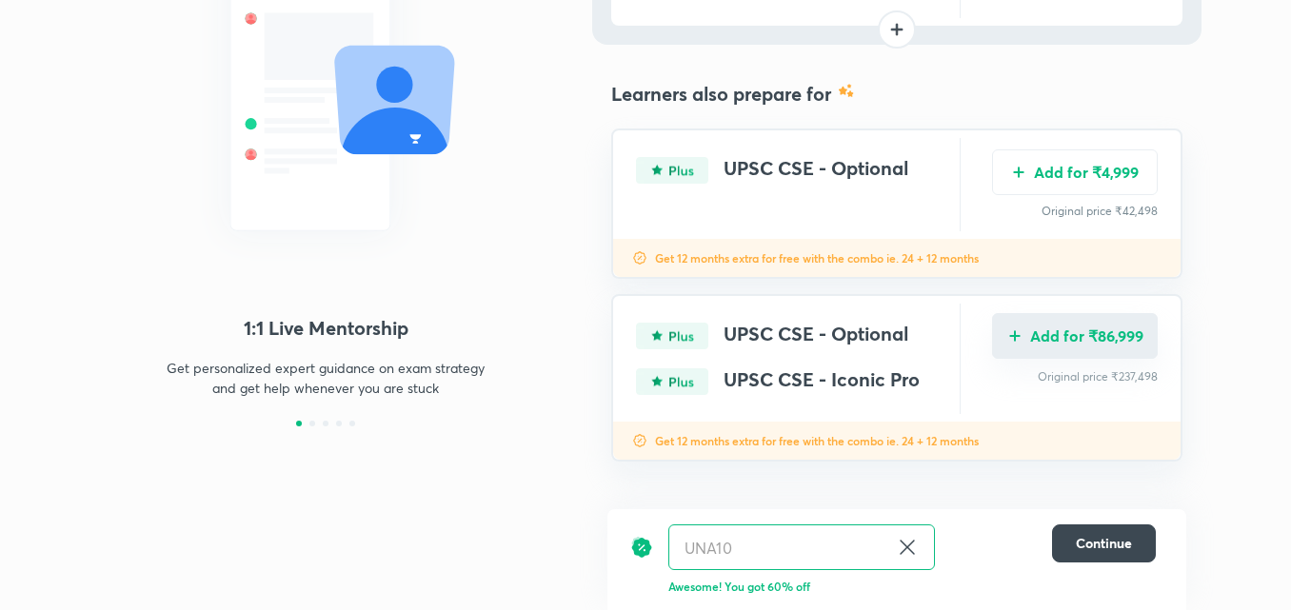
click at [1057, 346] on button "Add for ₹86,999" at bounding box center [1075, 336] width 166 height 46
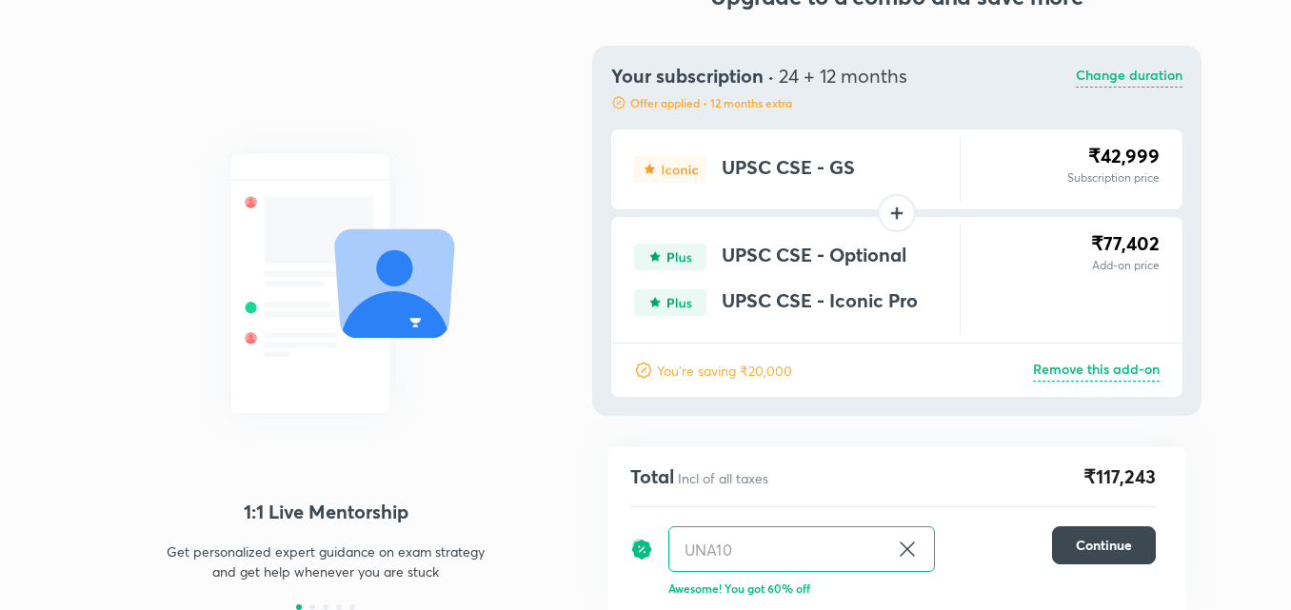
scroll to position [72, 0]
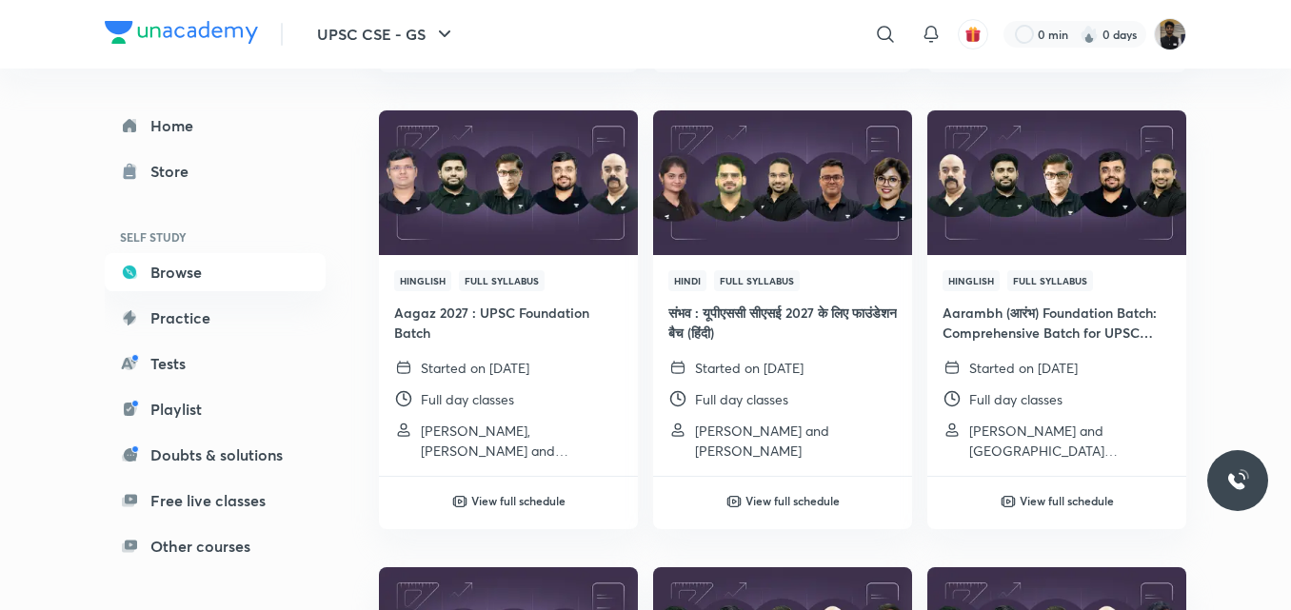
scroll to position [627, 0]
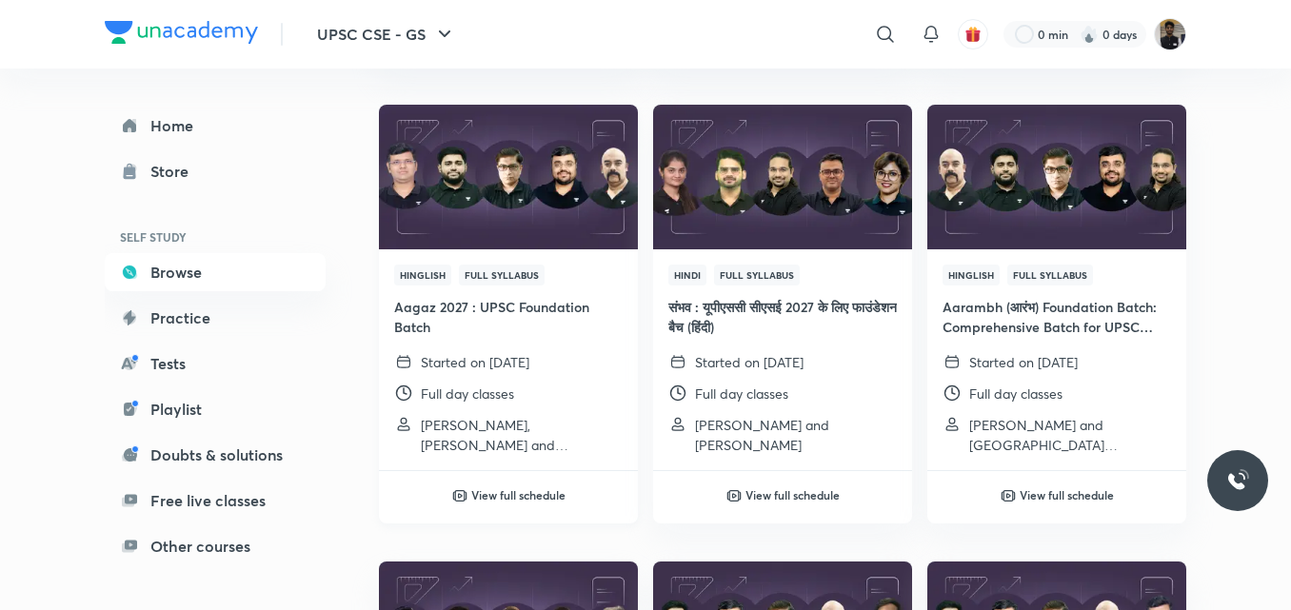
click at [474, 318] on h4 "Aagaz 2027 : UPSC Foundation Batch" at bounding box center [508, 317] width 229 height 40
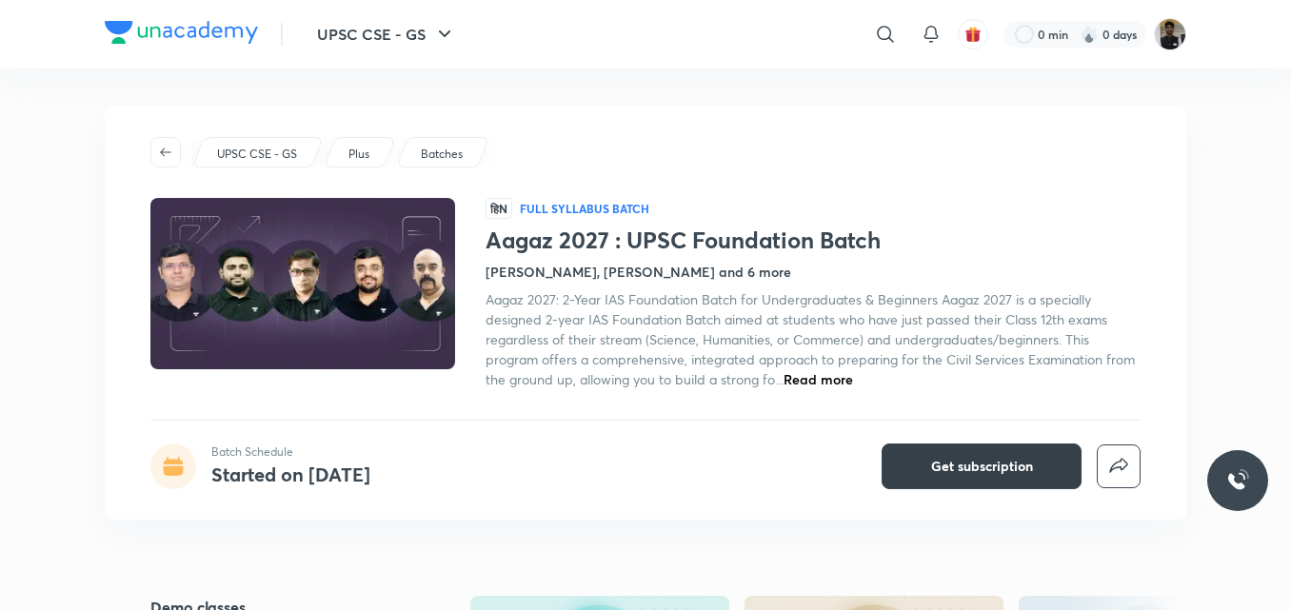
click at [984, 450] on button "Get subscription" at bounding box center [982, 467] width 200 height 46
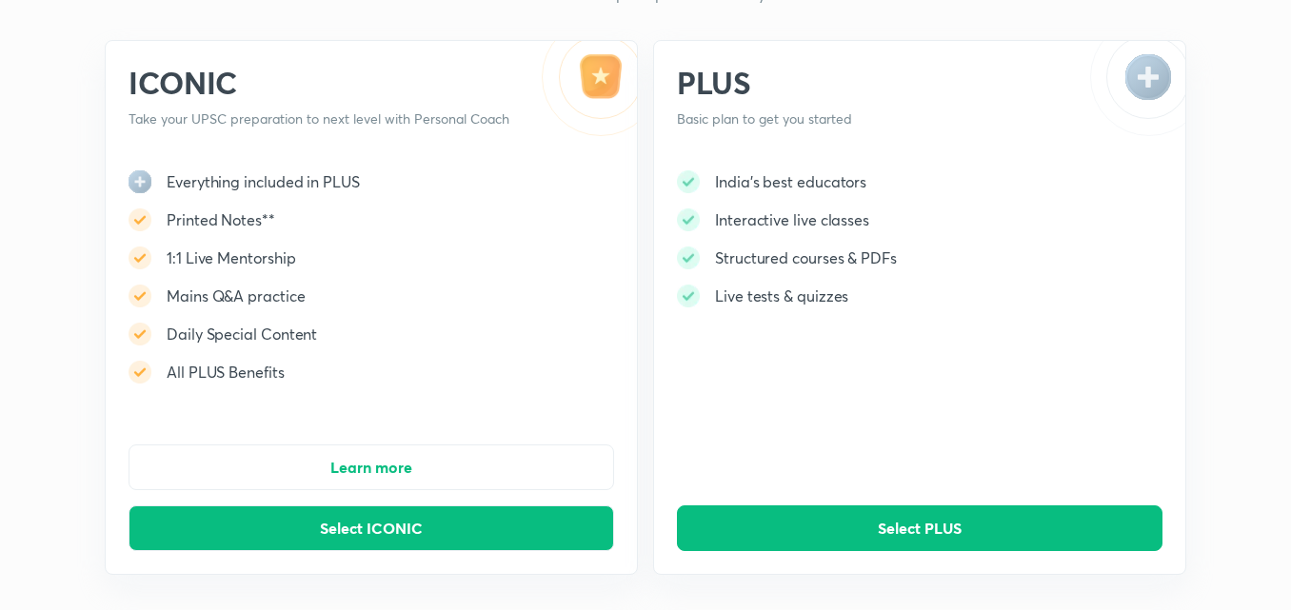
scroll to position [103, 0]
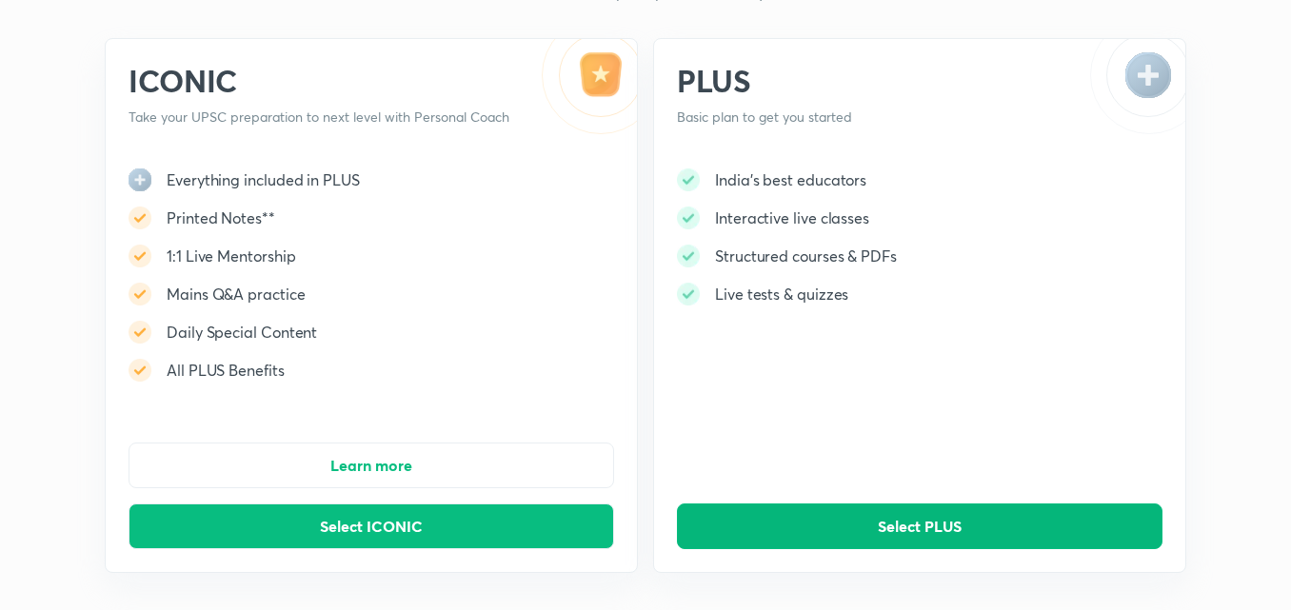
click at [928, 526] on span "Select PLUS" at bounding box center [920, 526] width 84 height 19
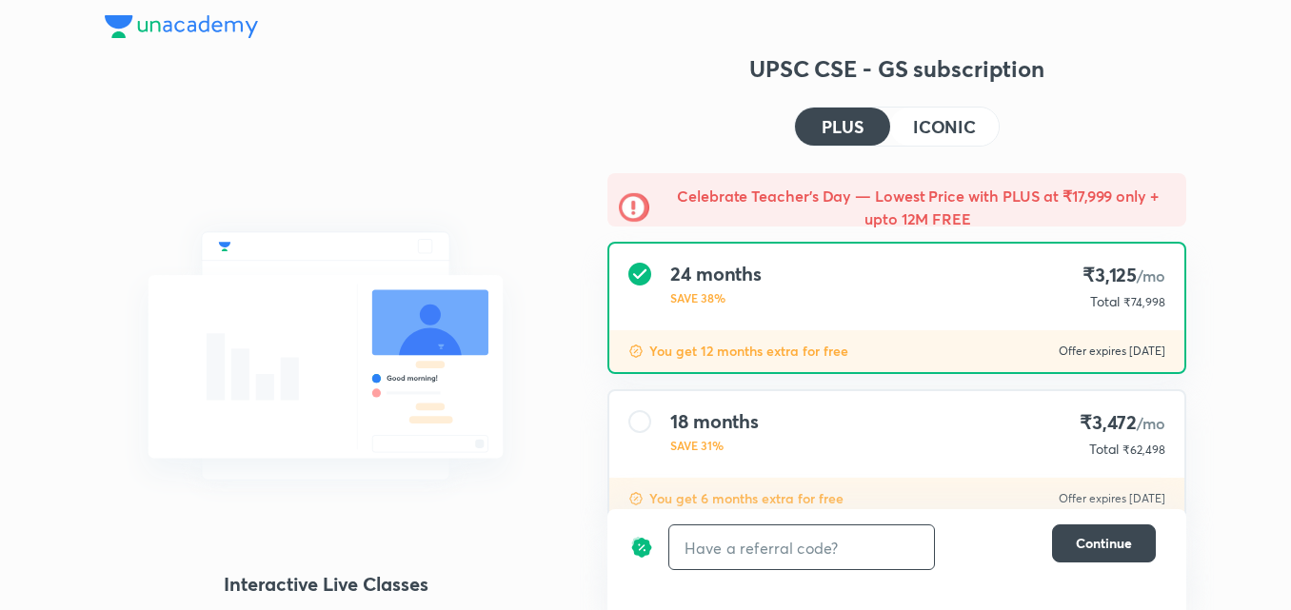
click at [720, 566] on input "text" at bounding box center [801, 548] width 265 height 45
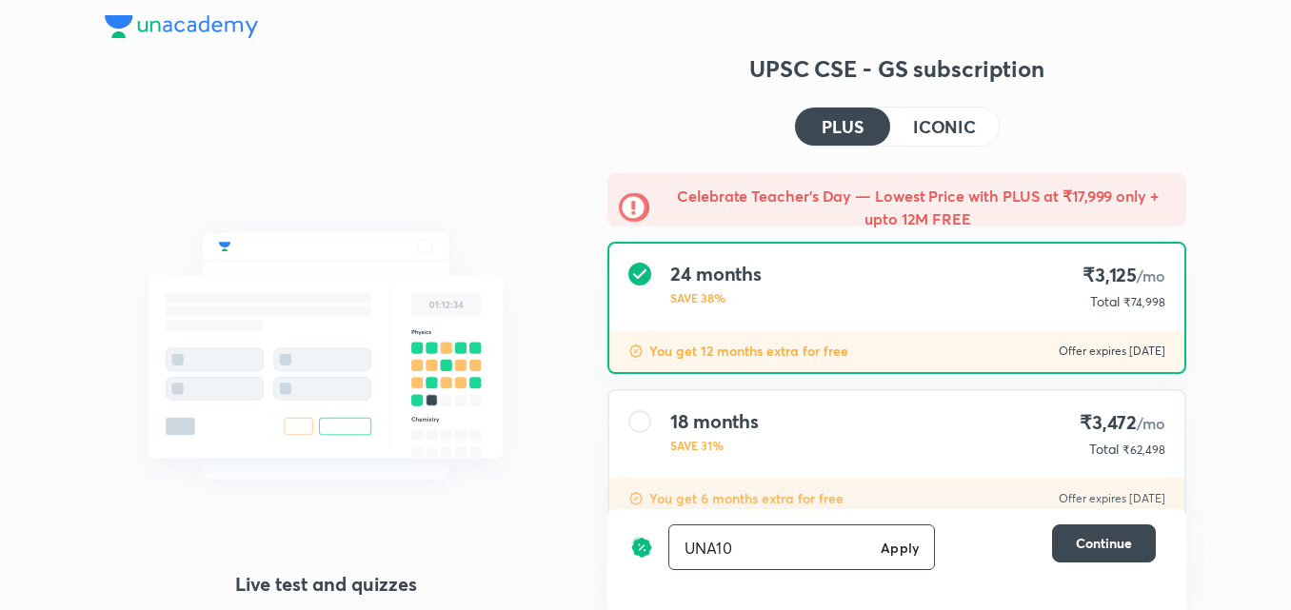
type input "UNA10"
click at [894, 550] on h6 "Apply" at bounding box center [900, 548] width 38 height 20
